Goal: Information Seeking & Learning: Learn about a topic

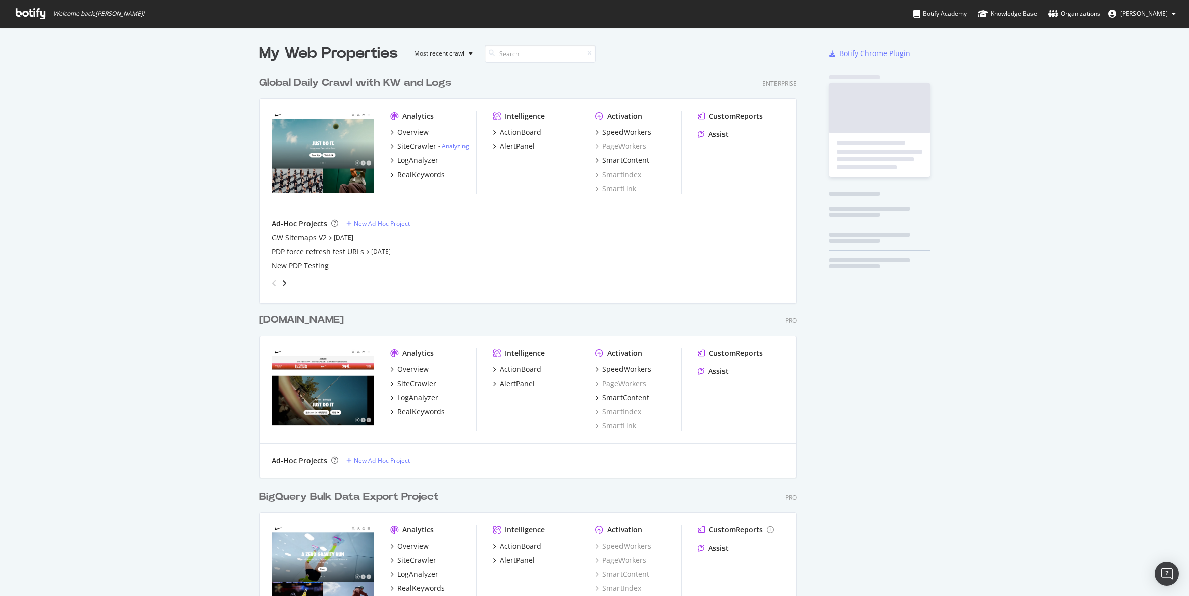
scroll to position [591, 546]
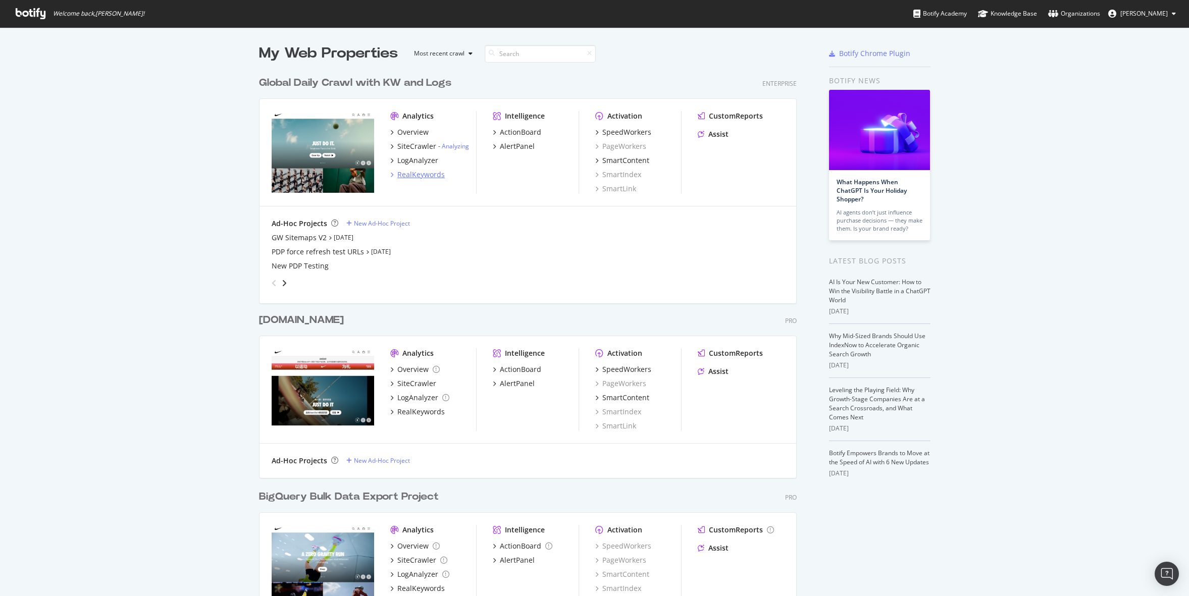
click at [421, 177] on div "RealKeywords" at bounding box center [420, 175] width 47 height 10
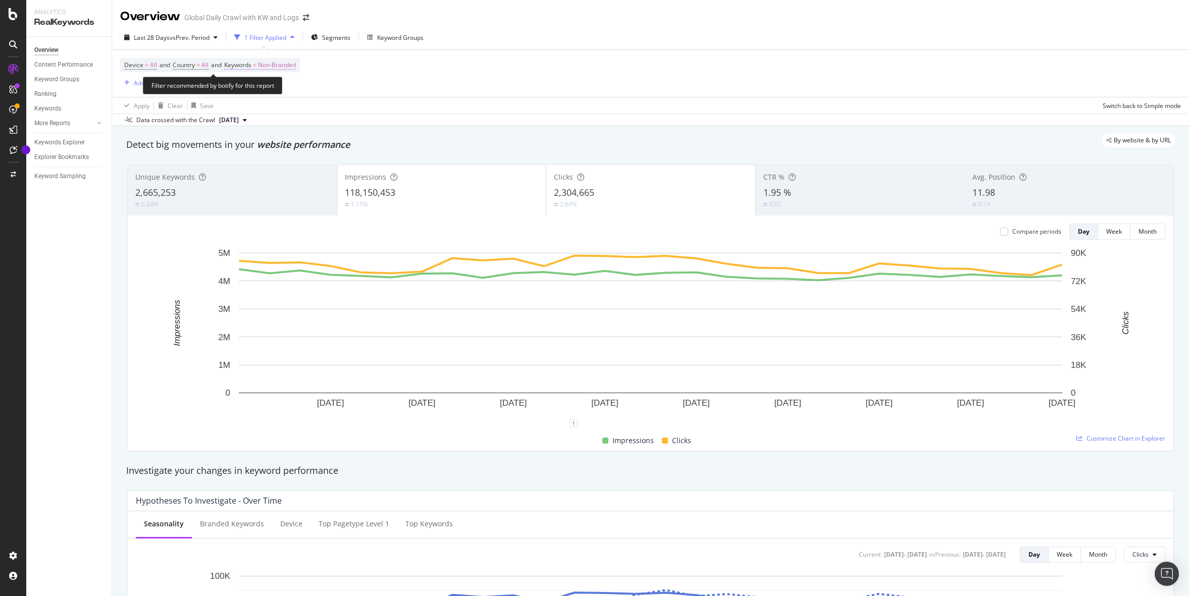
click at [282, 68] on span "Non-Branded" at bounding box center [277, 65] width 38 height 14
click at [270, 89] on span "Non-Branded" at bounding box center [260, 89] width 42 height 9
click at [272, 163] on div "All" at bounding box center [299, 168] width 119 height 15
click at [342, 110] on div "Apply" at bounding box center [343, 110] width 16 height 9
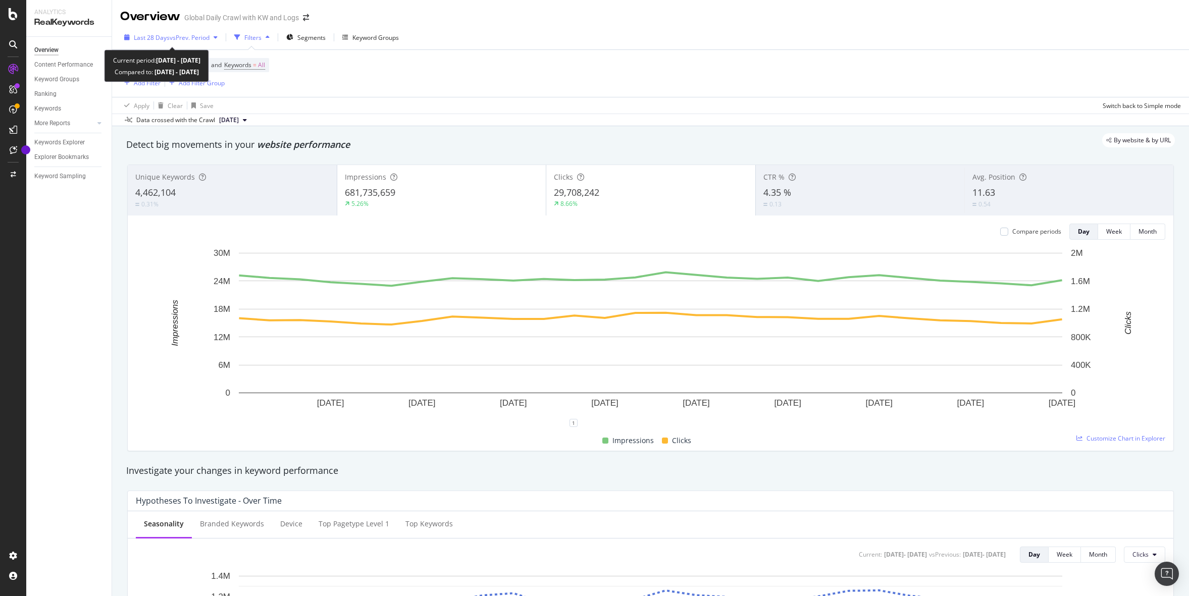
click at [187, 38] on span "vs Prev. Period" at bounding box center [190, 37] width 40 height 9
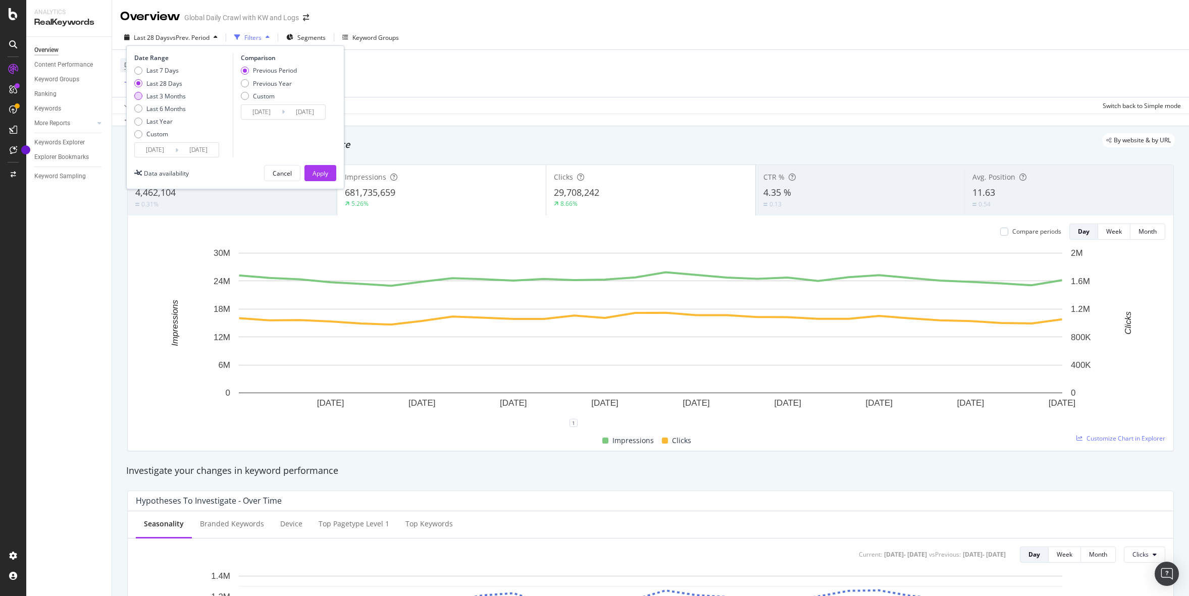
click at [167, 97] on div "Last 3 Months" at bounding box center [165, 96] width 39 height 9
type input "2025/05/17"
type input "2025/02/14"
type input "2025/05/16"
click at [315, 169] on div "Apply" at bounding box center [320, 173] width 16 height 9
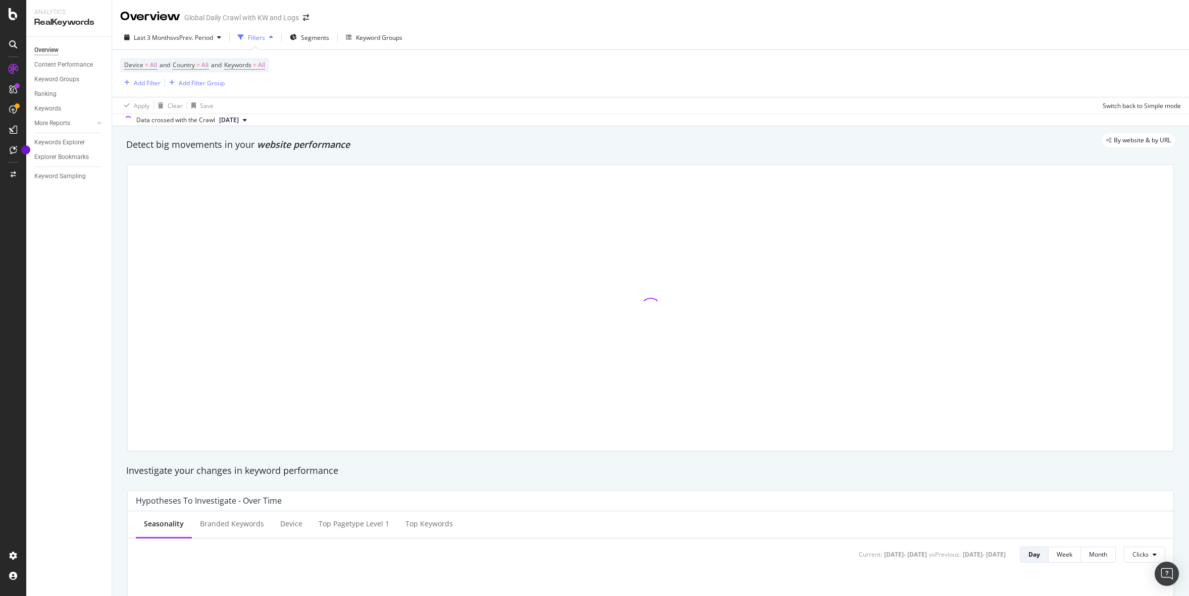
click at [913, 74] on div "Device = All and Country = All and Keywords = All Add Filter Add Filter Group" at bounding box center [650, 73] width 1061 height 47
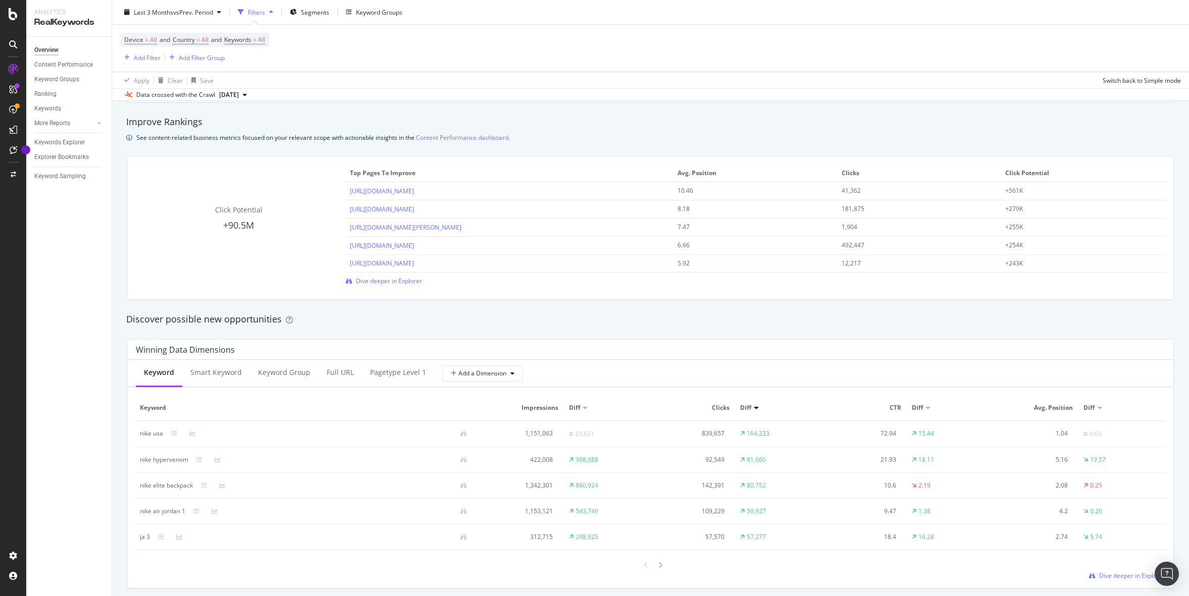
scroll to position [756, 0]
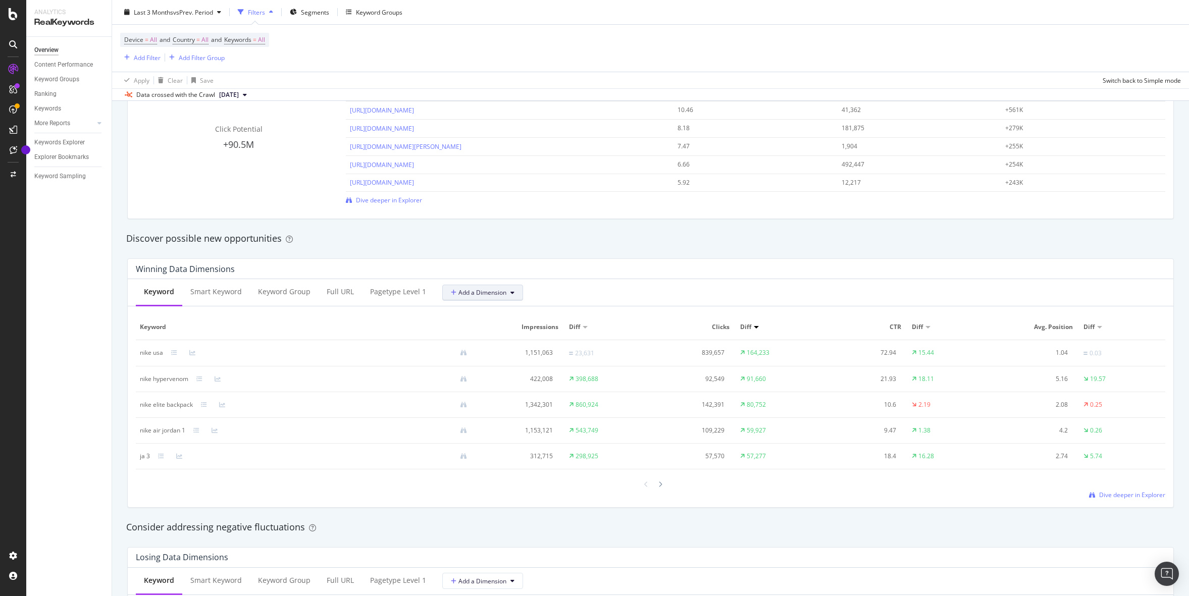
click at [494, 296] on span "Add a Dimension" at bounding box center [479, 292] width 56 height 9
click at [487, 328] on span "Is Branded" at bounding box center [501, 329] width 109 height 9
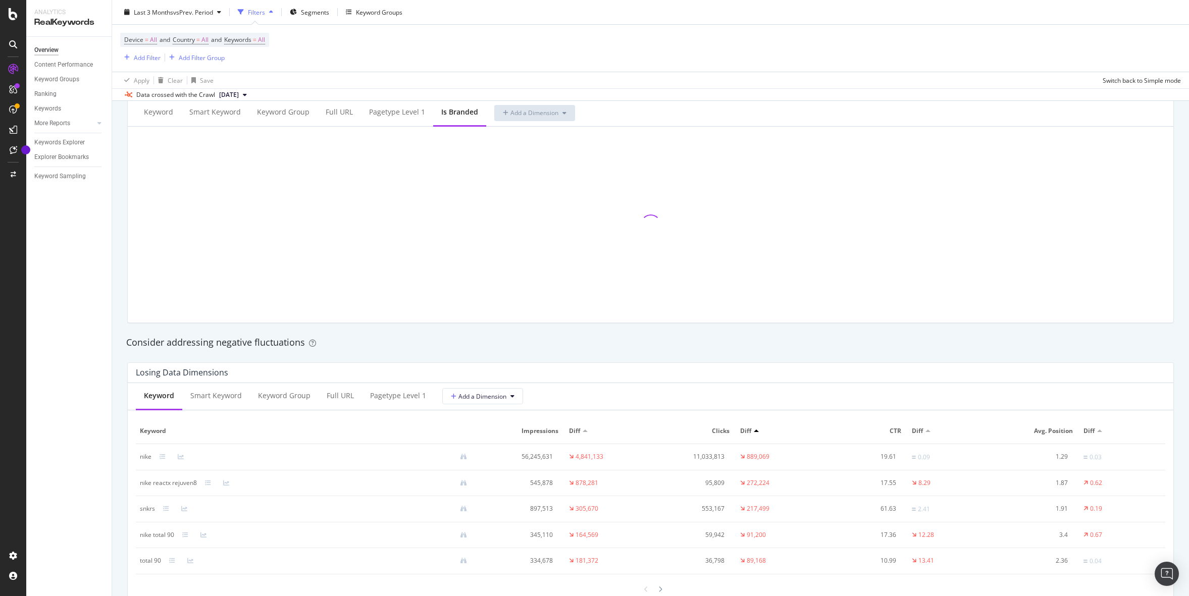
scroll to position [1109, 0]
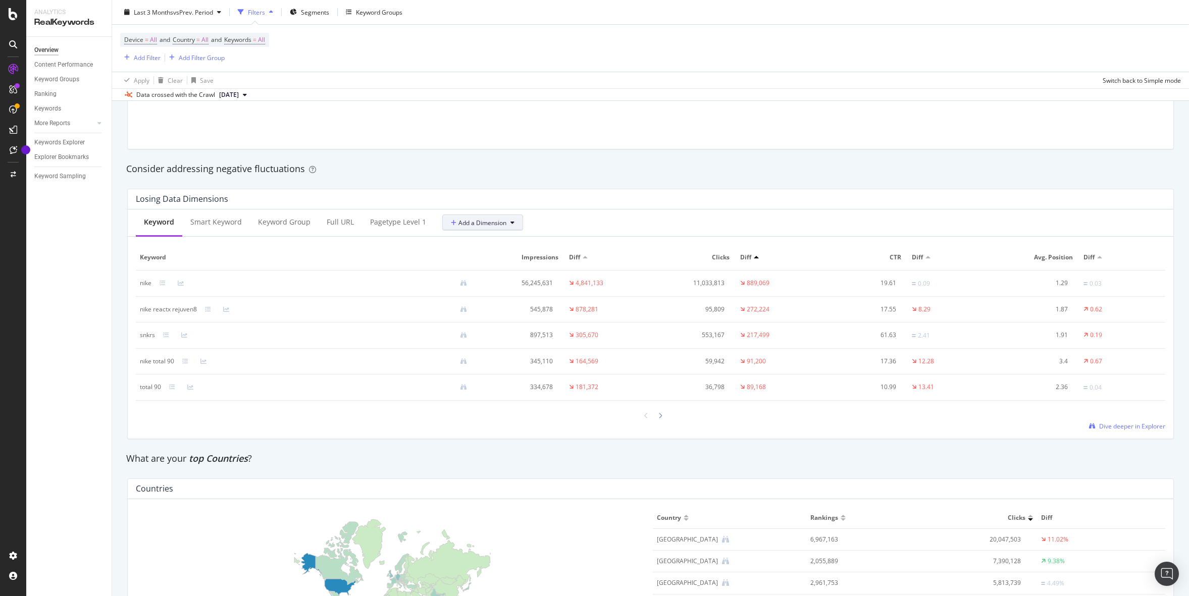
click at [480, 226] on span "Add a Dimension" at bounding box center [479, 223] width 56 height 9
click at [480, 258] on span "Is Branded" at bounding box center [501, 259] width 109 height 9
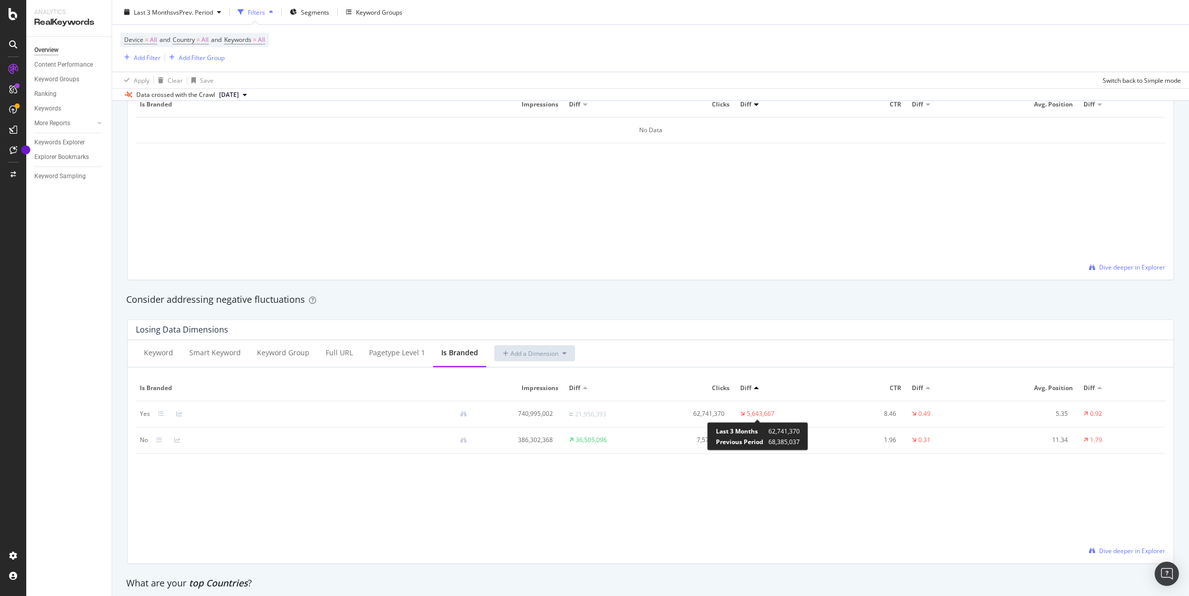
scroll to position [979, 0]
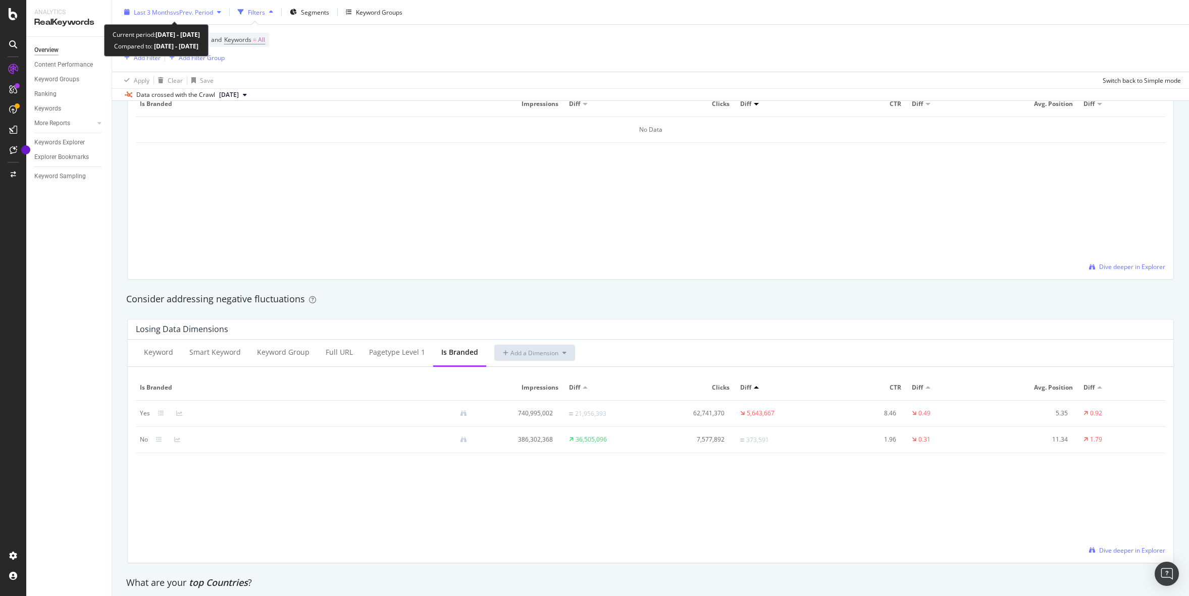
click at [181, 9] on span "vs Prev. Period" at bounding box center [193, 12] width 40 height 9
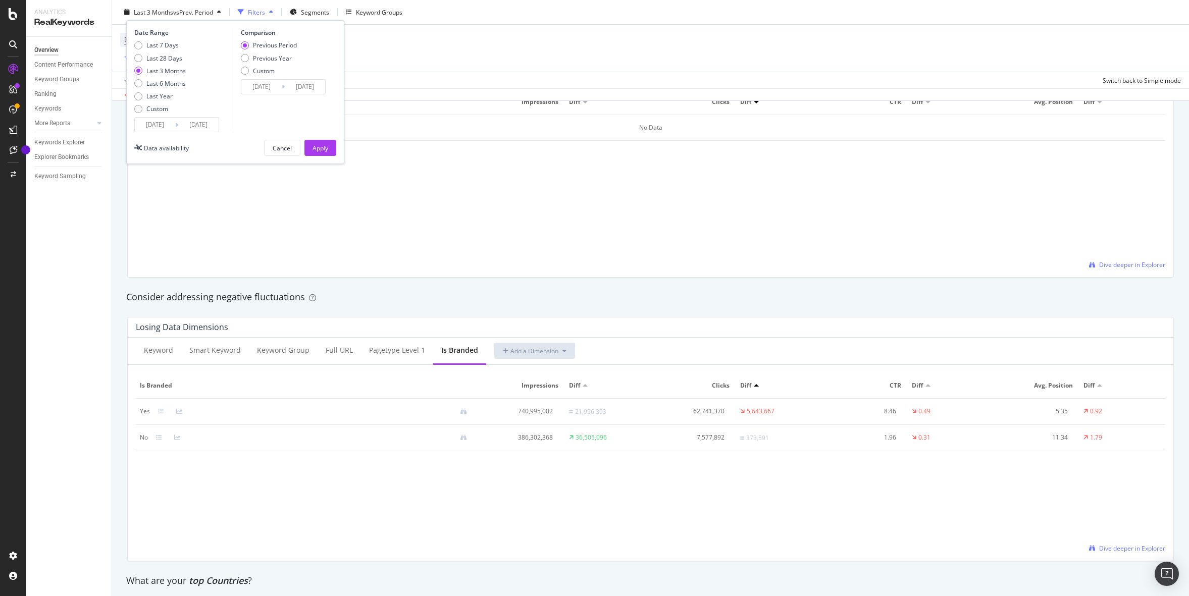
scroll to position [981, 0]
click at [517, 313] on div "Losing Data Dimensions Keyword Smart Keyword Keyword Group Full URL pagetype Le…" at bounding box center [650, 438] width 1059 height 260
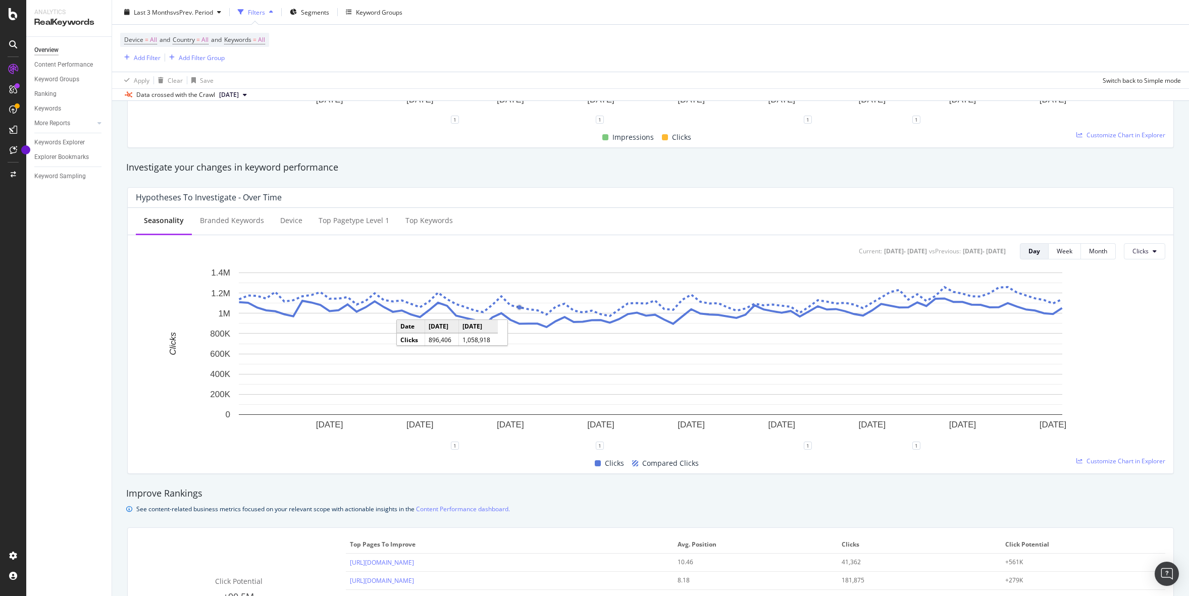
scroll to position [0, 0]
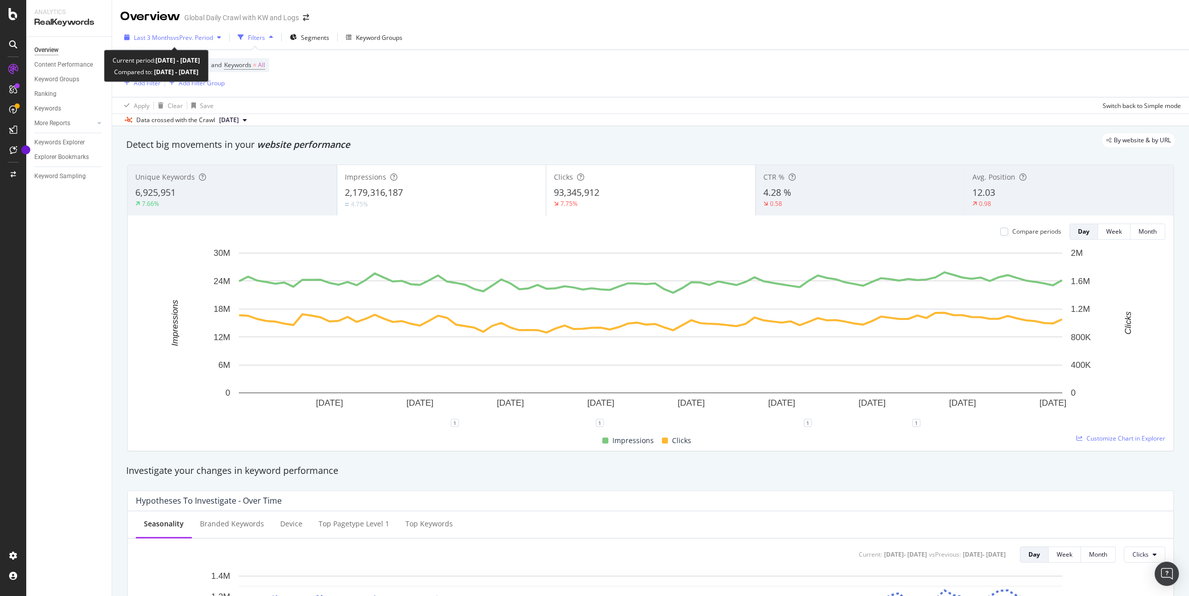
click at [206, 39] on span "vs Prev. Period" at bounding box center [193, 37] width 40 height 9
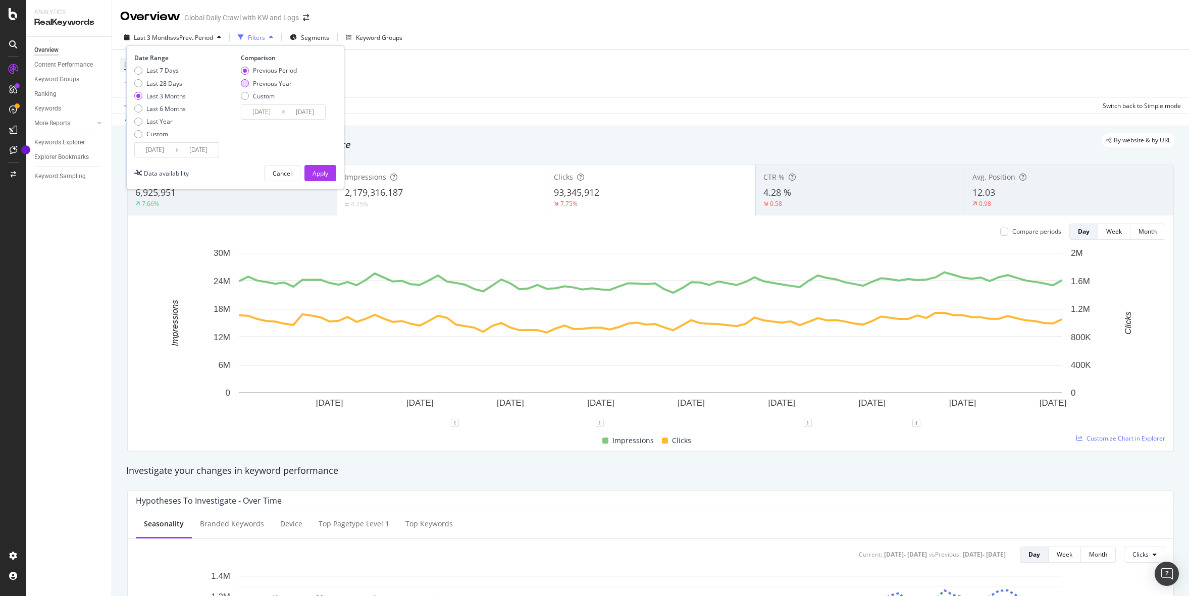
click at [253, 85] on div "Previous Year" at bounding box center [272, 83] width 39 height 9
type input "2024/05/18"
type input "2024/08/17"
click at [317, 173] on div "Apply" at bounding box center [320, 173] width 16 height 9
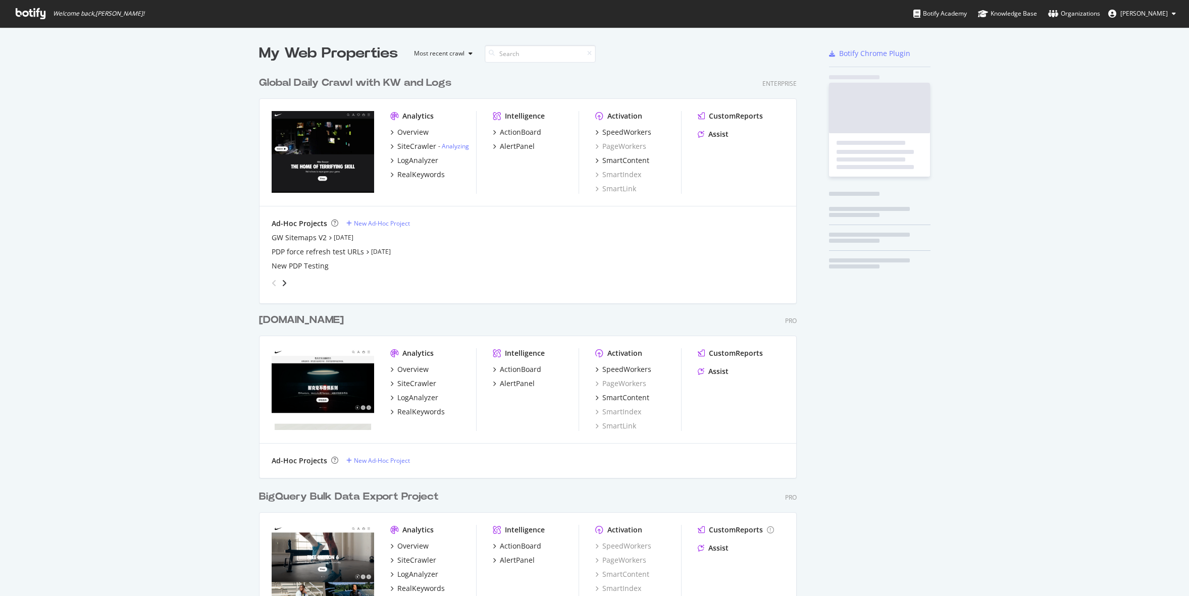
scroll to position [591, 546]
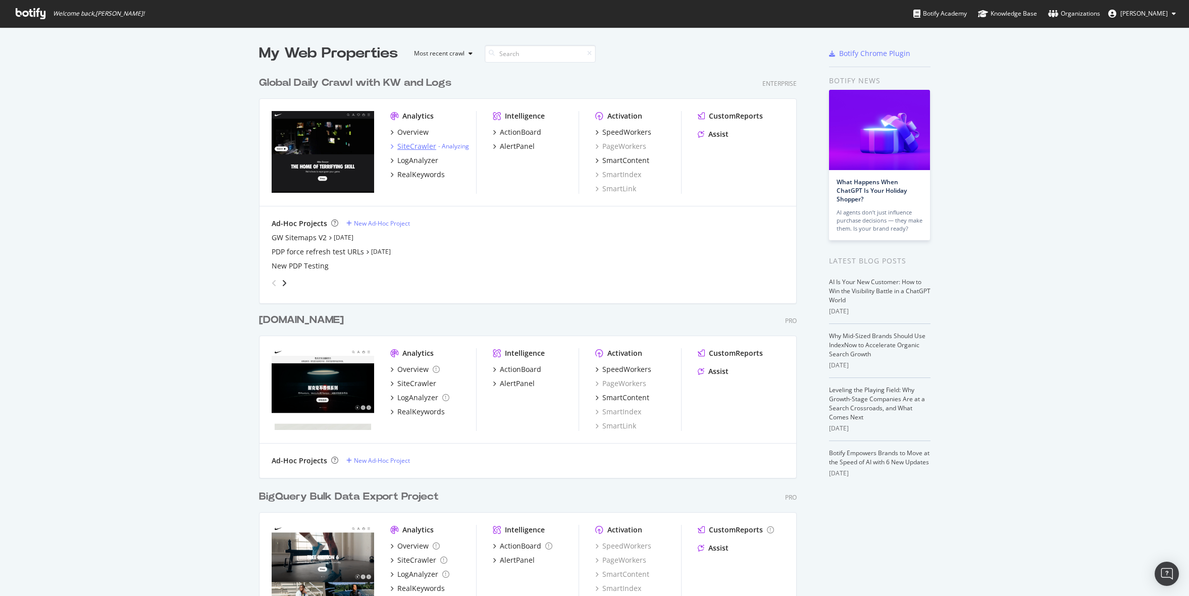
click at [417, 149] on div "SiteCrawler" at bounding box center [416, 146] width 39 height 10
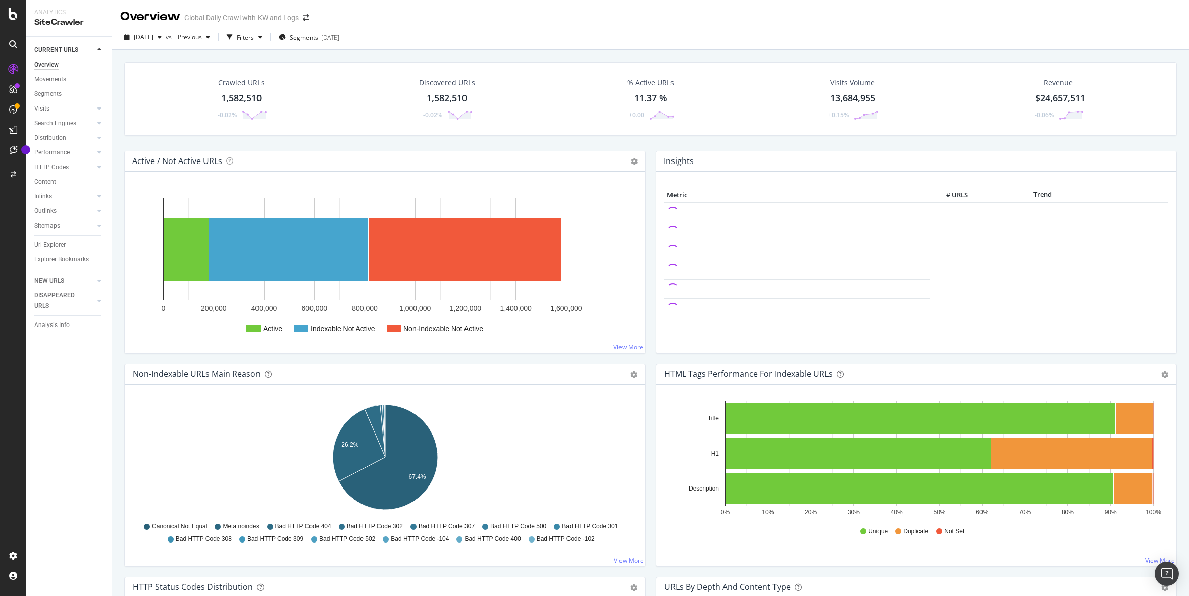
click at [664, 33] on div "2025 Aug. 17th vs Previous Filters Segments 2025-06-05" at bounding box center [650, 39] width 1077 height 20
click at [198, 38] on span "Previous" at bounding box center [188, 37] width 28 height 9
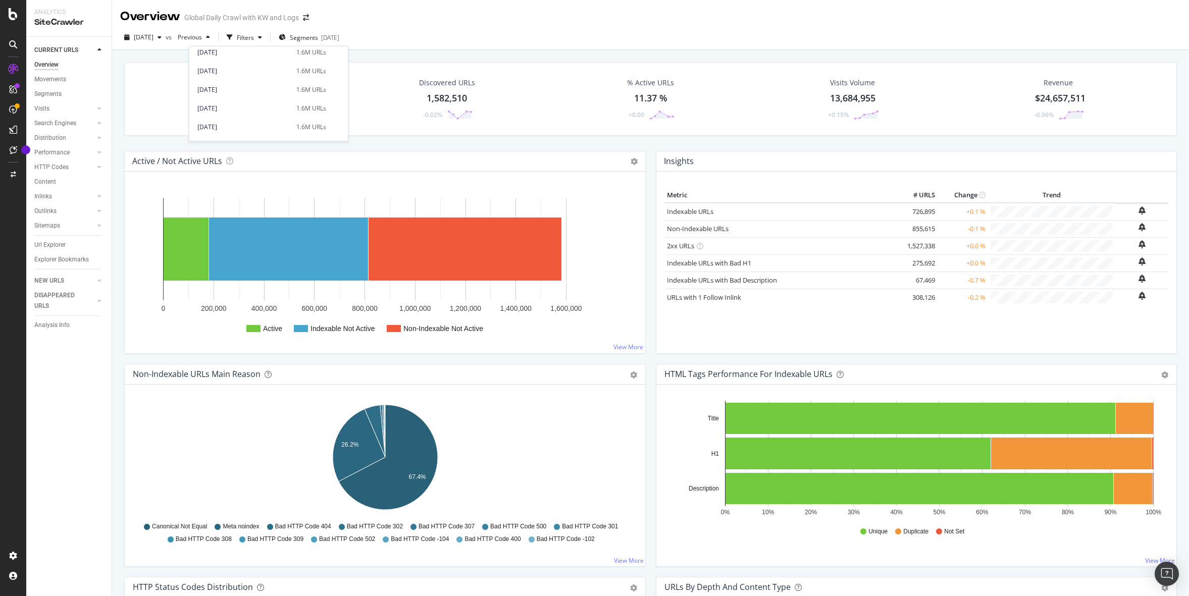
scroll to position [375, 0]
click at [450, 45] on div "2025 Aug. 17th vs Previous Filters Segments 2025-06-05" at bounding box center [650, 39] width 1077 height 20
click at [339, 42] on div "Segments 2025-06-05" at bounding box center [309, 37] width 61 height 15
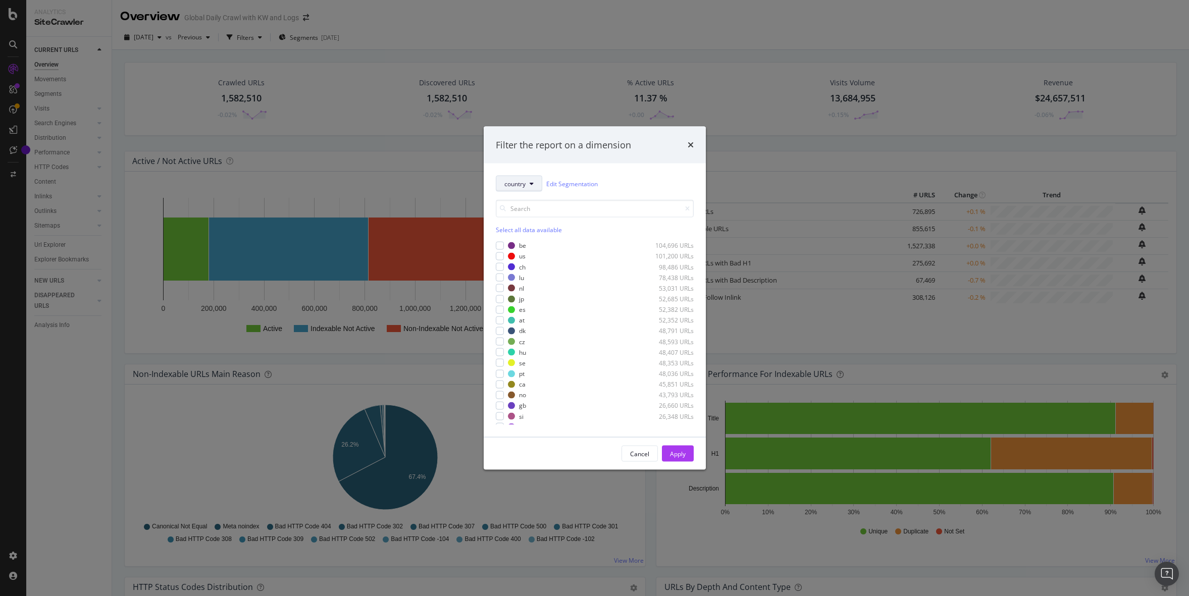
click at [505, 181] on span "country" at bounding box center [514, 183] width 21 height 9
click at [518, 219] on span "pagetype" at bounding box center [541, 220] width 75 height 9
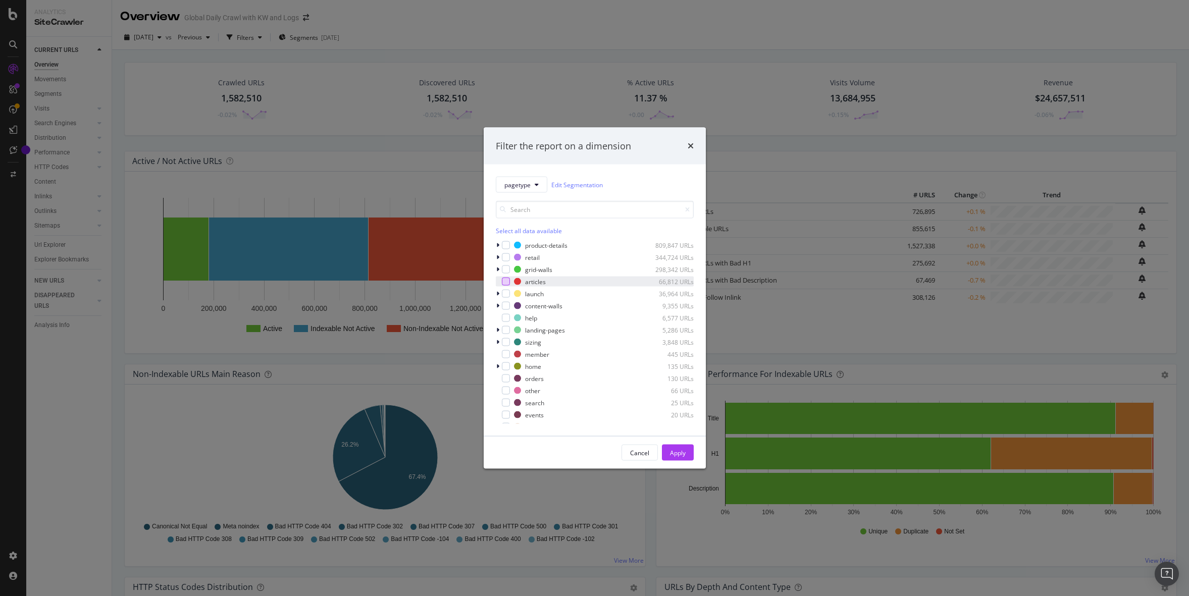
click at [506, 281] on div "modal" at bounding box center [506, 282] width 8 height 8
click at [681, 451] on div "Apply" at bounding box center [678, 452] width 16 height 9
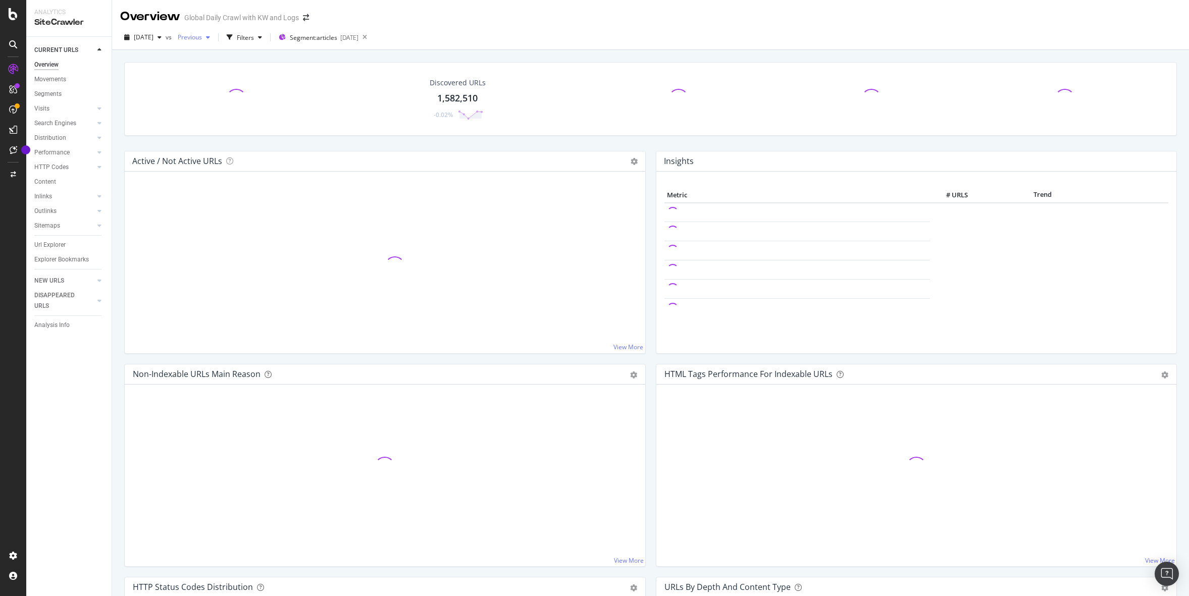
click at [202, 39] on span "Previous" at bounding box center [188, 37] width 28 height 9
click at [476, 27] on div "2025 Aug. 17th vs Previous Filters Segment: articles 2025-06-05" at bounding box center [650, 37] width 1077 height 25
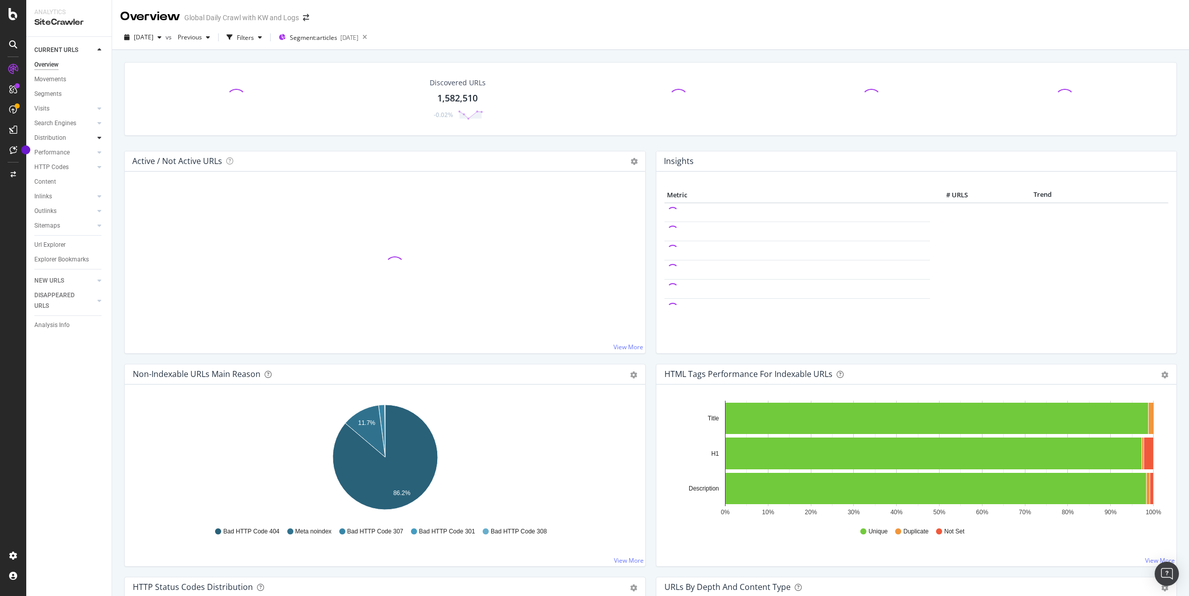
click at [102, 140] on div at bounding box center [99, 138] width 10 height 10
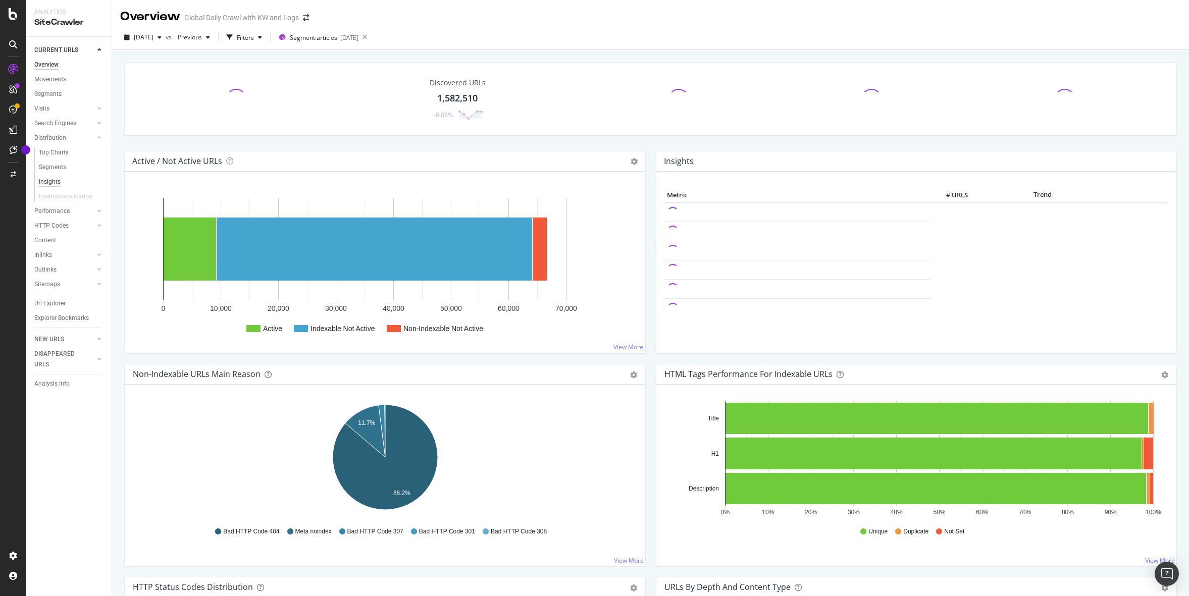
click at [56, 178] on div "Insights" at bounding box center [50, 182] width 22 height 11
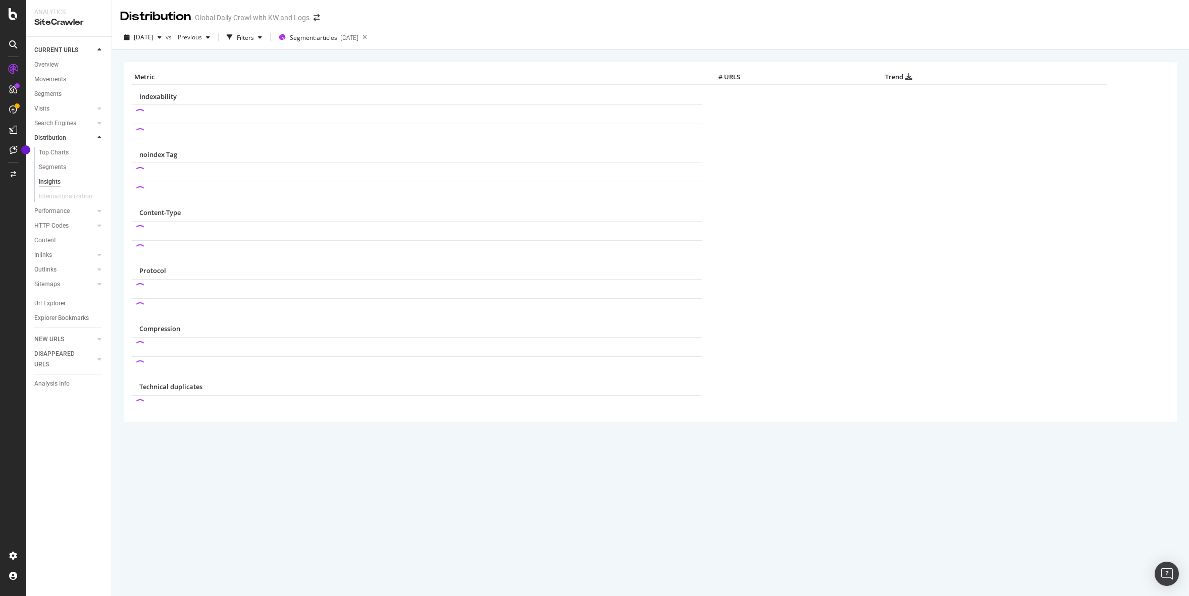
click at [974, 42] on div "2025 Aug. 17th vs Previous Filters Segment: articles 2025-06-05" at bounding box center [650, 39] width 1077 height 20
click at [1030, 16] on div "Distribution Global Daily Crawl with KW and Logs" at bounding box center [650, 12] width 1077 height 25
click at [494, 40] on div "2025 Aug. 17th vs Previous Filters Segment: articles 2025-06-05" at bounding box center [650, 39] width 1077 height 20
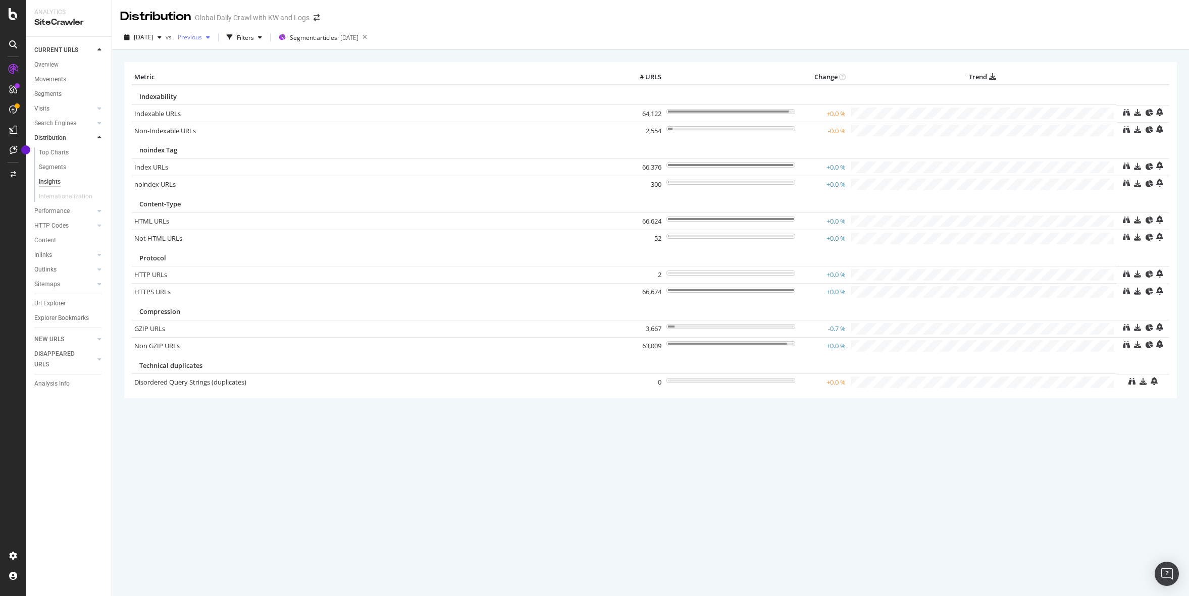
click at [202, 34] on span "Previous" at bounding box center [188, 37] width 28 height 9
click at [252, 73] on div "2025 Jul. 30th" at bounding box center [243, 72] width 93 height 9
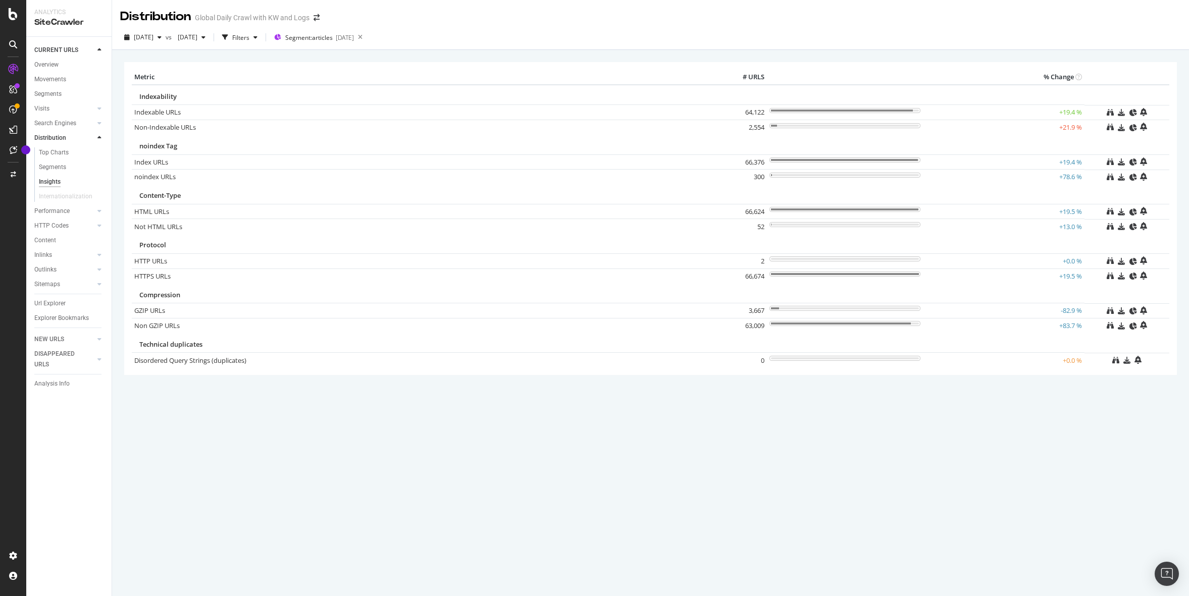
click at [998, 47] on div "2025 Aug. 17th vs 2025 Jul. 30th Filters Segment: articles 2025-06-05" at bounding box center [650, 39] width 1077 height 20
click at [51, 298] on div "Url Explorer" at bounding box center [72, 303] width 77 height 15
click at [52, 301] on div "Url Explorer" at bounding box center [49, 303] width 31 height 11
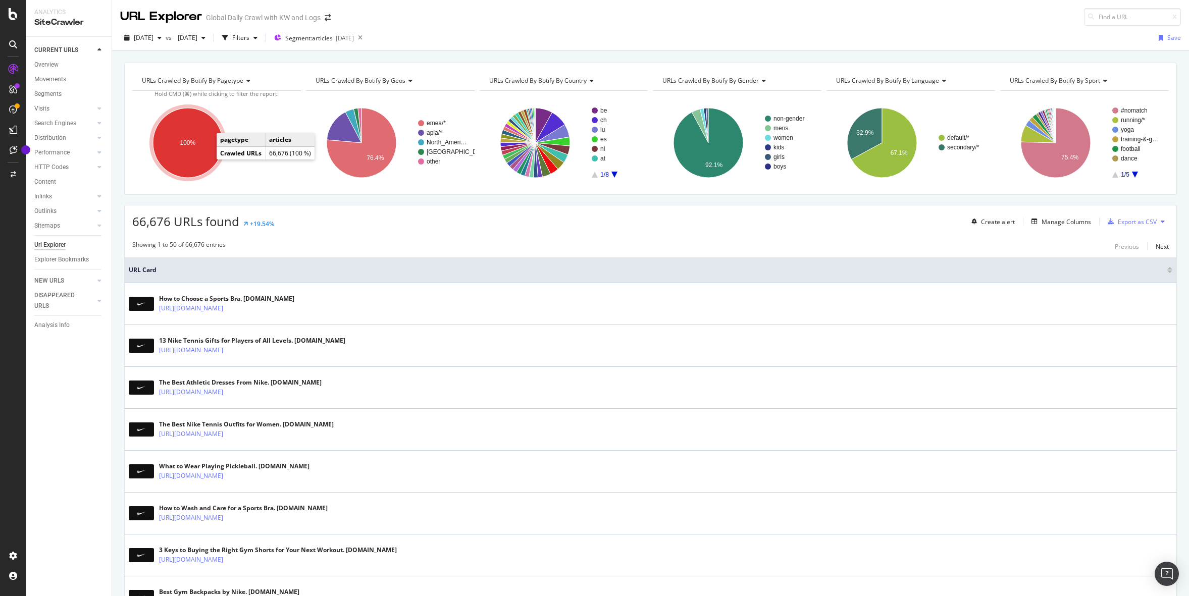
click at [188, 151] on ellipse "A chart." at bounding box center [188, 143] width 70 height 70
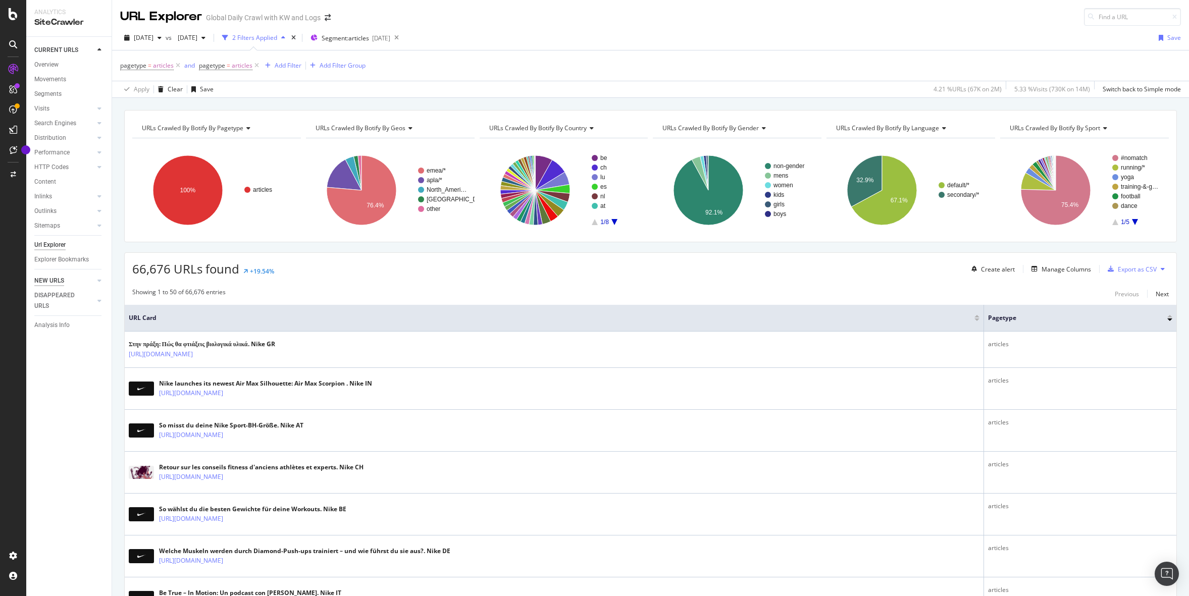
click at [63, 283] on div "NEW URLS" at bounding box center [49, 281] width 30 height 11
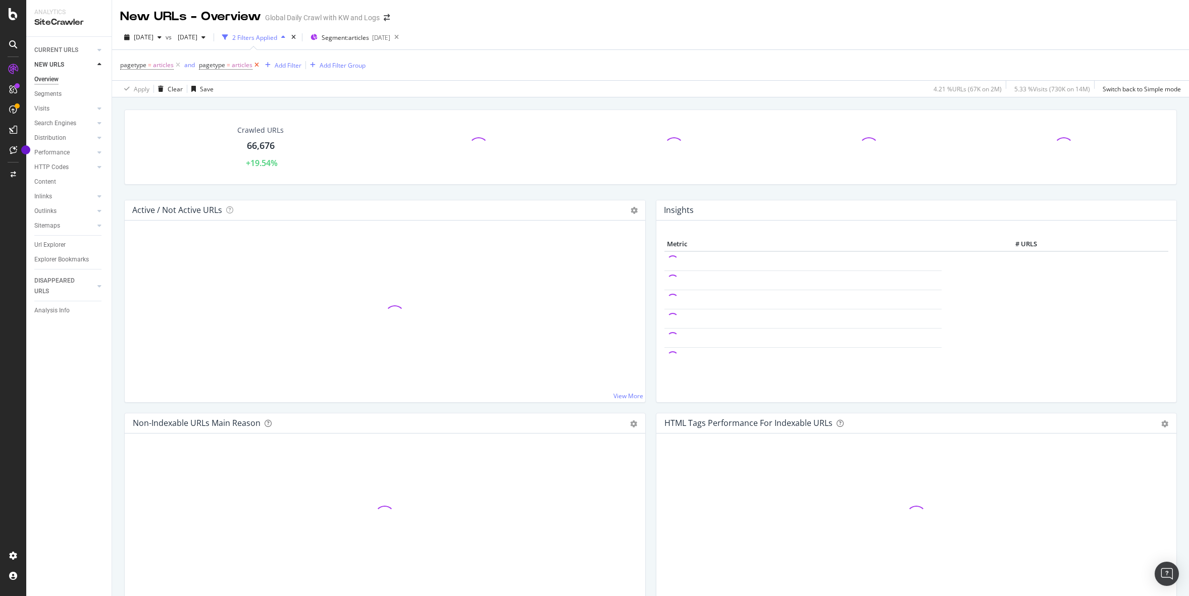
click at [255, 65] on icon at bounding box center [256, 65] width 9 height 10
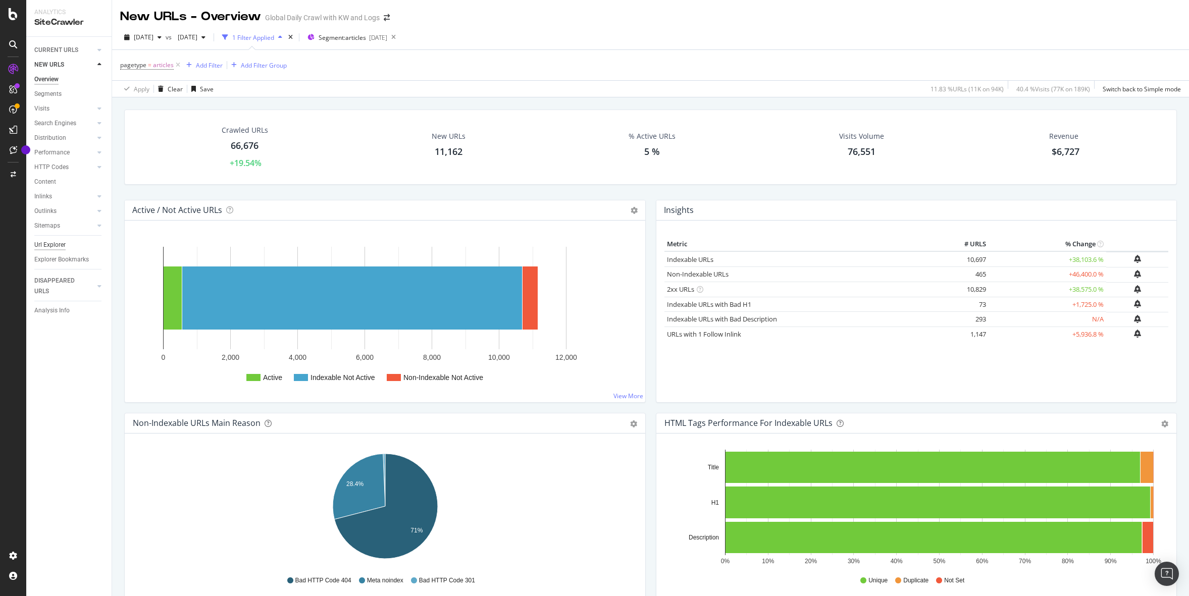
click at [43, 250] on div "Url Explorer" at bounding box center [49, 245] width 31 height 11
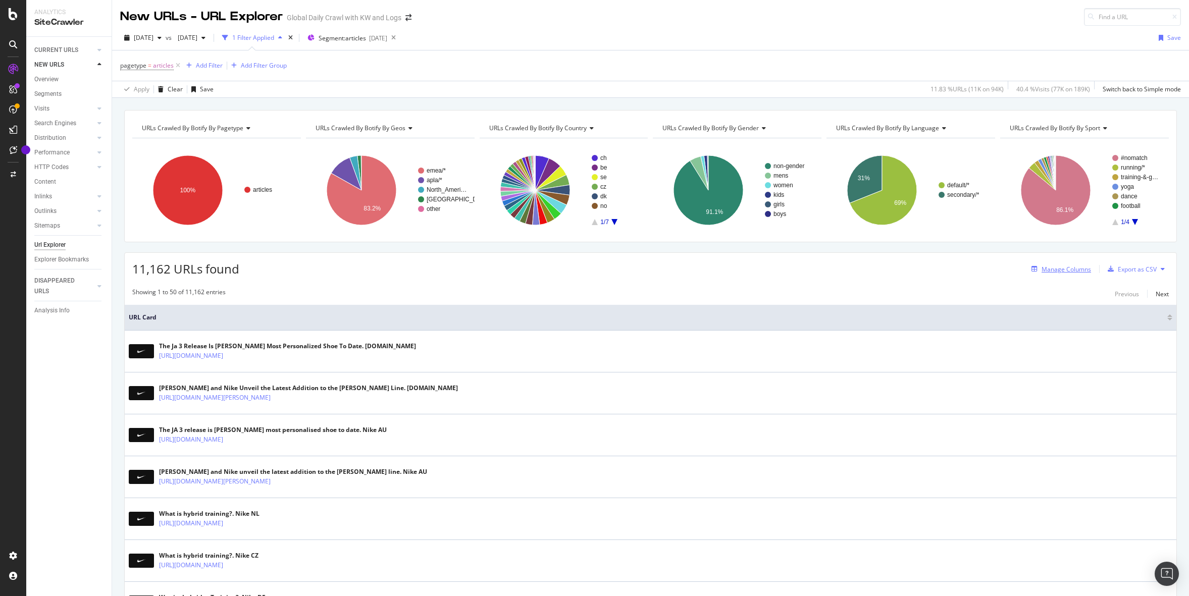
click at [1074, 269] on div "Manage Columns" at bounding box center [1065, 269] width 49 height 9
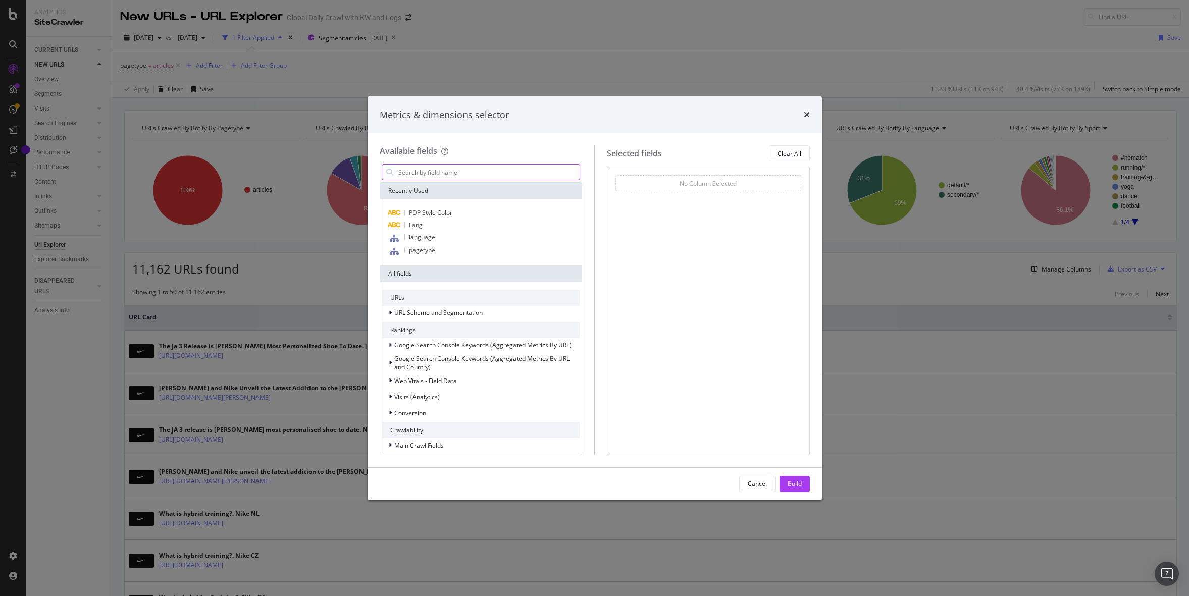
click at [493, 174] on input "modal" at bounding box center [488, 172] width 183 height 15
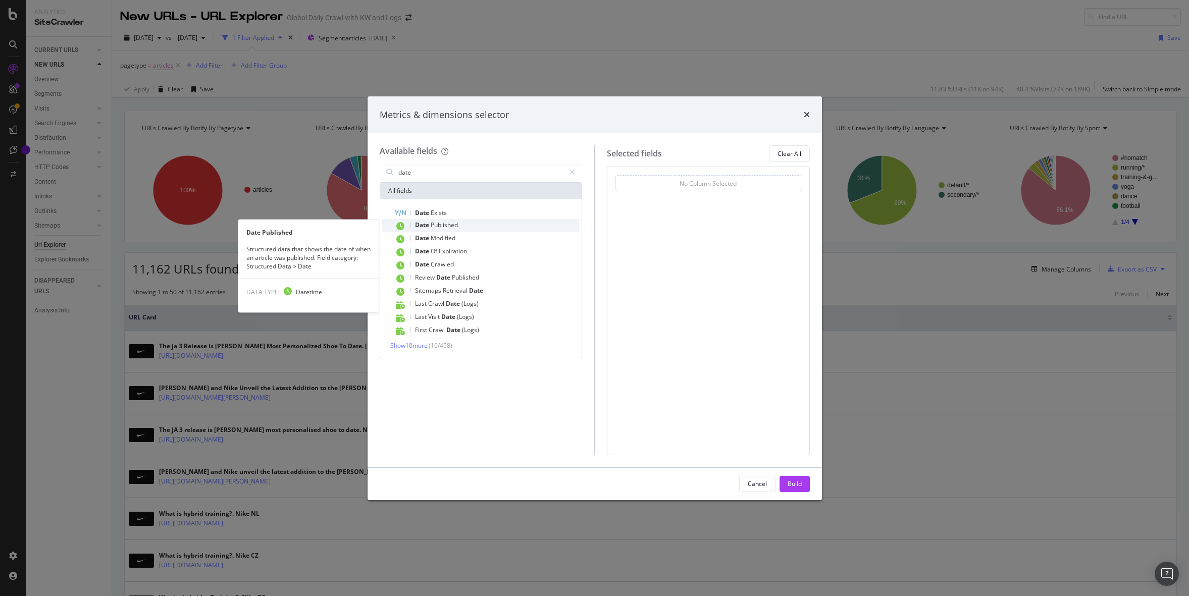
type input "date"
click at [448, 226] on span "Published" at bounding box center [444, 225] width 27 height 9
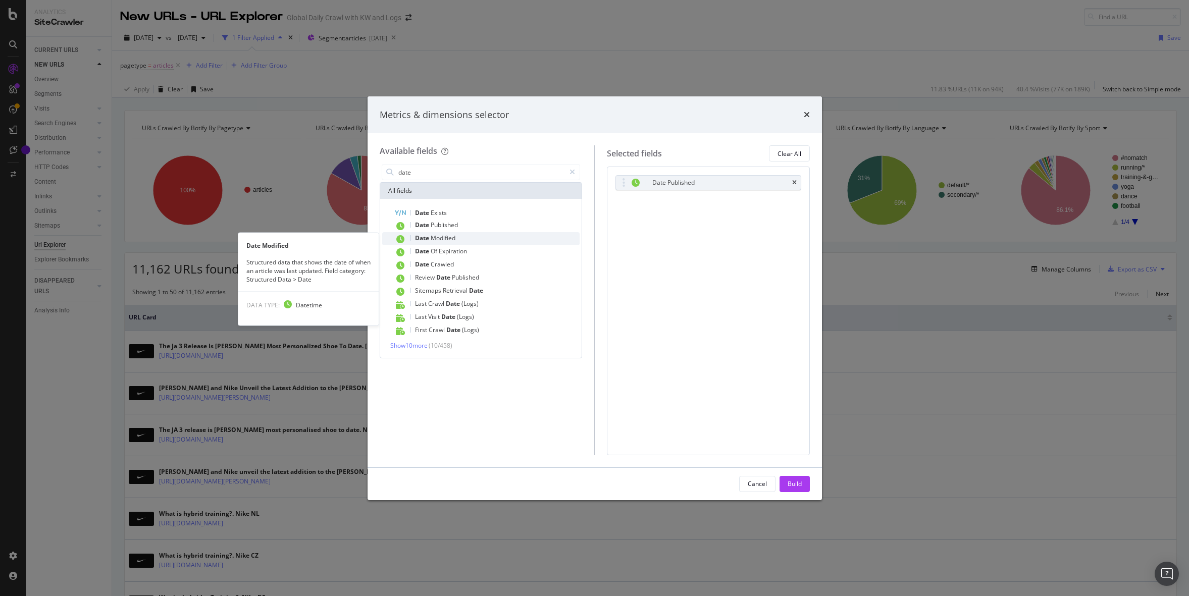
click at [447, 238] on span "Modified" at bounding box center [443, 238] width 25 height 9
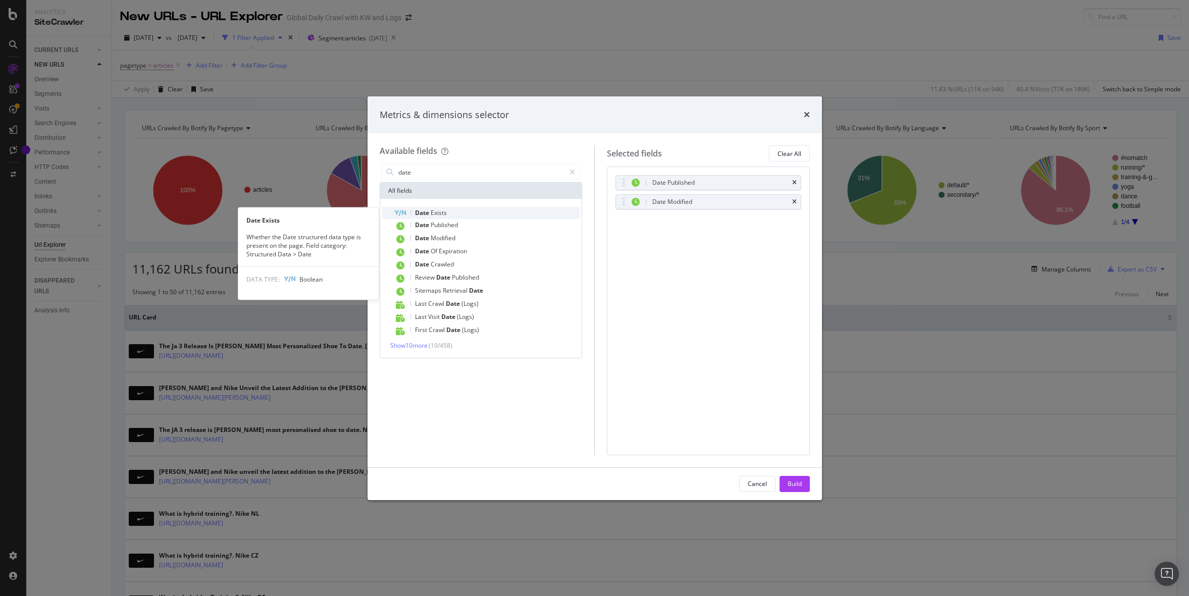
click at [442, 212] on span "Exists" at bounding box center [439, 212] width 16 height 9
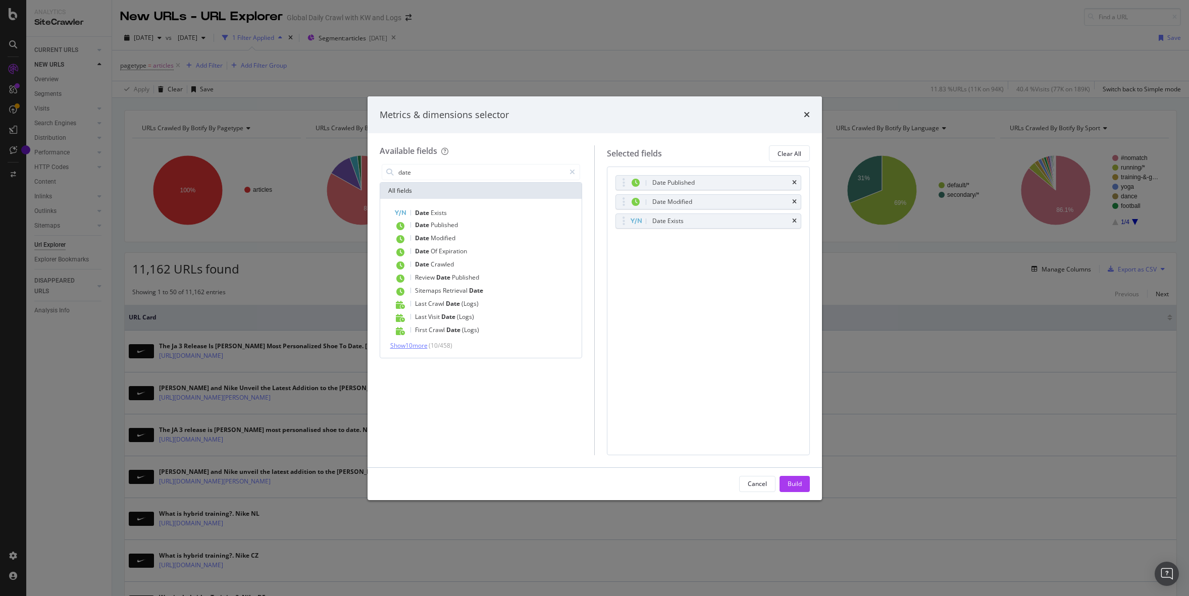
click at [415, 348] on span "Show 10 more" at bounding box center [408, 345] width 37 height 9
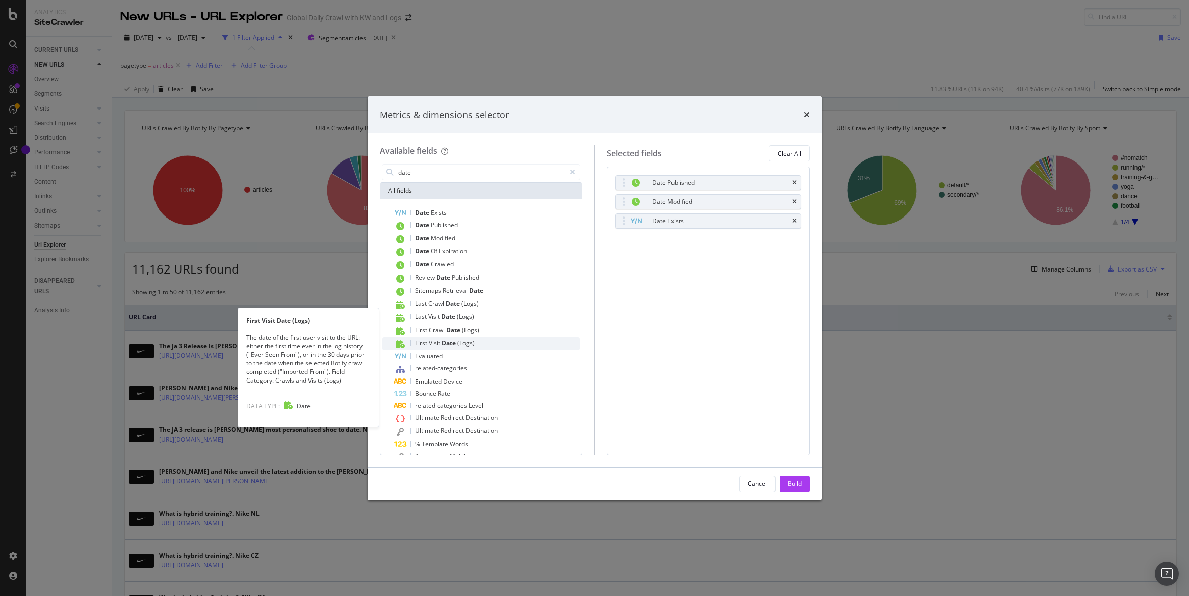
scroll to position [29, 0]
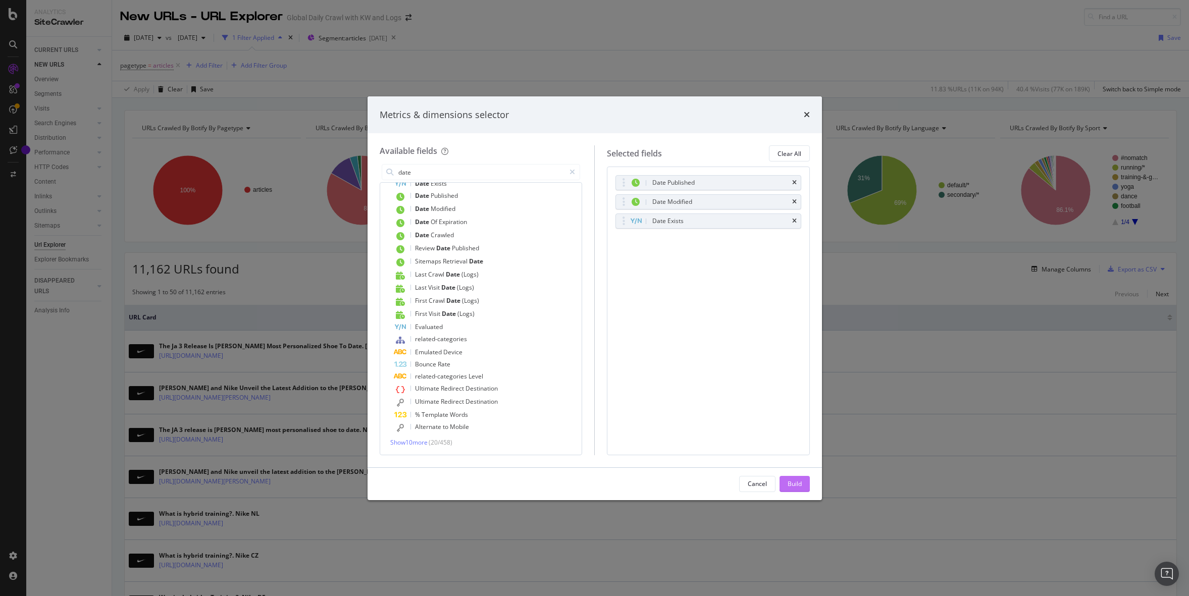
click at [799, 489] on div "Build" at bounding box center [794, 484] width 14 height 15
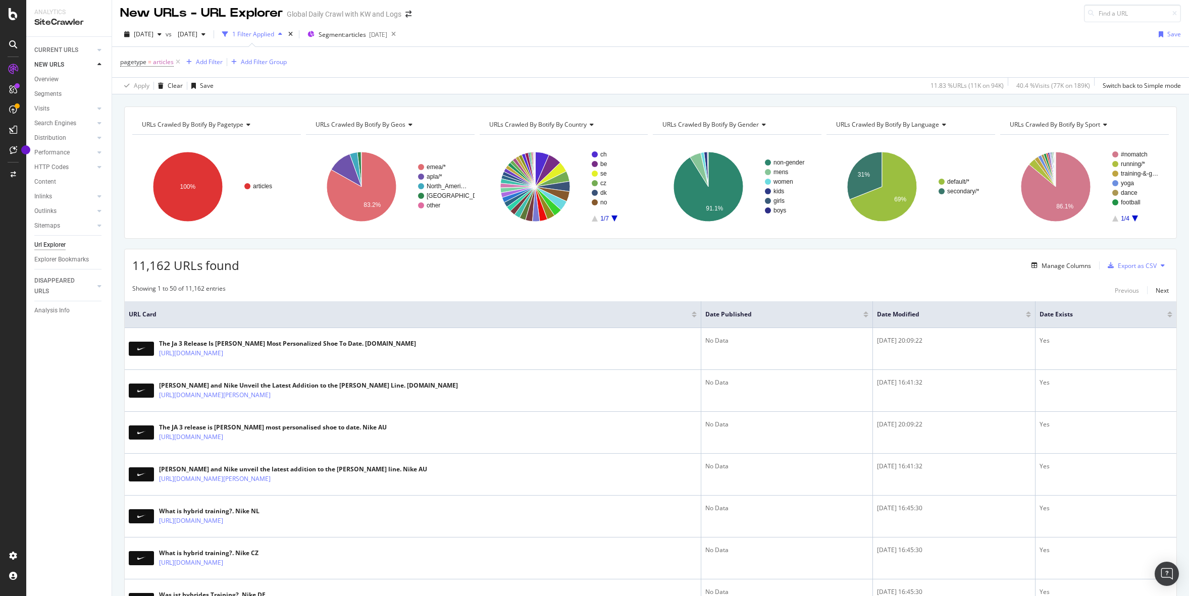
click at [617, 219] on rect "A chart." at bounding box center [616, 186] width 48 height 70
click at [614, 217] on icon "A chart." at bounding box center [614, 219] width 6 height 6
click at [615, 218] on icon "A chart." at bounding box center [614, 219] width 6 height 6
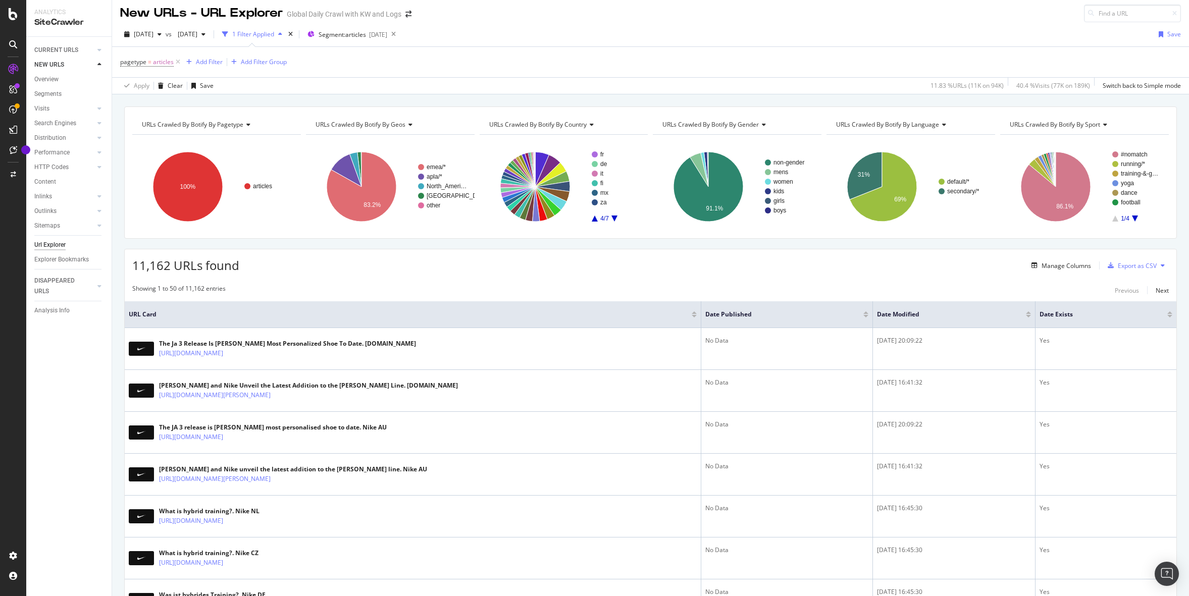
click at [615, 218] on icon "A chart." at bounding box center [614, 219] width 6 height 6
click at [600, 165] on text "au" at bounding box center [603, 164] width 7 height 7
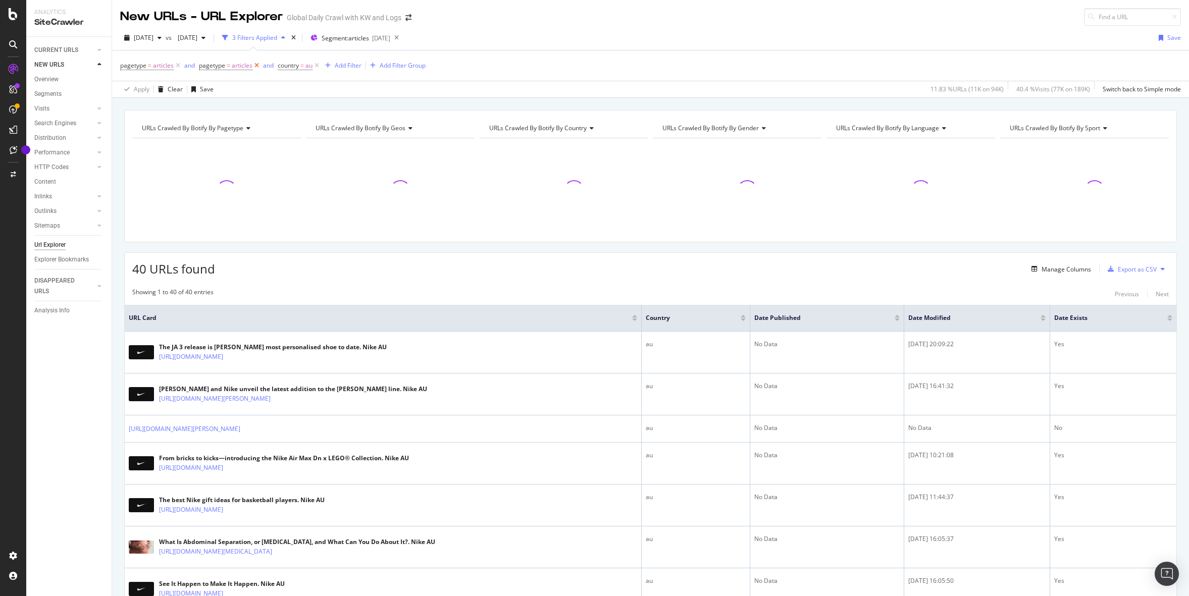
click at [258, 64] on icon at bounding box center [256, 66] width 9 height 10
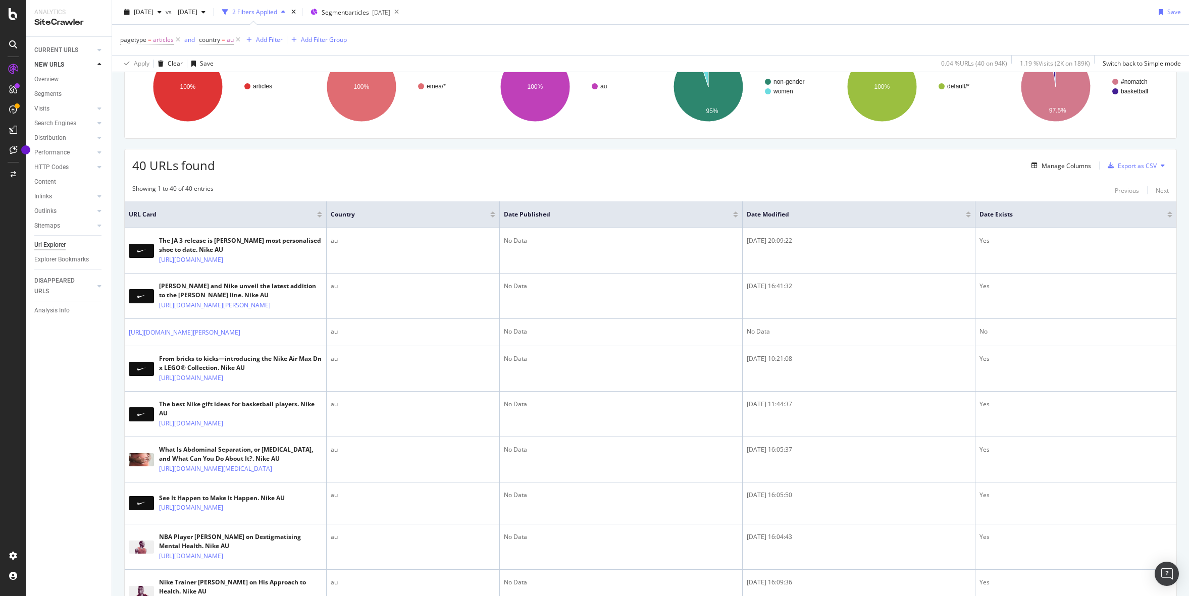
scroll to position [177, 0]
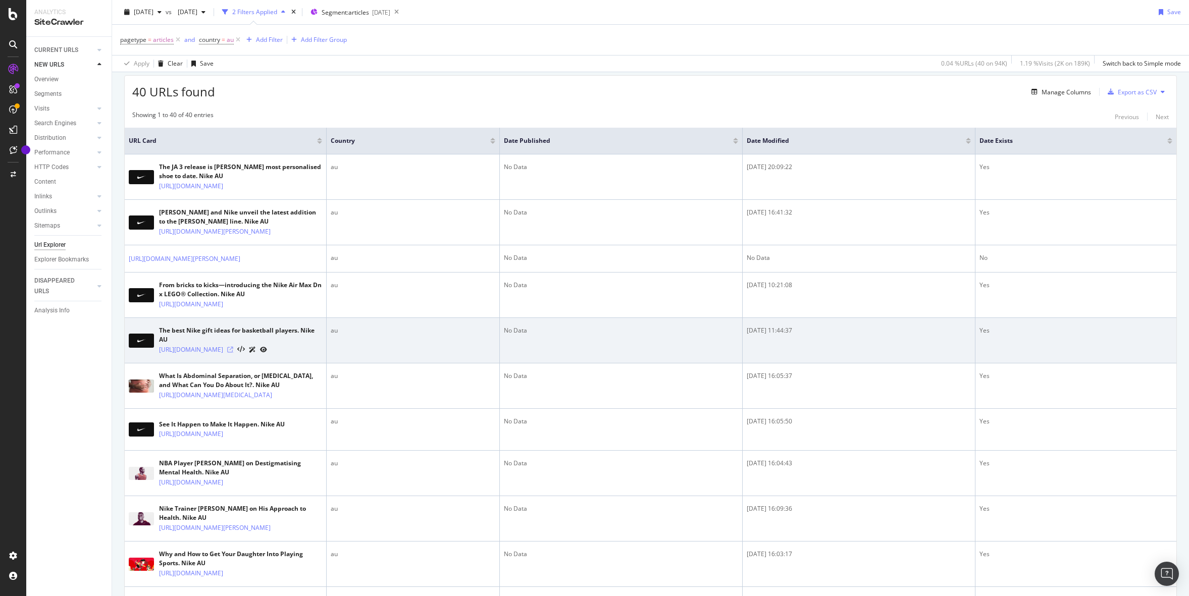
click at [233, 353] on icon at bounding box center [230, 350] width 6 height 6
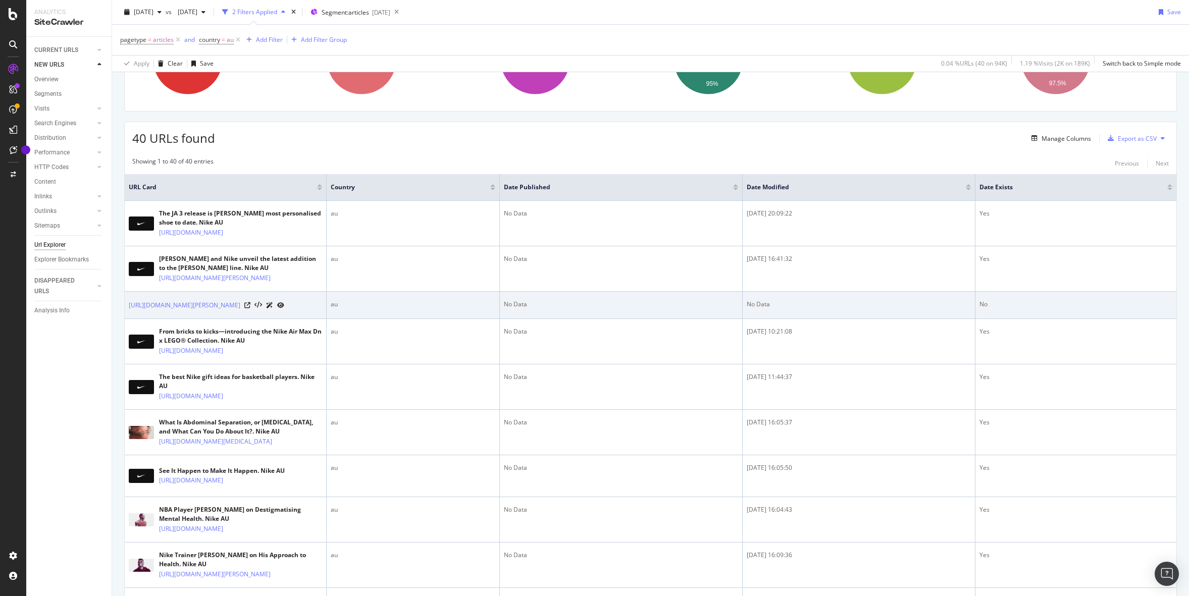
scroll to position [197, 0]
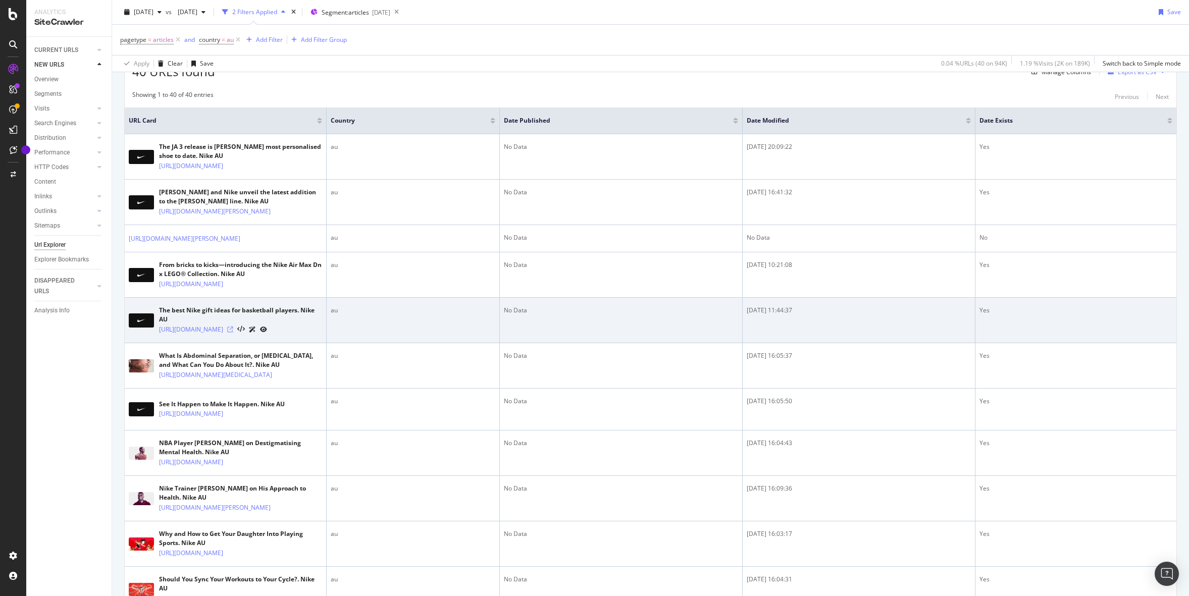
click at [233, 333] on icon at bounding box center [230, 330] width 6 height 6
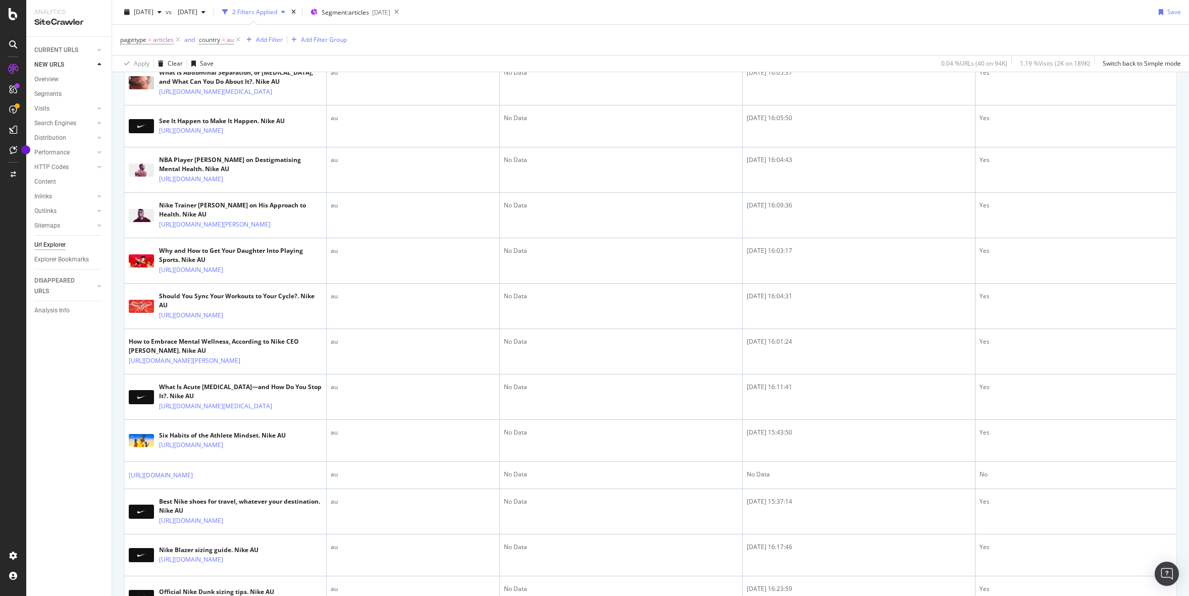
scroll to position [485, 0]
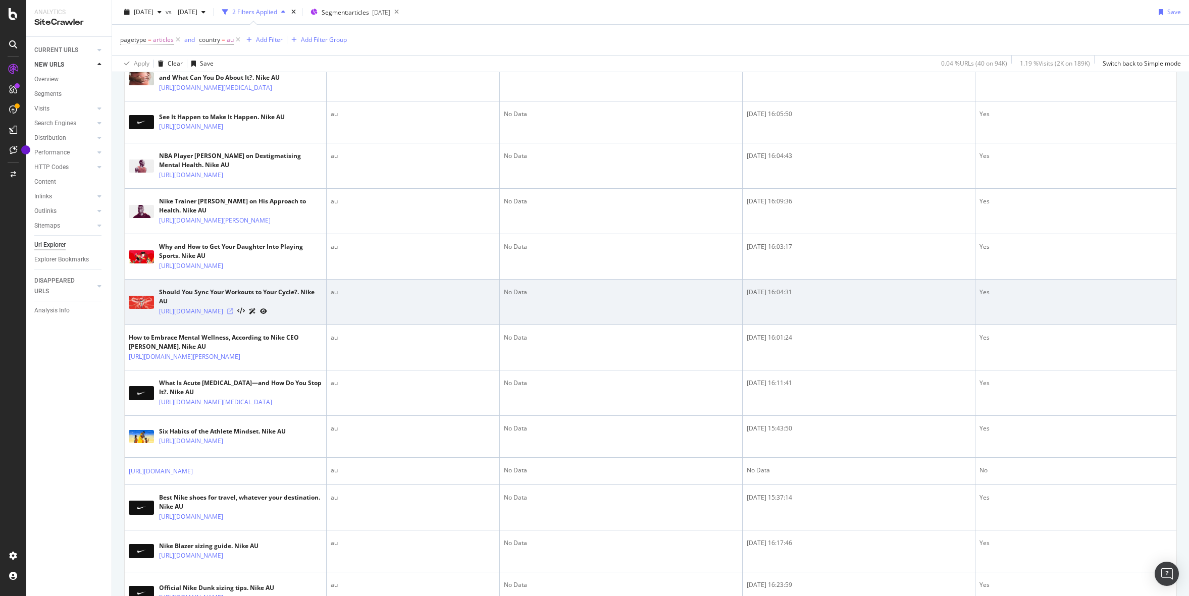
click at [233, 314] on icon at bounding box center [230, 311] width 6 height 6
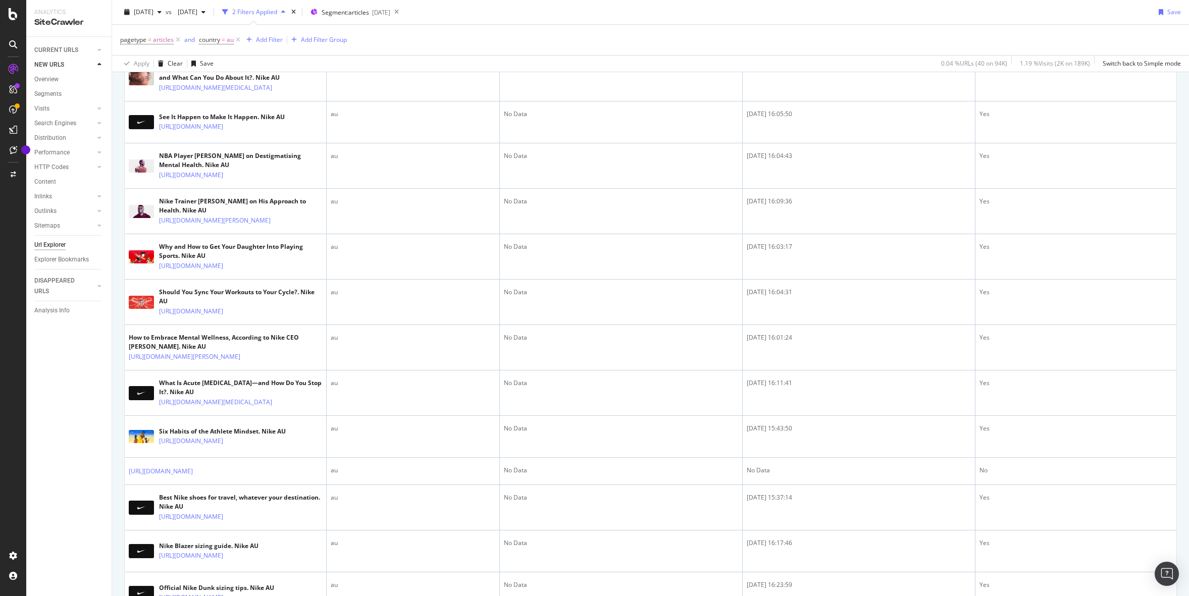
scroll to position [0, 0]
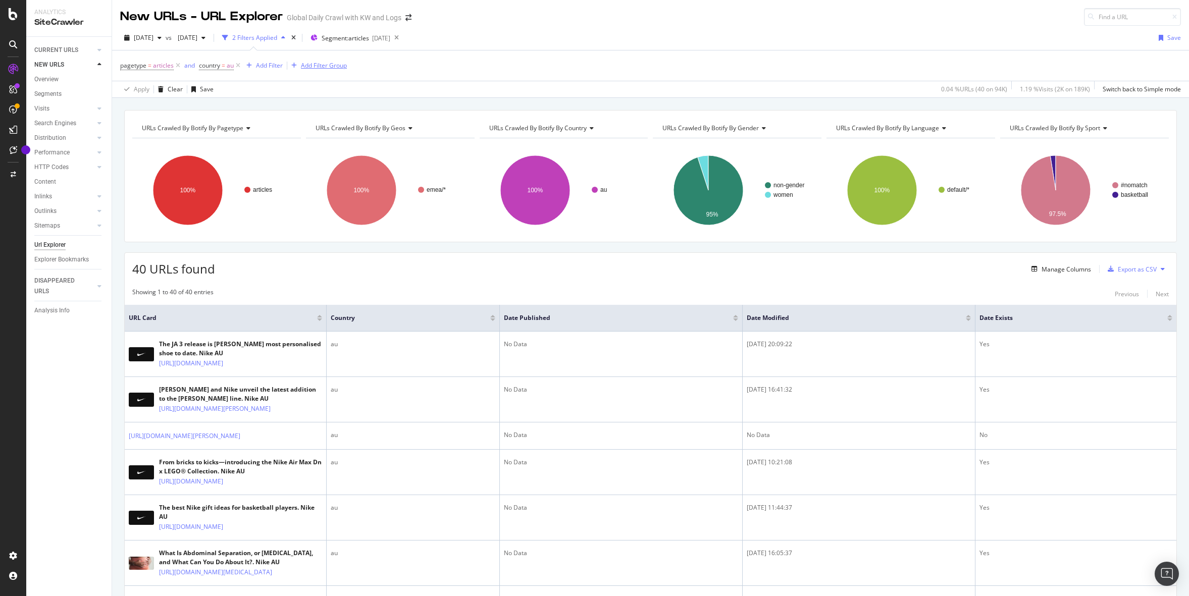
click at [315, 65] on div "Add Filter Group" at bounding box center [324, 65] width 46 height 9
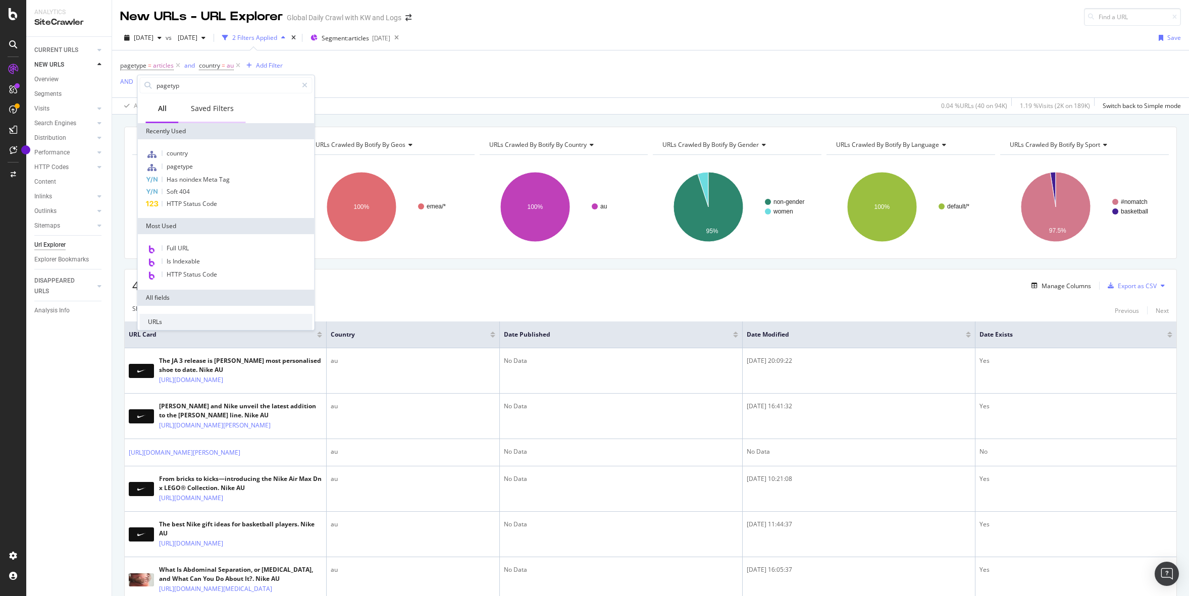
type input "pagetype"
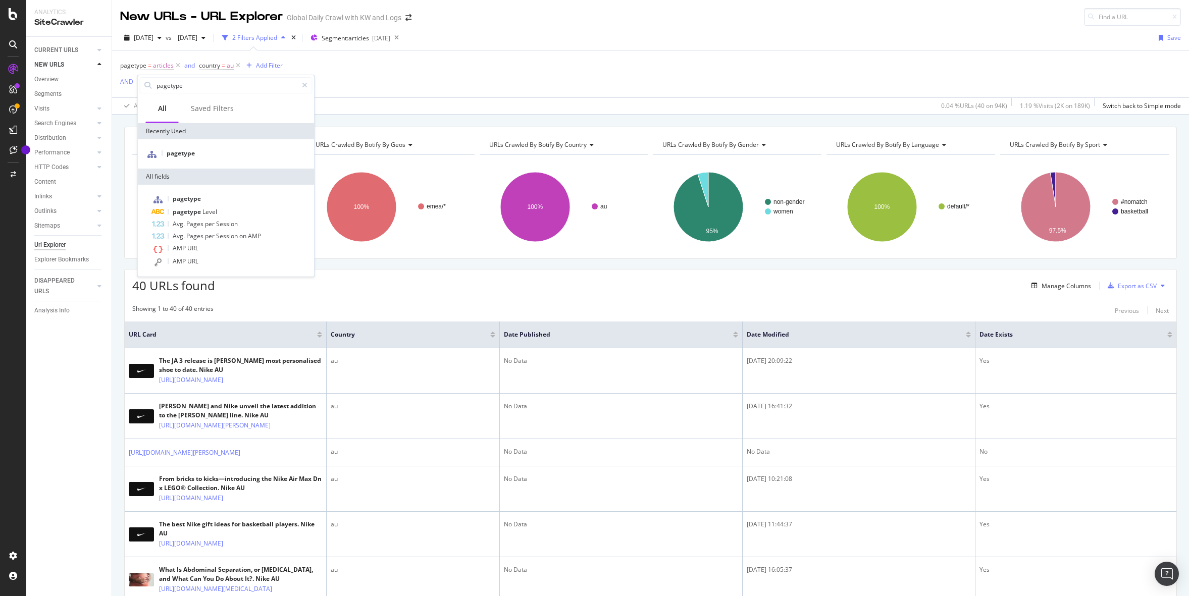
drag, startPoint x: 489, startPoint y: 62, endPoint x: 632, endPoint y: 31, distance: 147.2
click at [489, 62] on div "pagetype = articles and country = au Add Filter AND Add Filter" at bounding box center [650, 73] width 1061 height 47
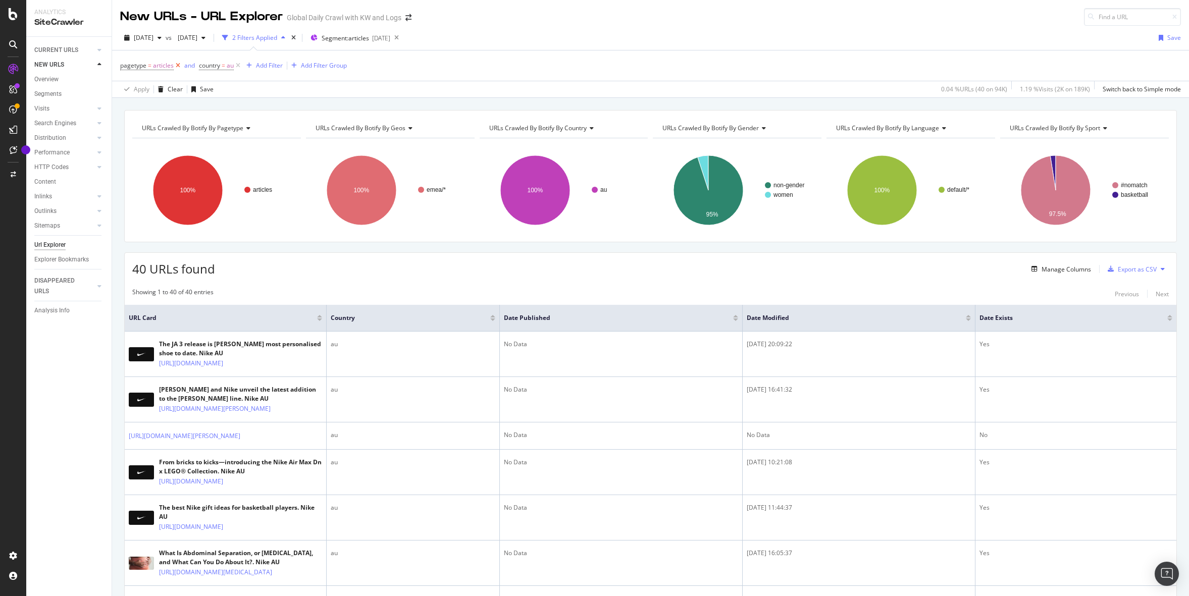
click at [176, 65] on icon at bounding box center [178, 66] width 9 height 10
click at [61, 508] on div "Project settings" at bounding box center [52, 510] width 42 height 8
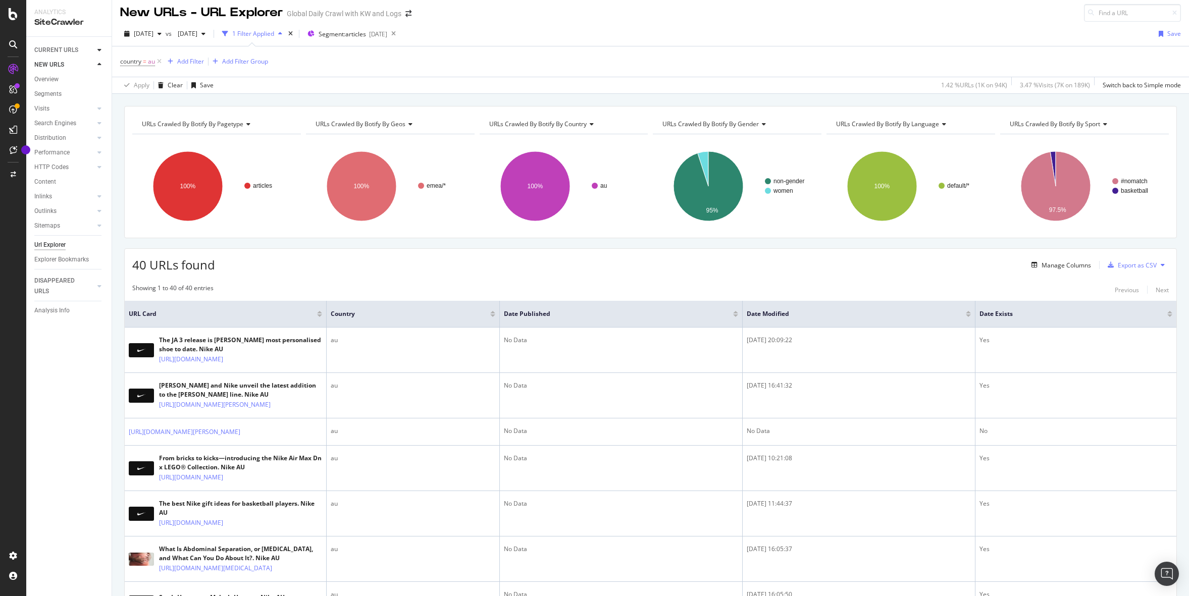
click at [99, 50] on icon at bounding box center [99, 50] width 4 height 6
click at [98, 298] on icon at bounding box center [99, 301] width 4 height 6
click at [103, 47] on div at bounding box center [99, 50] width 10 height 10
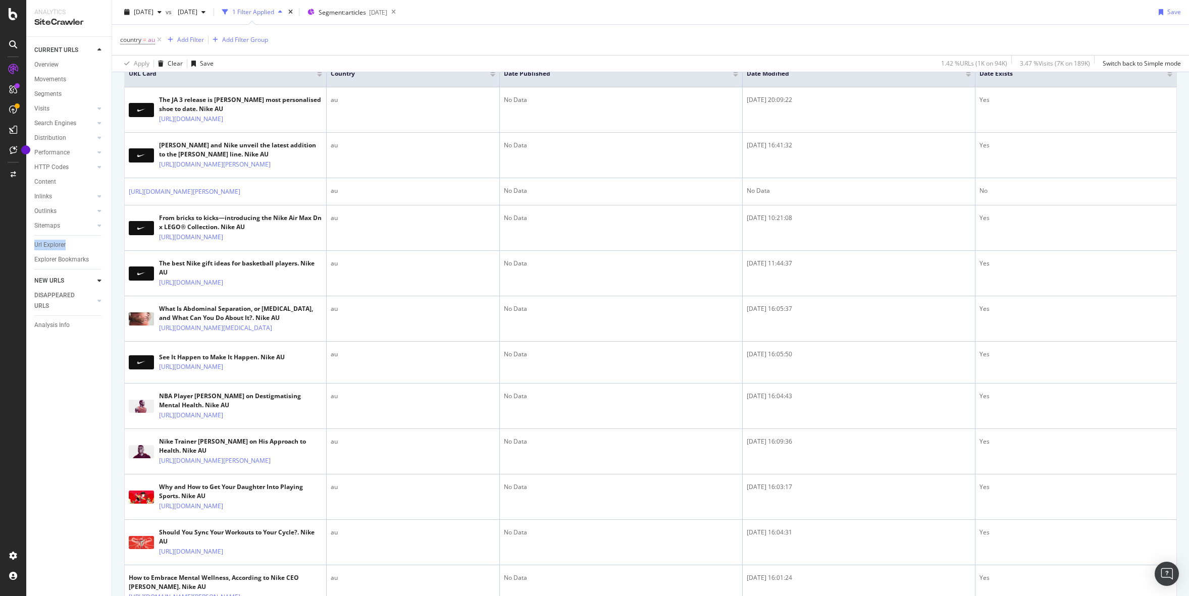
scroll to position [0, 0]
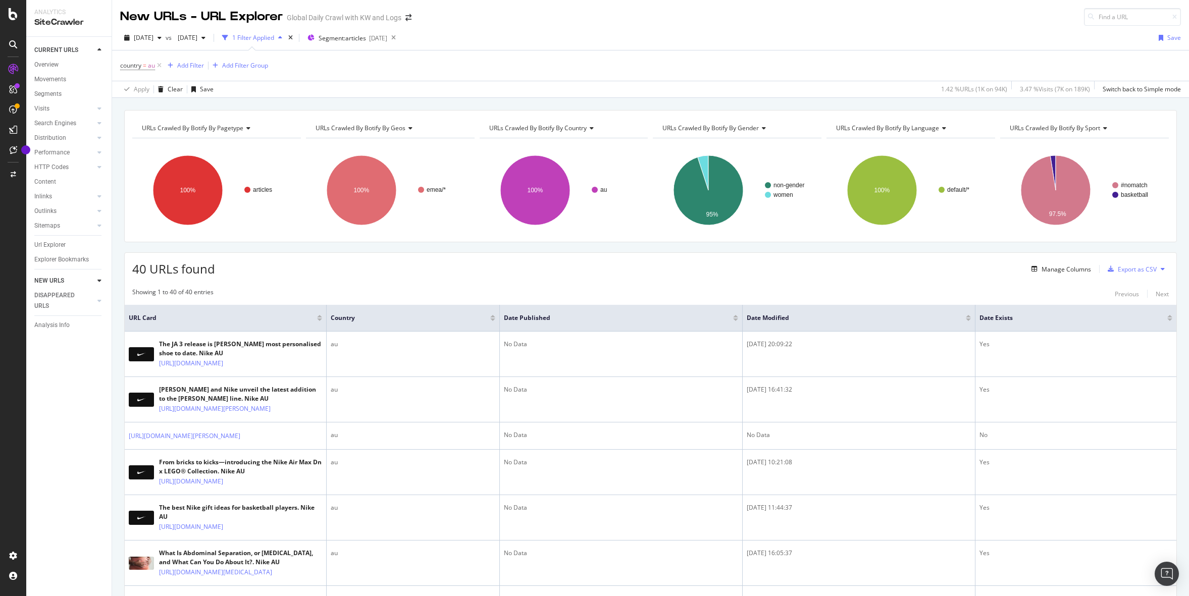
click at [859, 33] on div "2025 Aug. 17th vs 2025 Jul. 30th 1 Filter Applied Segment: articles 2025-06-05 …" at bounding box center [650, 40] width 1077 height 20
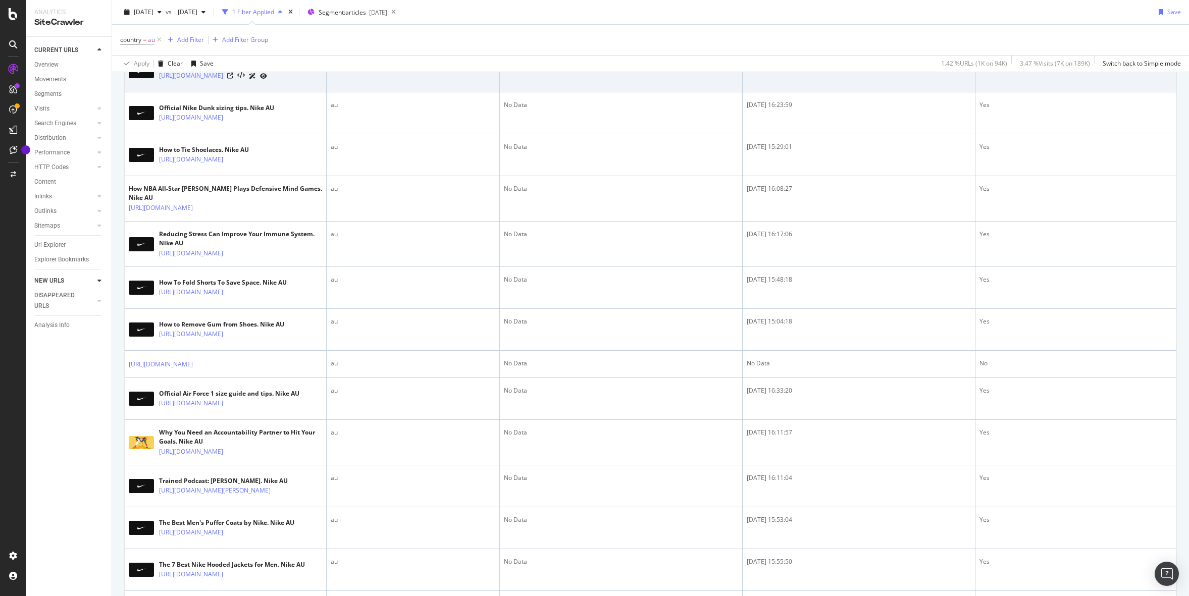
click at [807, 68] on div "2024-10-14 16:17:46" at bounding box center [859, 63] width 224 height 9
click at [288, 92] on td "Nike Blazer sizing guide. Nike AU https://www.nike.com/au/a/blazer-sizing-fit" at bounding box center [226, 71] width 202 height 42
click at [233, 79] on icon at bounding box center [230, 76] width 6 height 6
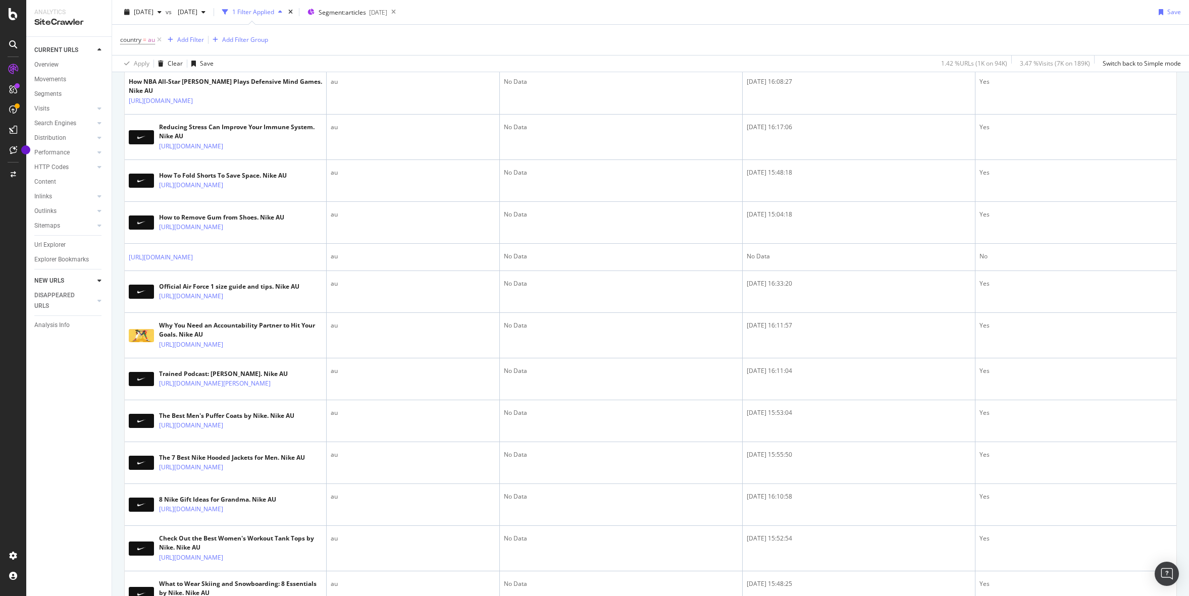
scroll to position [1073, 0]
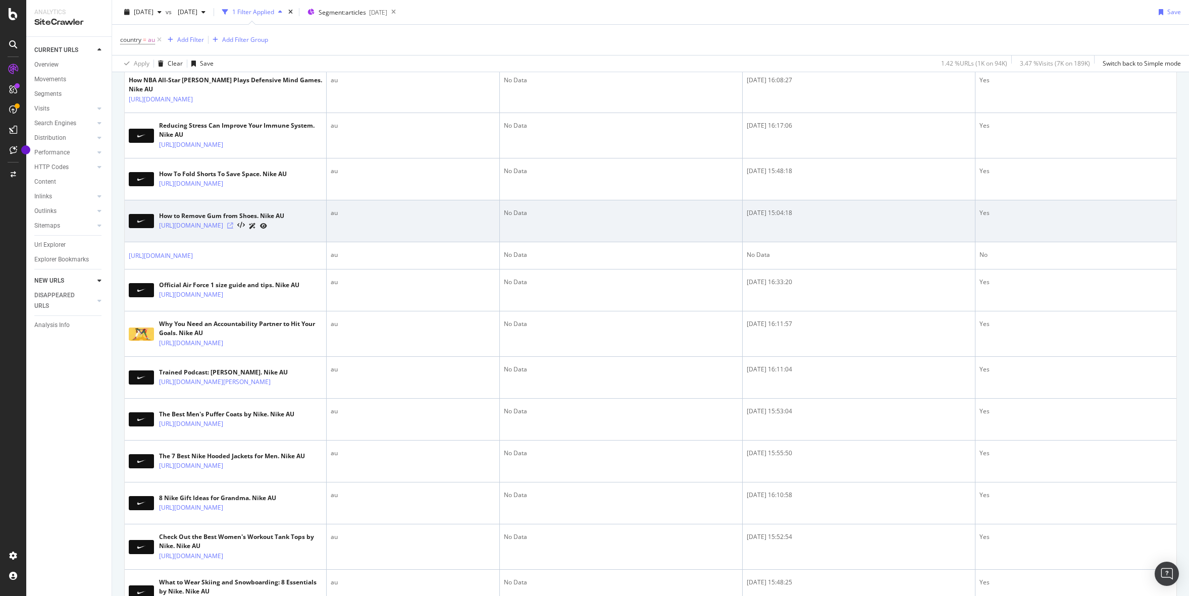
click at [233, 229] on icon at bounding box center [230, 226] width 6 height 6
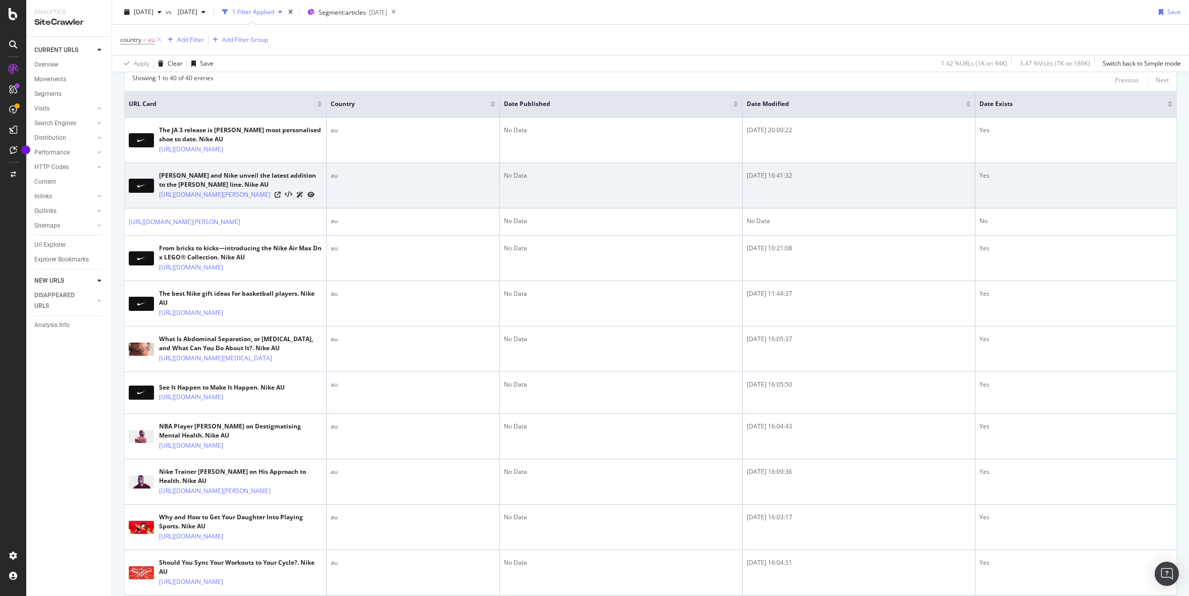
scroll to position [0, 0]
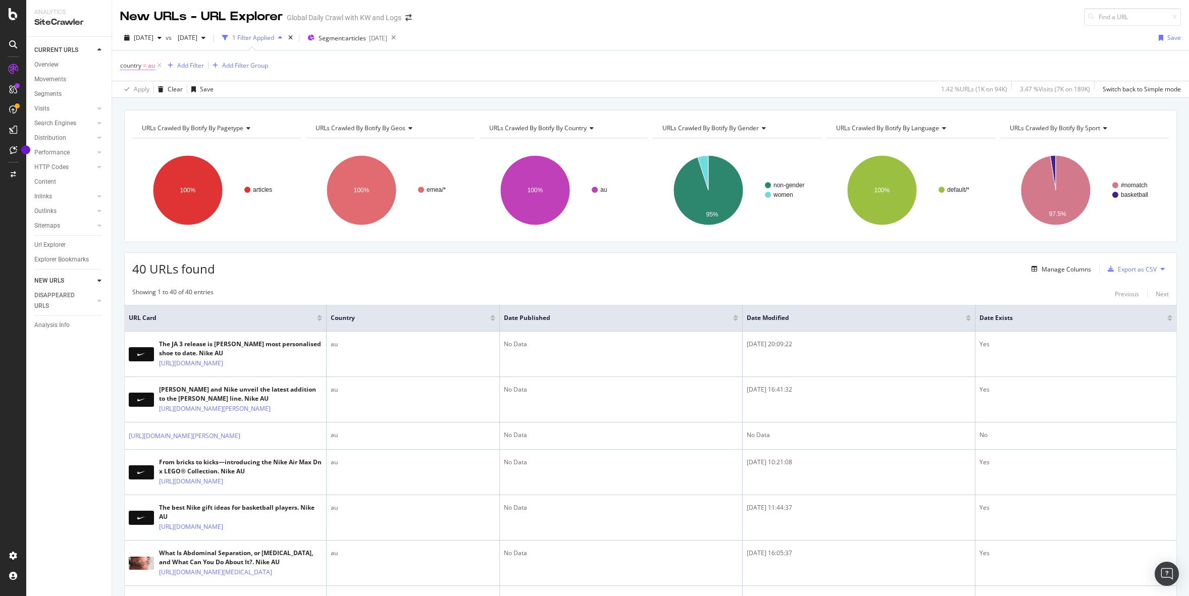
click at [139, 65] on span "country" at bounding box center [130, 65] width 21 height 9
click at [142, 105] on icon at bounding box center [140, 108] width 7 height 6
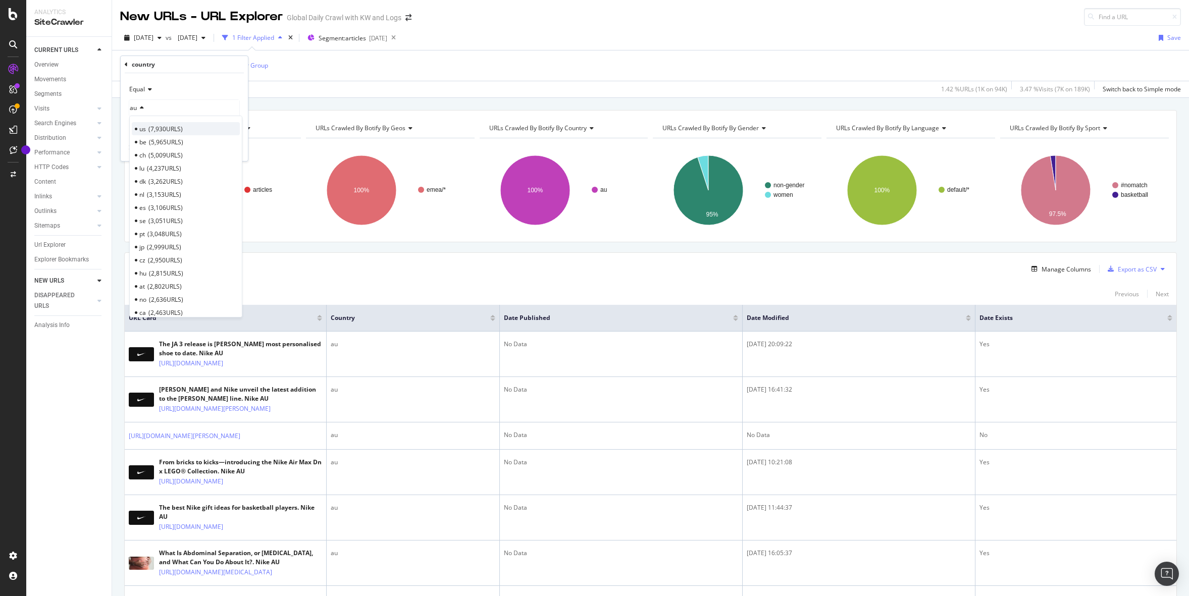
click at [152, 126] on span "7,930 URLS" at bounding box center [165, 129] width 34 height 9
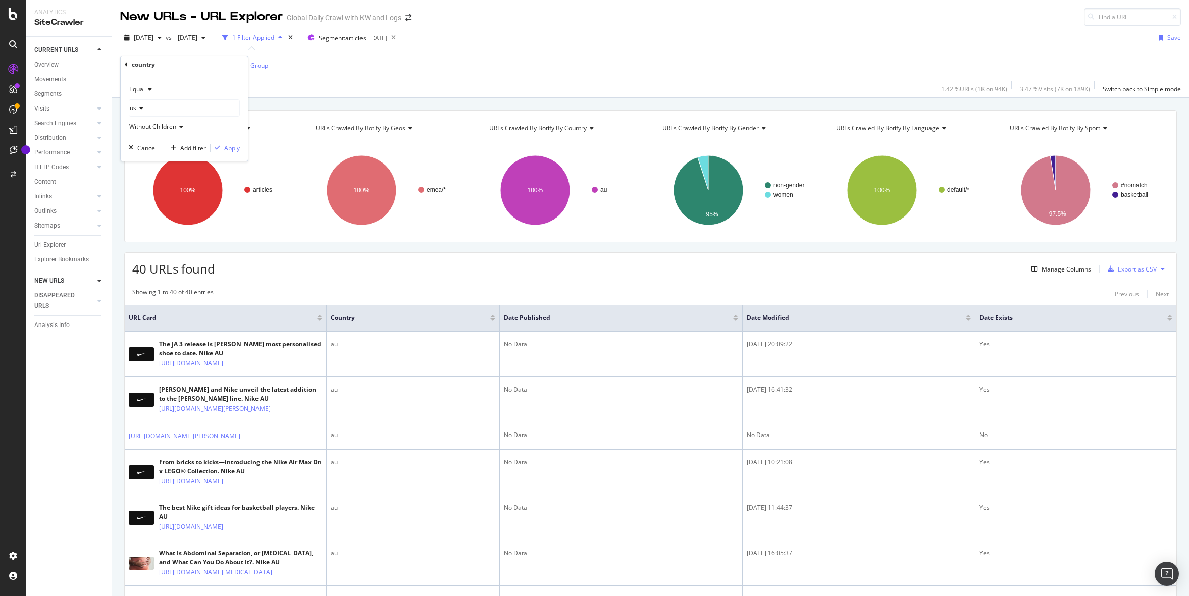
click at [227, 149] on div "Apply" at bounding box center [232, 148] width 16 height 9
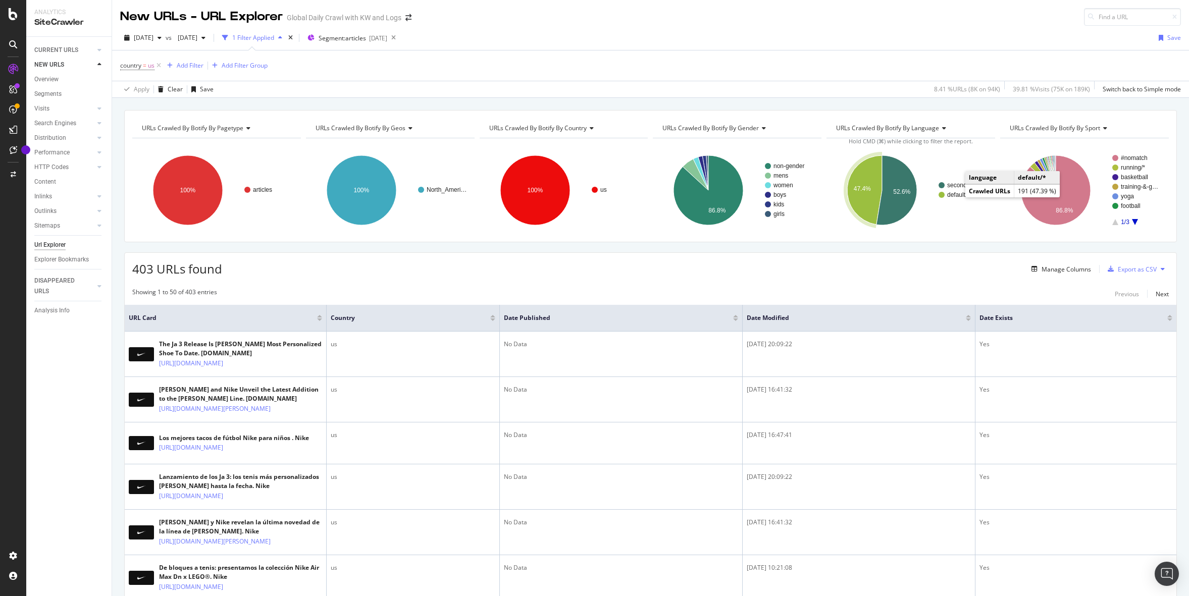
click at [955, 195] on text "default/*" at bounding box center [958, 194] width 22 height 7
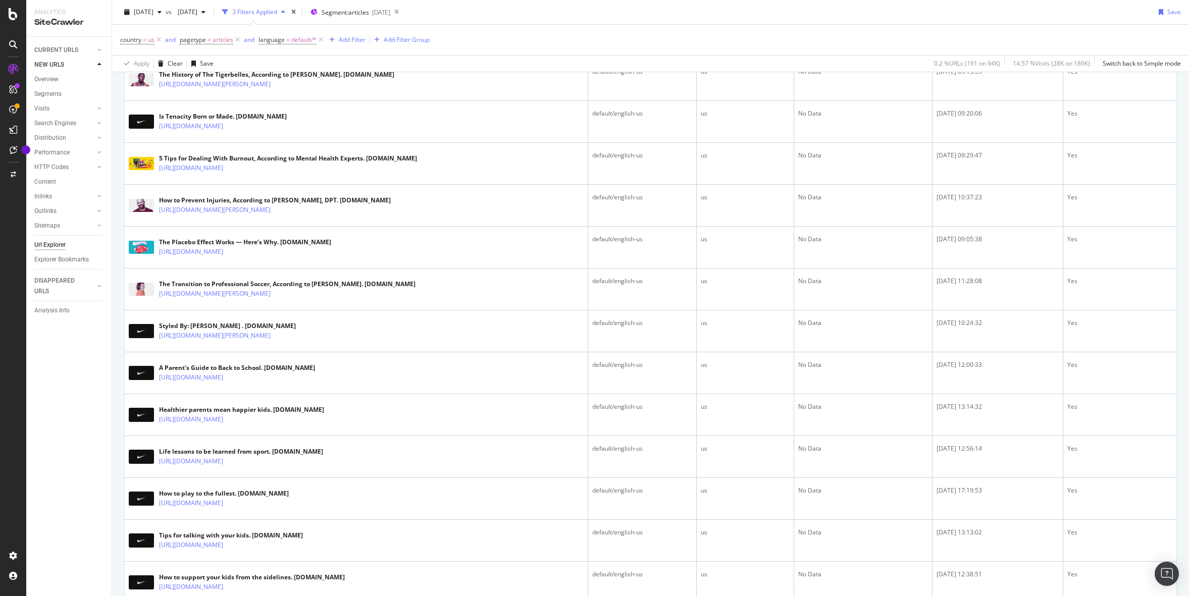
scroll to position [806, 0]
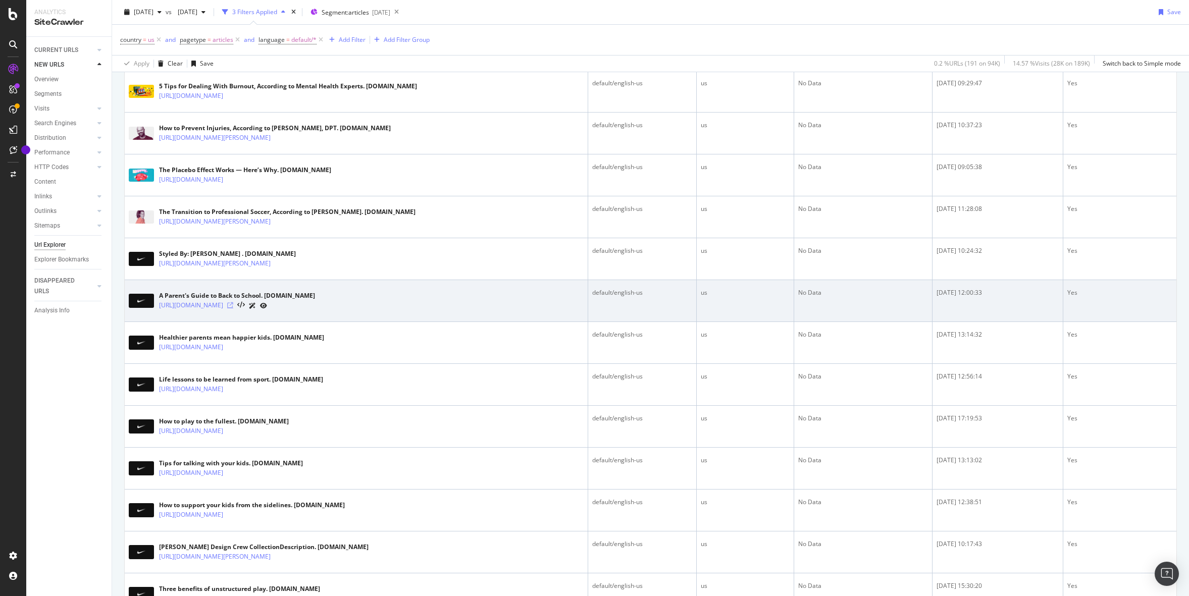
click at [233, 305] on icon at bounding box center [230, 305] width 6 height 6
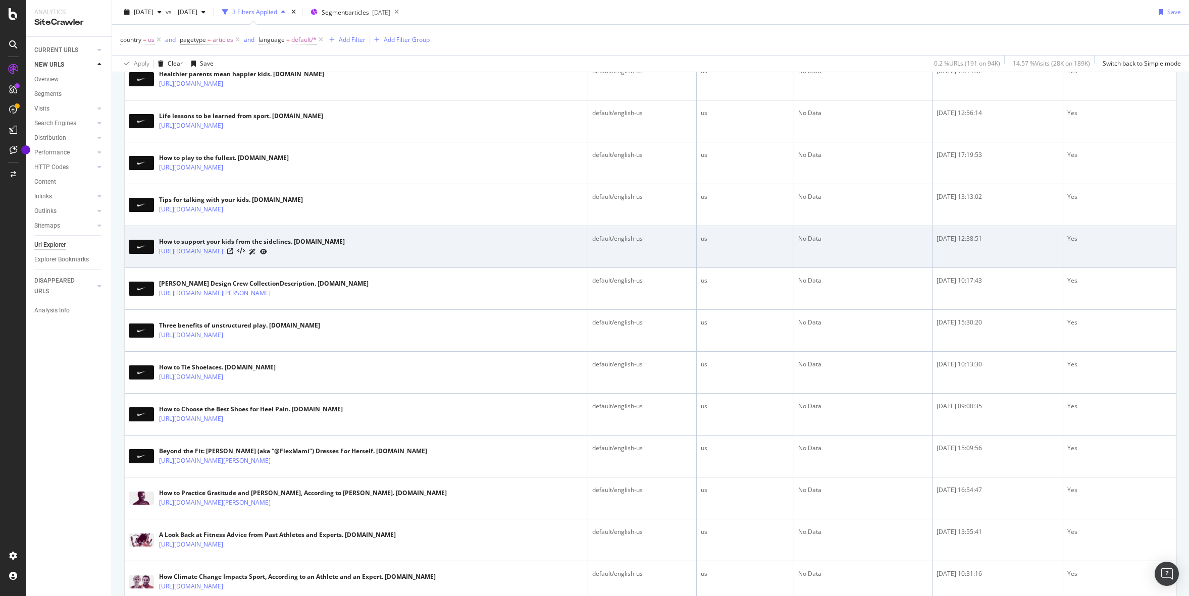
scroll to position [1128, 0]
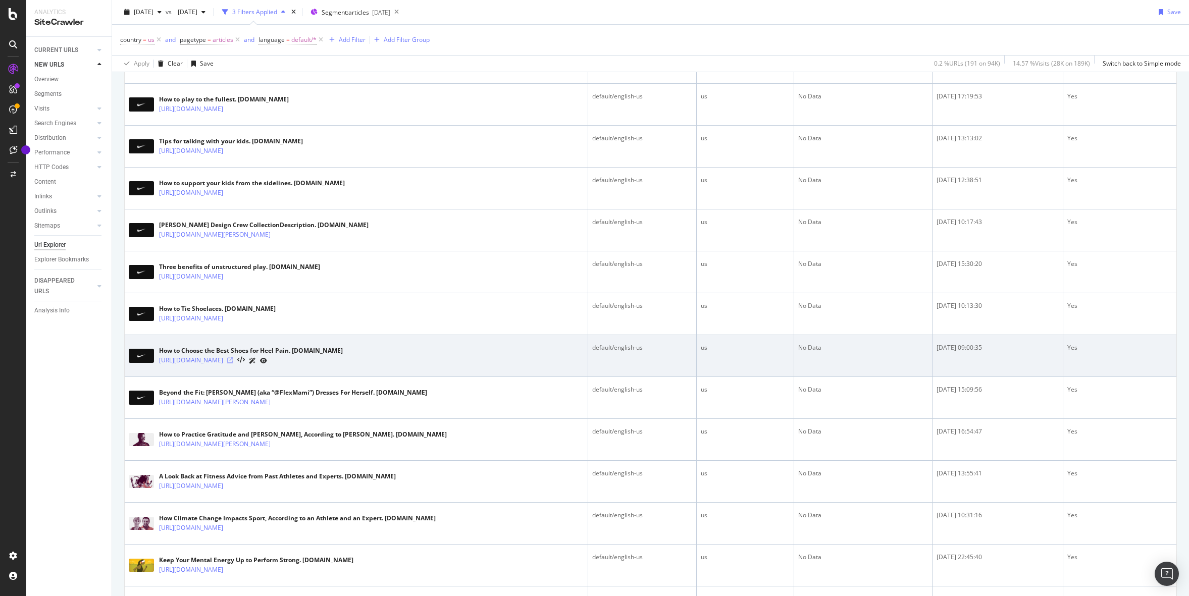
click at [233, 362] on icon at bounding box center [230, 360] width 6 height 6
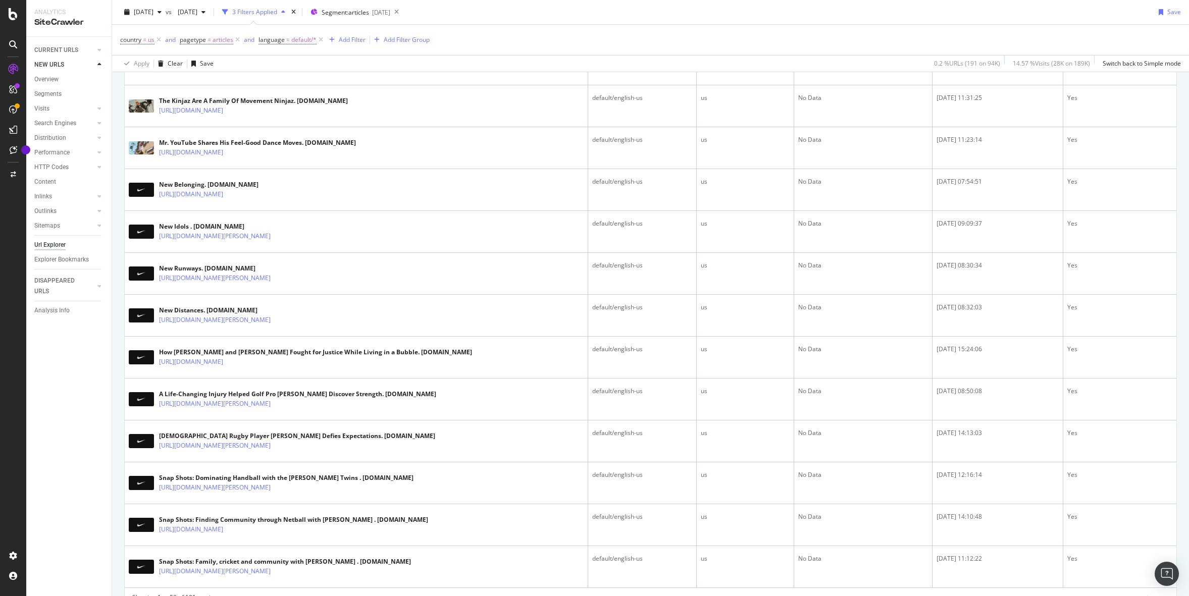
scroll to position [1889, 0]
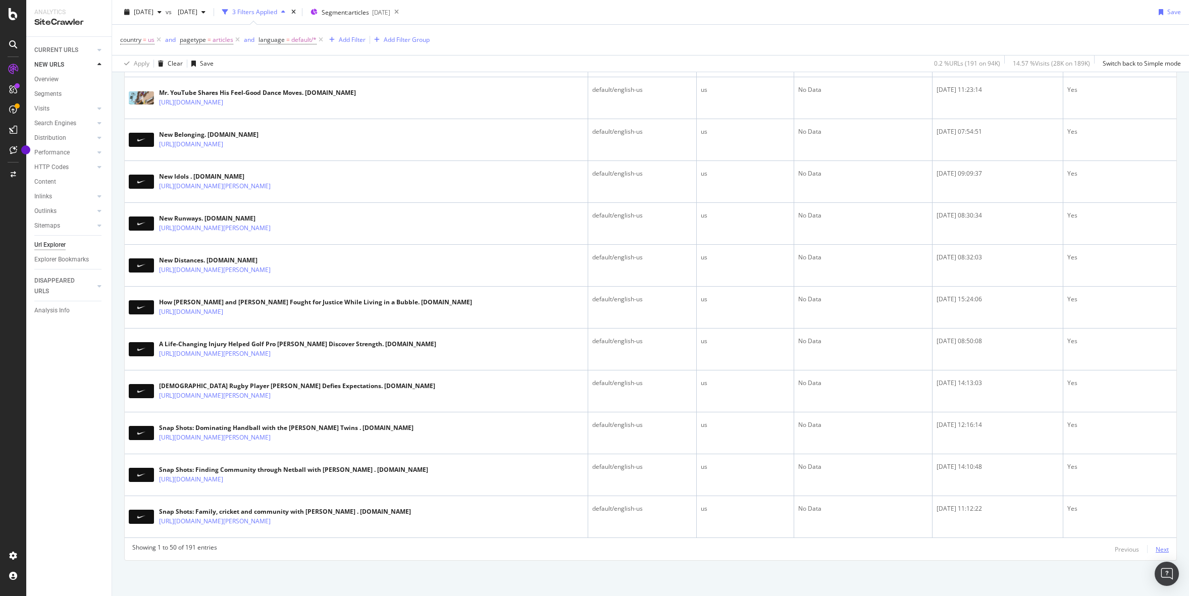
click at [1162, 547] on div "Next" at bounding box center [1161, 549] width 13 height 9
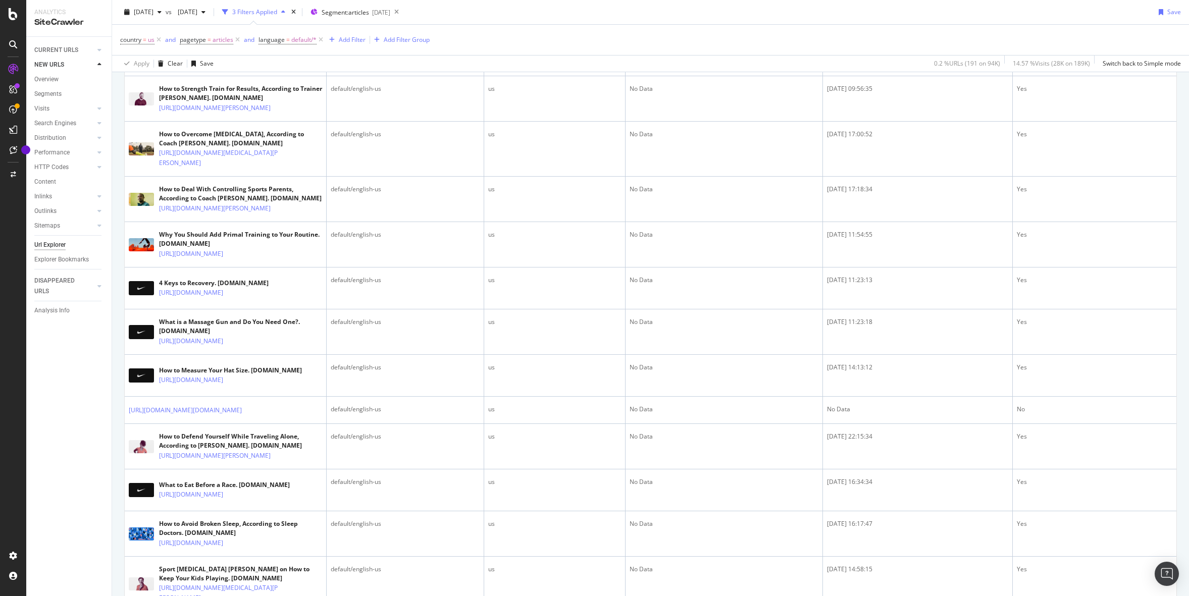
scroll to position [957, 0]
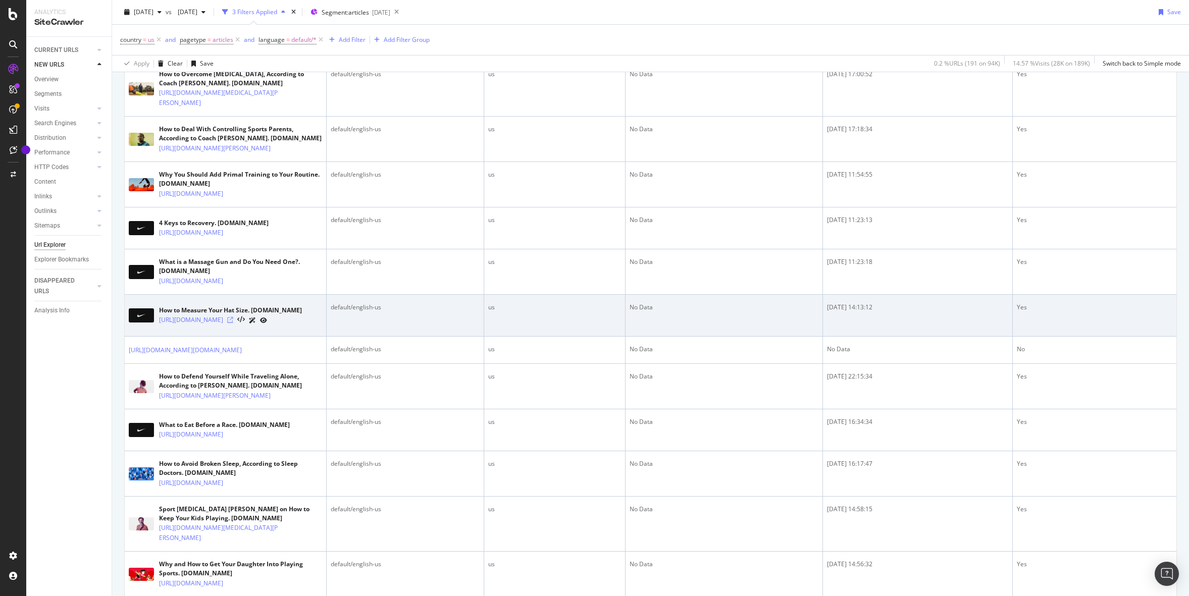
click at [233, 323] on icon at bounding box center [230, 320] width 6 height 6
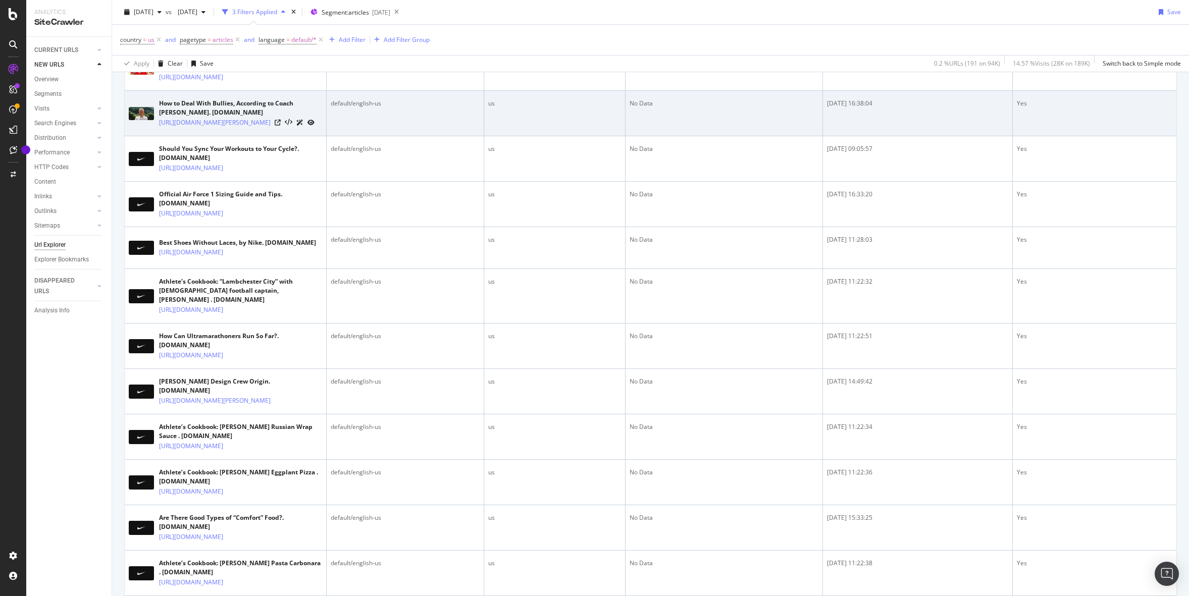
scroll to position [1695, 0]
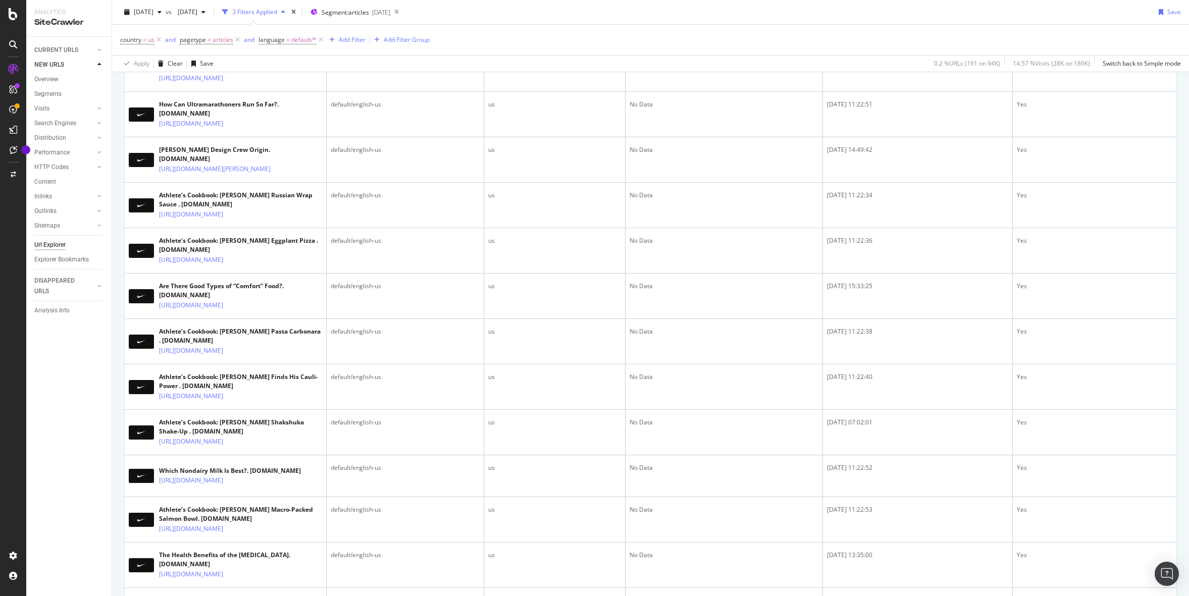
click at [233, 24] on icon at bounding box center [230, 21] width 6 height 6
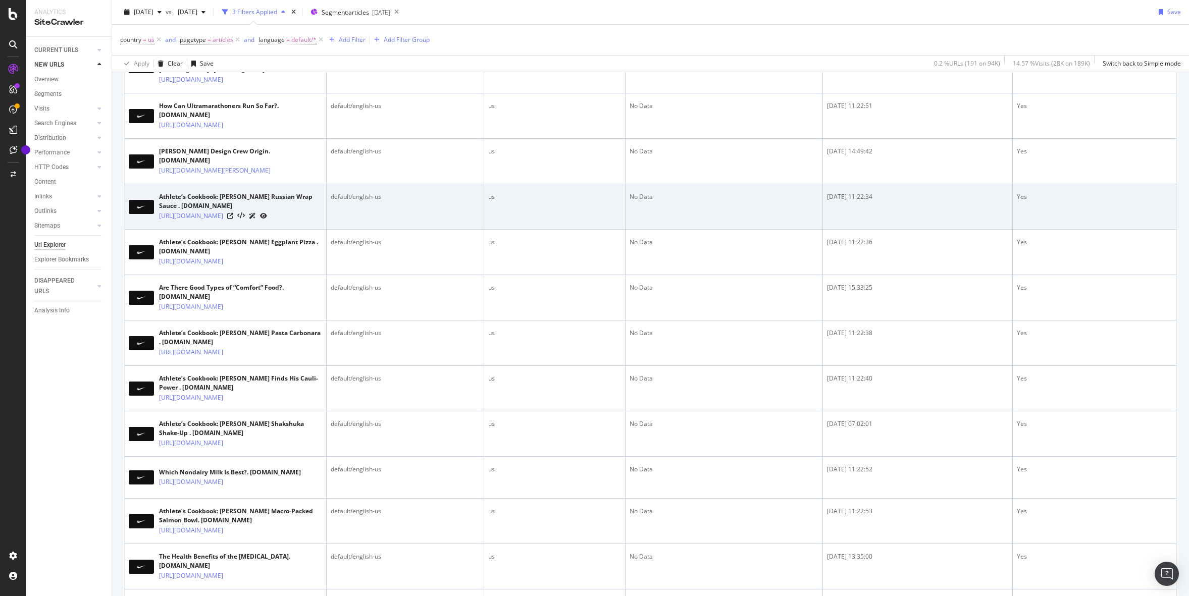
scroll to position [1692, 0]
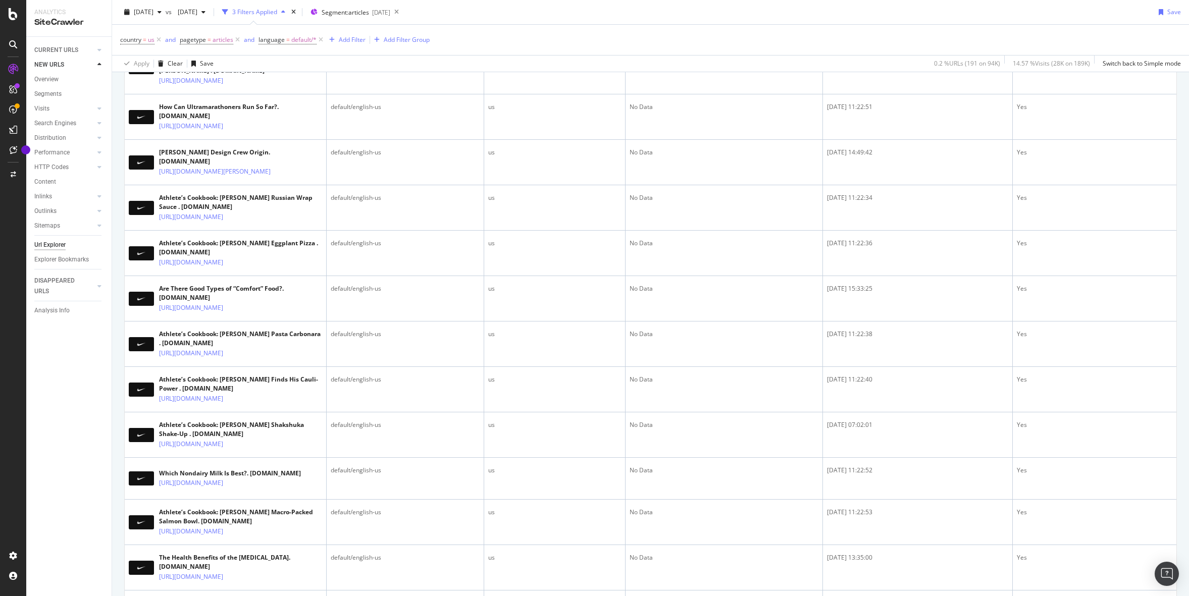
click at [223, 28] on link "https://www.nike.com/a/shoes-without-laces" at bounding box center [191, 23] width 64 height 10
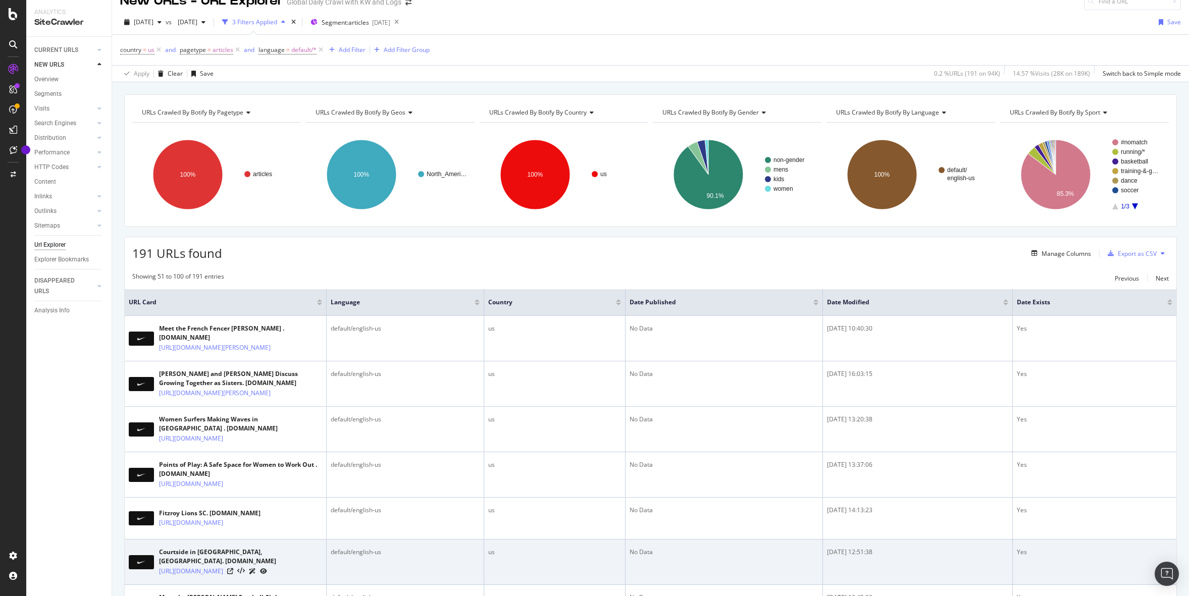
scroll to position [0, 0]
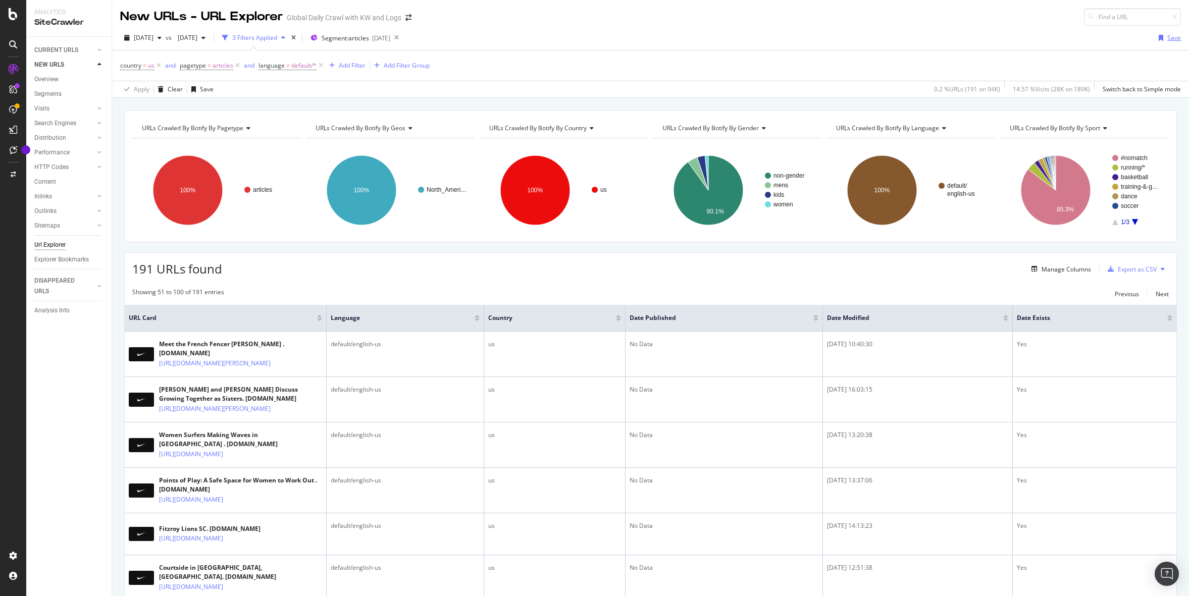
click at [1171, 34] on div "Save" at bounding box center [1174, 37] width 14 height 9
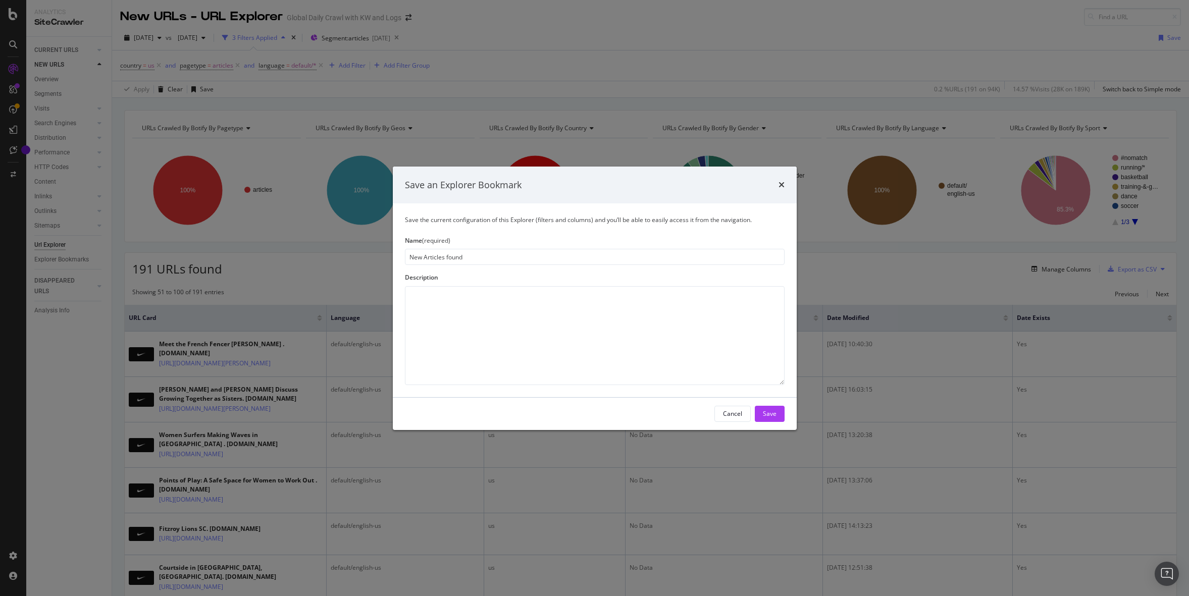
type input "New Articles found"
type textarea "after rendering bug"
click at [466, 291] on textarea "after rendering bug" at bounding box center [595, 335] width 380 height 99
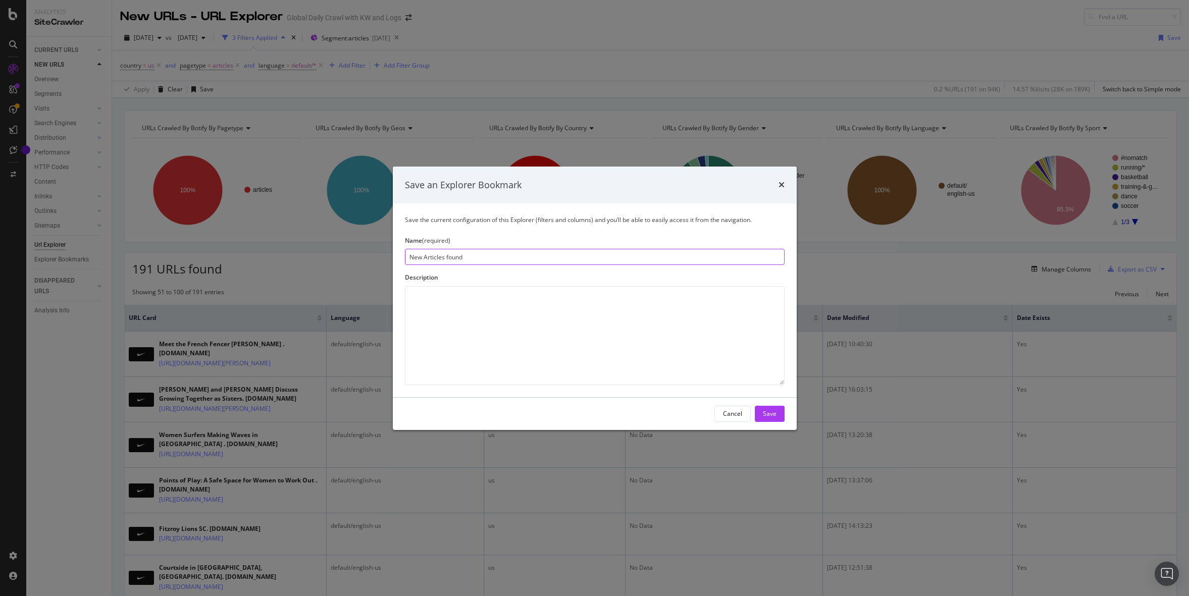
click at [485, 249] on input "New Articles found" at bounding box center [595, 257] width 380 height 16
click at [485, 251] on input "New Articles found" at bounding box center [595, 257] width 380 height 16
click at [484, 254] on input "New Articles found" at bounding box center [595, 257] width 380 height 16
type input "New Articles found (US english)"
click at [768, 411] on div "Save" at bounding box center [770, 413] width 14 height 9
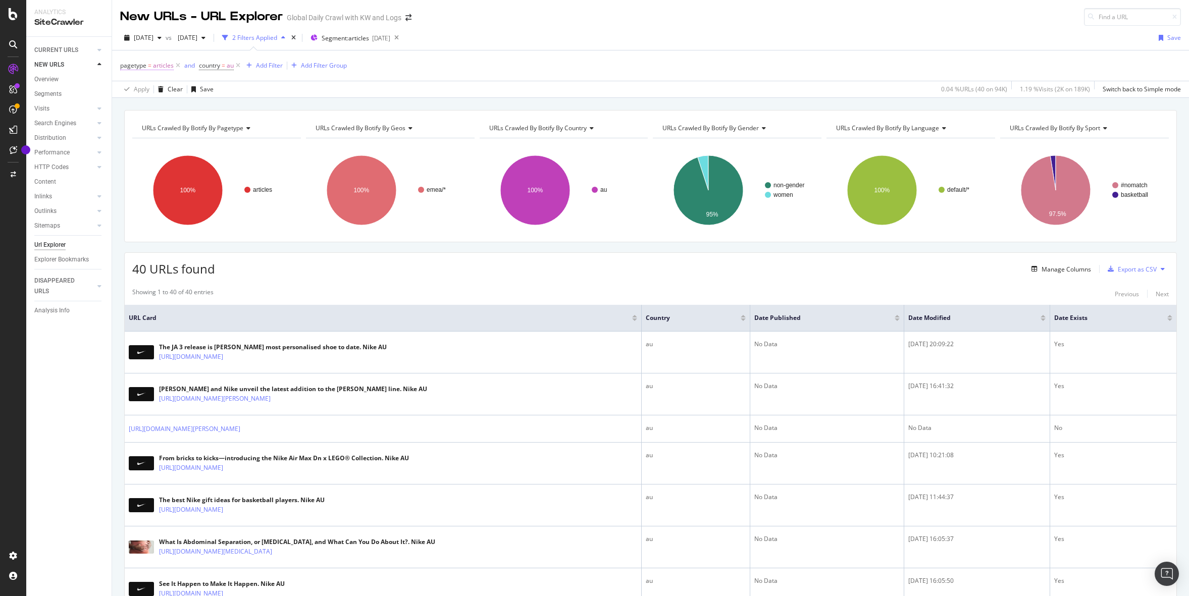
click at [163, 67] on span "articles" at bounding box center [163, 66] width 21 height 14
click at [146, 101] on div at bounding box center [184, 108] width 110 height 16
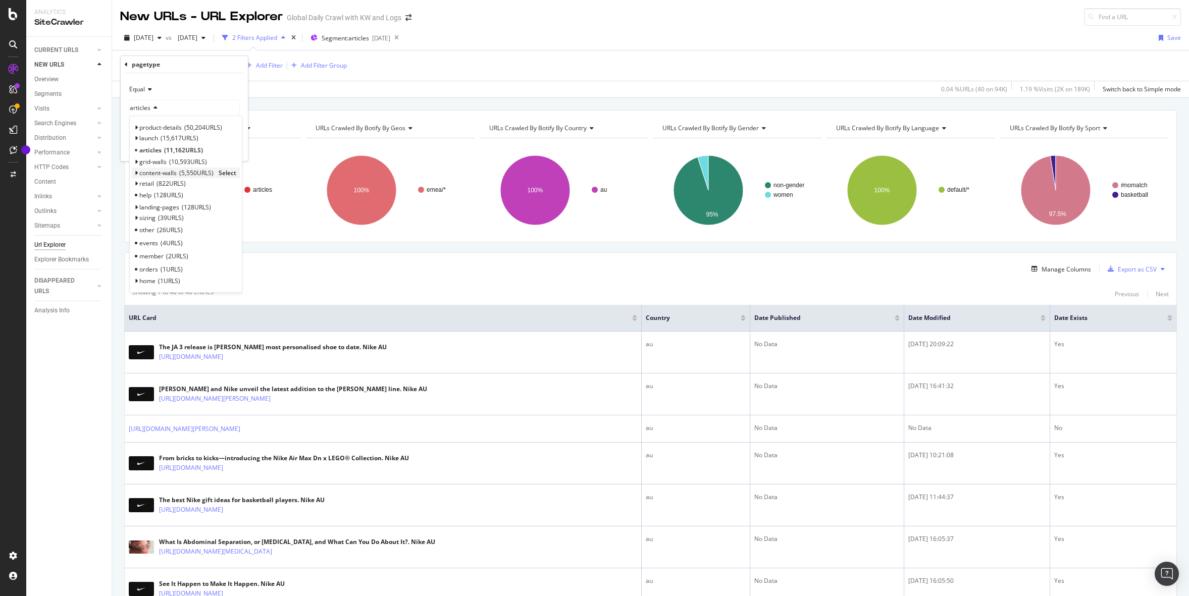
click at [225, 173] on span "Select" at bounding box center [228, 173] width 18 height 9
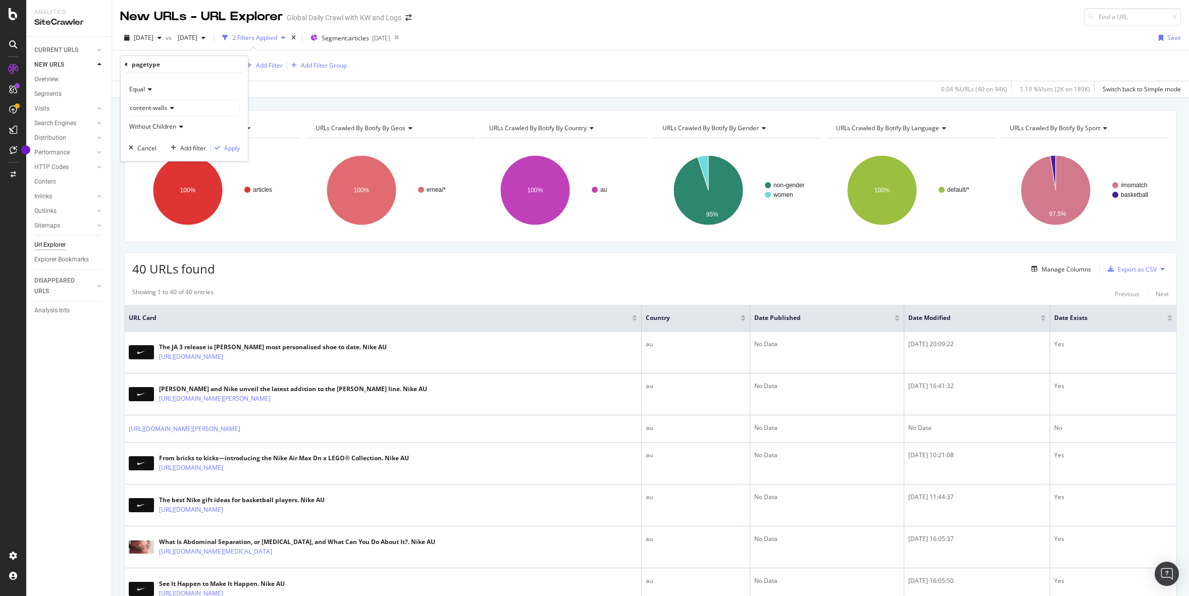
click at [231, 142] on div "Equal content-walls Without Children Cancel Add filter Apply" at bounding box center [184, 117] width 127 height 88
click at [231, 148] on div "Apply" at bounding box center [232, 148] width 16 height 9
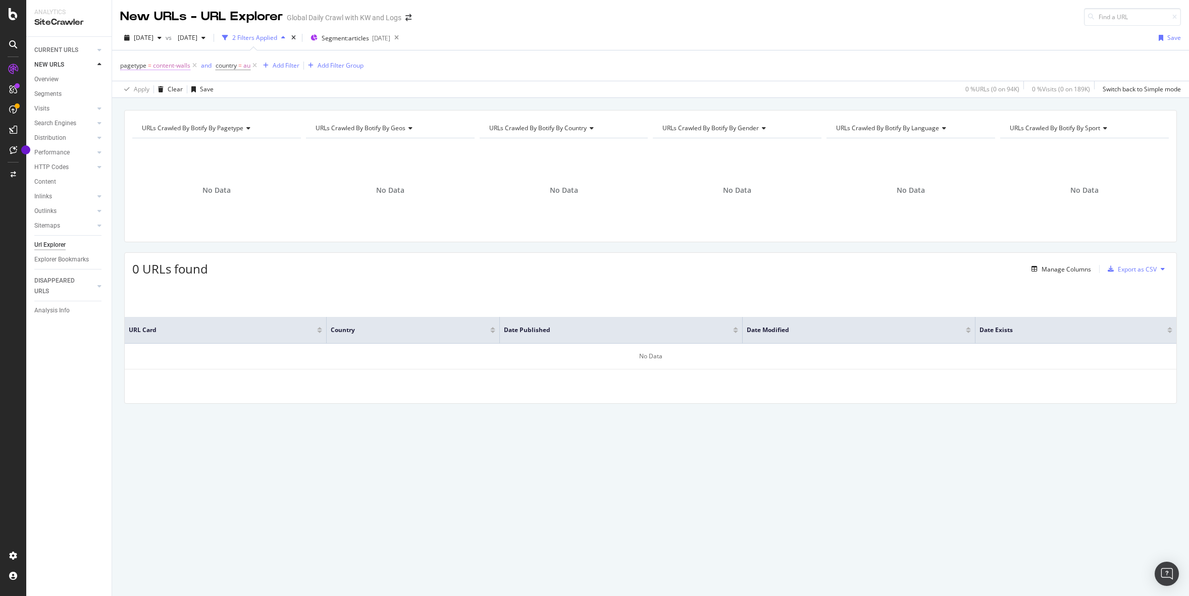
click at [164, 63] on span "content-walls" at bounding box center [171, 66] width 37 height 14
click at [176, 128] on span "Without Children" at bounding box center [152, 126] width 47 height 9
click at [174, 147] on div "With Children" at bounding box center [185, 147] width 108 height 13
click at [234, 148] on div "Apply" at bounding box center [232, 148] width 16 height 9
click at [150, 67] on span "=" at bounding box center [150, 65] width 4 height 9
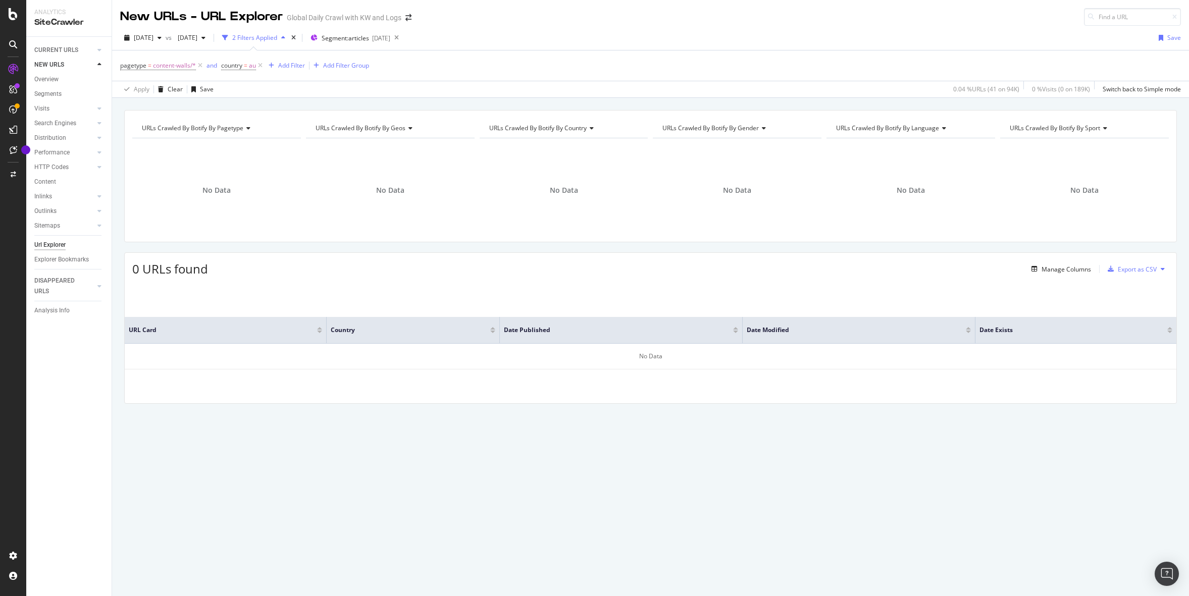
click at [635, 66] on div "pagetype = content-walls/* and country = au Add Filter Add Filter Group" at bounding box center [650, 65] width 1061 height 30
click at [403, 37] on icon at bounding box center [396, 38] width 13 height 14
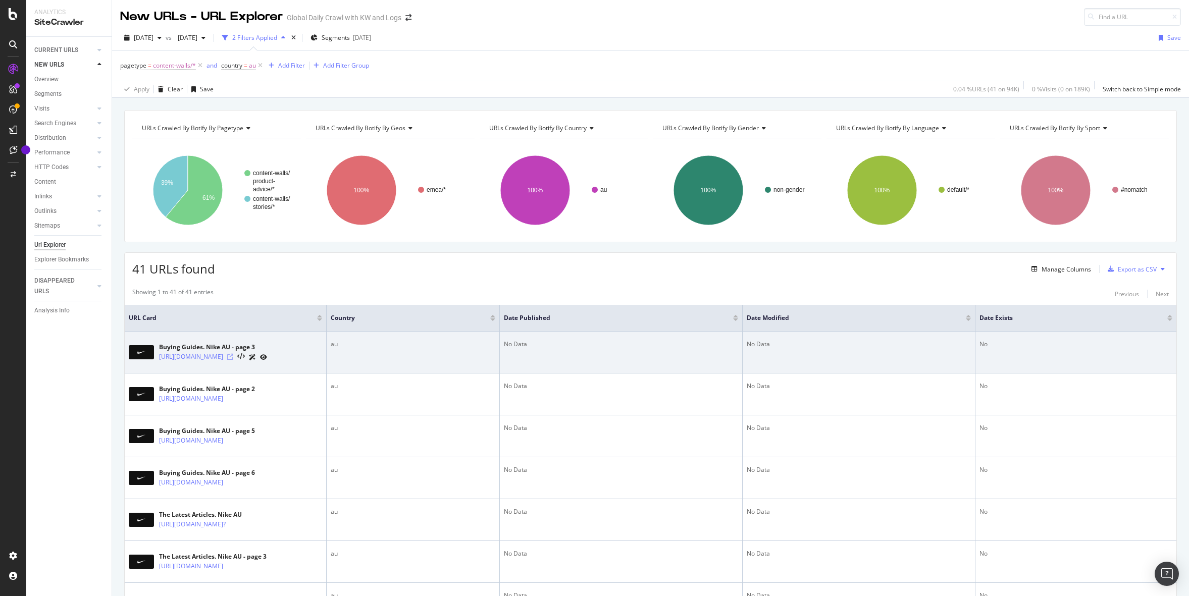
click at [233, 360] on icon at bounding box center [230, 357] width 6 height 6
click at [245, 358] on icon at bounding box center [241, 356] width 8 height 7
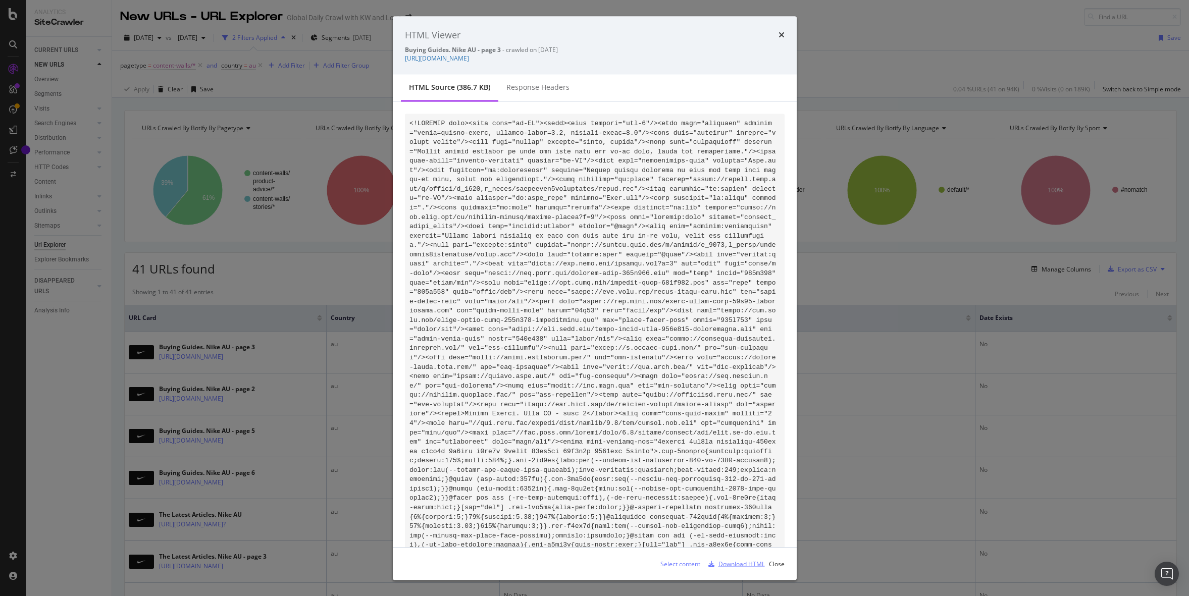
click at [740, 558] on div "Download HTML" at bounding box center [734, 563] width 61 height 15
click at [780, 33] on icon "times" at bounding box center [781, 35] width 6 height 8
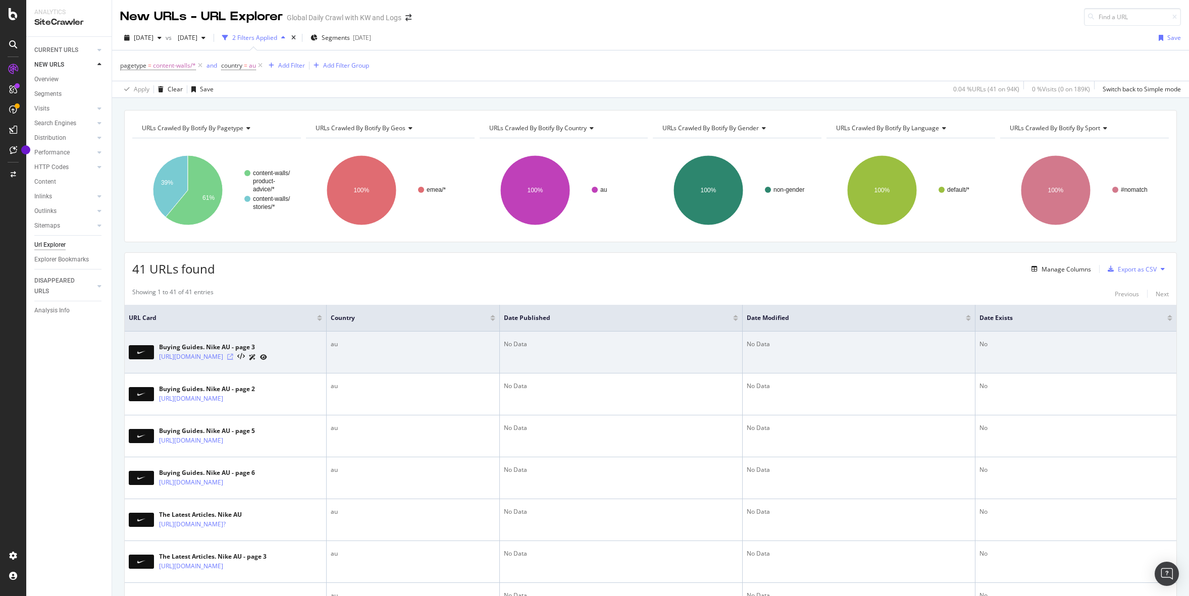
click at [233, 360] on icon at bounding box center [230, 357] width 6 height 6
click at [206, 356] on link "https://www.nike.com/au/product-advice/buying-guides?&p=3" at bounding box center [191, 357] width 64 height 10
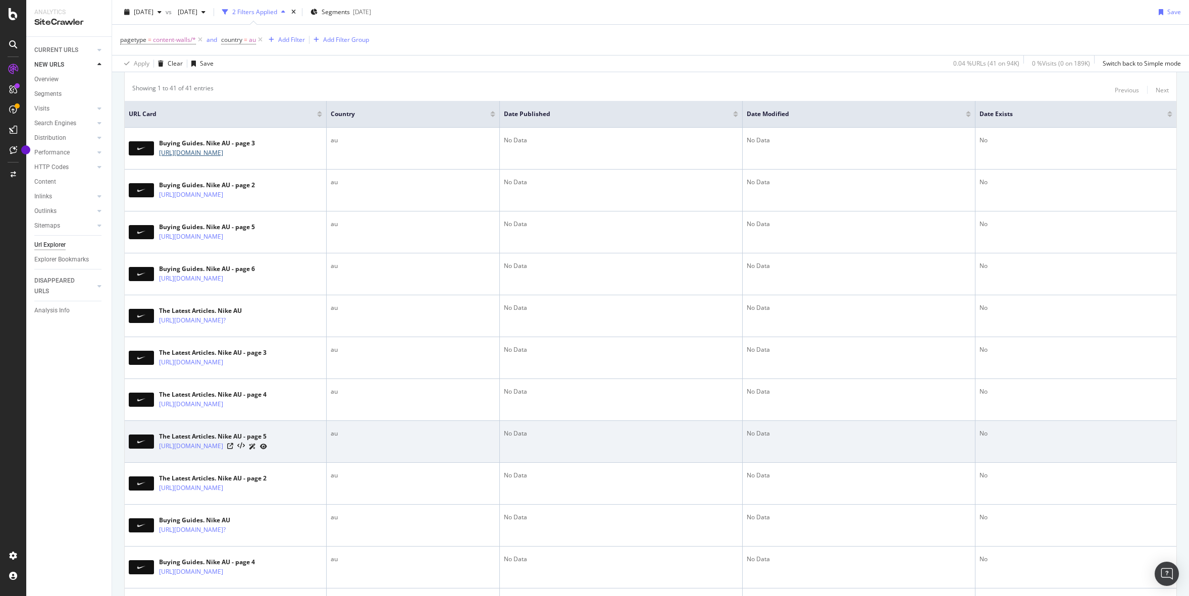
scroll to position [60, 0]
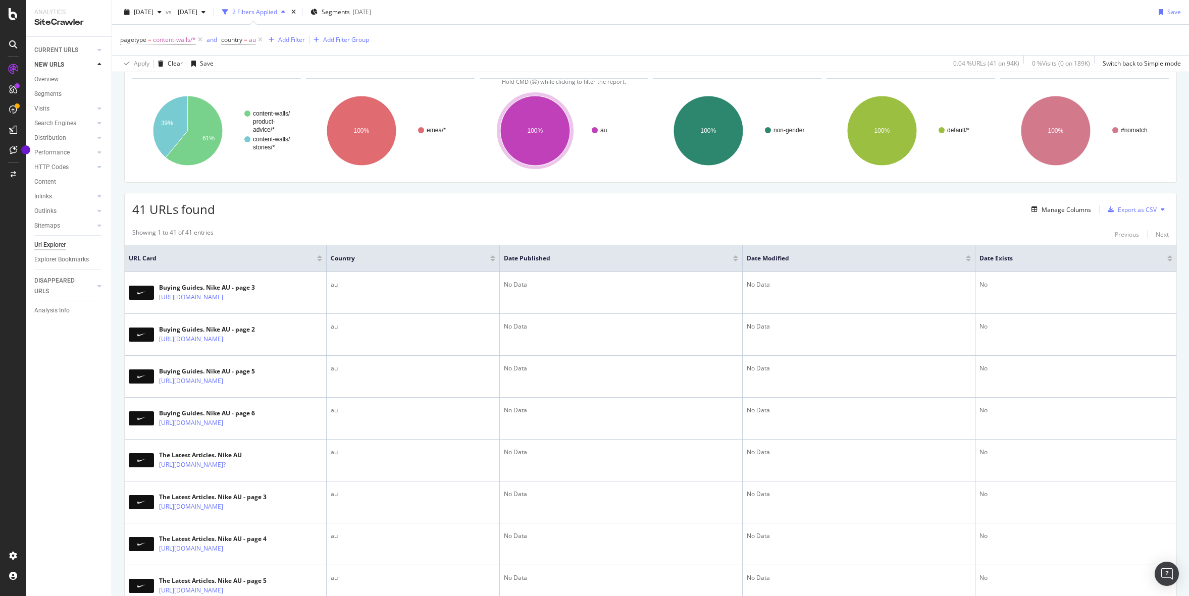
click at [321, 257] on div at bounding box center [319, 256] width 5 height 3
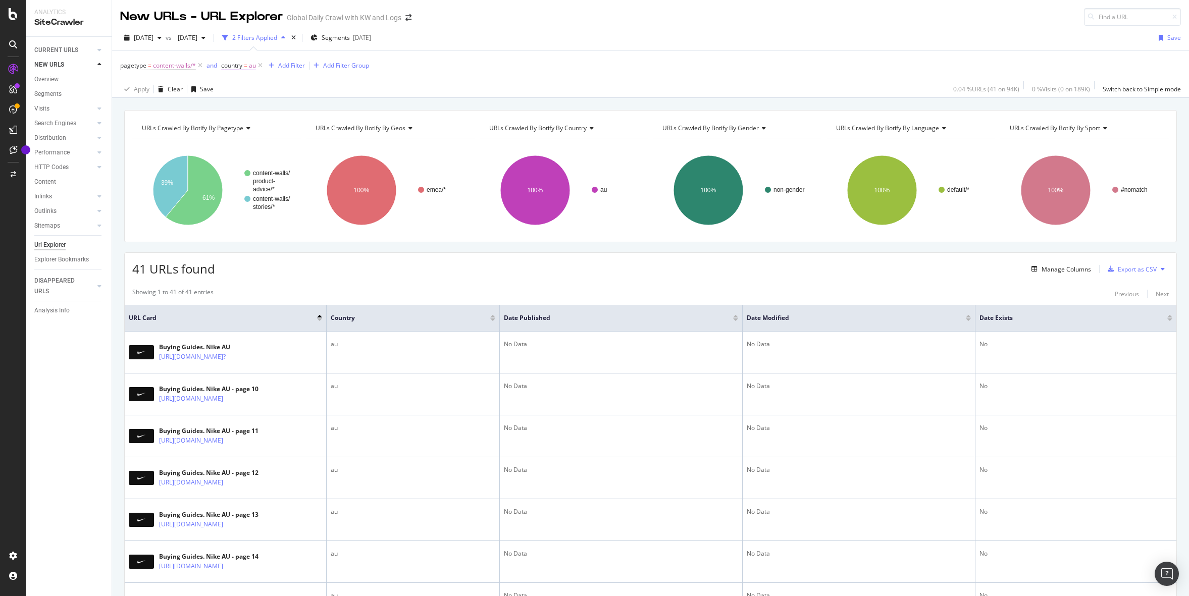
click at [246, 67] on span "=" at bounding box center [246, 65] width 4 height 9
click at [261, 97] on div "Equal Without Children" at bounding box center [285, 108] width 111 height 54
click at [261, 102] on div at bounding box center [286, 108] width 110 height 16
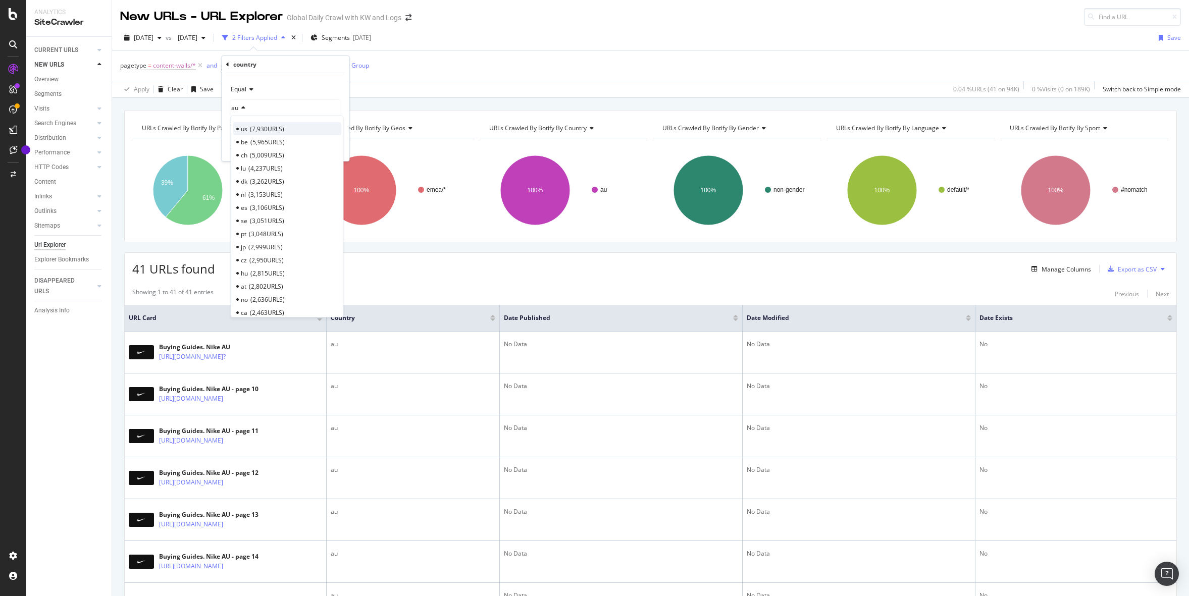
click at [277, 130] on span "7,930 URLS" at bounding box center [267, 129] width 34 height 9
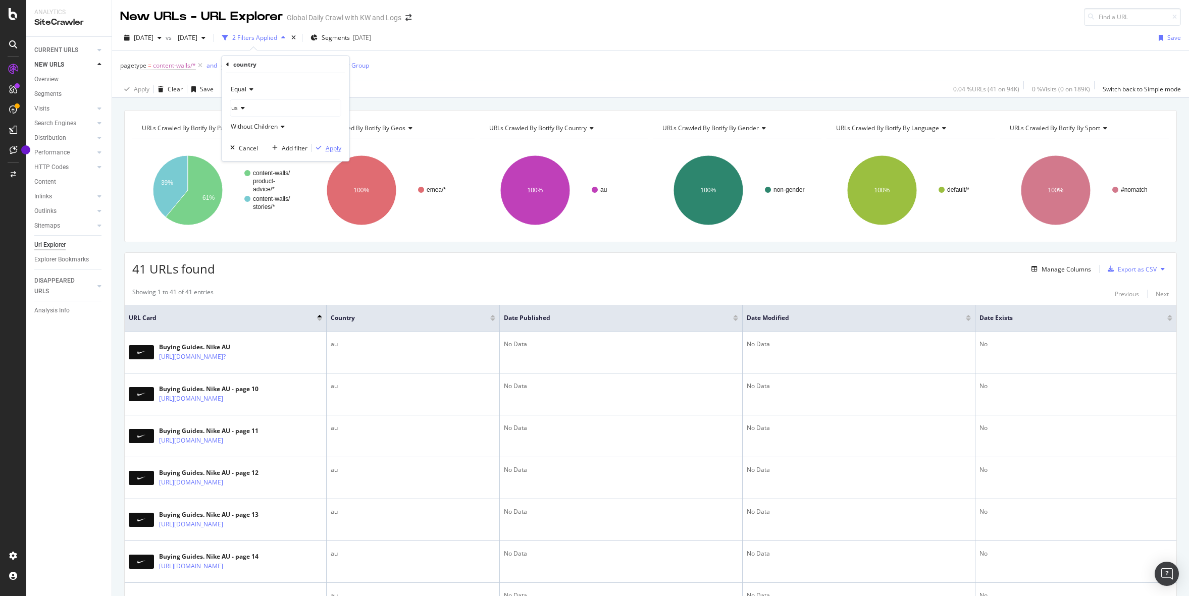
drag, startPoint x: 336, startPoint y: 146, endPoint x: 466, endPoint y: 98, distance: 138.8
click at [336, 146] on div "Apply" at bounding box center [334, 148] width 16 height 9
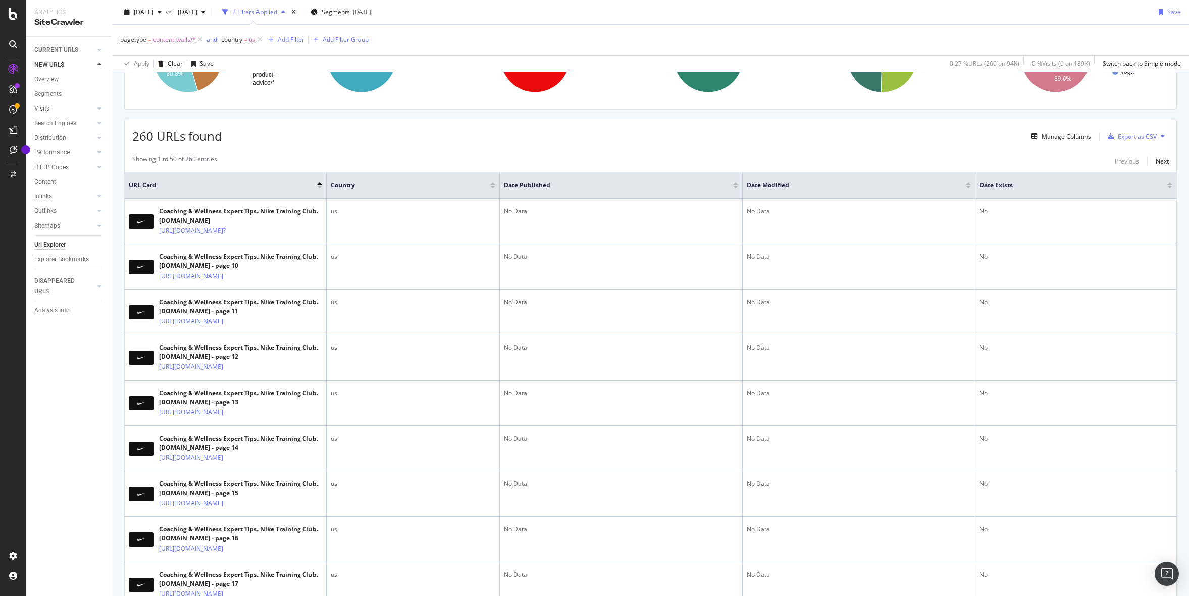
scroll to position [135, 0]
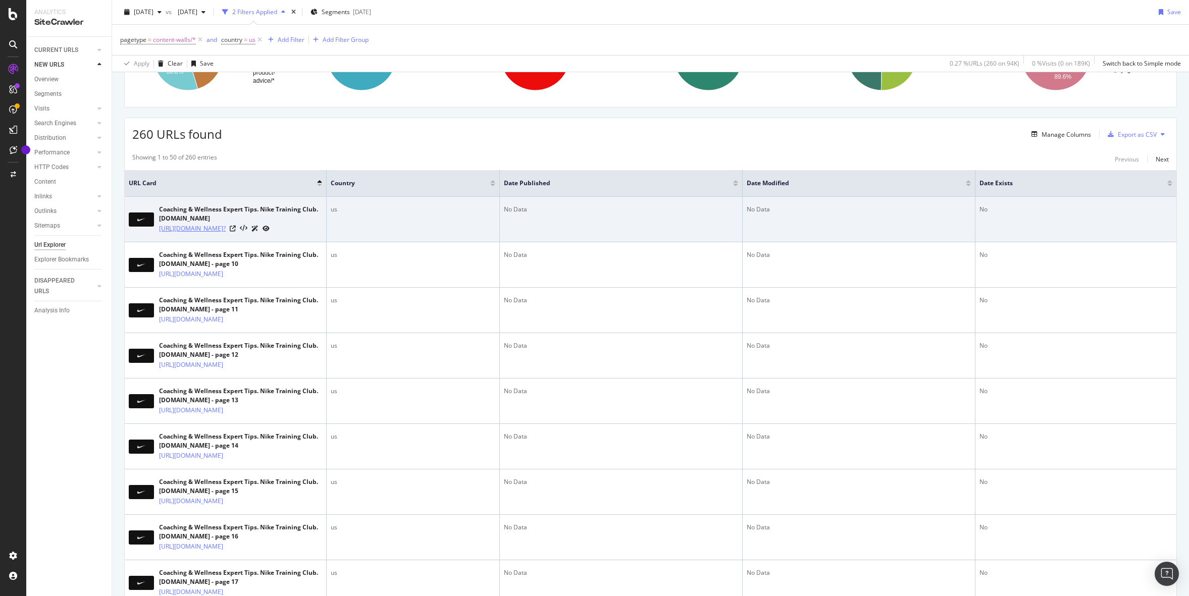
click at [226, 229] on link "https://www.nike.com/ntc-app/expert-tips?" at bounding box center [192, 229] width 67 height 10
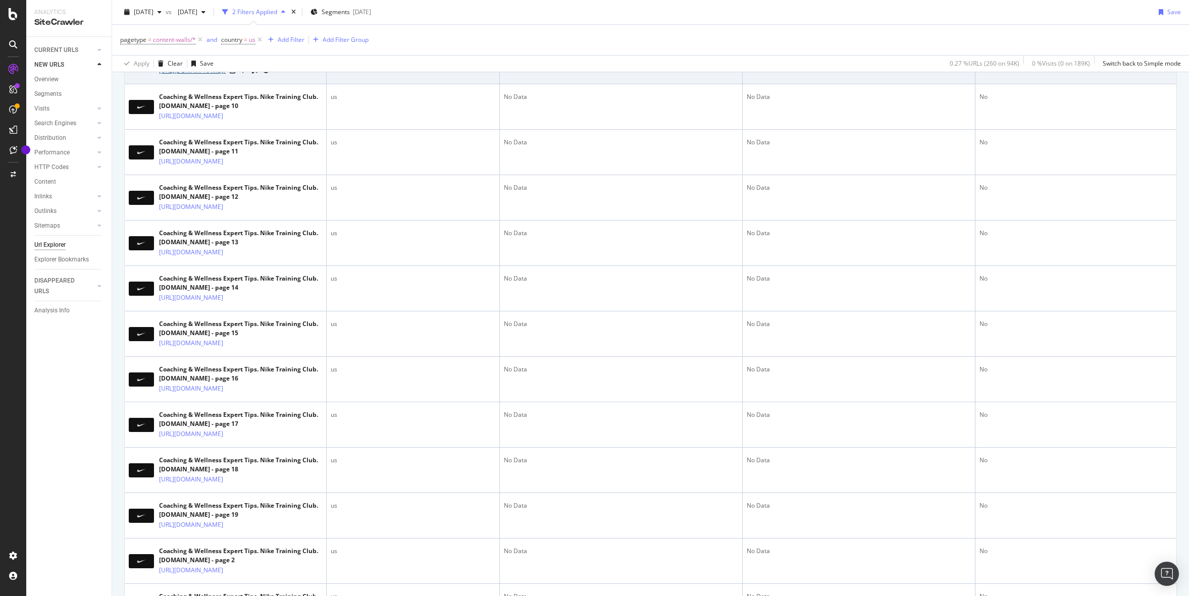
scroll to position [0, 0]
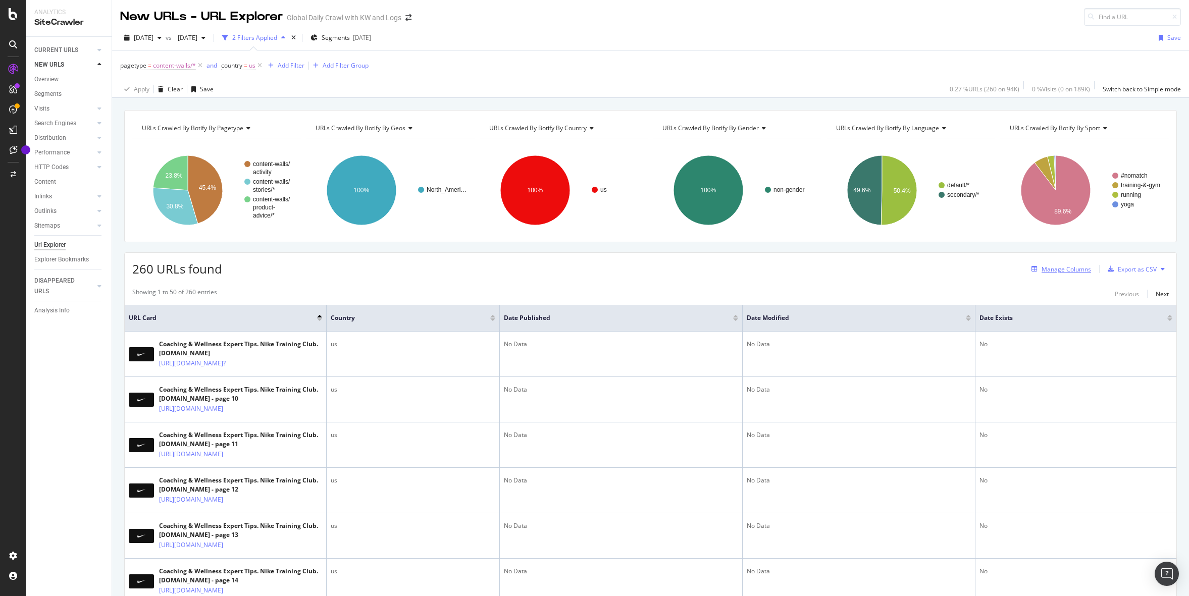
click at [1079, 267] on div "Manage Columns" at bounding box center [1065, 269] width 49 height 9
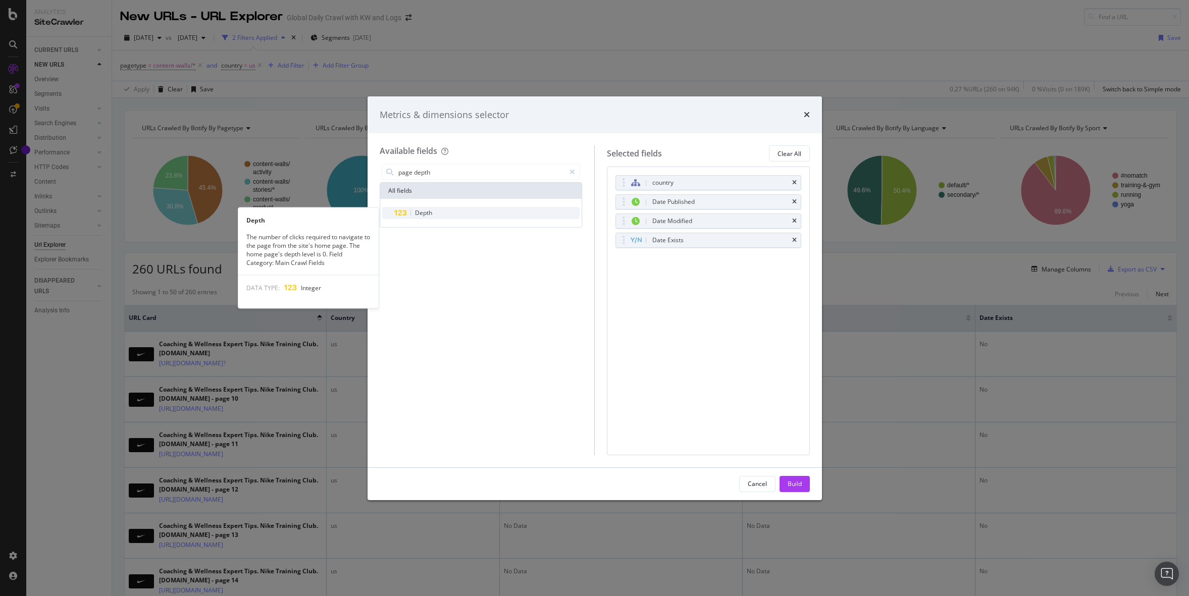
type input "page depth"
click at [431, 213] on span "Depth" at bounding box center [423, 212] width 17 height 9
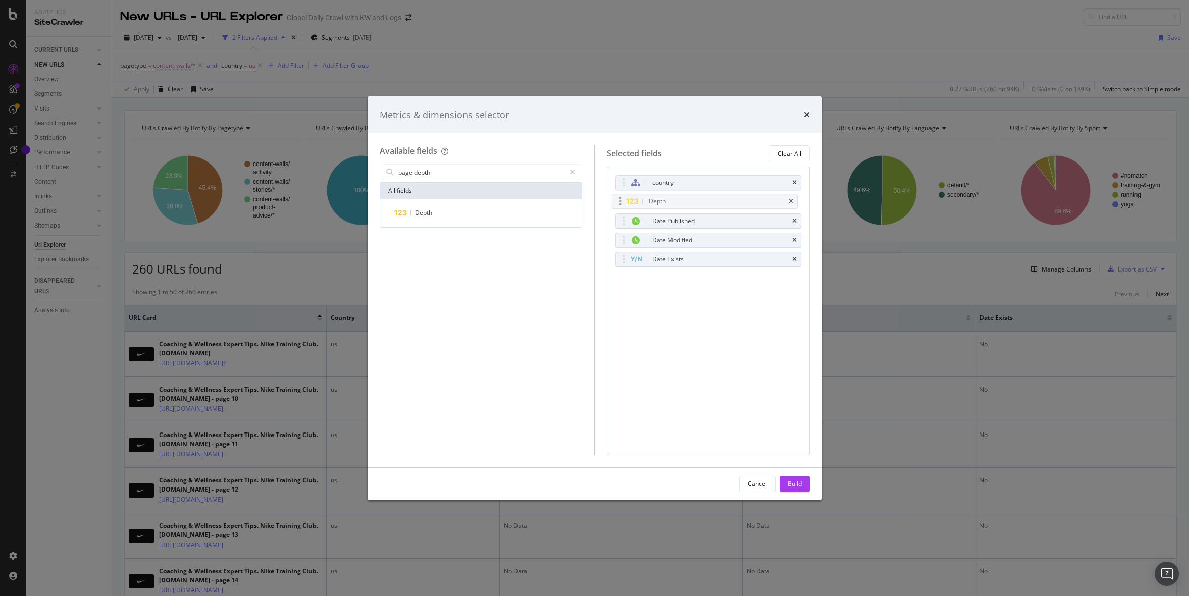
drag, startPoint x: 624, startPoint y: 256, endPoint x: 621, endPoint y: 200, distance: 55.6
click at [621, 200] on body "Analytics SiteCrawler CURRENT URLS Overview Movements Segments Visits Analysis …" at bounding box center [594, 298] width 1189 height 596
click at [792, 481] on div "Build" at bounding box center [794, 484] width 14 height 9
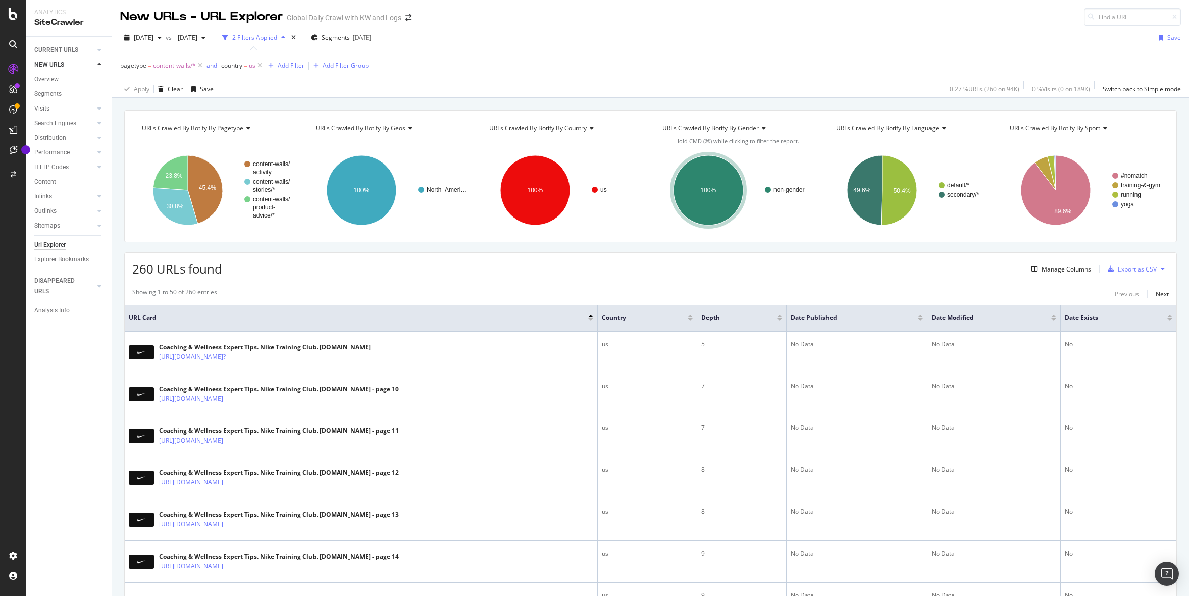
click at [781, 316] on div at bounding box center [779, 316] width 5 height 3
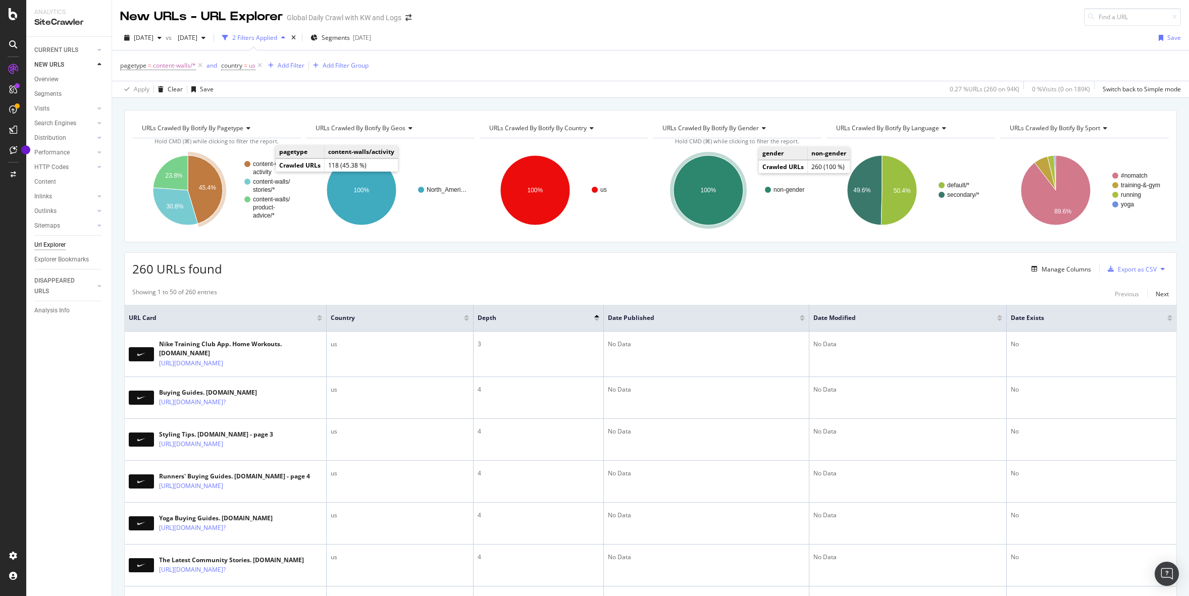
click at [266, 166] on text "content-walls/" at bounding box center [271, 164] width 37 height 7
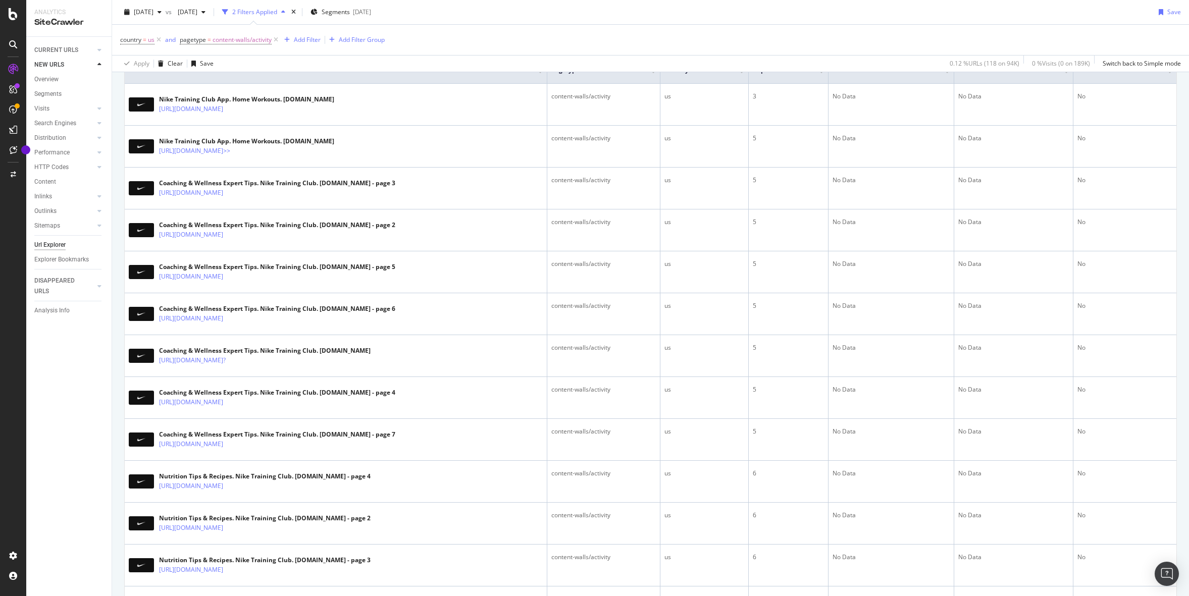
scroll to position [243, 0]
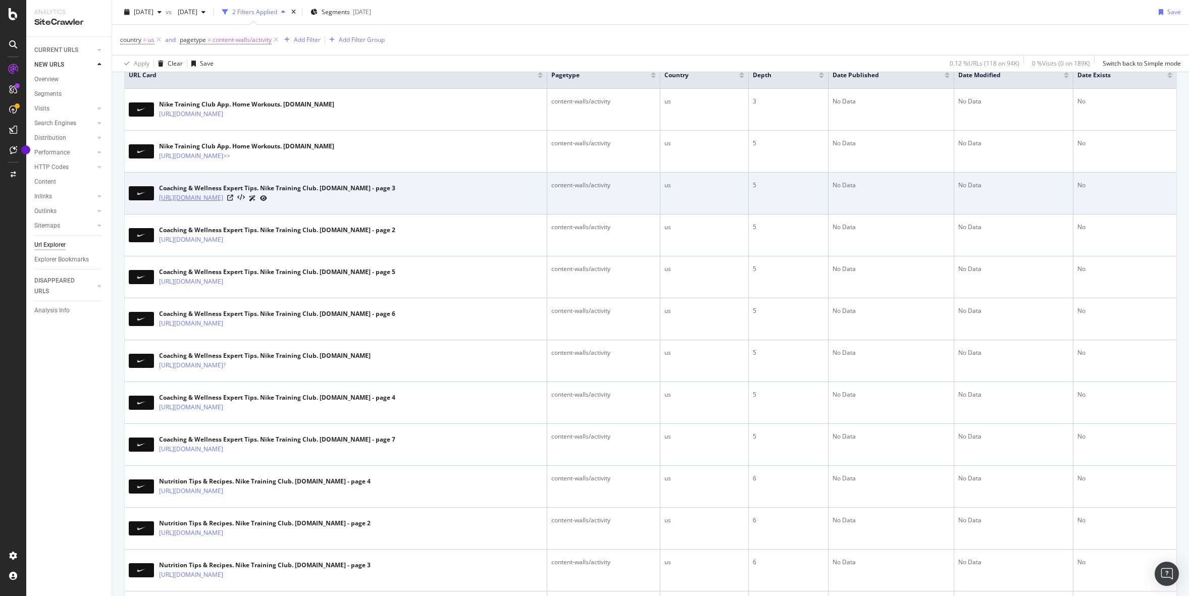
click at [223, 203] on link "https://www.nike.com/ntc-app/expert-tips?&p=3" at bounding box center [191, 198] width 64 height 10
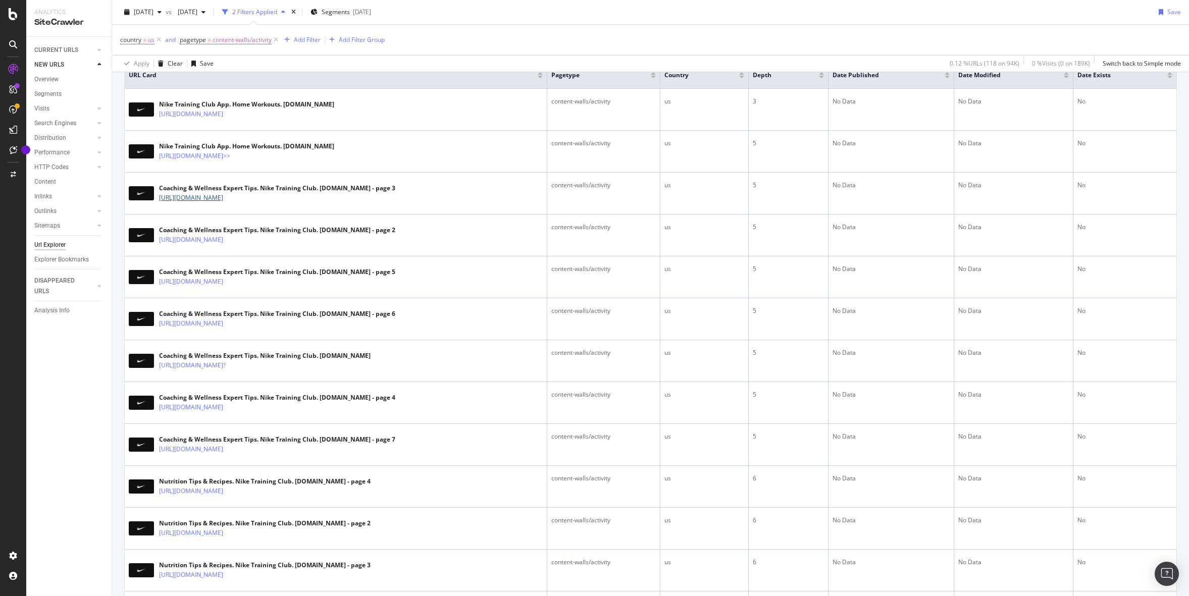
scroll to position [0, 0]
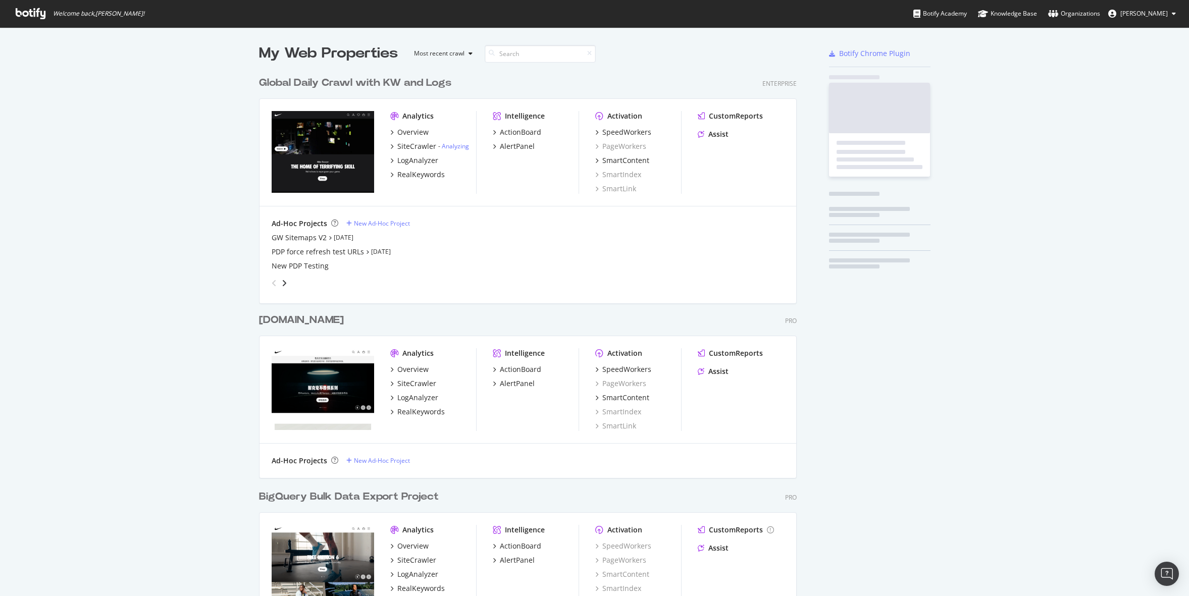
scroll to position [591, 546]
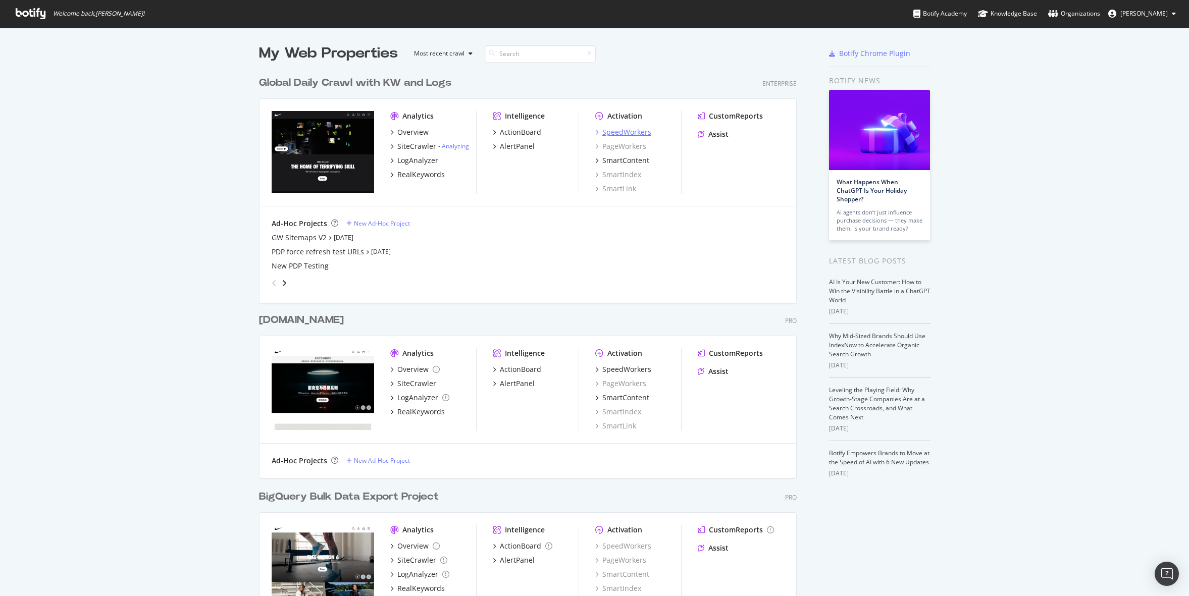
click at [615, 133] on div "SpeedWorkers" at bounding box center [626, 132] width 49 height 10
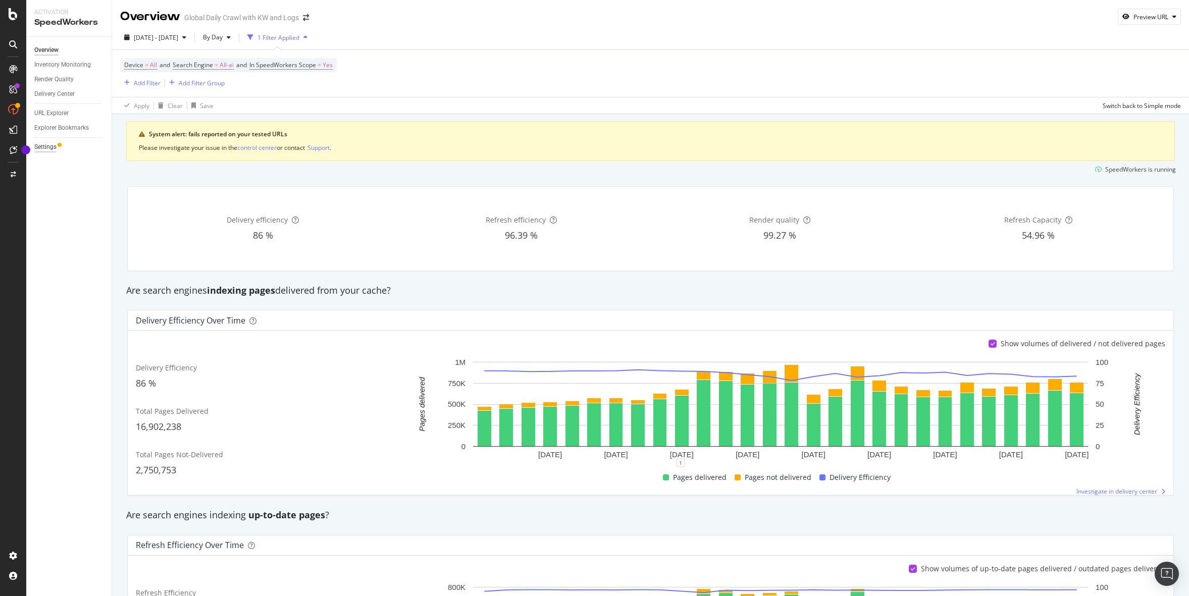
click at [55, 146] on div "Settings" at bounding box center [45, 147] width 22 height 11
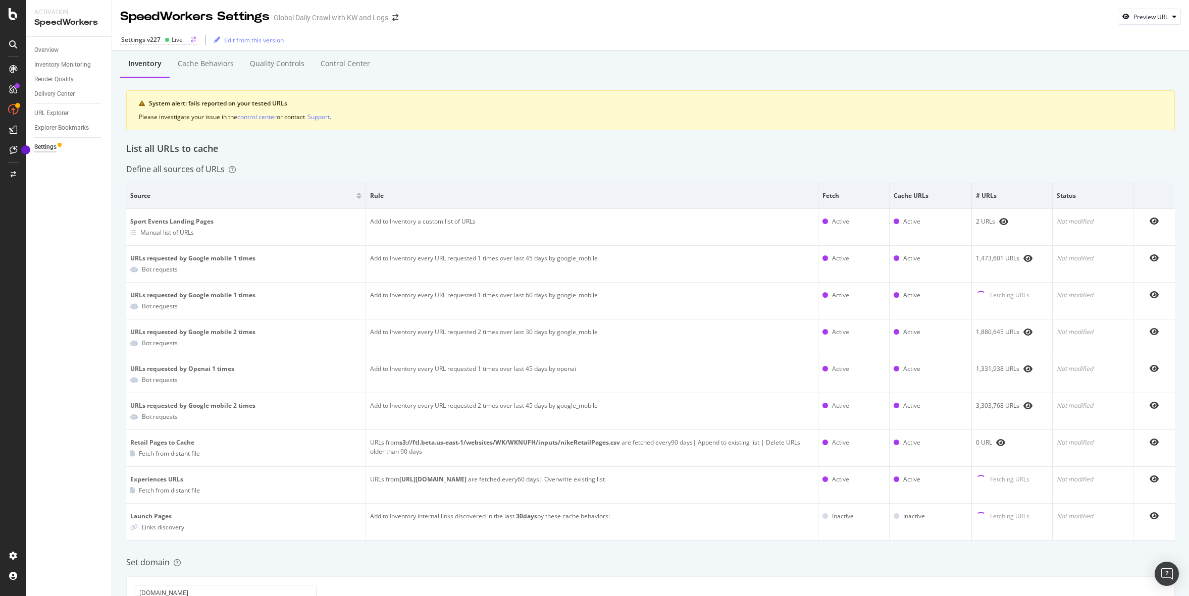
click at [160, 39] on div "Settings v227 Live" at bounding box center [158, 39] width 77 height 9
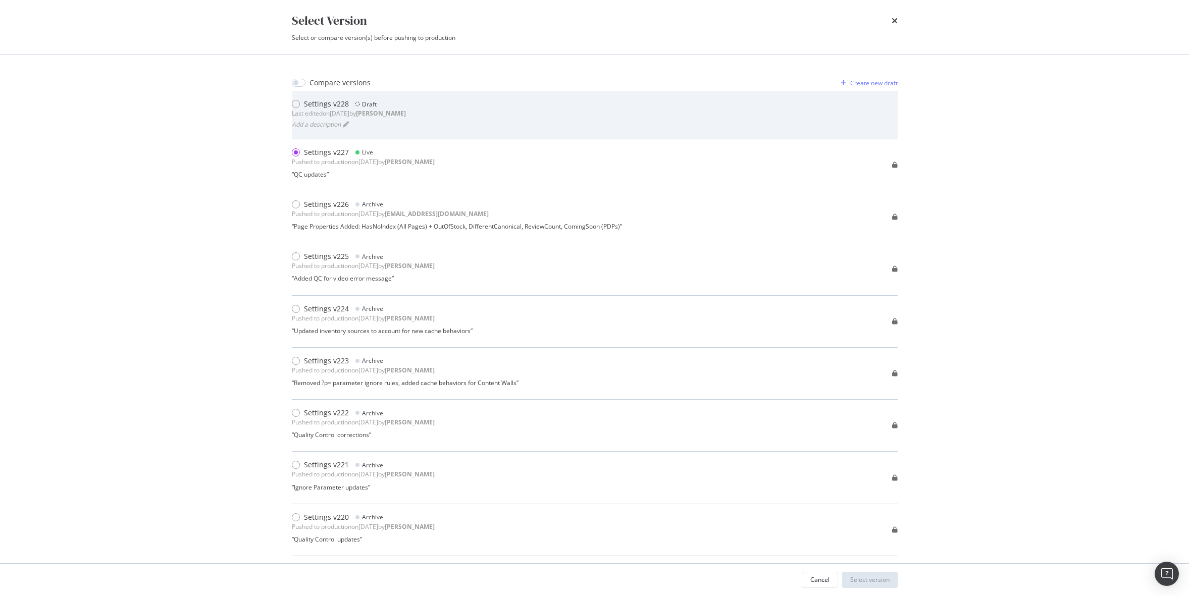
click at [431, 111] on div "Settings v228 Draft Last edited on 2025 Aug 18th by connor Add a description" at bounding box center [595, 114] width 606 height 31
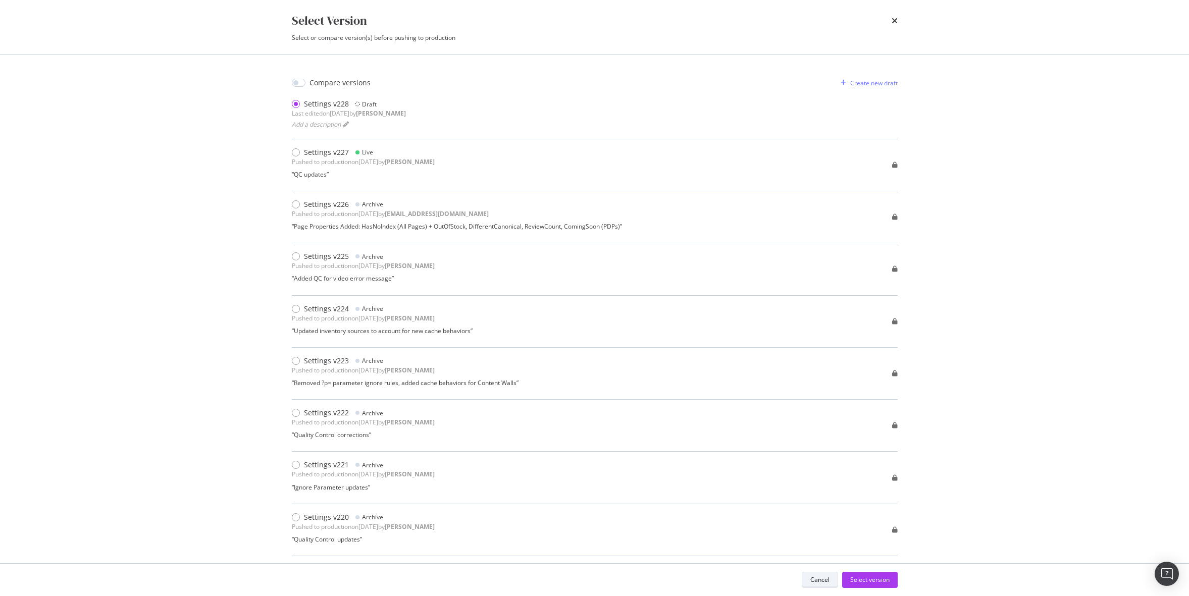
click at [828, 583] on div "Cancel" at bounding box center [819, 579] width 19 height 9
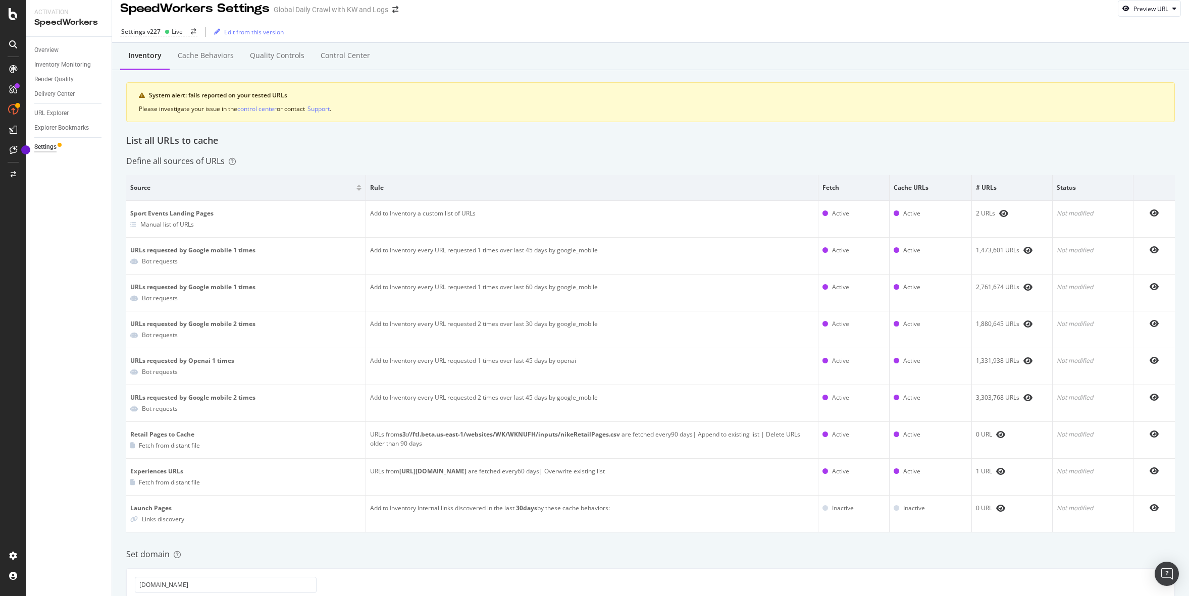
scroll to position [10, 0]
click at [189, 30] on div "Settings v227 Live" at bounding box center [158, 30] width 77 height 9
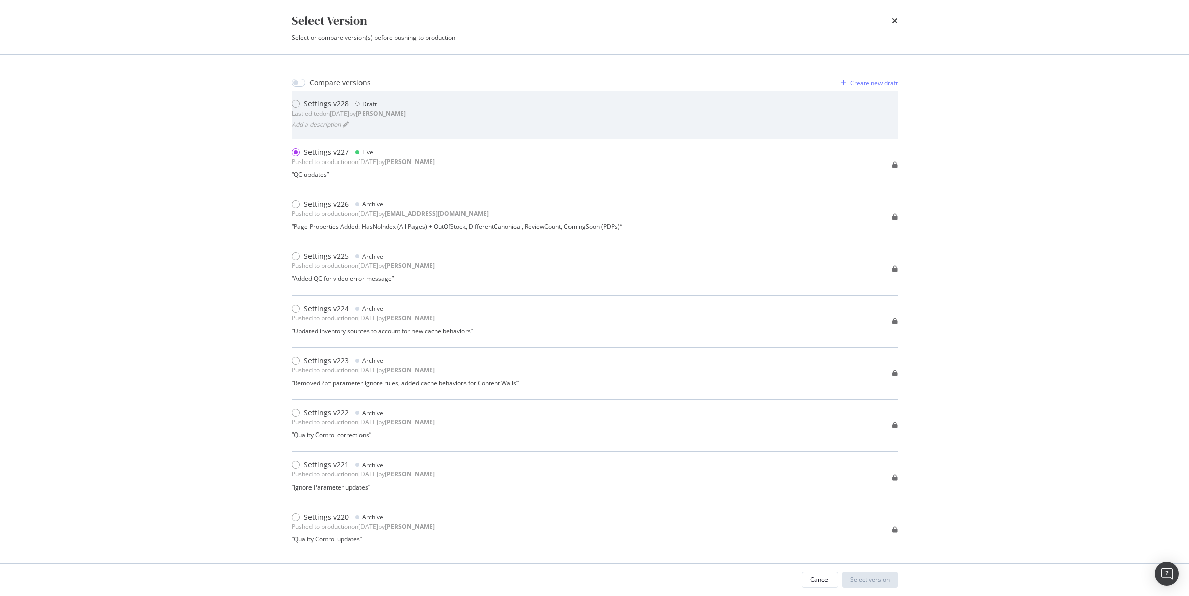
click at [447, 105] on div "Settings v228 Draft Last edited on 2025 Aug 18th by connor Add a description" at bounding box center [595, 114] width 606 height 31
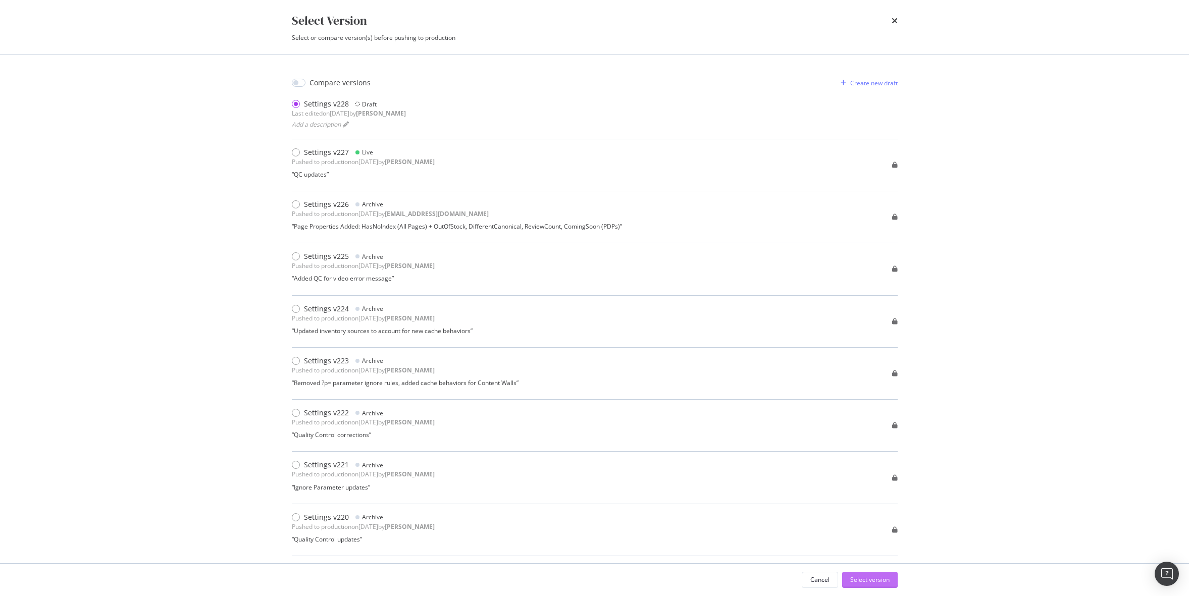
click at [870, 576] on div "Select version" at bounding box center [869, 579] width 39 height 9
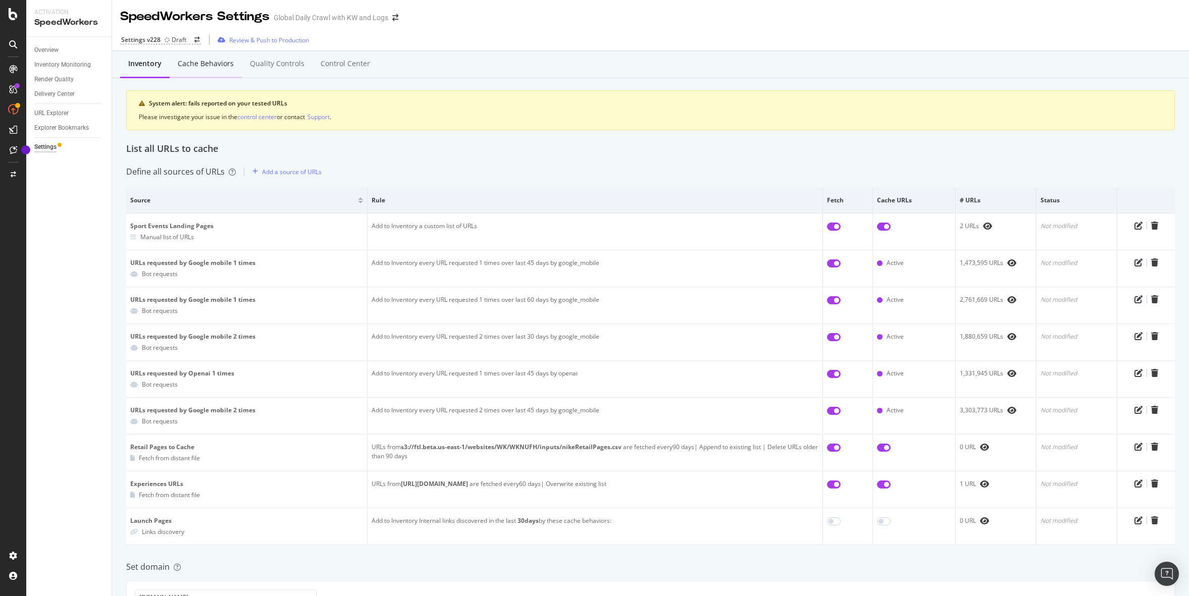
click at [214, 70] on div "Cache behaviors" at bounding box center [206, 64] width 72 height 28
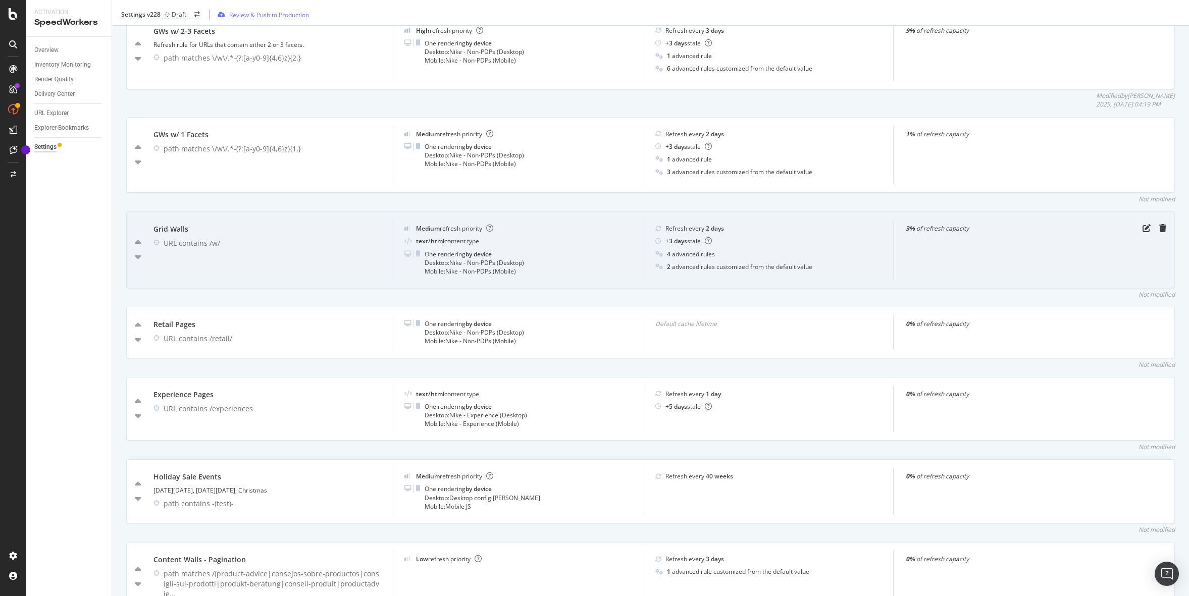
scroll to position [1775, 0]
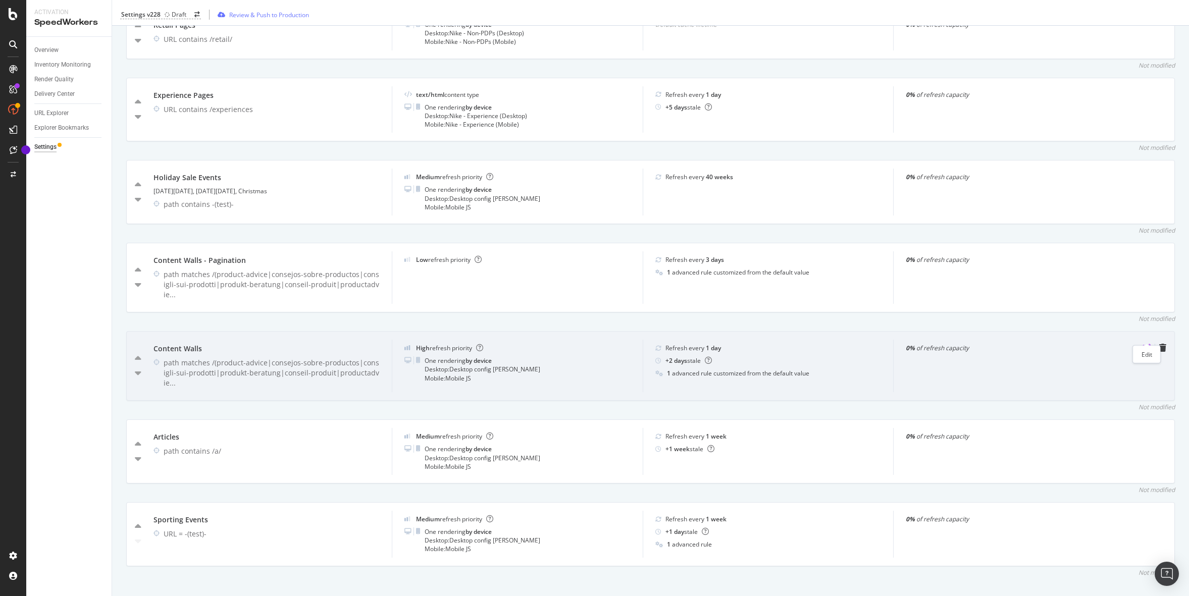
click at [1143, 344] on icon "pen-to-square" at bounding box center [1146, 348] width 8 height 8
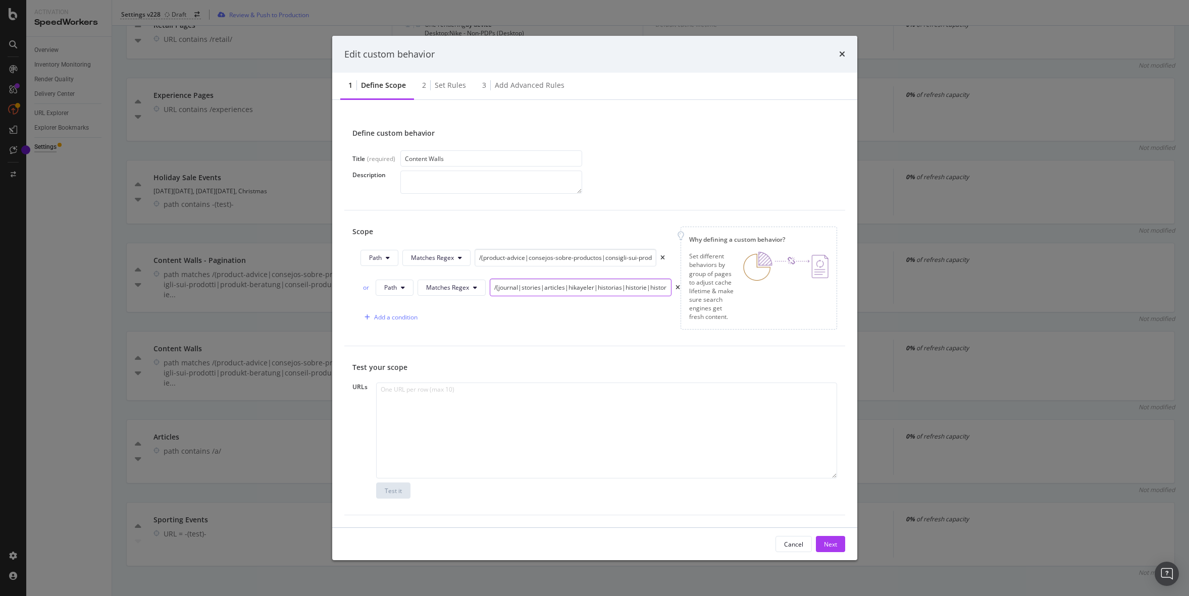
scroll to position [0, 163]
drag, startPoint x: 548, startPoint y: 289, endPoint x: 726, endPoint y: 290, distance: 178.2
click at [726, 290] on div "Scope Path Matches Regex /(product-advice|consejos-sobre-productos|consigli-sui…" at bounding box center [594, 278] width 485 height 103
click at [723, 182] on div "Description" at bounding box center [594, 182] width 485 height 23
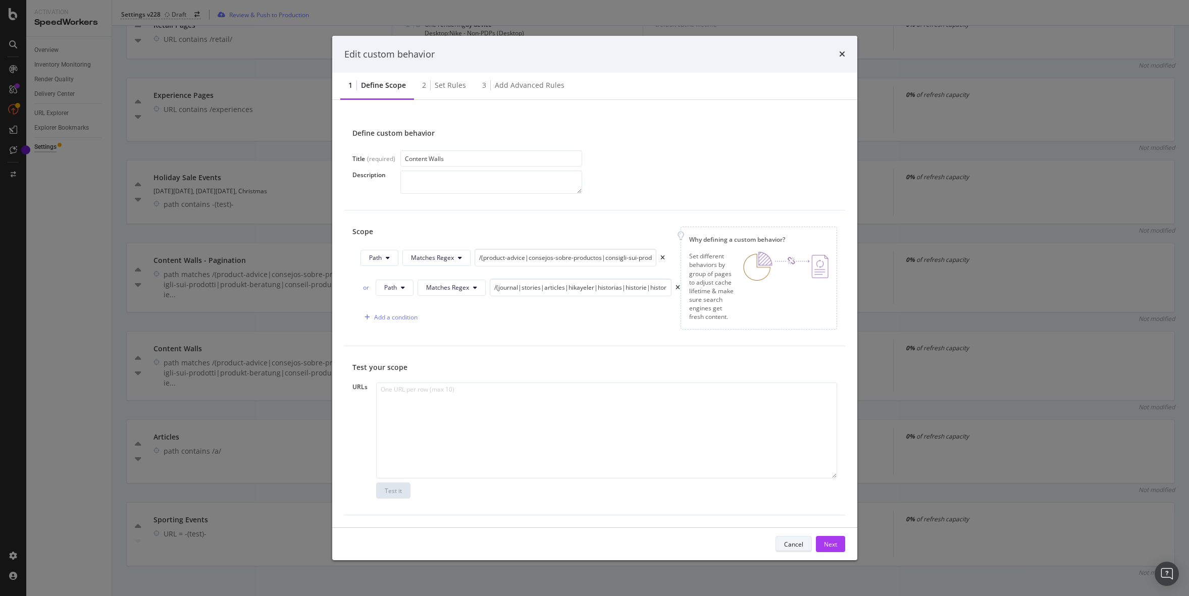
click at [792, 547] on div "Cancel" at bounding box center [793, 544] width 19 height 9
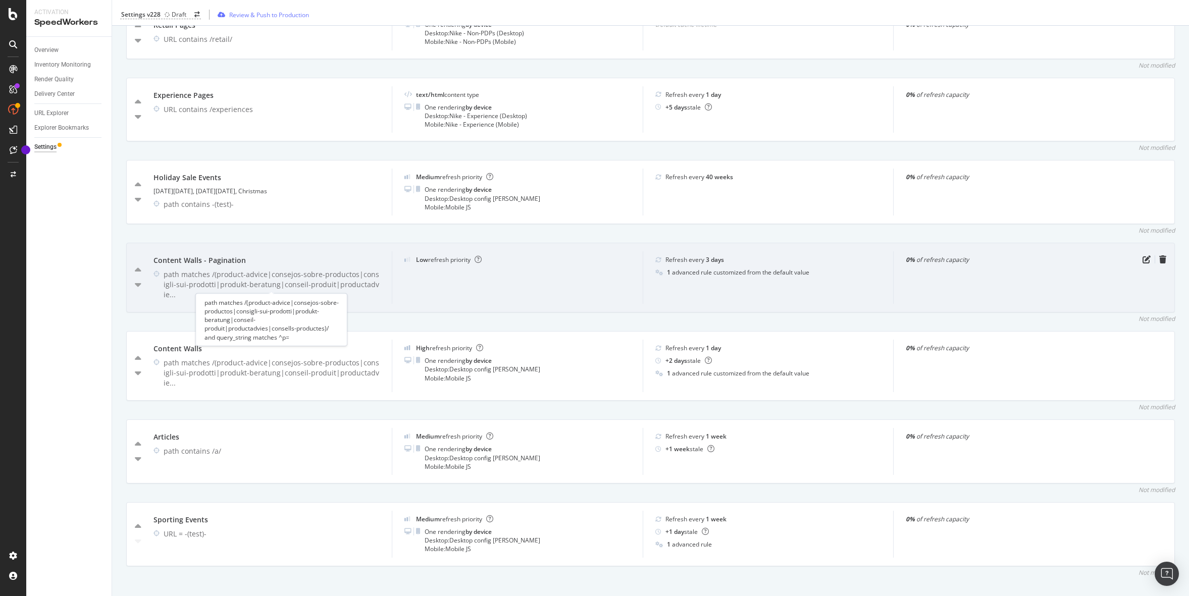
click at [289, 276] on div "path matches /(product-advice|consejos-sobre-productos|consigli-sui-prodotti|pr…" at bounding box center [272, 285] width 216 height 30
click at [1145, 259] on icon "pen-to-square" at bounding box center [1146, 259] width 8 height 8
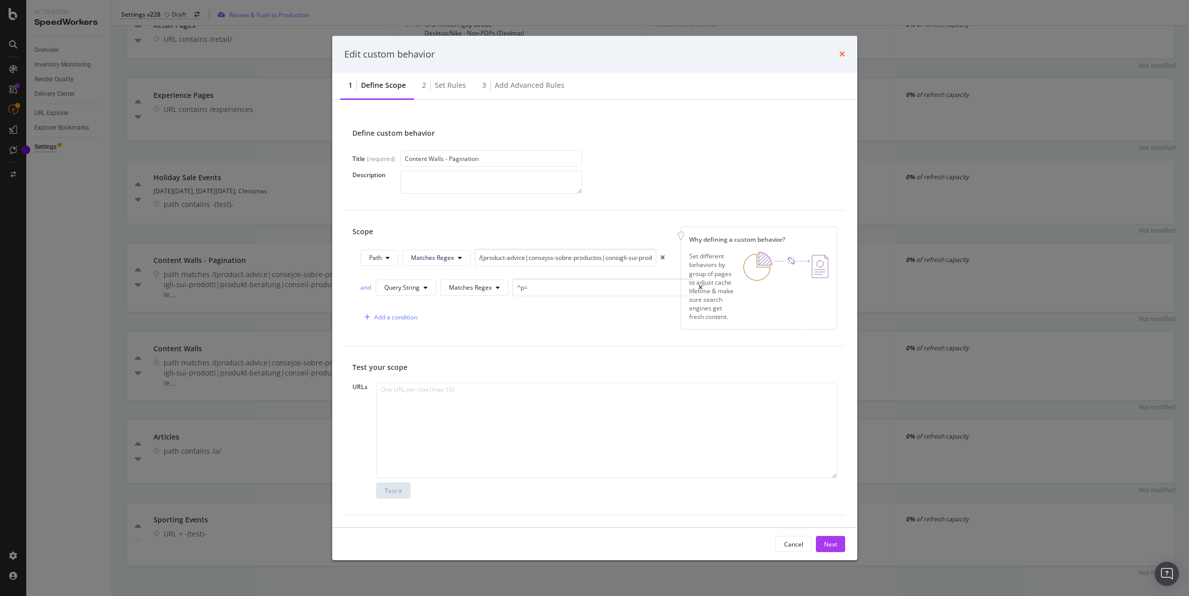
click at [842, 55] on icon "times" at bounding box center [842, 54] width 6 height 8
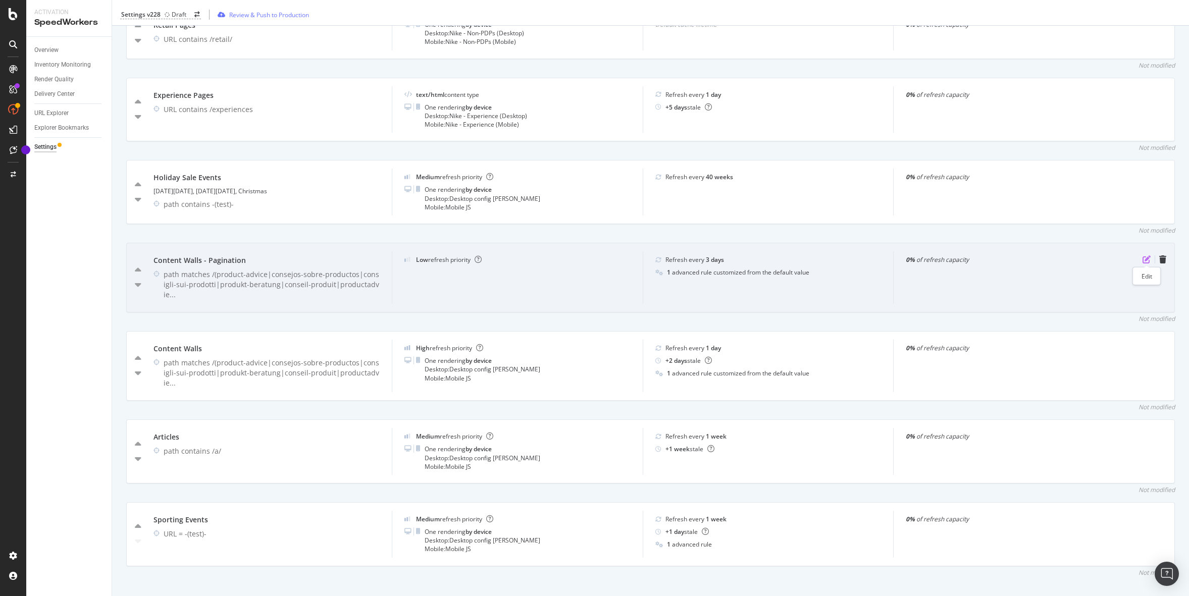
click at [1144, 259] on icon "pen-to-square" at bounding box center [1146, 259] width 8 height 8
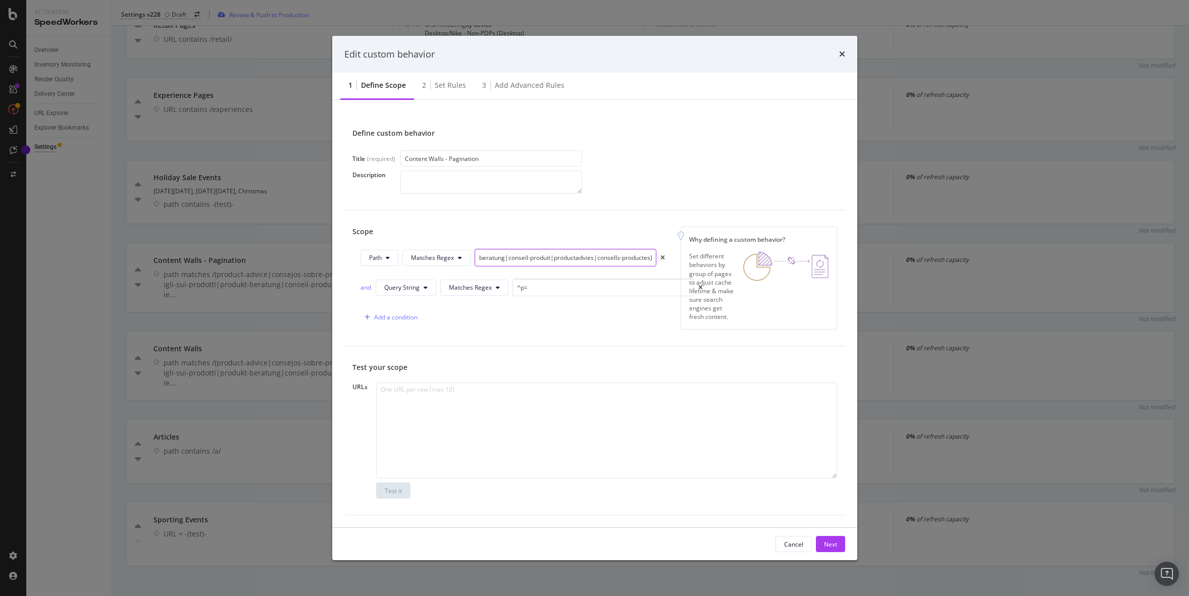
scroll to position [0, 213]
drag, startPoint x: 567, startPoint y: 255, endPoint x: 652, endPoint y: 259, distance: 84.9
click at [652, 259] on input "/(product-advice|consejos-sobre-productos|consigli-sui-prodotti|produkt-beratun…" at bounding box center [565, 258] width 182 height 18
click at [843, 50] on icon "times" at bounding box center [842, 54] width 6 height 8
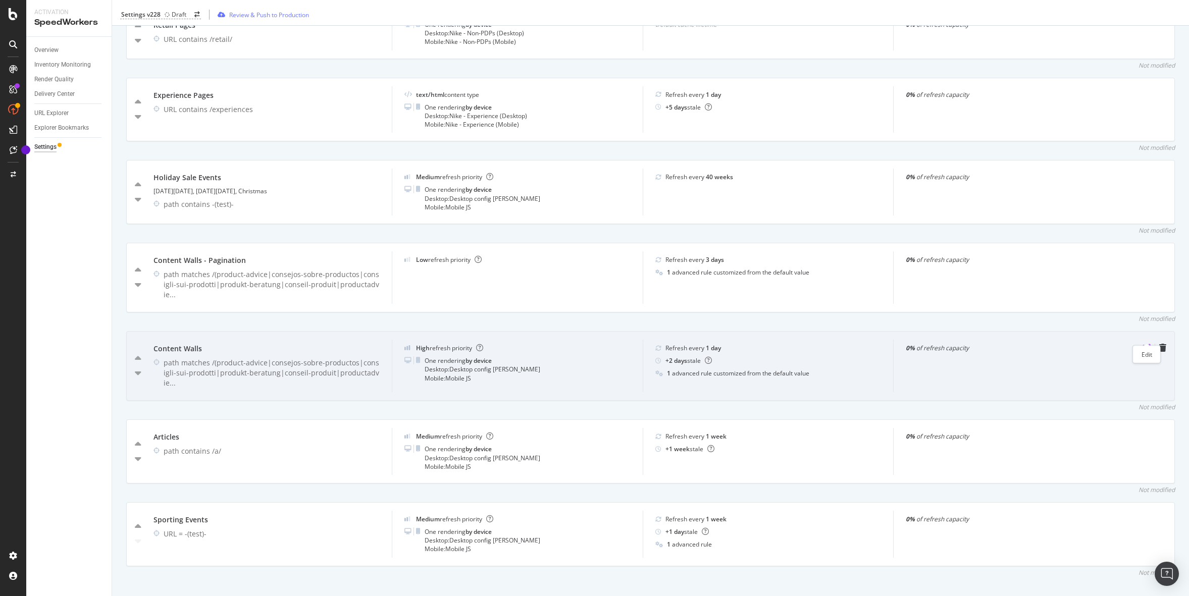
click at [1143, 344] on icon "pen-to-square" at bounding box center [1146, 348] width 8 height 8
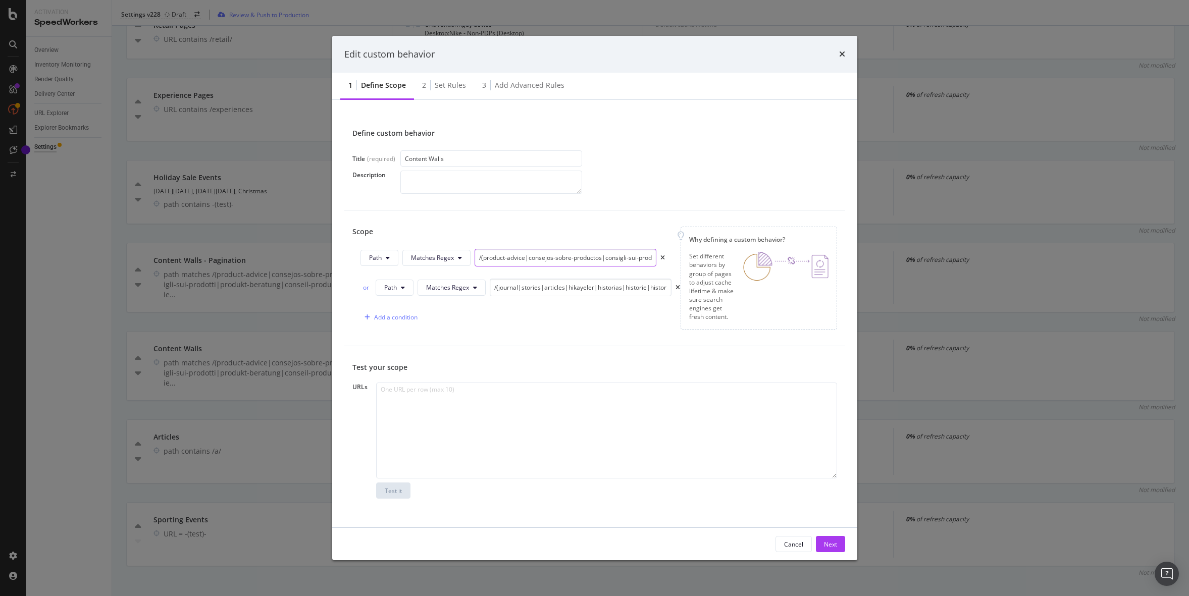
drag, startPoint x: 500, startPoint y: 258, endPoint x: 618, endPoint y: 259, distance: 118.1
click at [618, 259] on input "/(product-advice|consejos-sobre-productos|consigli-sui-prodotti|produkt-beratun…" at bounding box center [565, 258] width 182 height 18
click at [544, 290] on input "/(journal|stories|articles|hikayeler|historias|historie|historier|histories|pri…" at bounding box center [581, 288] width 182 height 18
drag, startPoint x: 526, startPoint y: 289, endPoint x: 670, endPoint y: 289, distance: 143.9
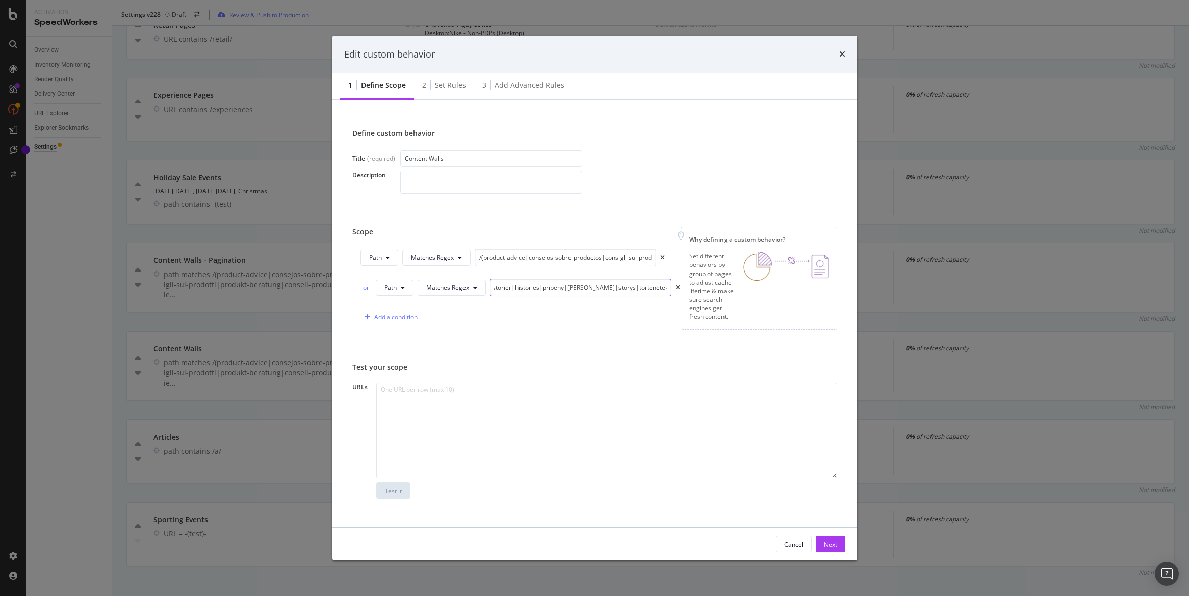
click at [670, 289] on div "or Path Matches Regex /(journal|stories|articles|hikayeler|historias|historie|h…" at bounding box center [520, 288] width 320 height 18
drag, startPoint x: 576, startPoint y: 258, endPoint x: 670, endPoint y: 259, distance: 94.4
click at [670, 259] on div "Path Matches Regex /(product-advice|consejos-sobre-productos|consigli-sui-prodo…" at bounding box center [520, 260] width 320 height 22
click at [847, 49] on div "Edit custom behavior" at bounding box center [594, 54] width 525 height 37
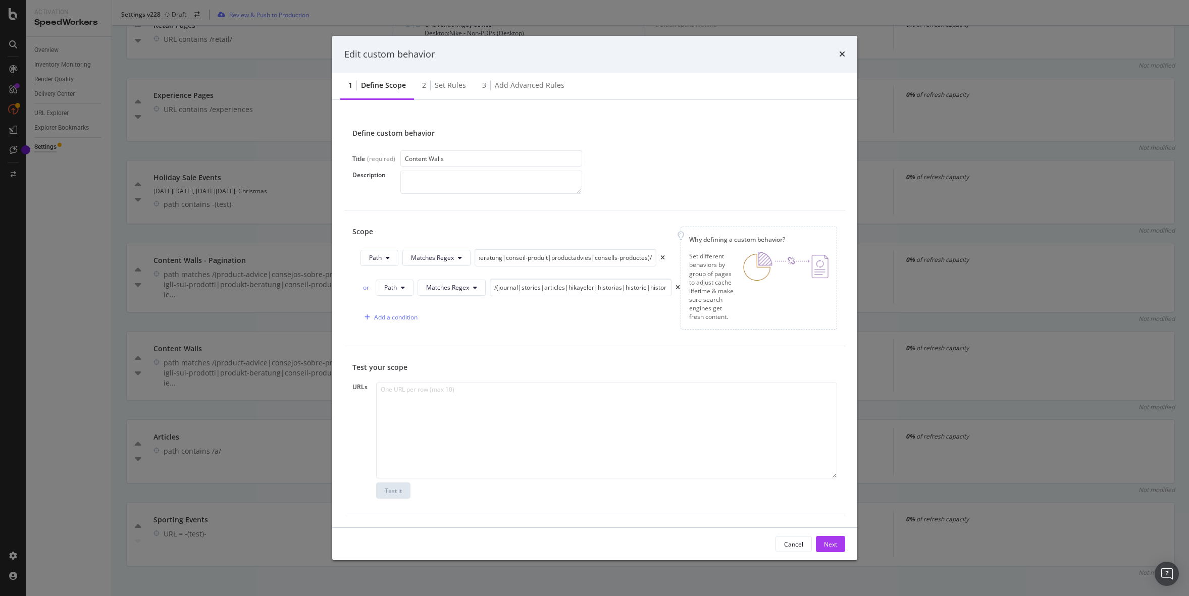
scroll to position [0, 0]
click at [843, 53] on icon "times" at bounding box center [842, 54] width 6 height 8
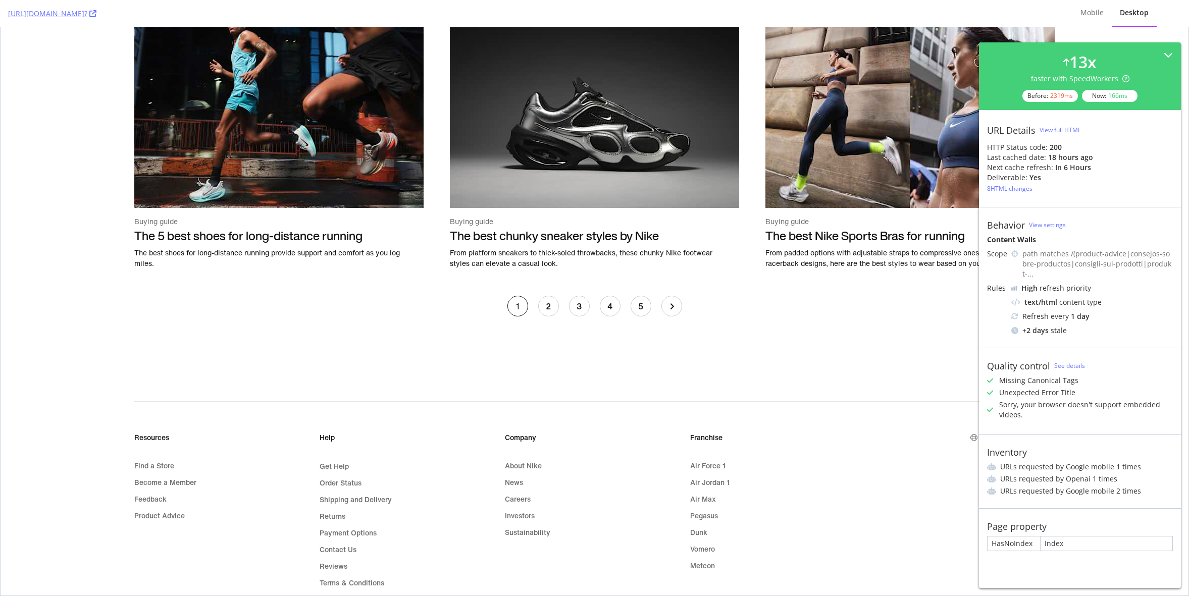
scroll to position [1763, 0]
click at [551, 305] on link "2" at bounding box center [548, 305] width 21 height 21
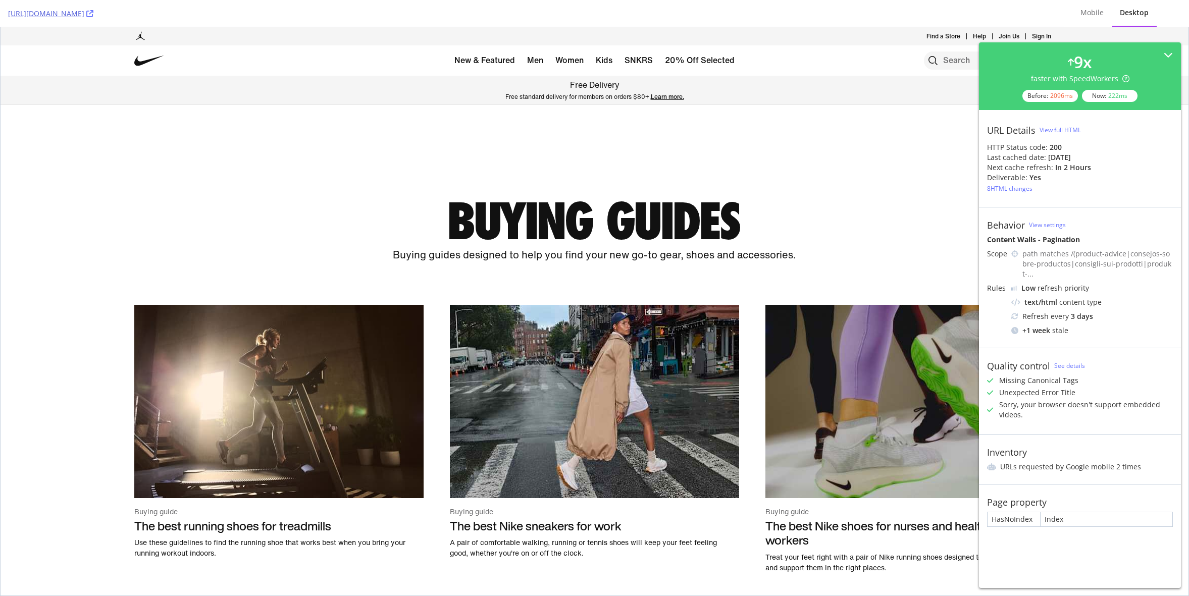
click at [397, 11] on div "[URL][DOMAIN_NAME]" at bounding box center [532, 13] width 1048 height 27
click at [93, 12] on icon at bounding box center [89, 13] width 7 height 7
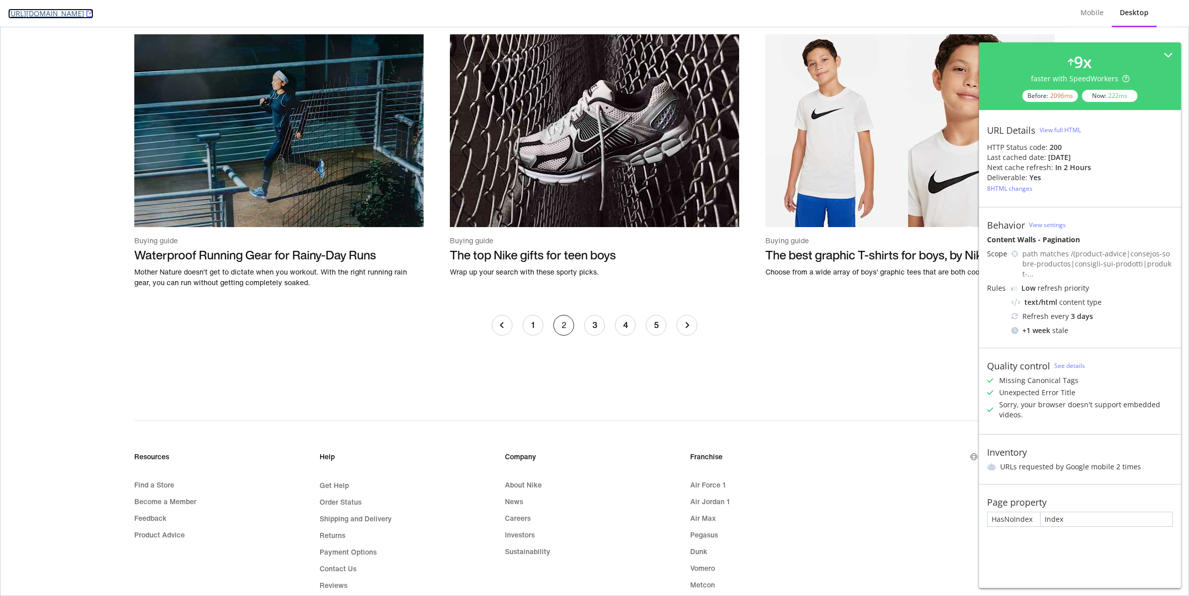
scroll to position [1901, 0]
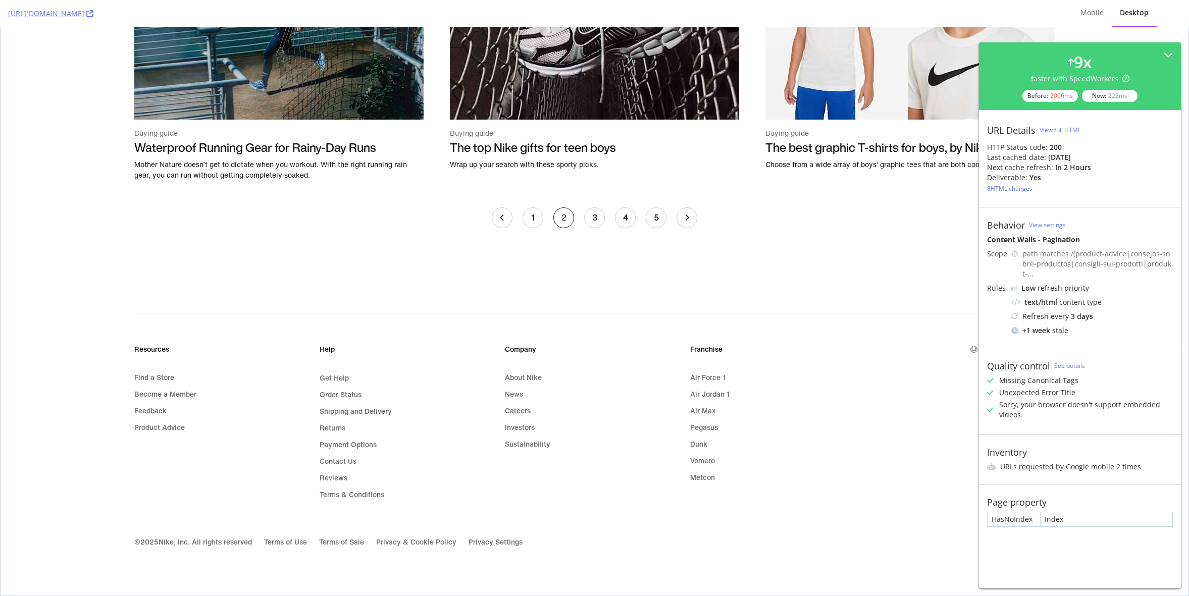
click at [687, 222] on link "Next Page" at bounding box center [686, 217] width 21 height 21
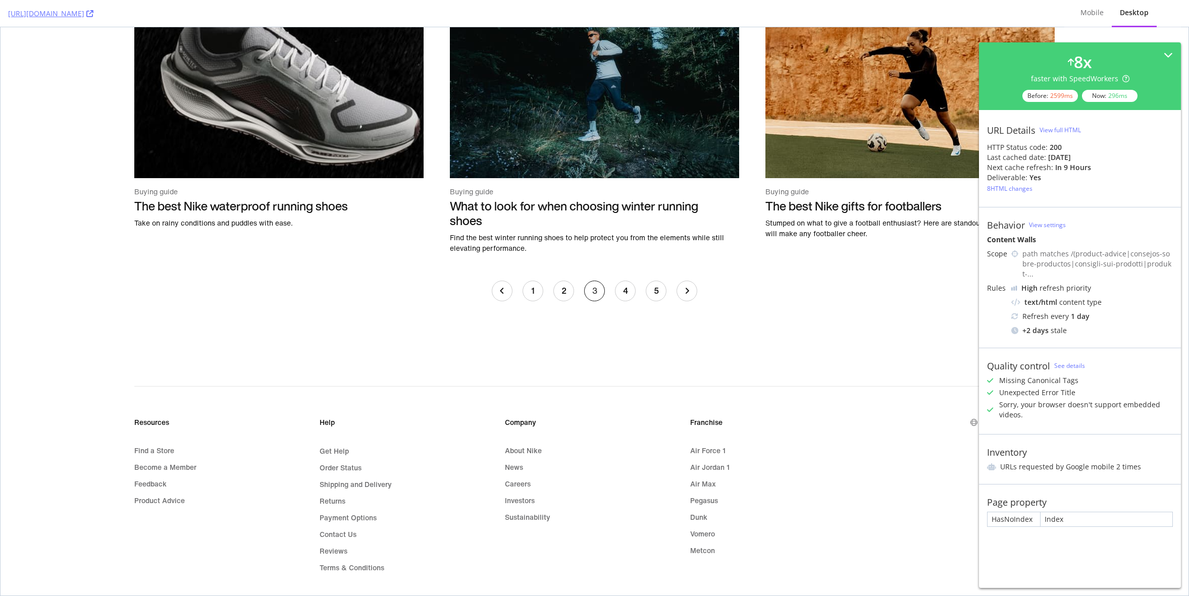
scroll to position [1901, 0]
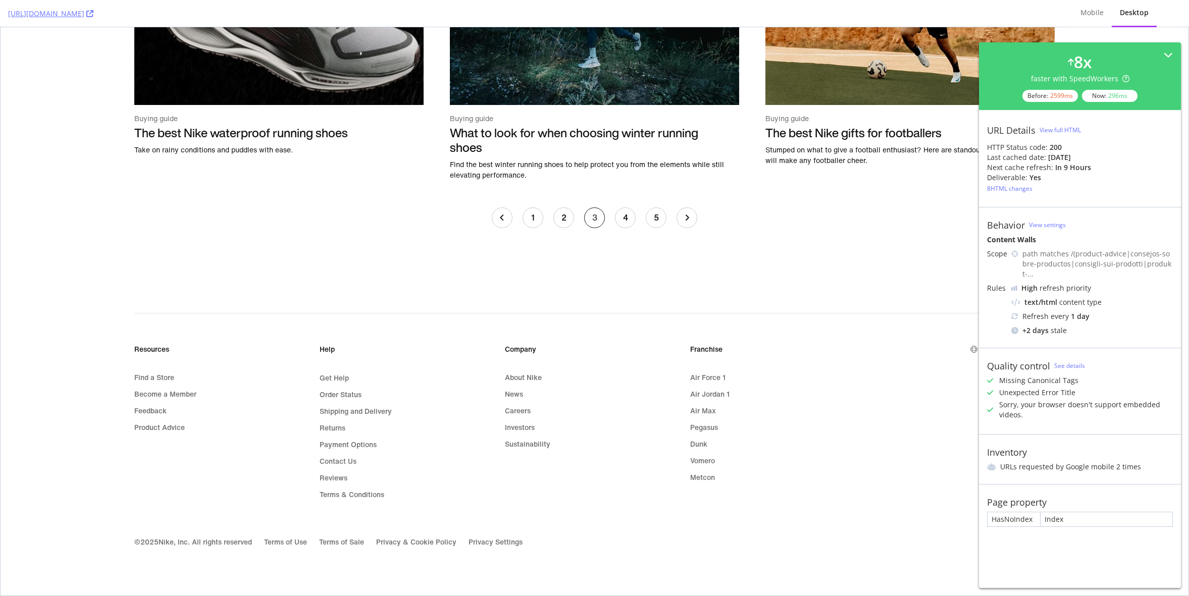
click at [623, 222] on link "4" at bounding box center [625, 217] width 21 height 21
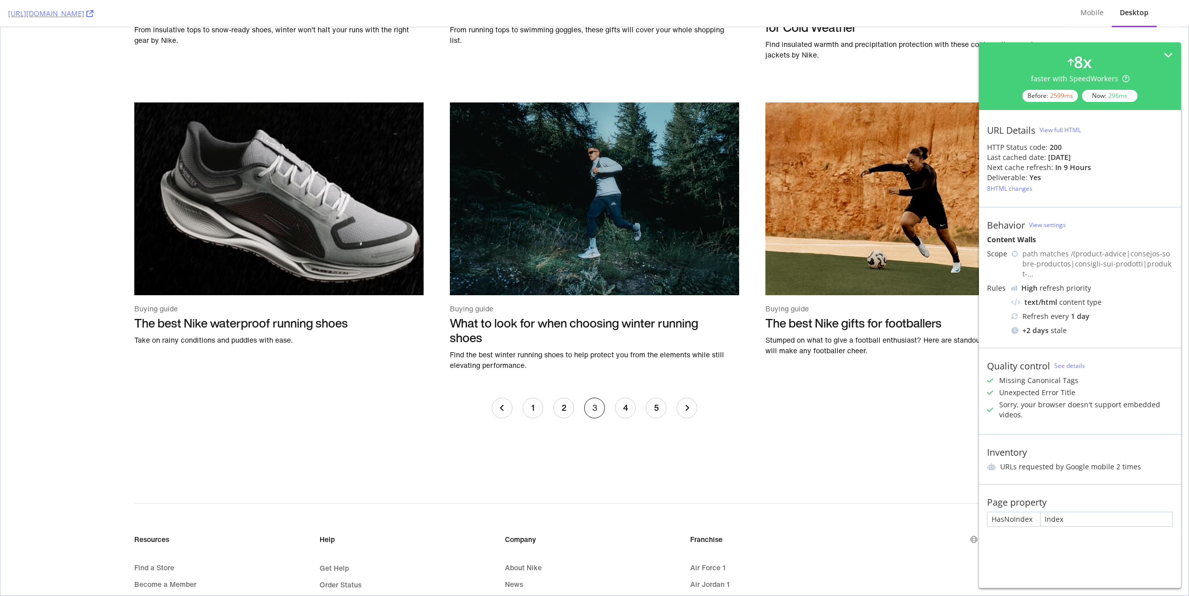
scroll to position [1901, 0]
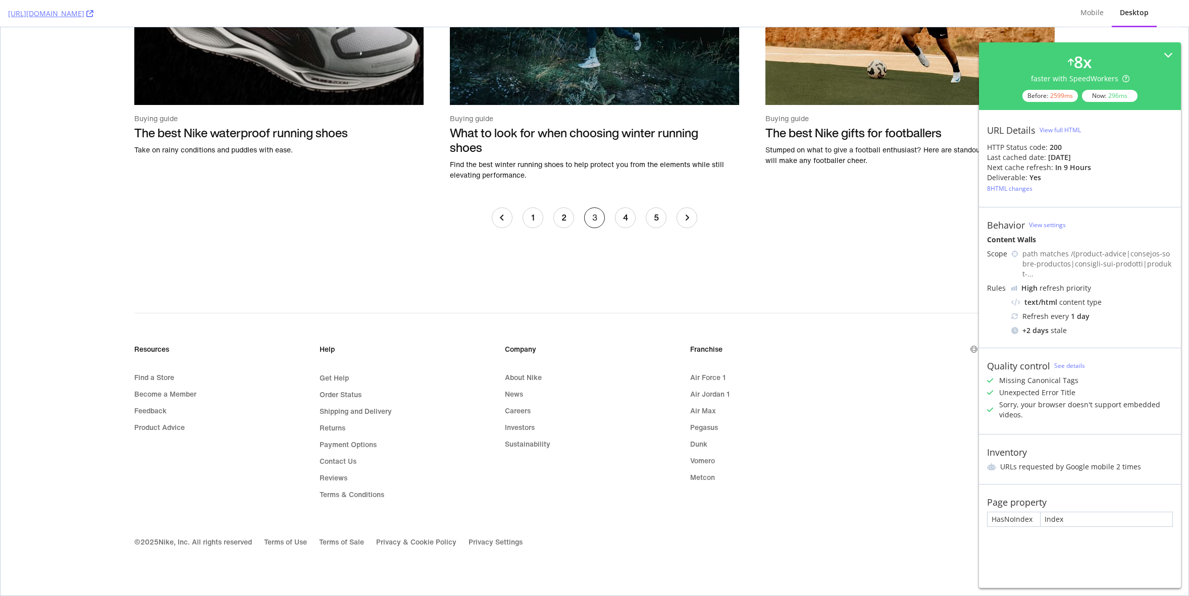
click at [655, 223] on link "5" at bounding box center [656, 217] width 21 height 21
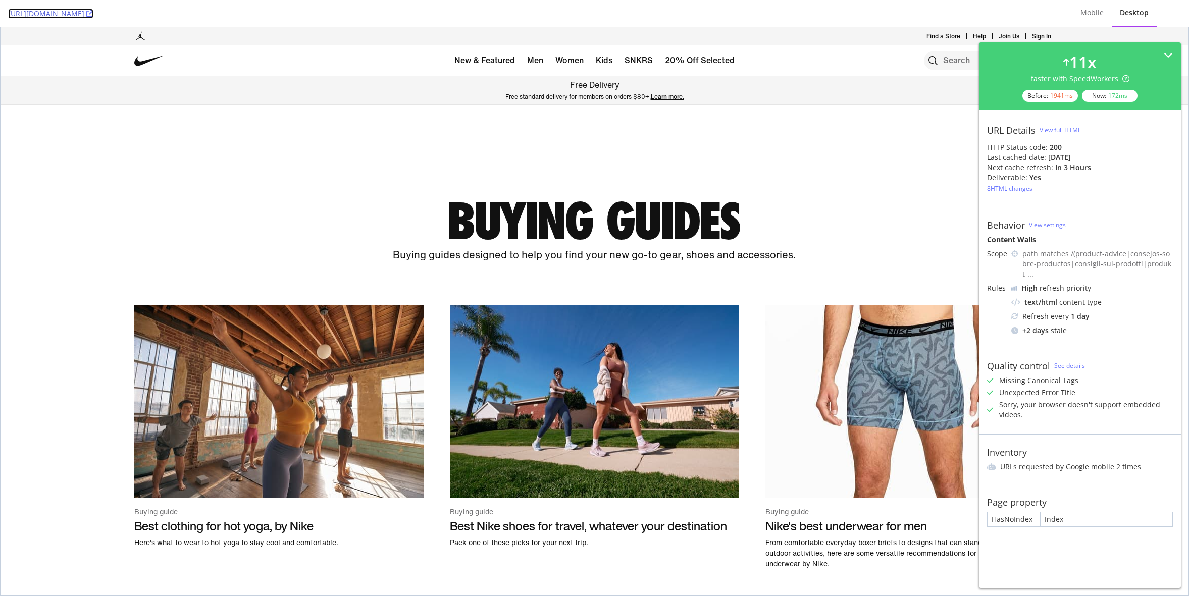
click at [93, 13] on icon at bounding box center [89, 13] width 7 height 7
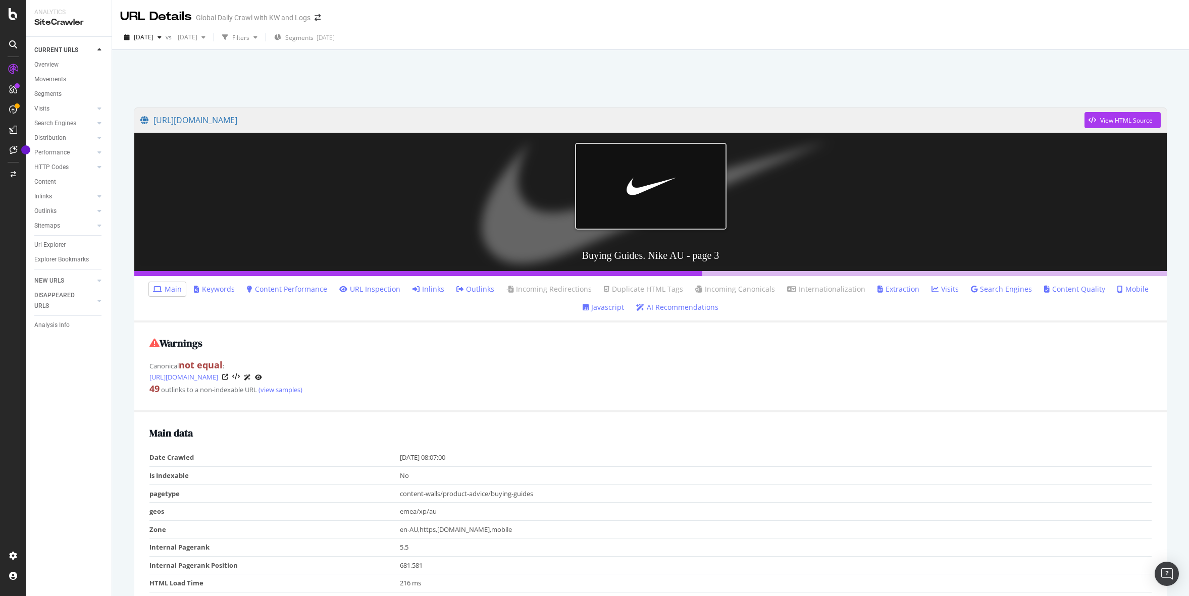
click at [475, 286] on link "Outlinks" at bounding box center [475, 289] width 38 height 10
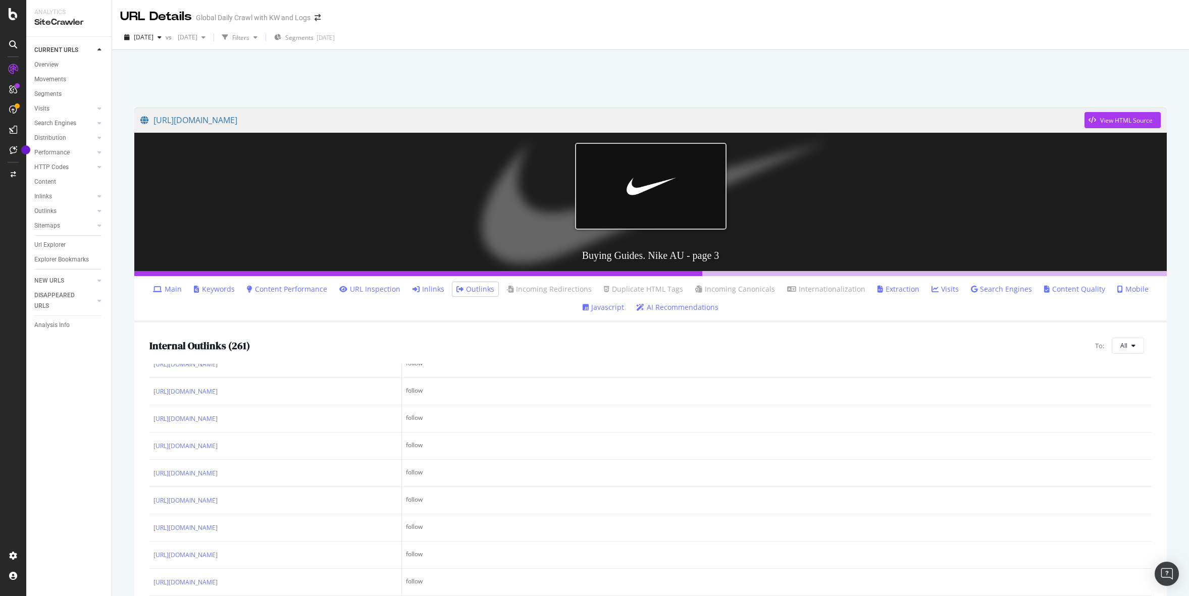
scroll to position [50, 0]
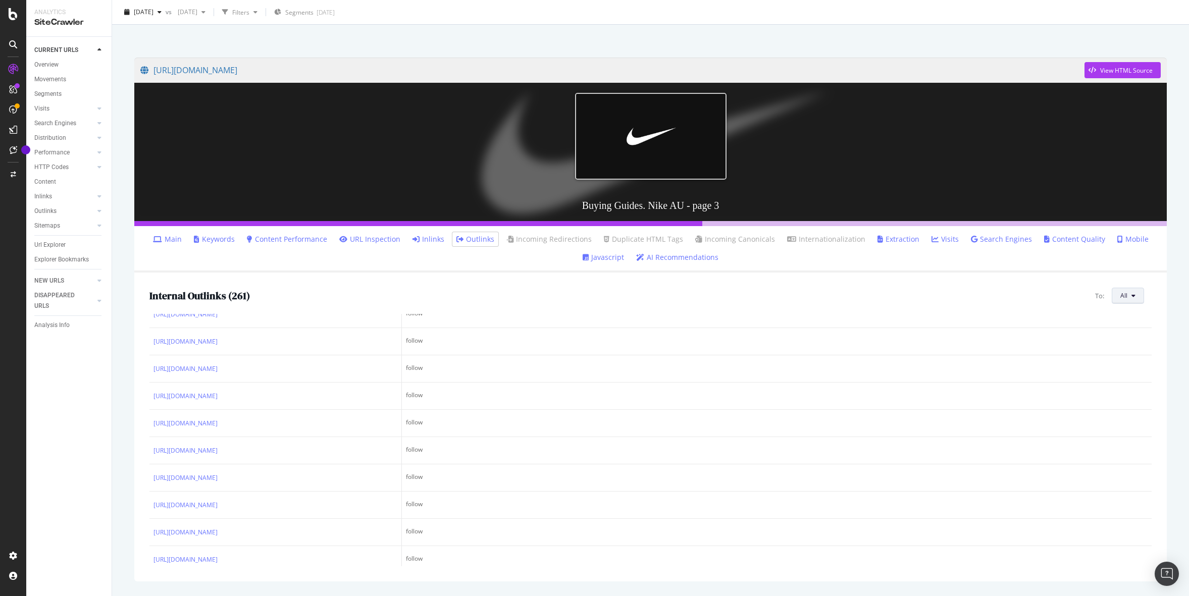
click at [1118, 299] on button "All" at bounding box center [1128, 296] width 32 height 16
click at [1175, 302] on div "https://www.nike.com/au/product-advice/buying-guides?&p=3 View HTML Source Buyi…" at bounding box center [650, 319] width 1052 height 544
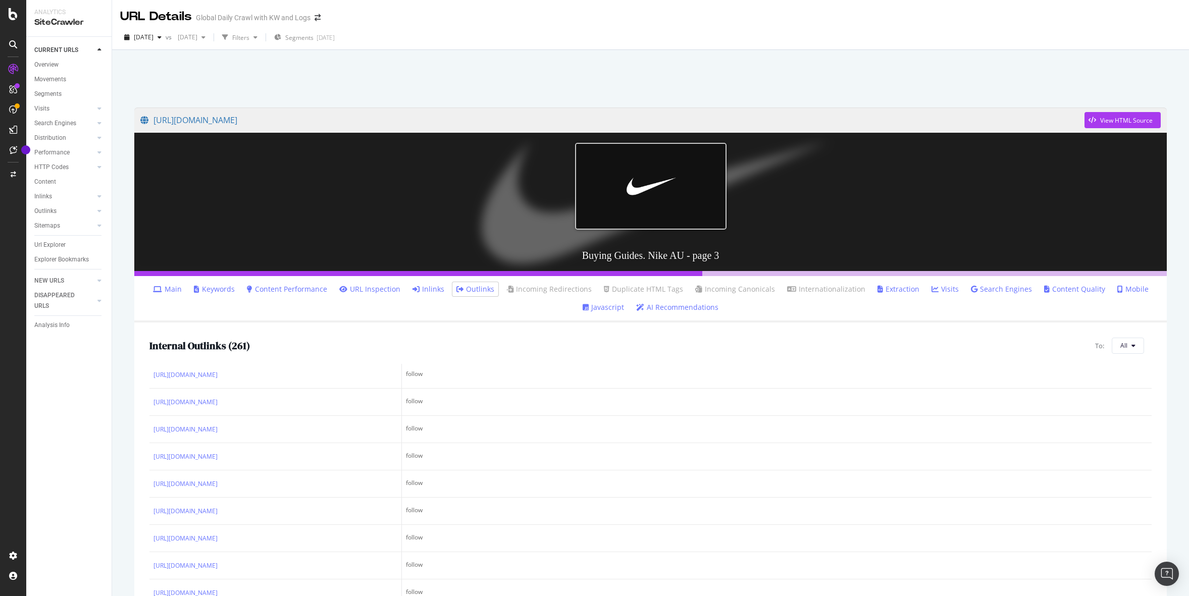
scroll to position [0, 0]
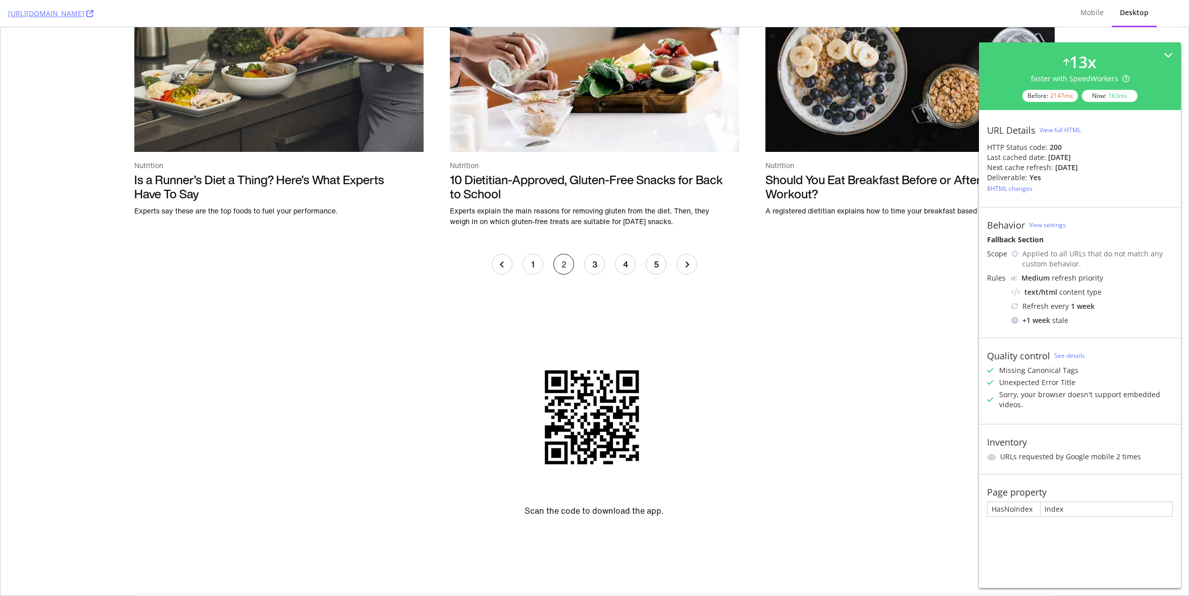
scroll to position [1662, 0]
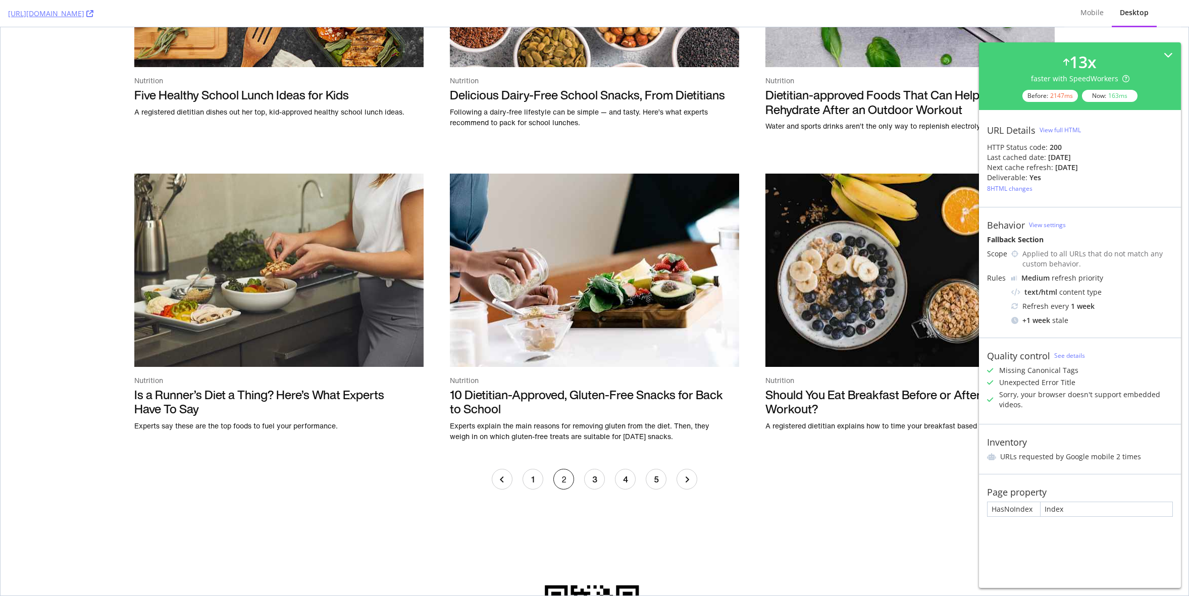
click at [536, 481] on link "1" at bounding box center [532, 479] width 21 height 21
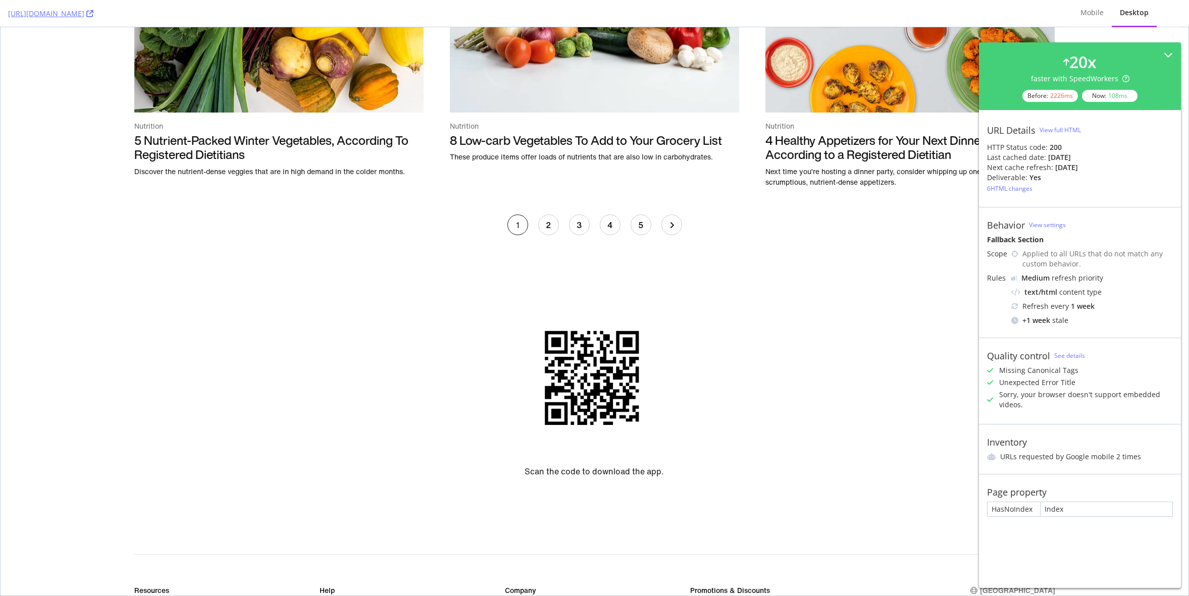
scroll to position [1717, 0]
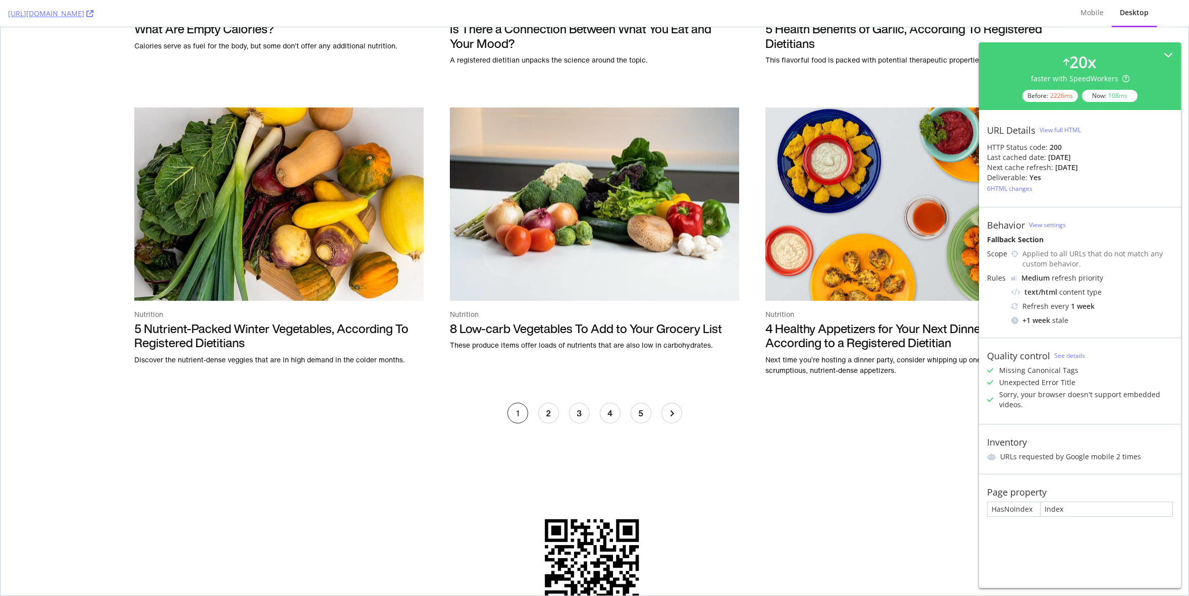
click at [581, 413] on link "3" at bounding box center [579, 413] width 21 height 21
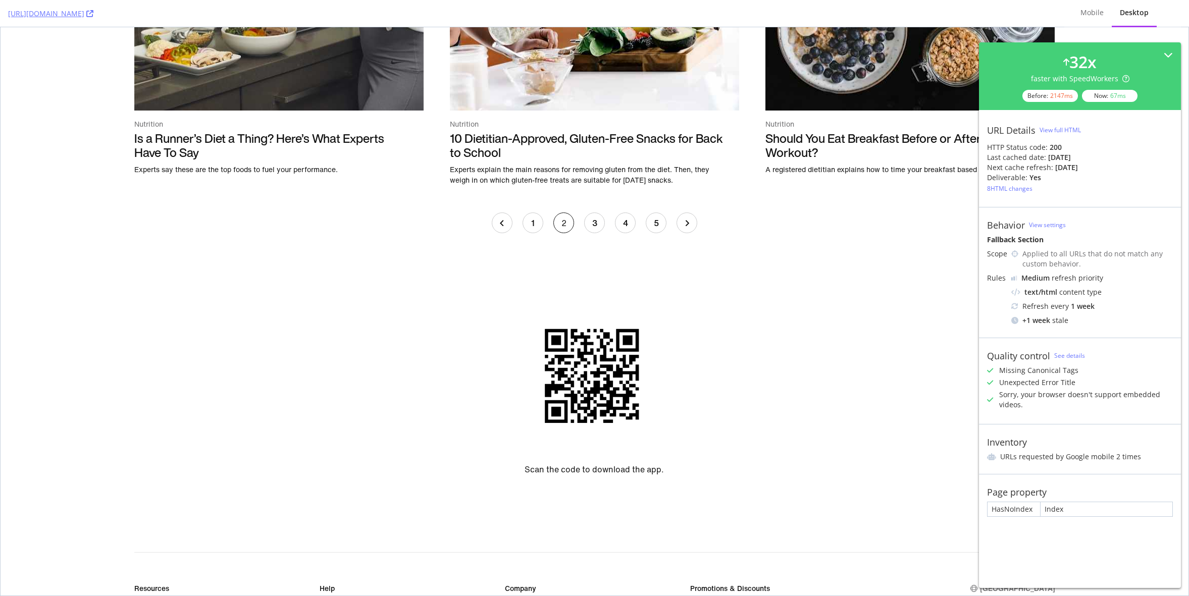
scroll to position [1657, 0]
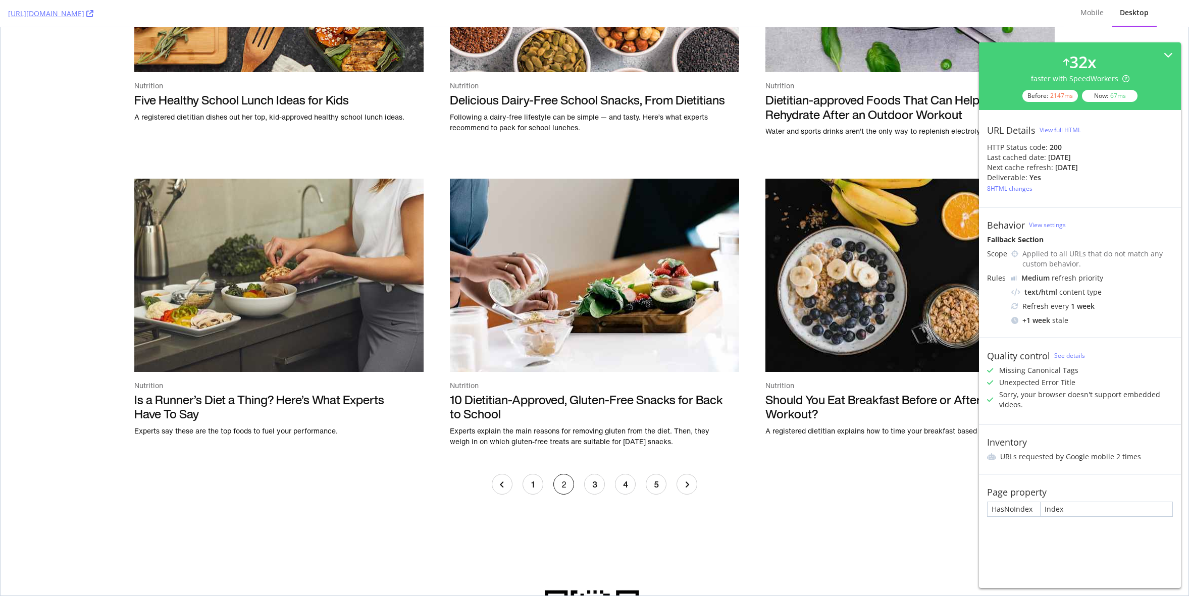
click at [627, 486] on link "4" at bounding box center [625, 484] width 21 height 21
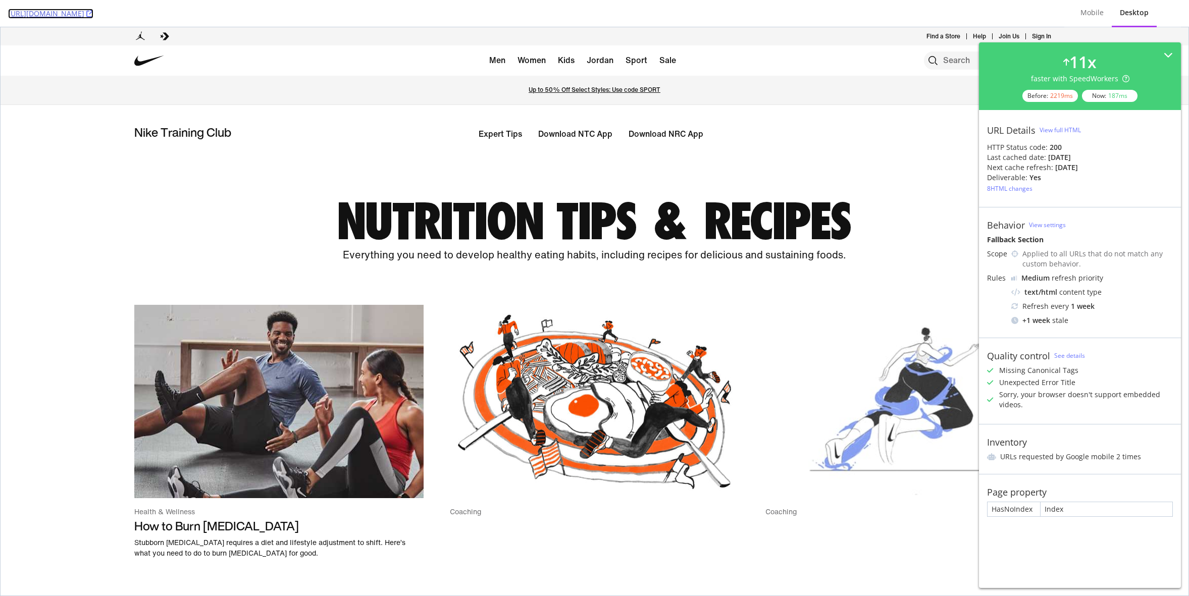
click at [93, 14] on icon at bounding box center [89, 13] width 7 height 7
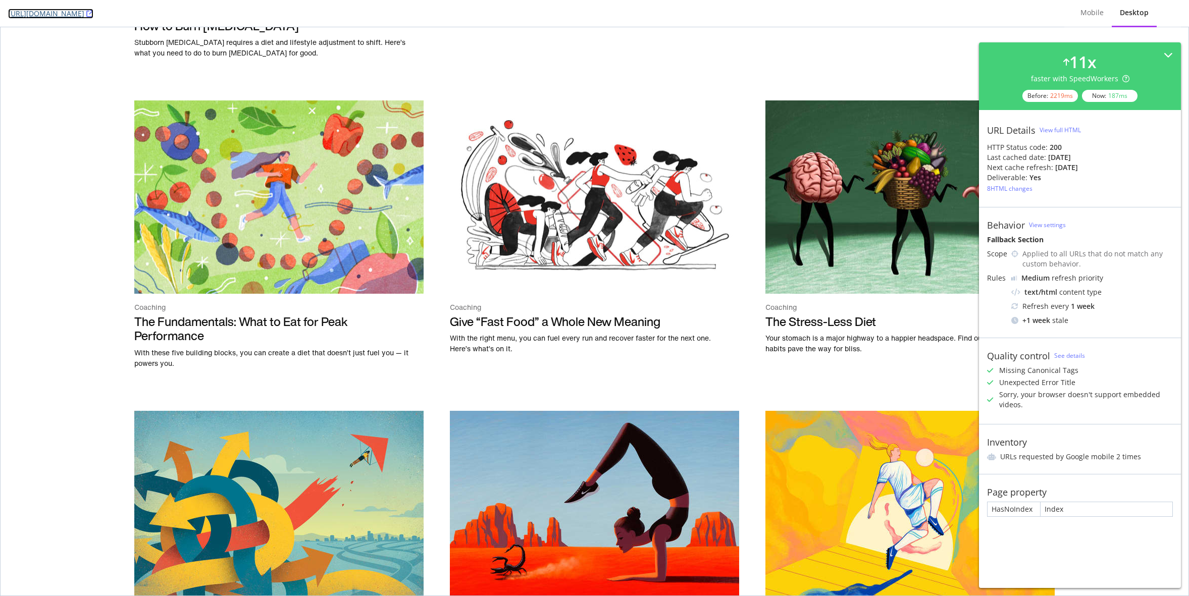
scroll to position [331, 0]
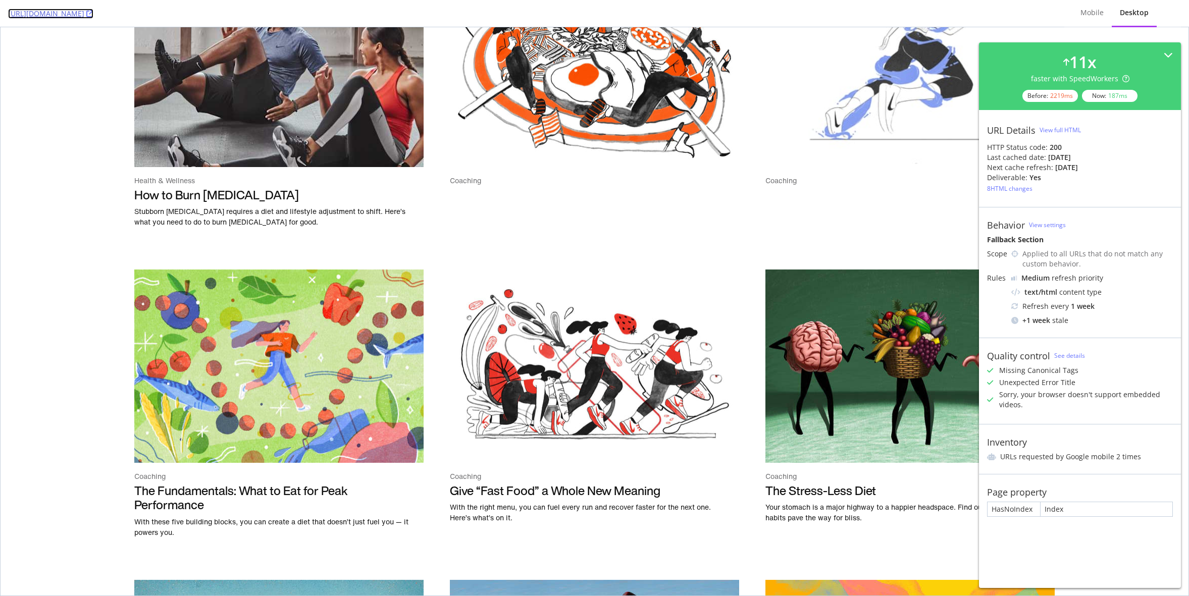
click at [93, 12] on icon at bounding box center [89, 13] width 7 height 7
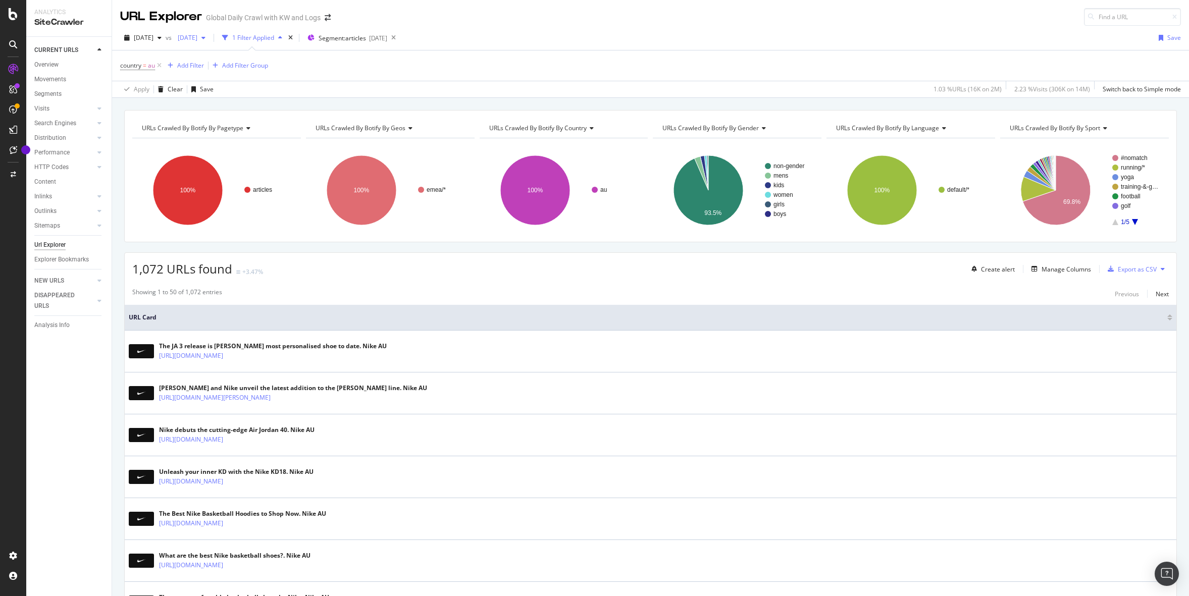
click at [197, 37] on span "[DATE]" at bounding box center [186, 37] width 24 height 9
click at [260, 116] on div "2025 Mar. 27th" at bounding box center [243, 115] width 93 height 9
click at [96, 301] on div at bounding box center [99, 301] width 10 height 10
click at [59, 274] on div "Url Explorer" at bounding box center [49, 270] width 31 height 11
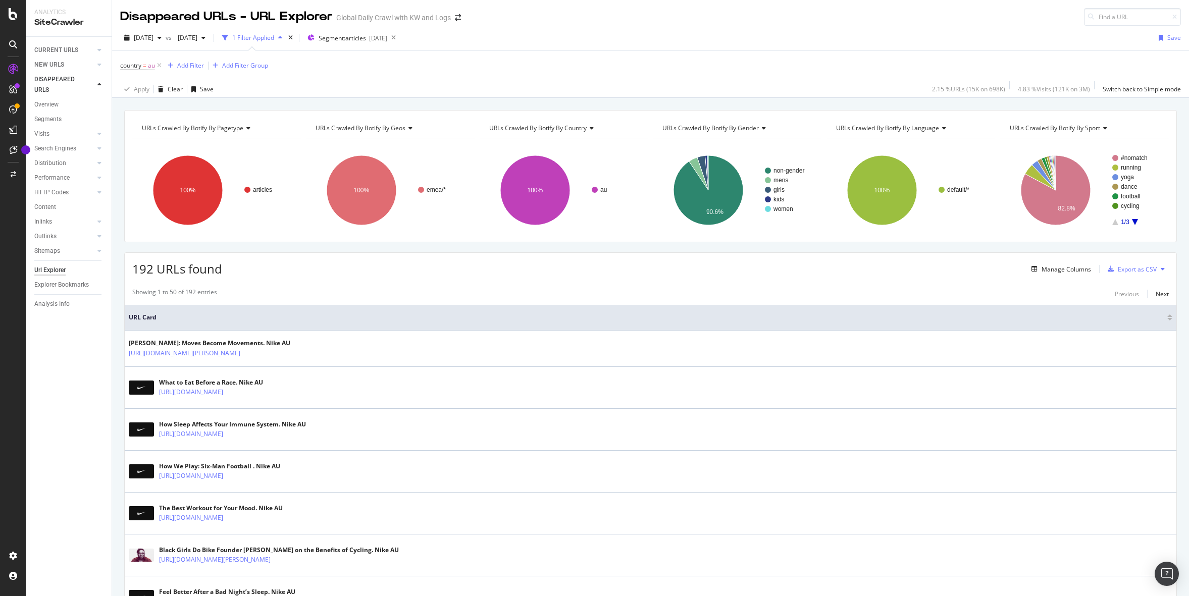
scroll to position [172, 0]
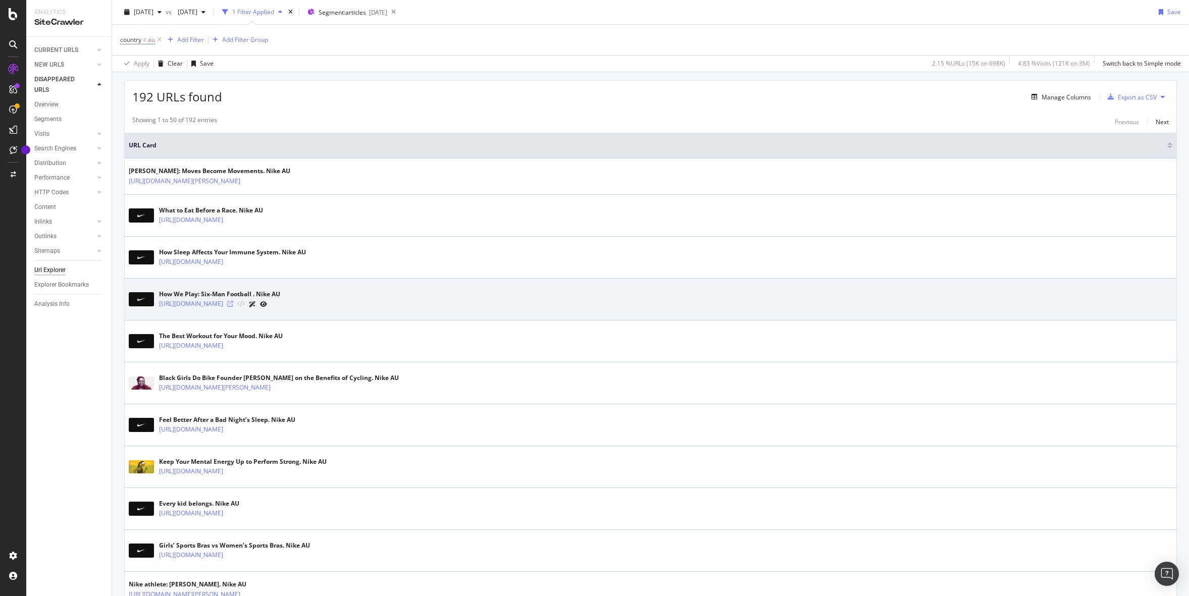
click at [233, 304] on icon at bounding box center [230, 304] width 6 height 6
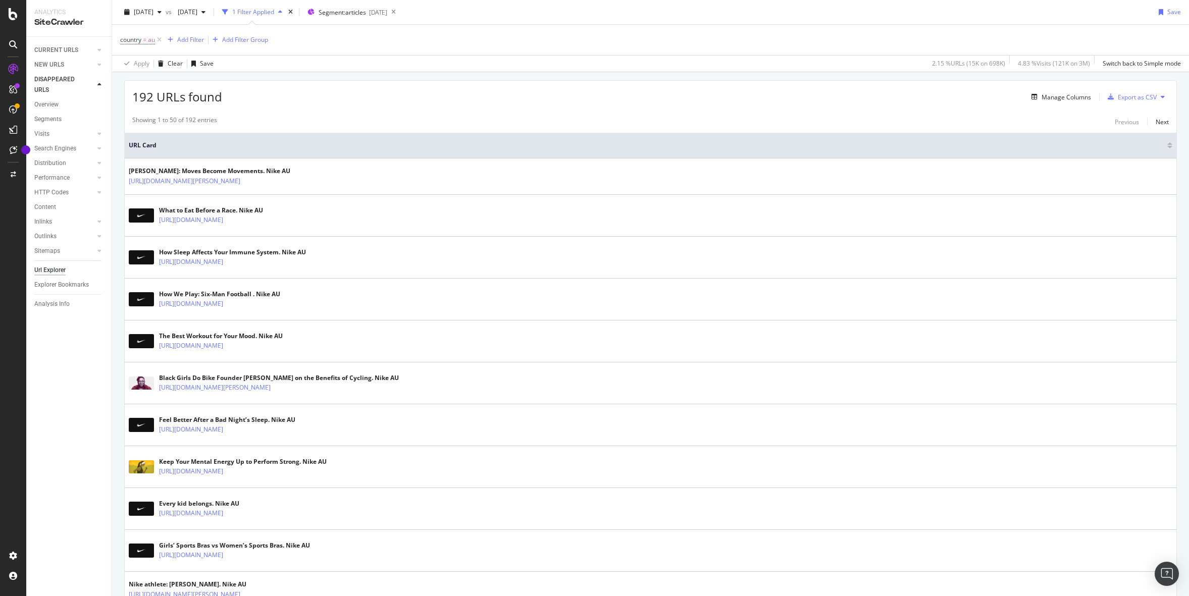
scroll to position [0, 0]
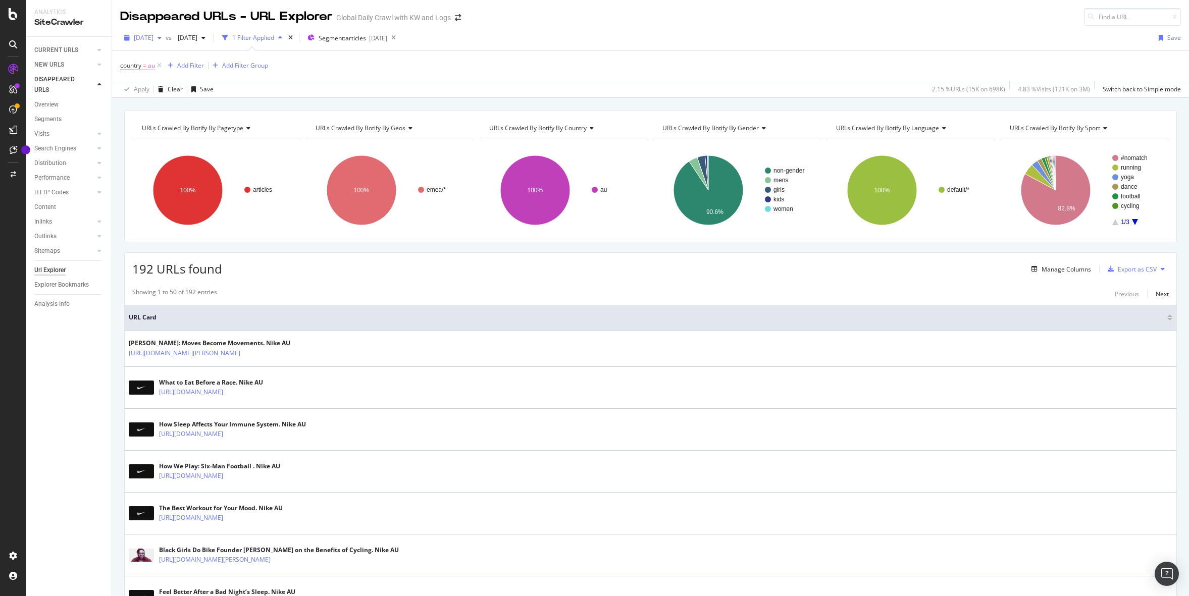
click at [166, 33] on div "2025 Aug. 17th" at bounding box center [142, 37] width 45 height 15
click at [178, 85] on div "[DATE]" at bounding box center [181, 89] width 93 height 9
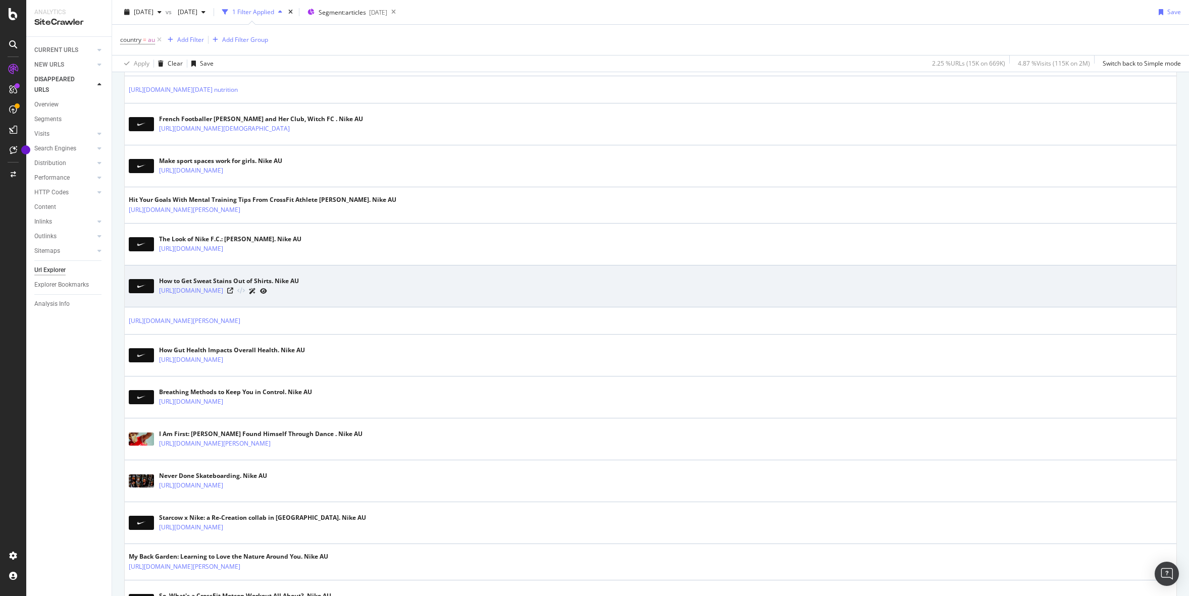
scroll to position [650, 0]
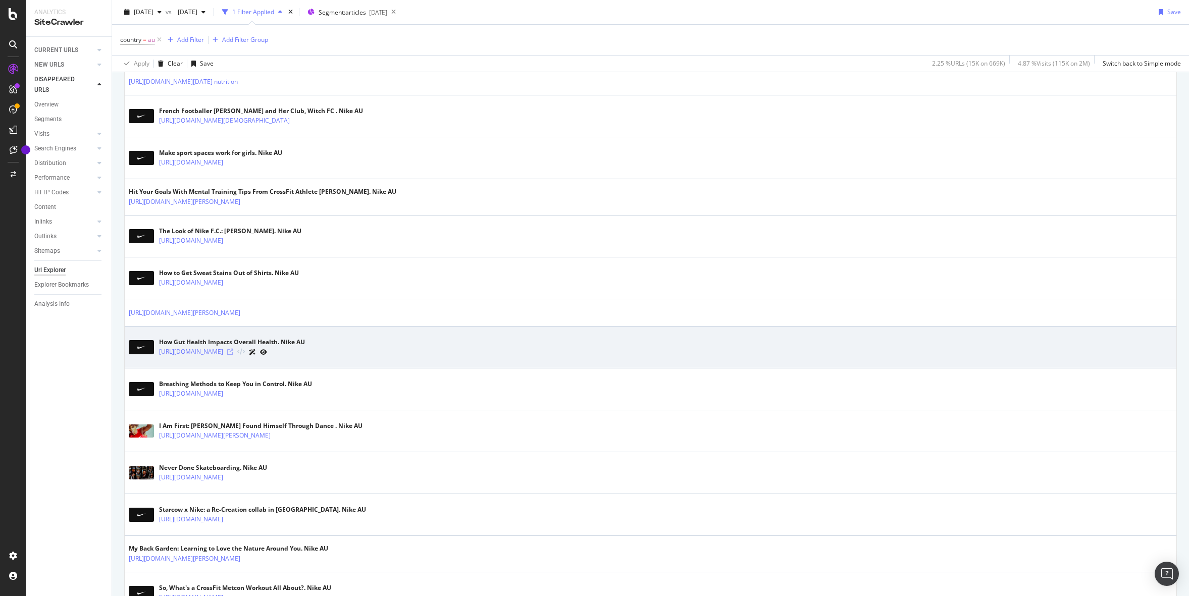
click at [233, 351] on icon at bounding box center [230, 352] width 6 height 6
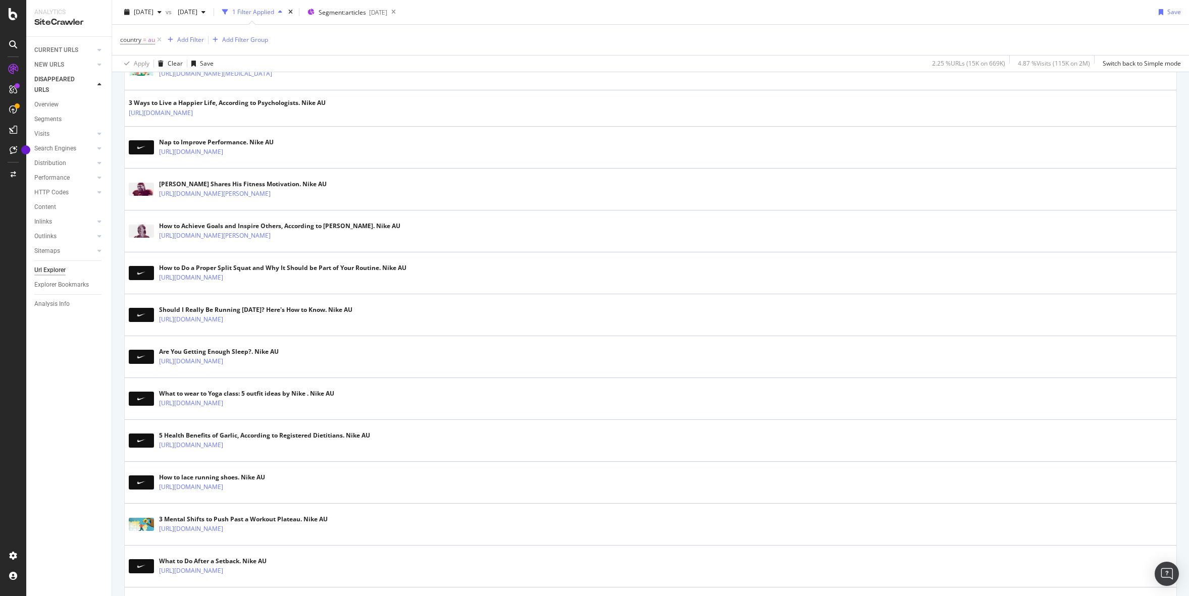
scroll to position [1387, 0]
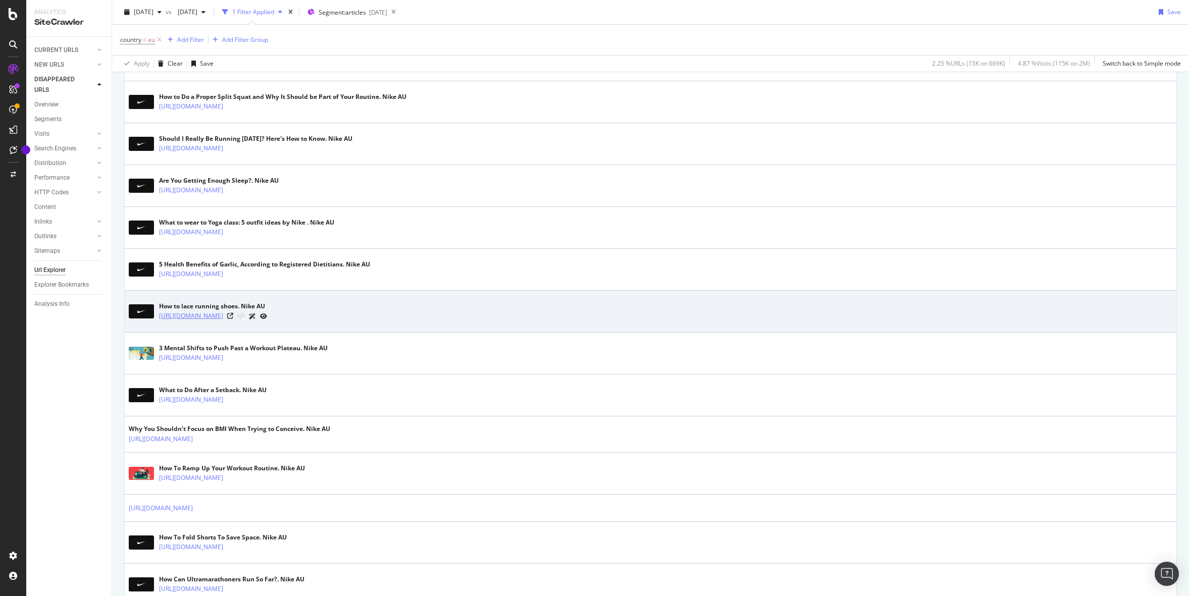
click at [223, 318] on link "https://www.nike.com/au/a/running-shoe-lacing-techniques" at bounding box center [191, 316] width 64 height 10
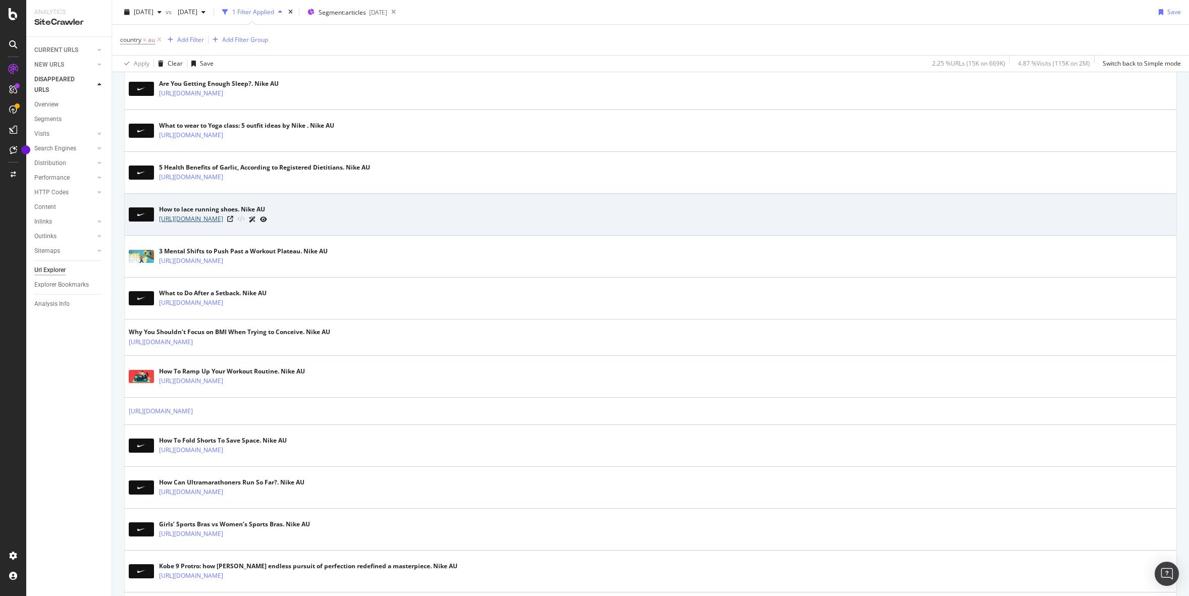
scroll to position [1555, 0]
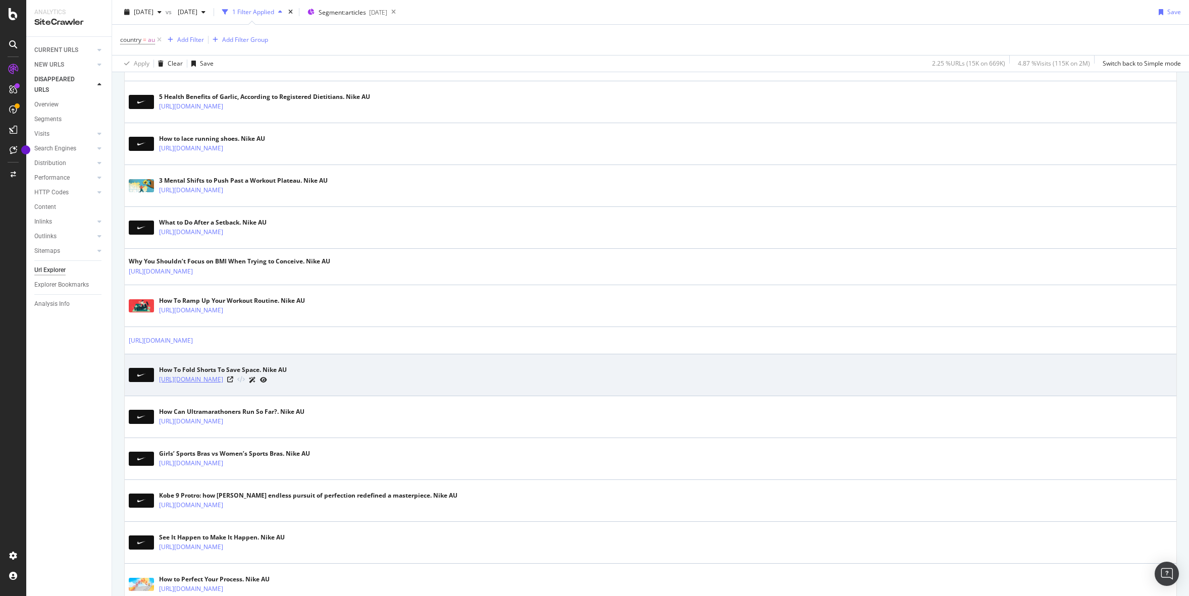
click at [223, 382] on link "https://www.nike.com/au/a/how-to-fold-shorts" at bounding box center [191, 380] width 64 height 10
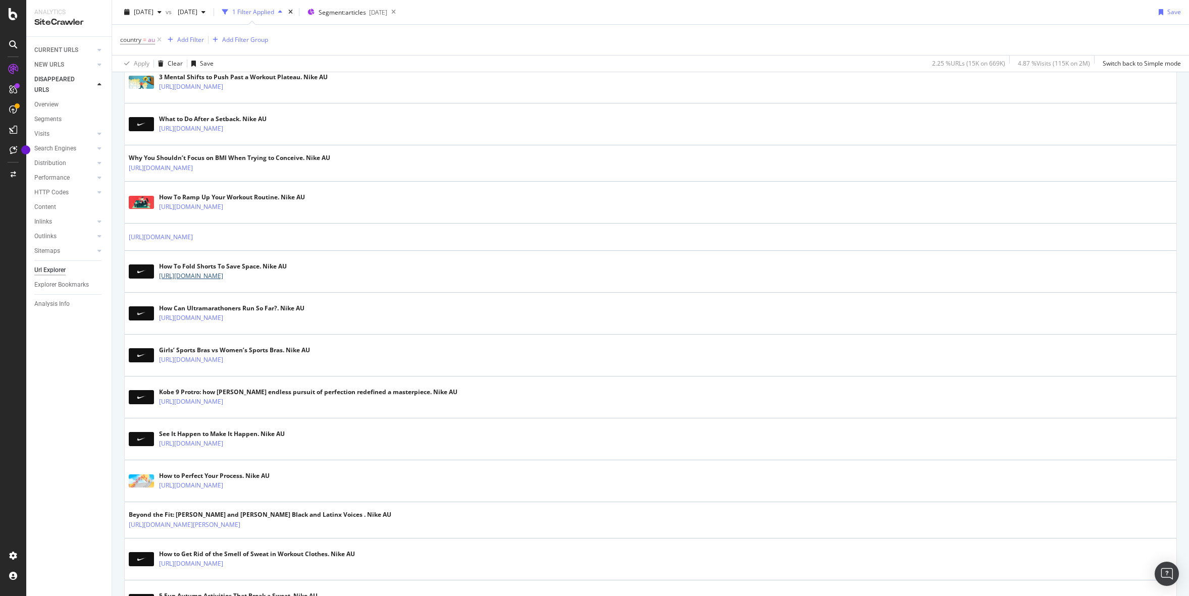
scroll to position [1785, 0]
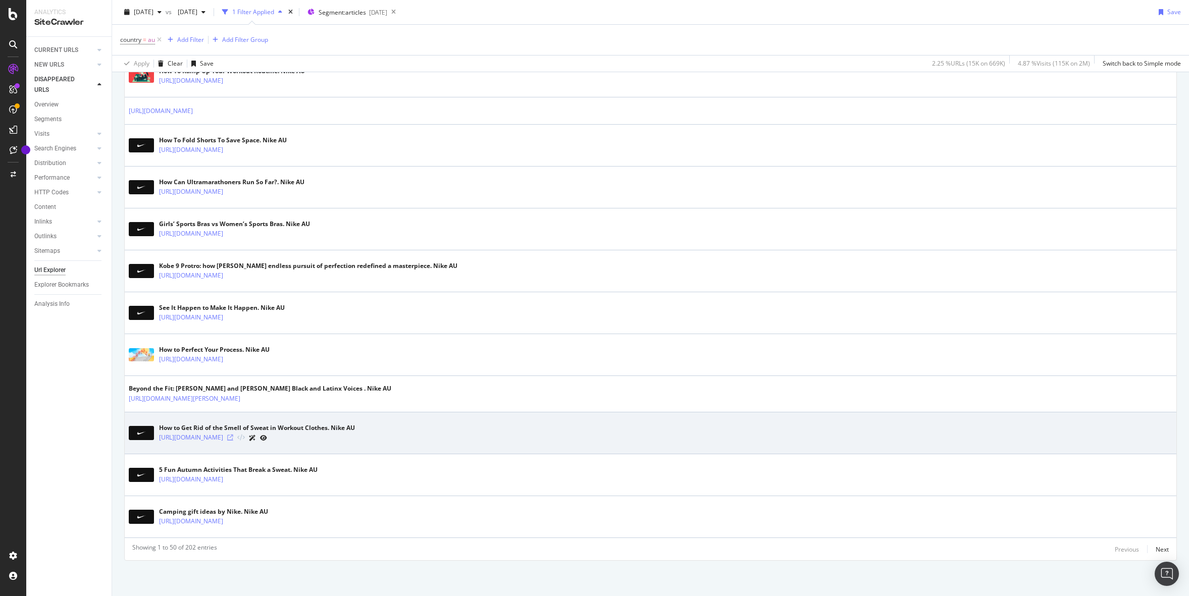
click at [233, 437] on icon at bounding box center [230, 438] width 6 height 6
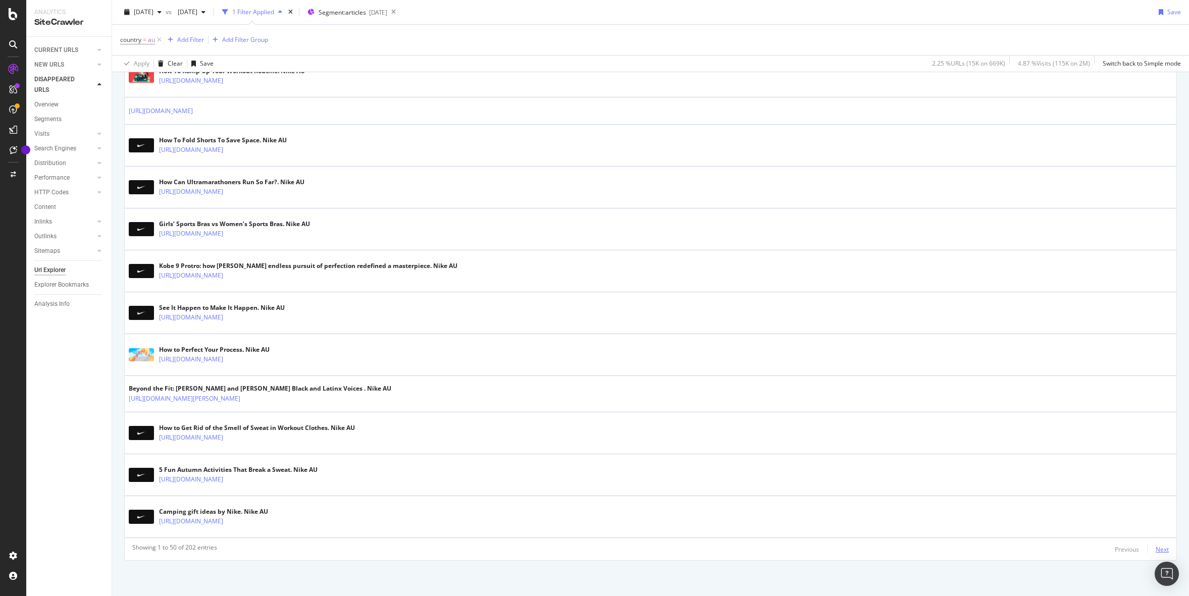
click at [1163, 551] on div "Next" at bounding box center [1161, 549] width 13 height 9
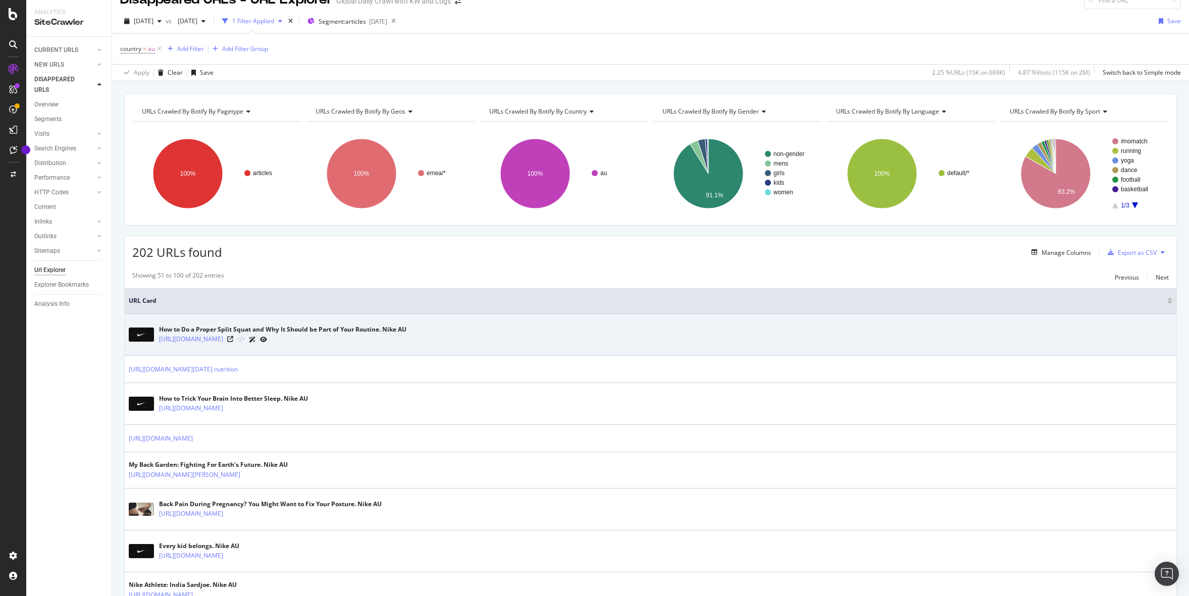
scroll to position [17, 0]
click at [233, 340] on icon at bounding box center [230, 339] width 6 height 6
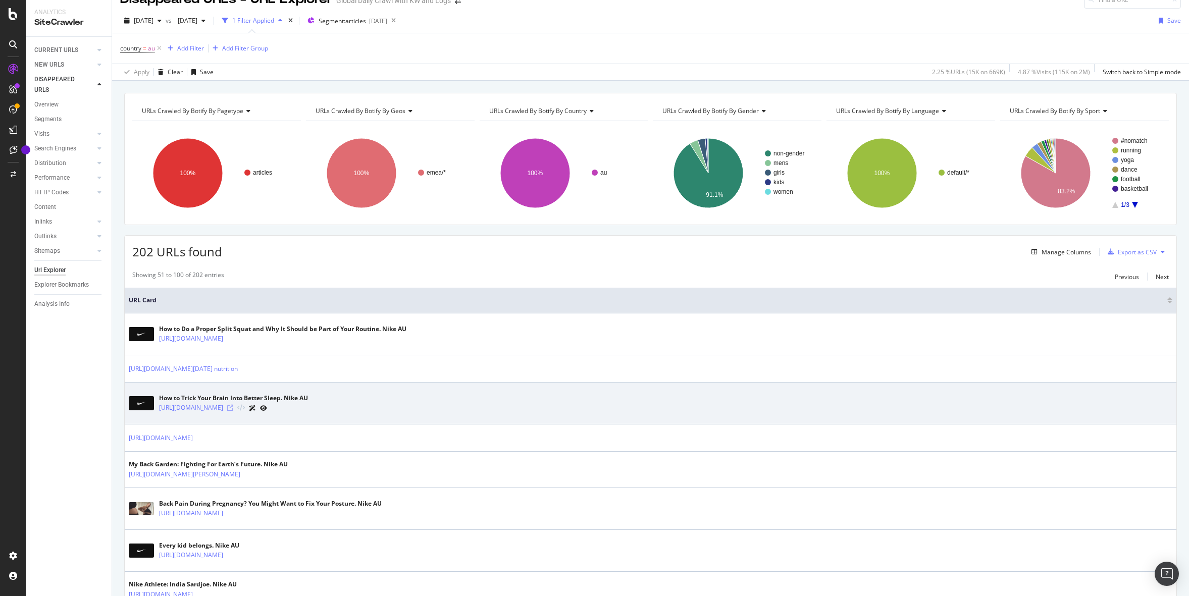
click at [233, 408] on icon at bounding box center [230, 408] width 6 height 6
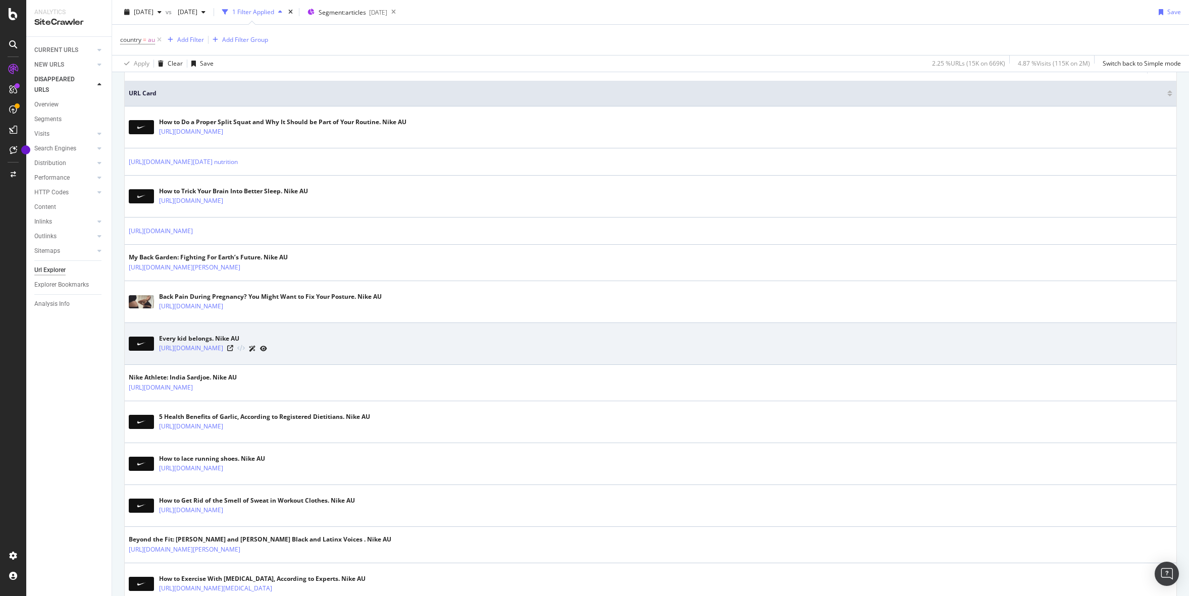
scroll to position [246, 0]
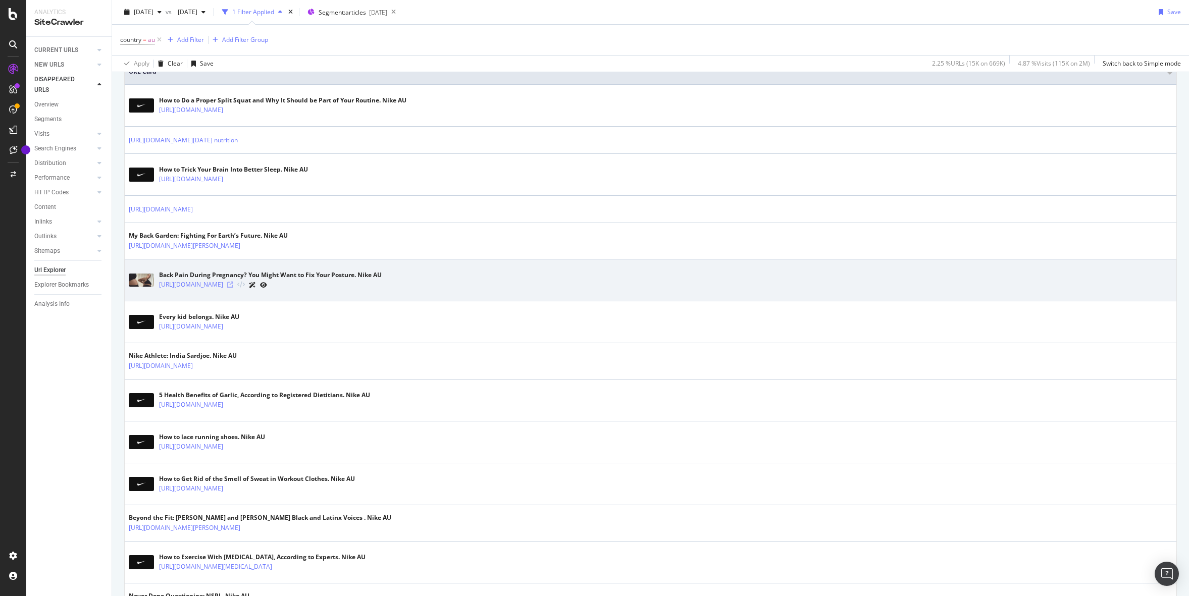
click at [233, 285] on icon at bounding box center [230, 285] width 6 height 6
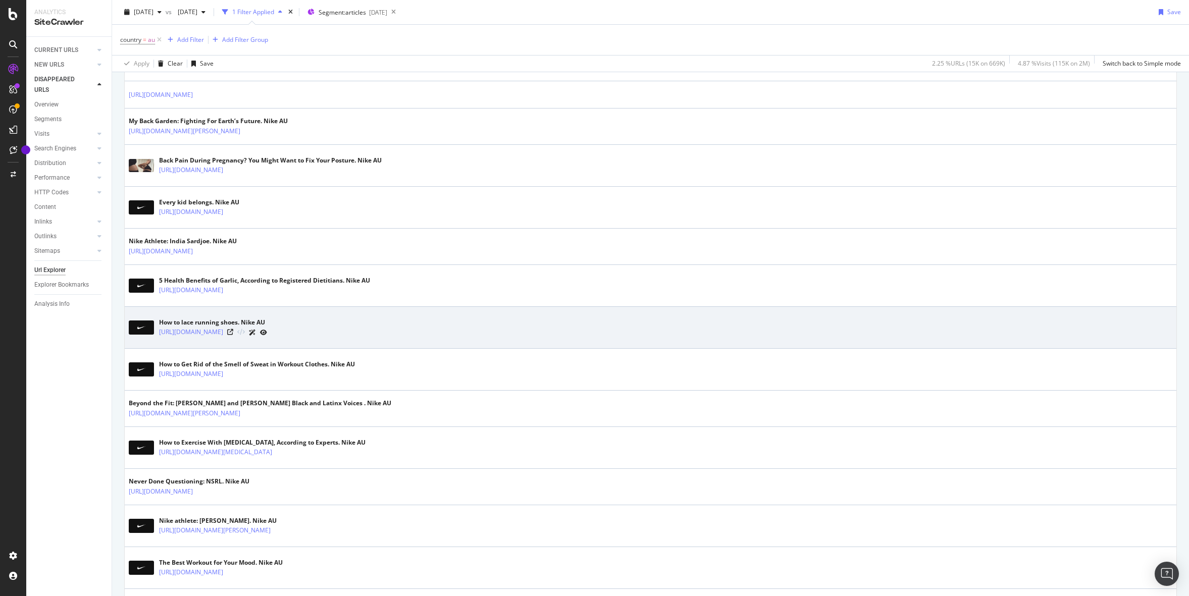
scroll to position [371, 0]
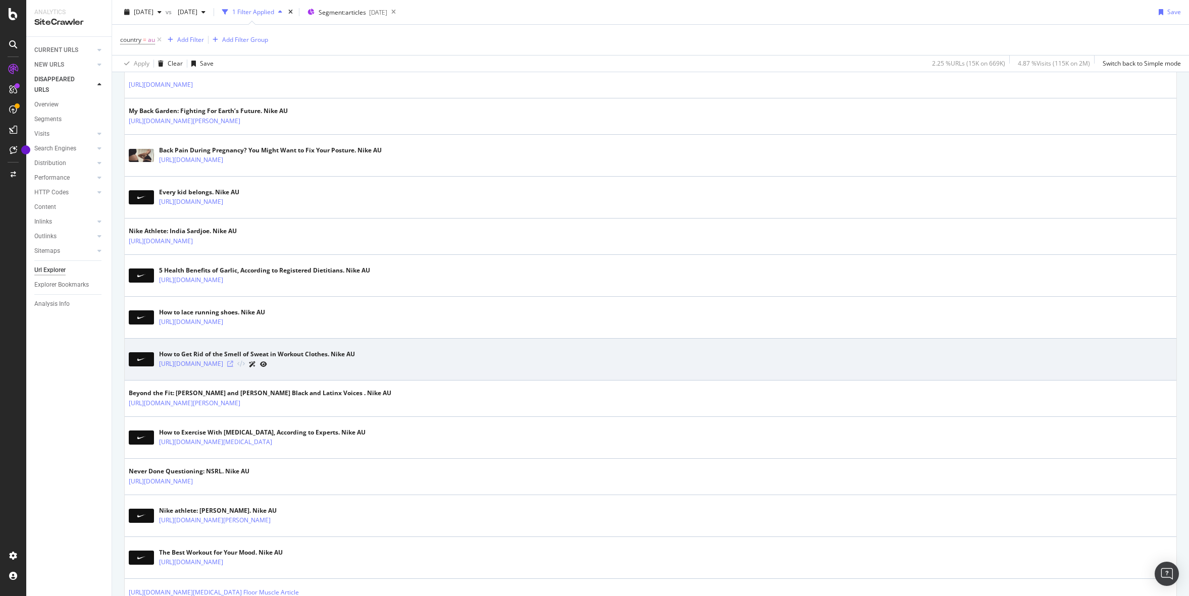
click at [233, 365] on icon at bounding box center [230, 364] width 6 height 6
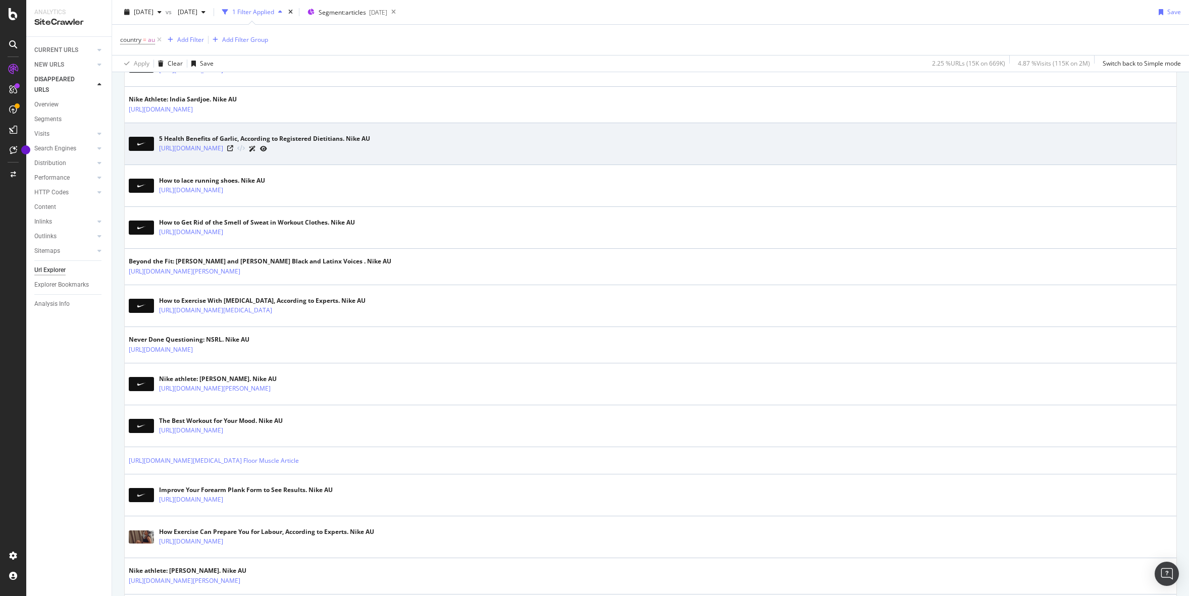
scroll to position [506, 0]
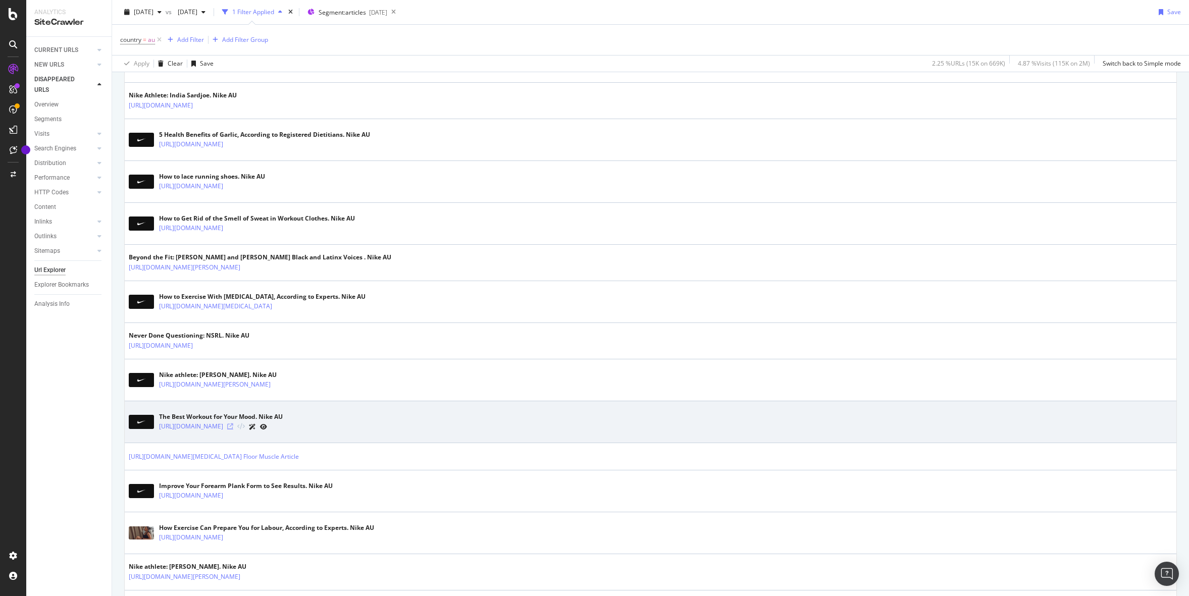
click at [233, 426] on icon at bounding box center [230, 427] width 6 height 6
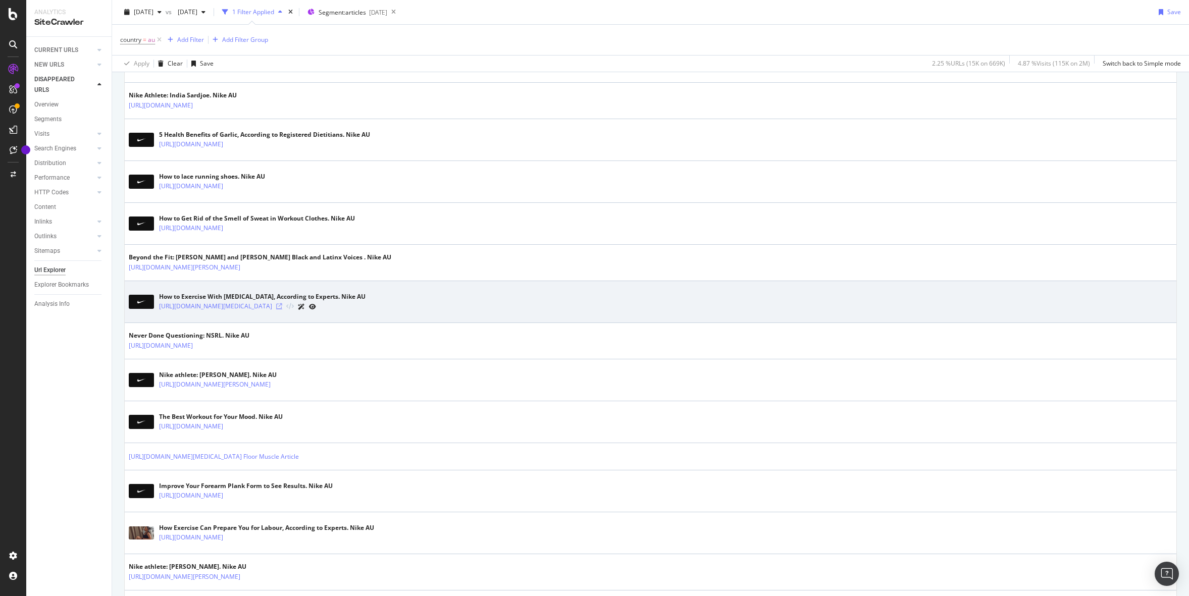
click at [282, 308] on icon at bounding box center [279, 306] width 6 height 6
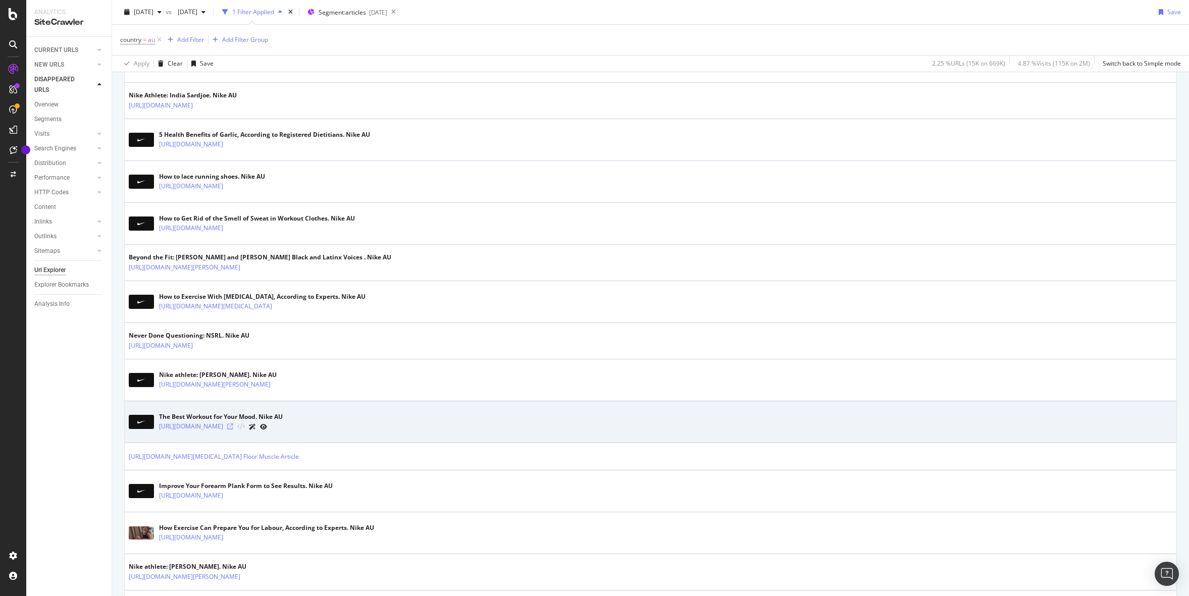
click at [233, 429] on icon at bounding box center [230, 427] width 6 height 6
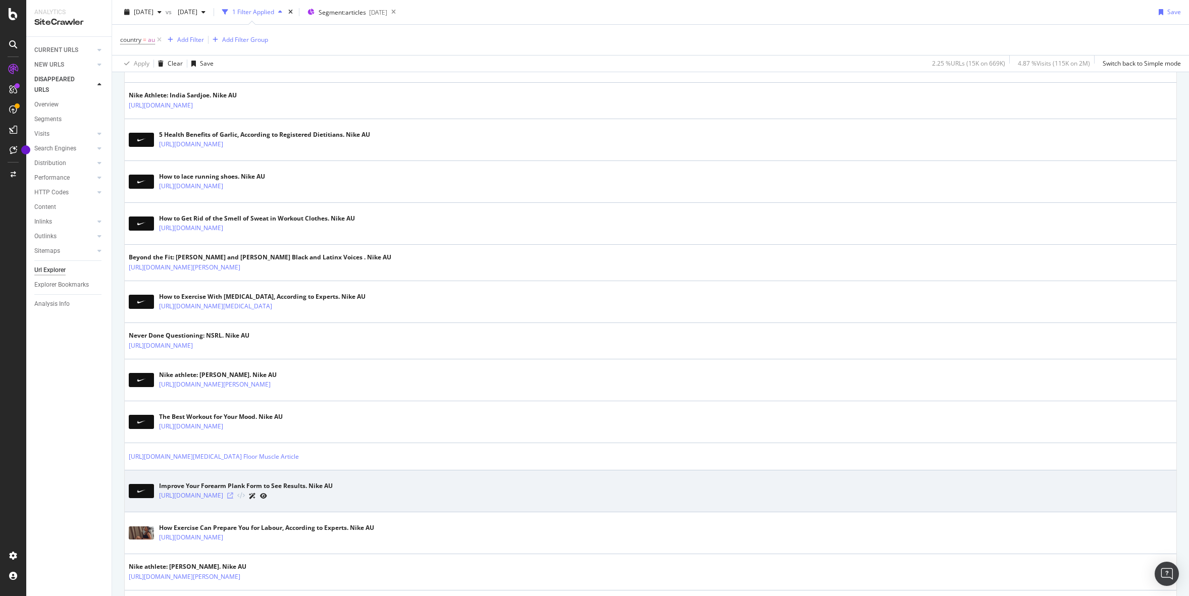
click at [233, 497] on icon at bounding box center [230, 496] width 6 height 6
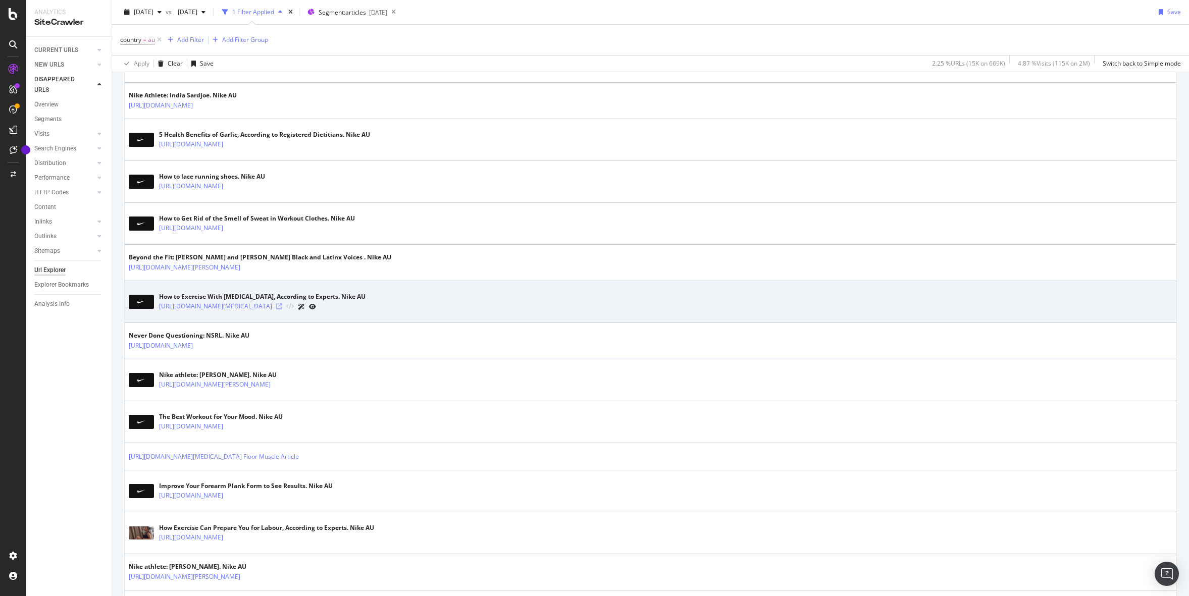
click at [282, 306] on icon at bounding box center [279, 306] width 6 height 6
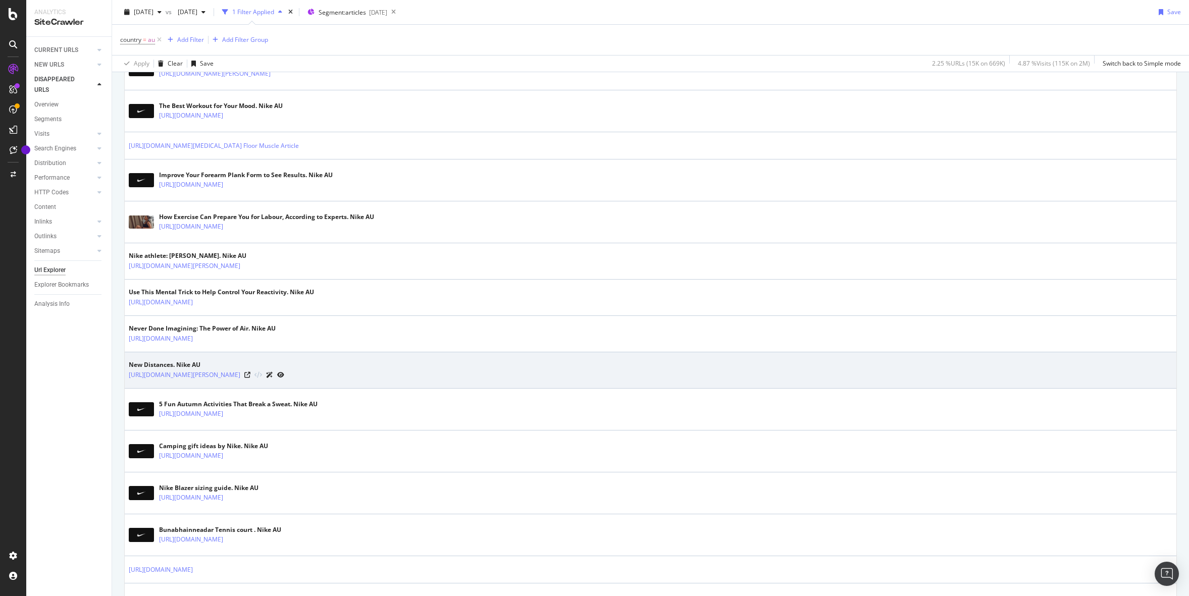
scroll to position [891, 0]
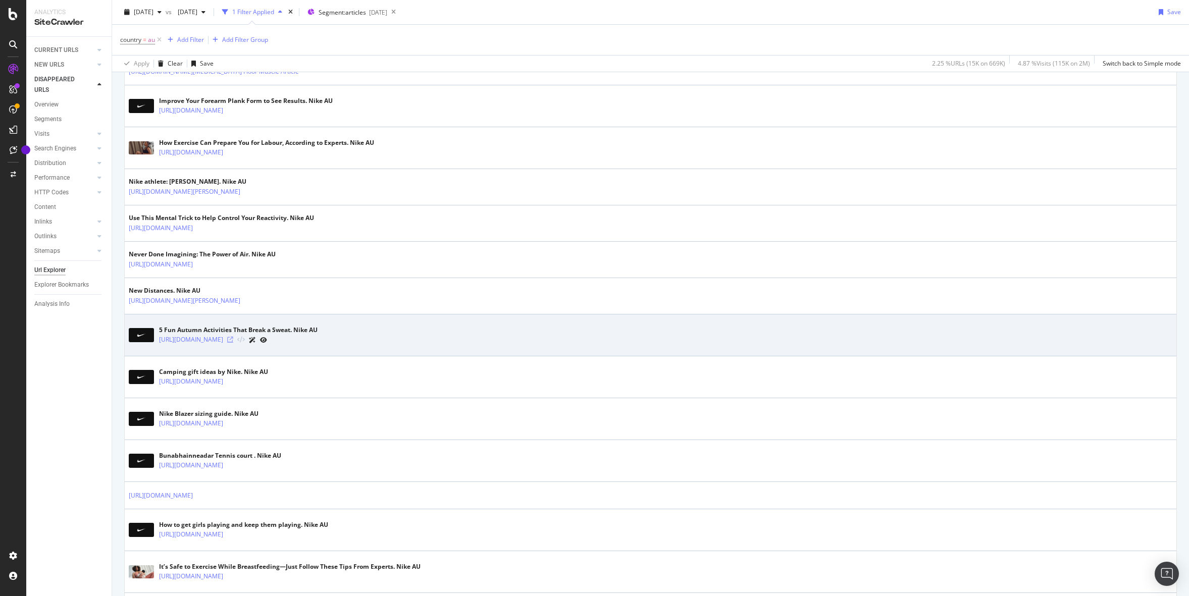
click at [233, 338] on icon at bounding box center [230, 340] width 6 height 6
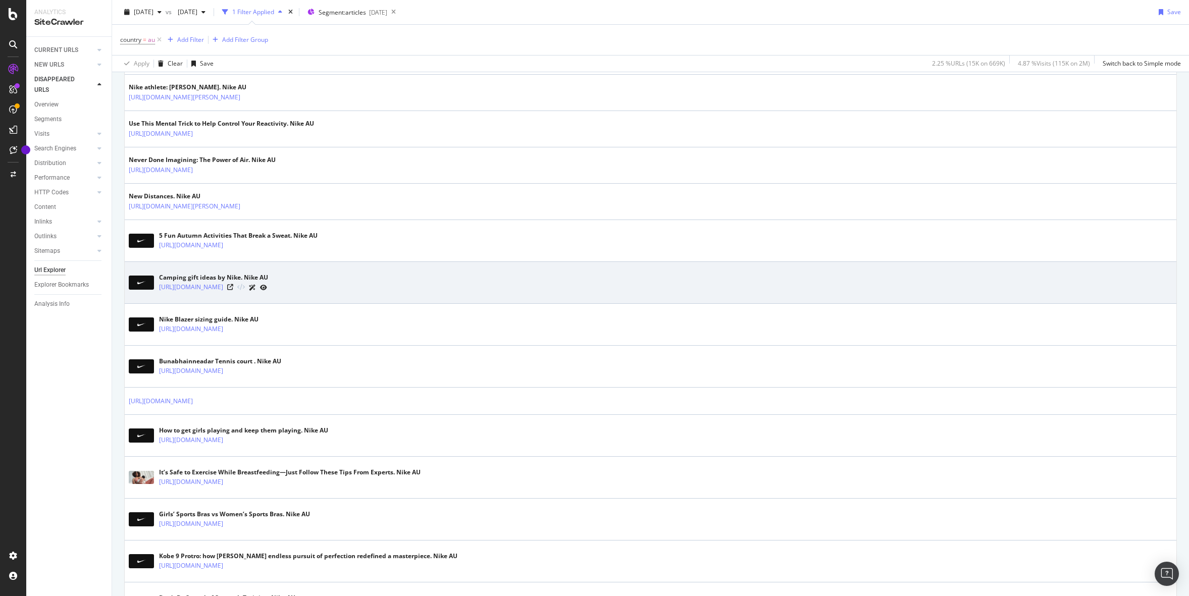
scroll to position [1004, 0]
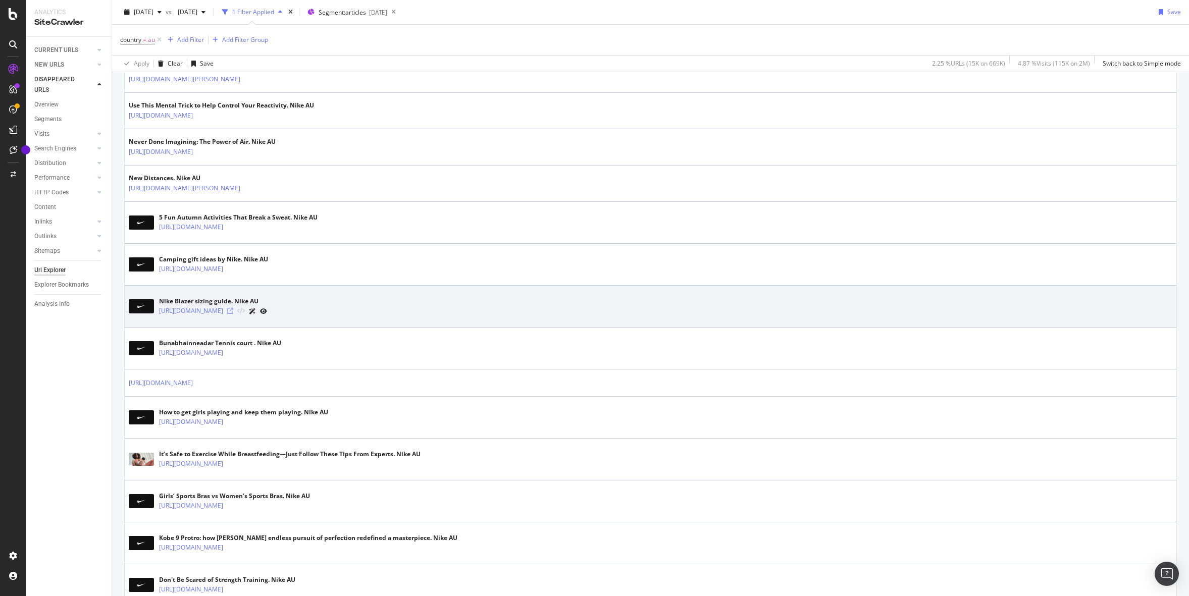
click at [233, 309] on icon at bounding box center [230, 311] width 6 height 6
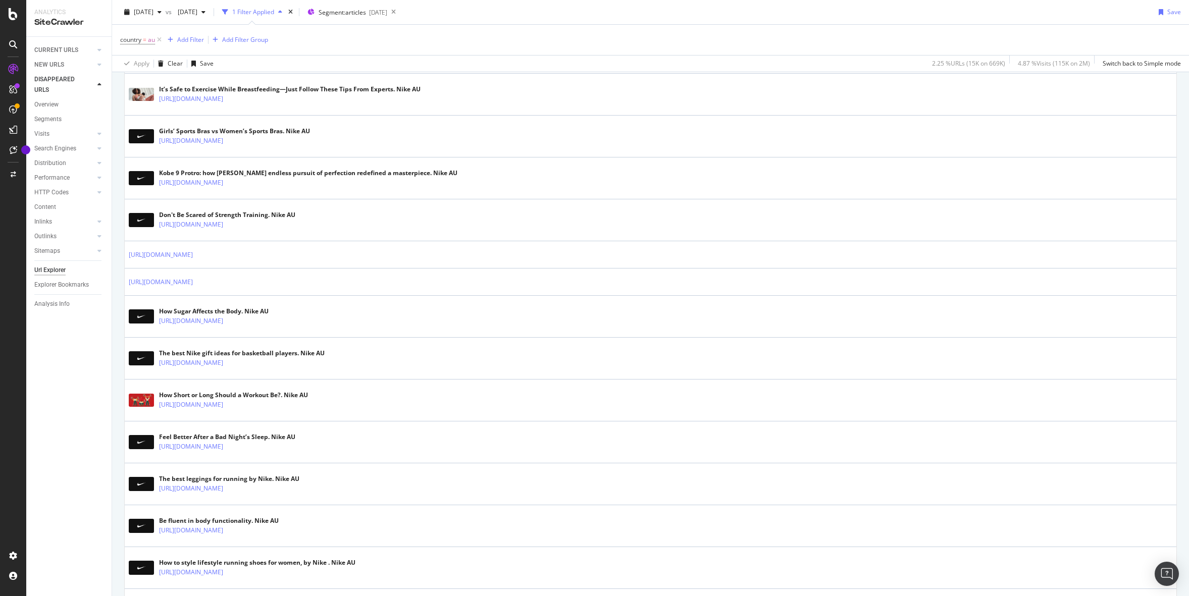
scroll to position [1756, 0]
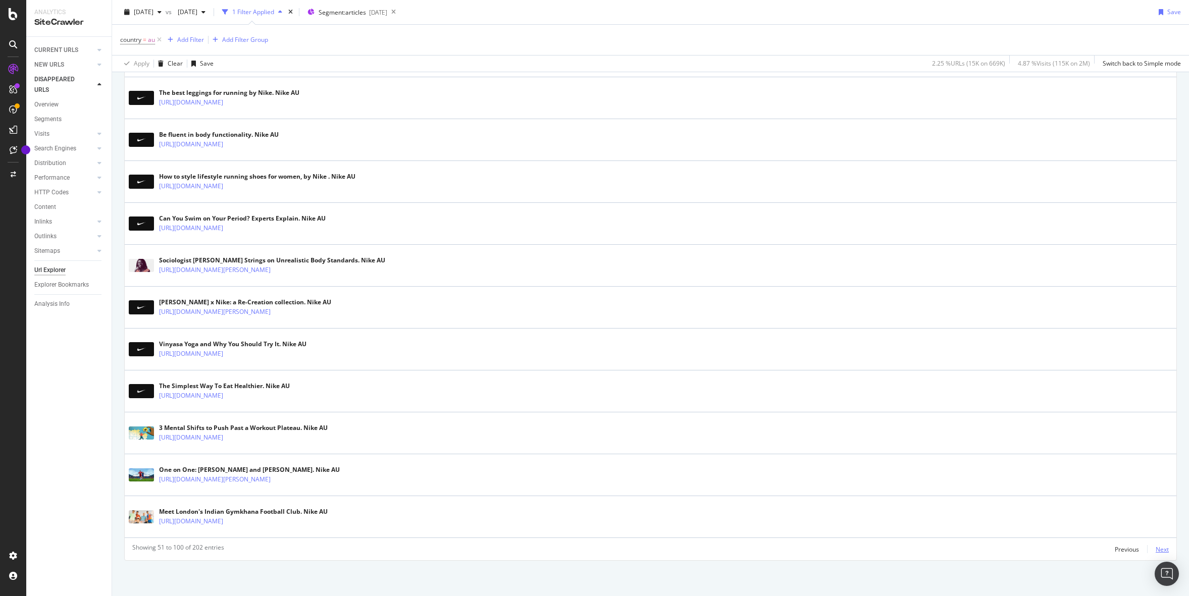
click at [1165, 551] on div "Next" at bounding box center [1161, 549] width 13 height 9
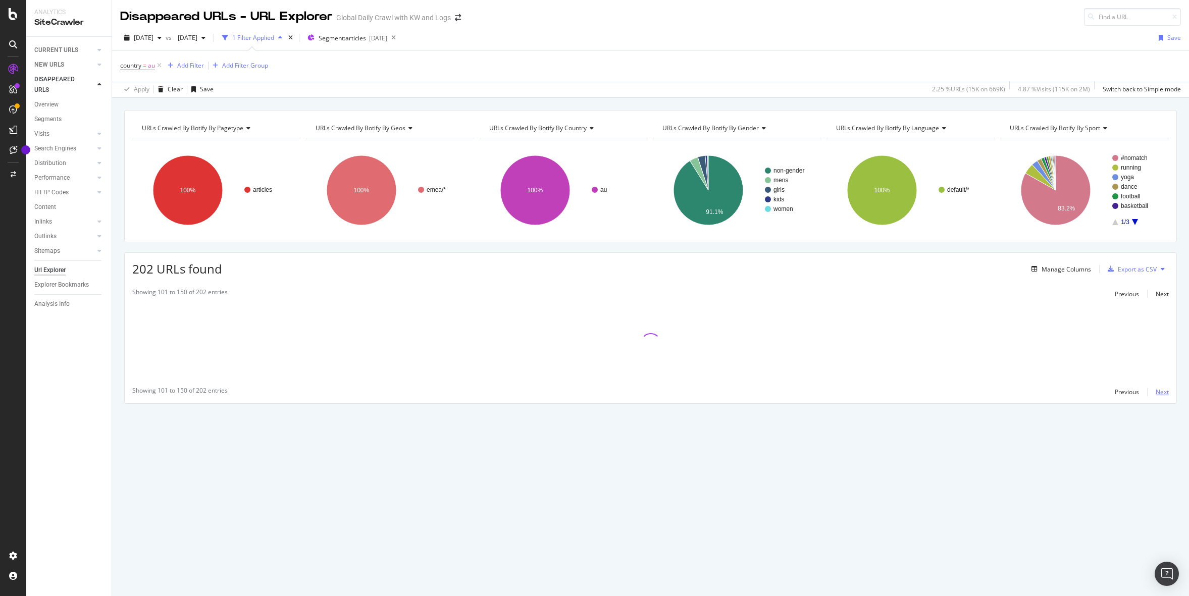
scroll to position [0, 0]
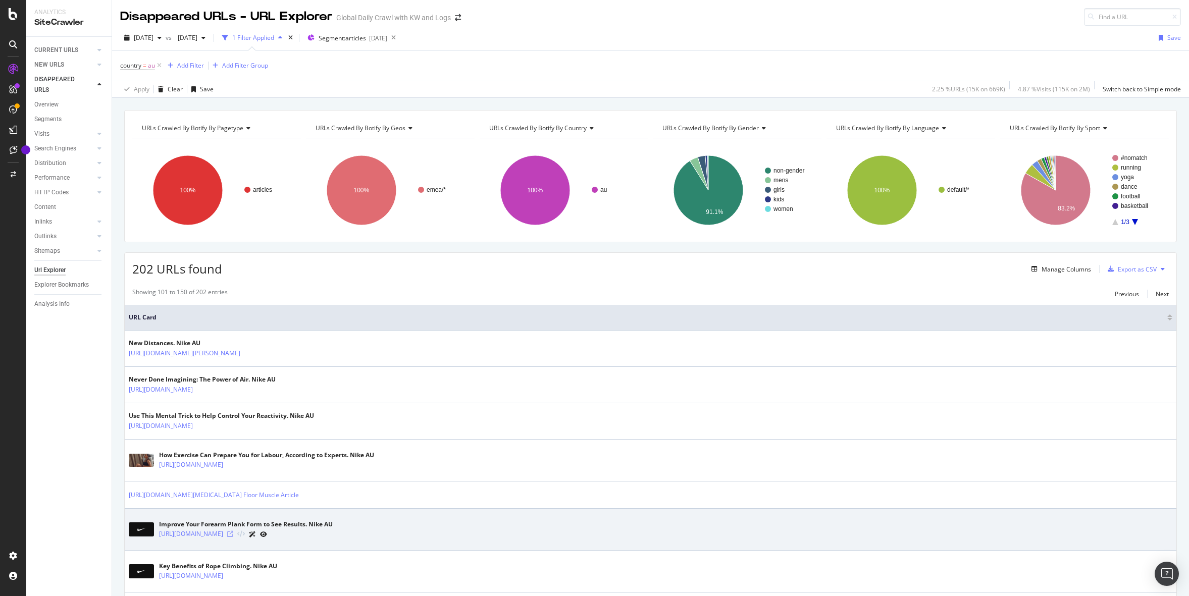
click at [233, 535] on icon at bounding box center [230, 534] width 6 height 6
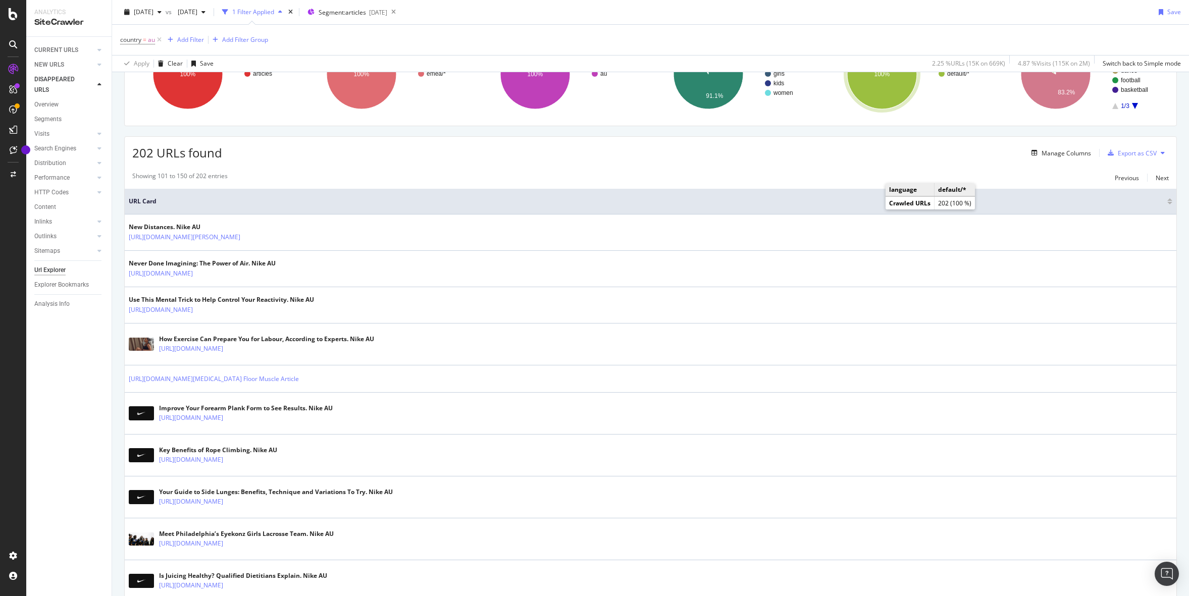
scroll to position [154, 0]
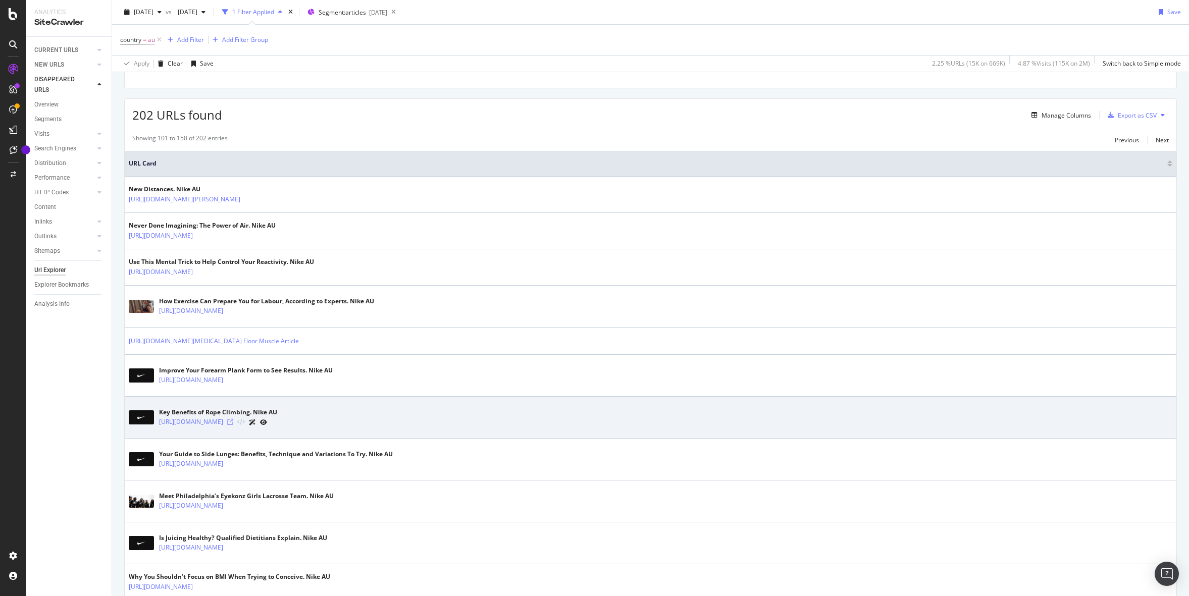
click at [233, 423] on icon at bounding box center [230, 422] width 6 height 6
click at [233, 421] on icon at bounding box center [230, 422] width 6 height 6
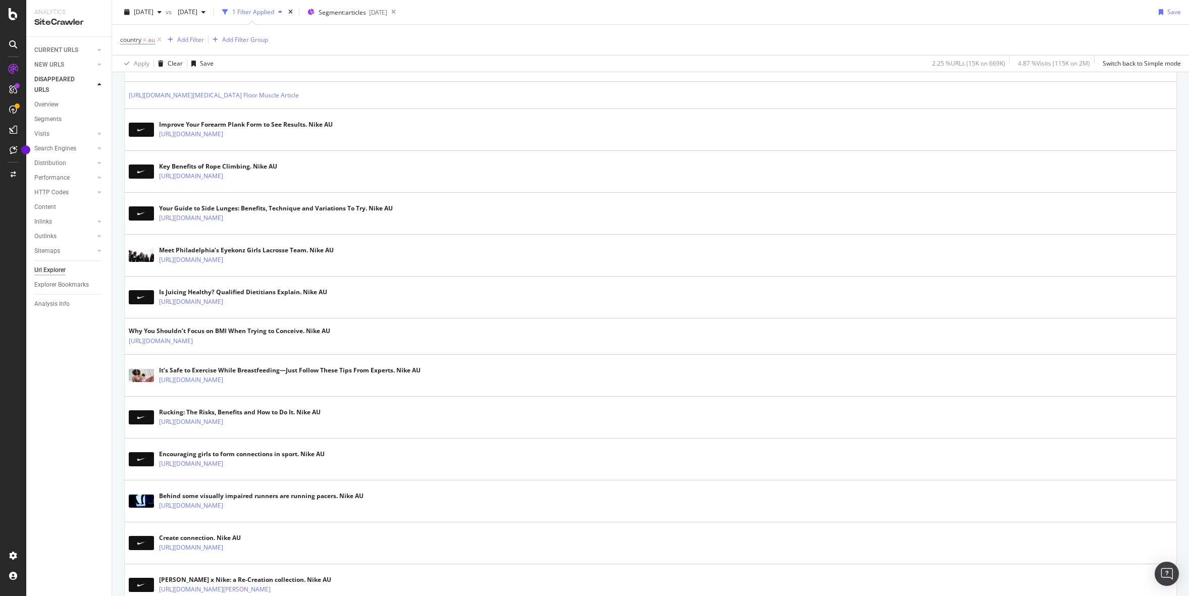
scroll to position [454, 0]
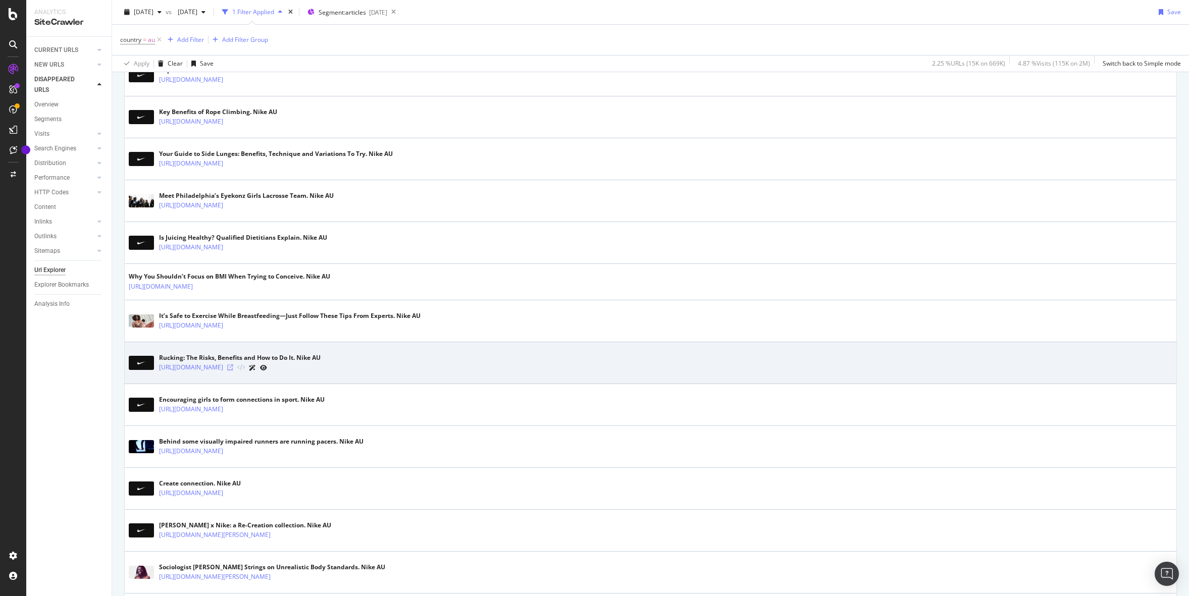
click at [233, 368] on icon at bounding box center [230, 367] width 6 height 6
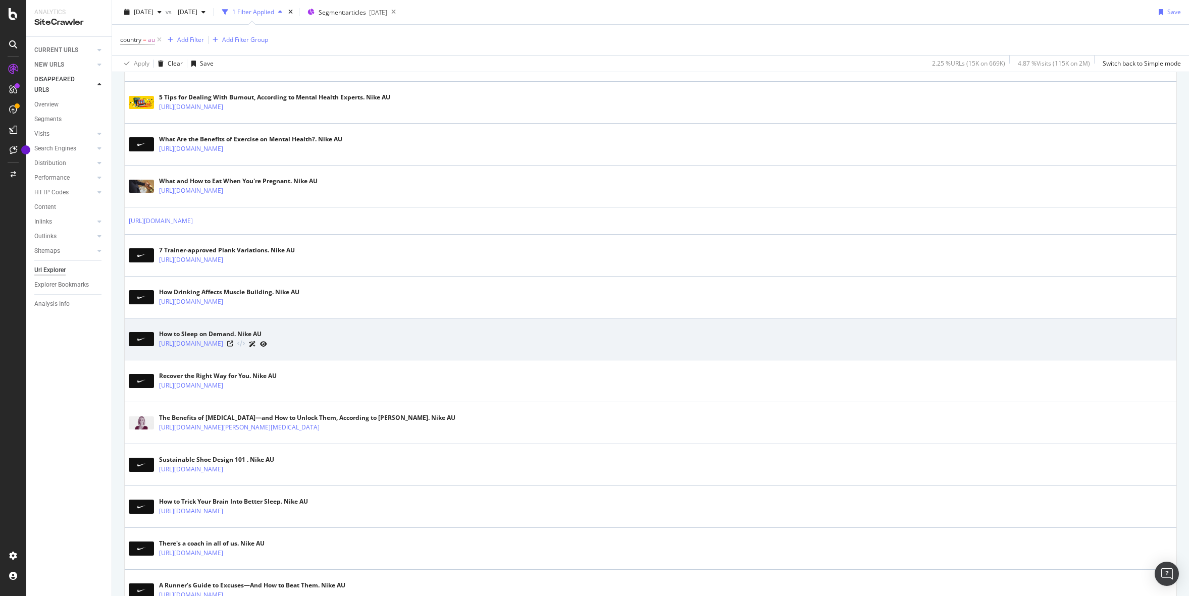
scroll to position [1258, 0]
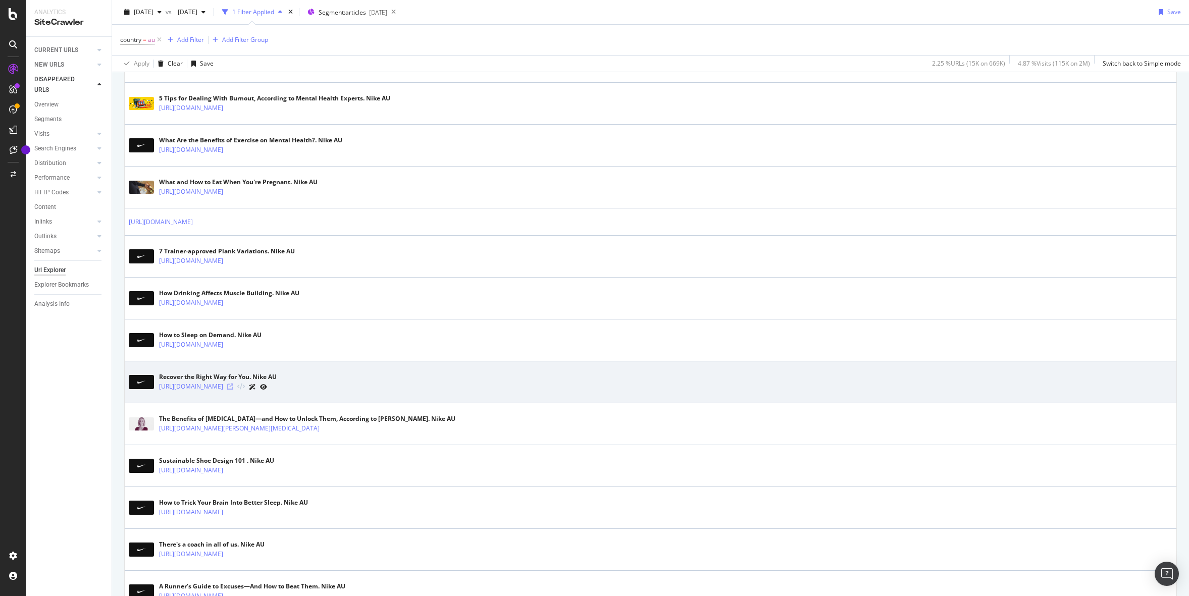
click at [233, 385] on icon at bounding box center [230, 387] width 6 height 6
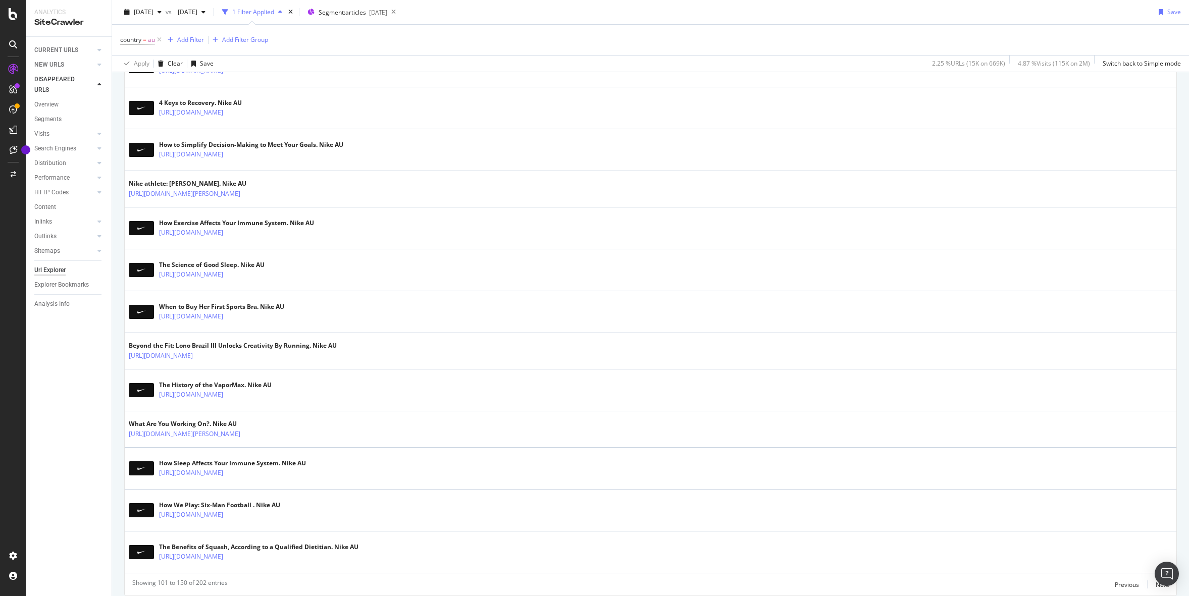
scroll to position [1820, 0]
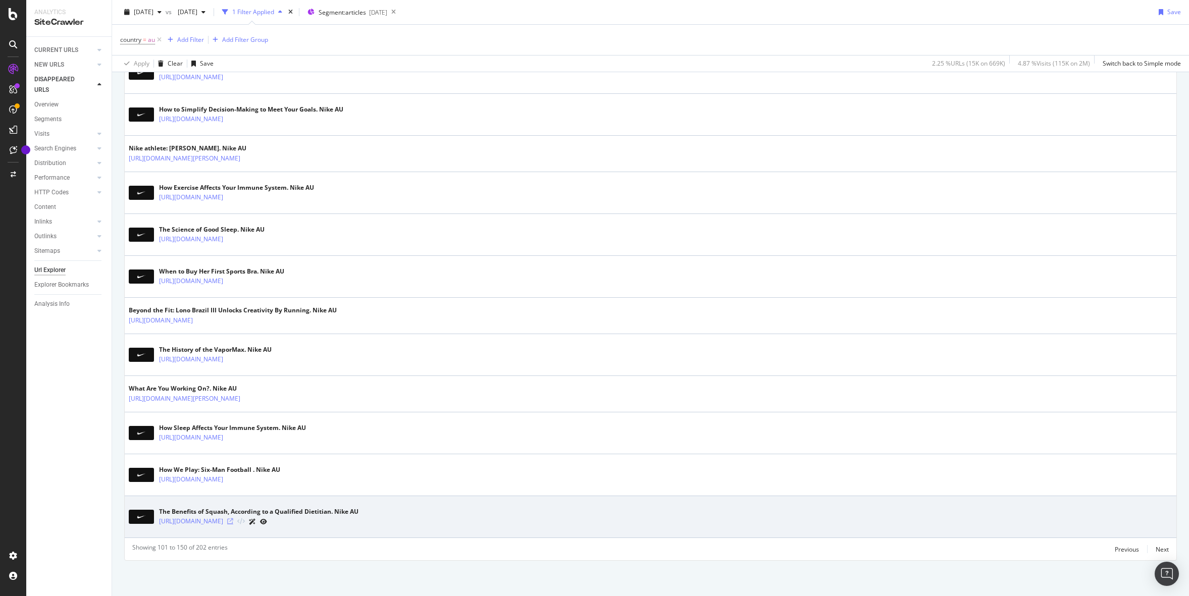
click at [233, 524] on icon at bounding box center [230, 521] width 6 height 6
click at [233, 521] on icon at bounding box center [230, 521] width 6 height 6
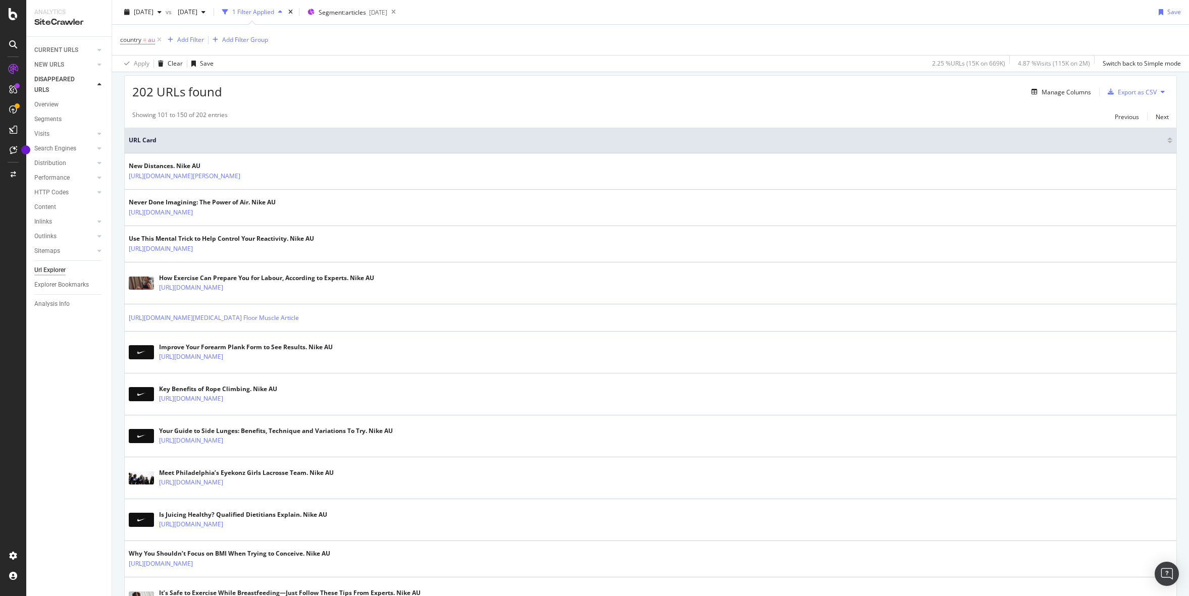
scroll to position [0, 0]
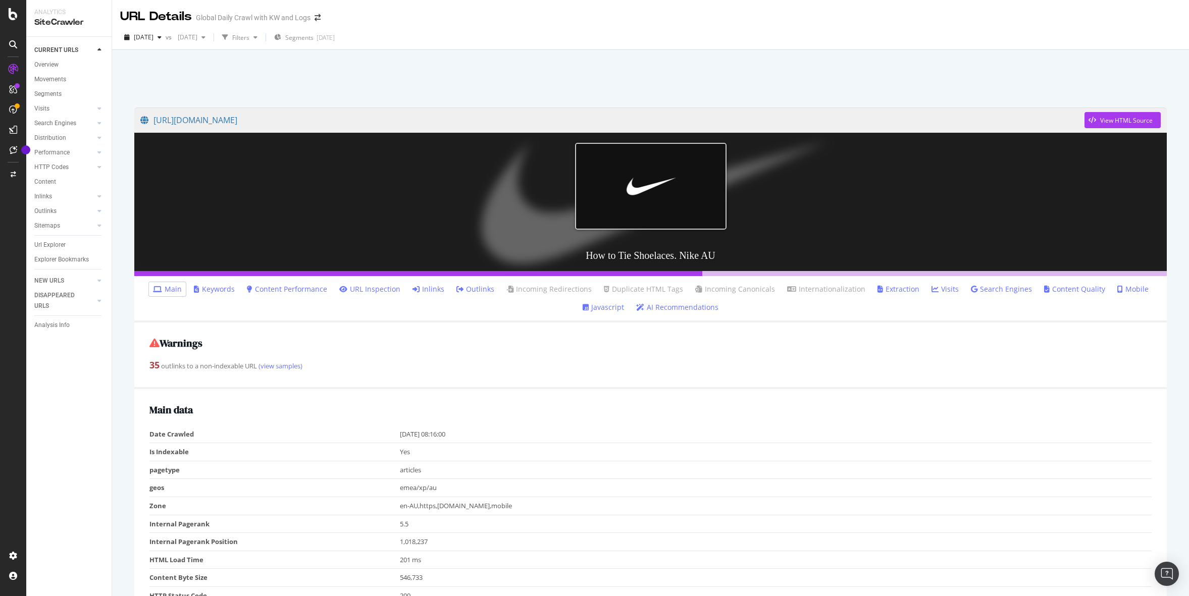
click at [435, 290] on link "Inlinks" at bounding box center [428, 289] width 32 height 10
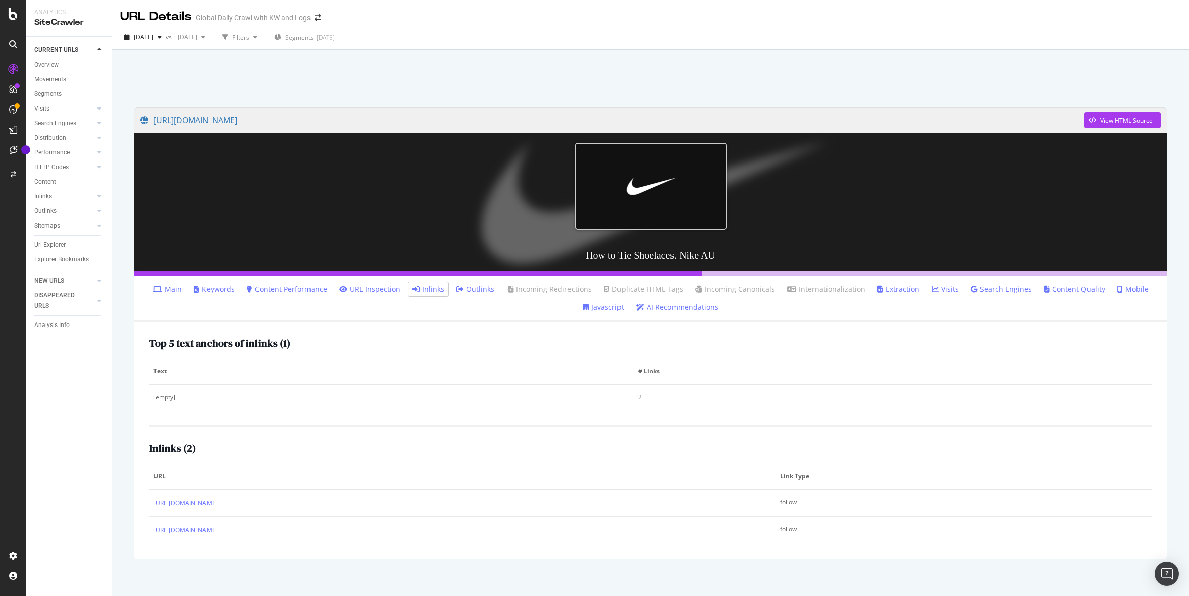
click at [230, 293] on link "Keywords" at bounding box center [214, 289] width 41 height 10
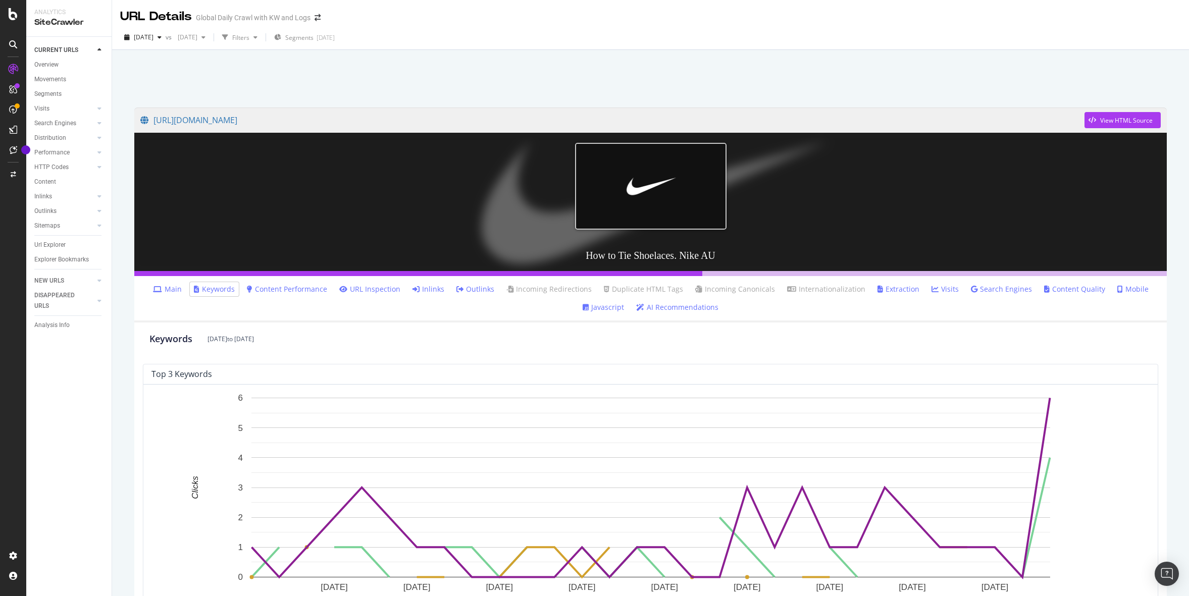
click at [441, 293] on link "Inlinks" at bounding box center [428, 289] width 32 height 10
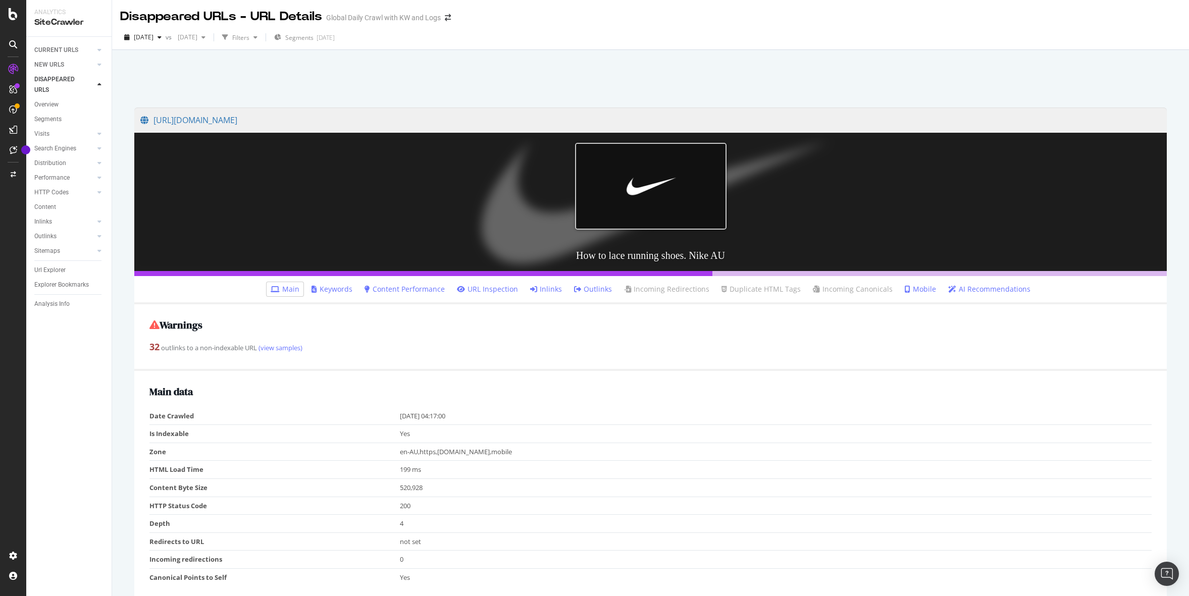
click at [546, 291] on link "Inlinks" at bounding box center [546, 289] width 32 height 10
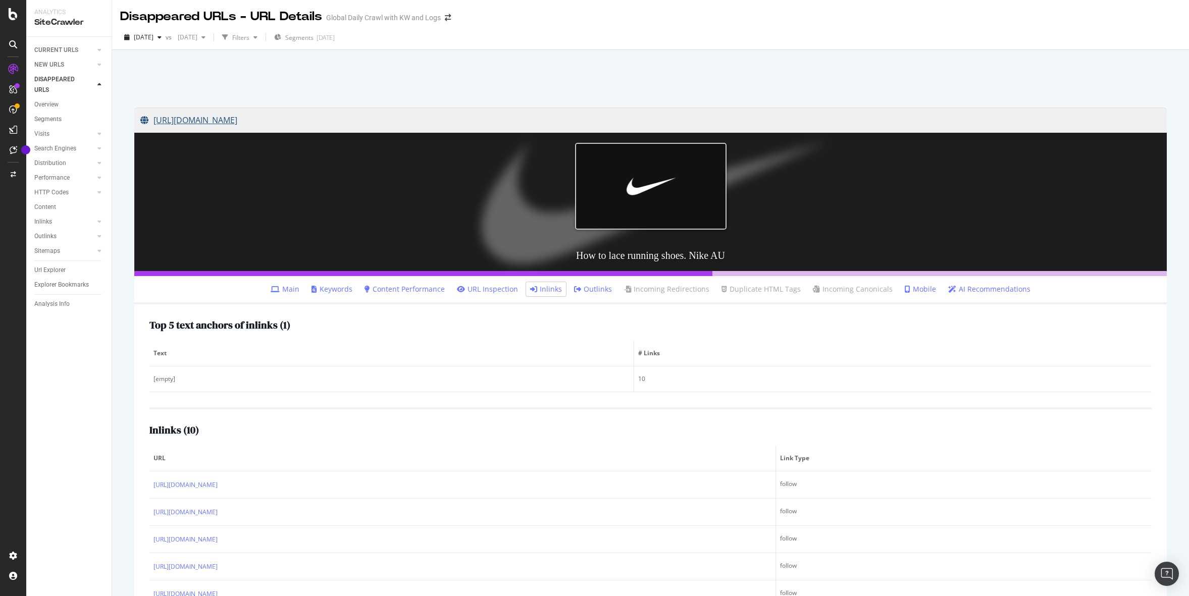
click at [341, 117] on link "[URL][DOMAIN_NAME]" at bounding box center [650, 120] width 1020 height 25
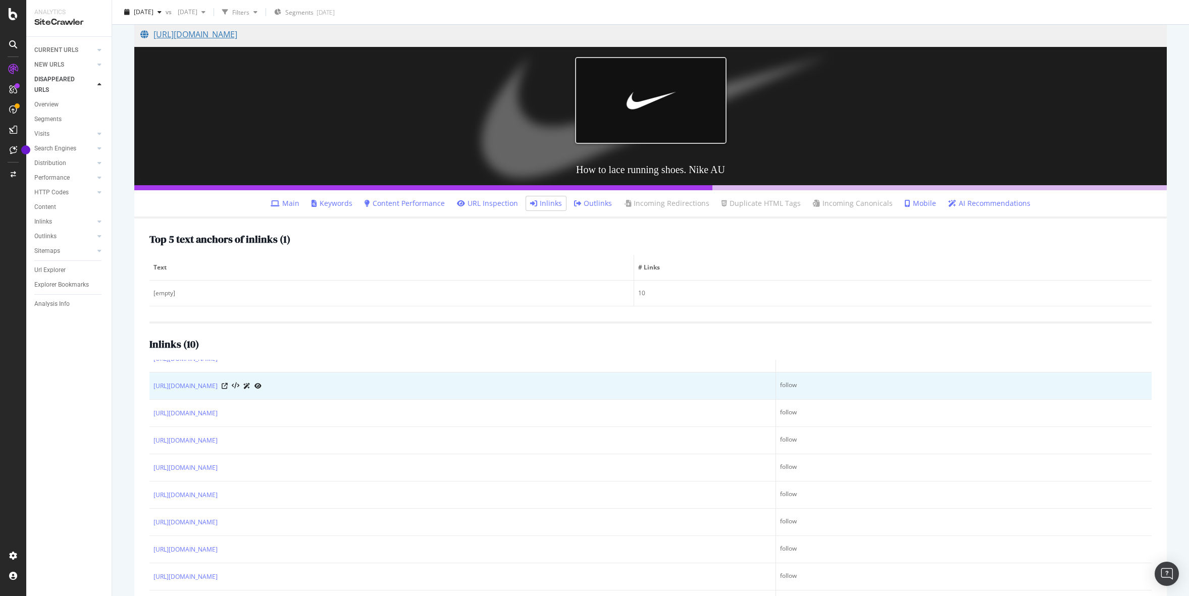
scroll to position [46, 0]
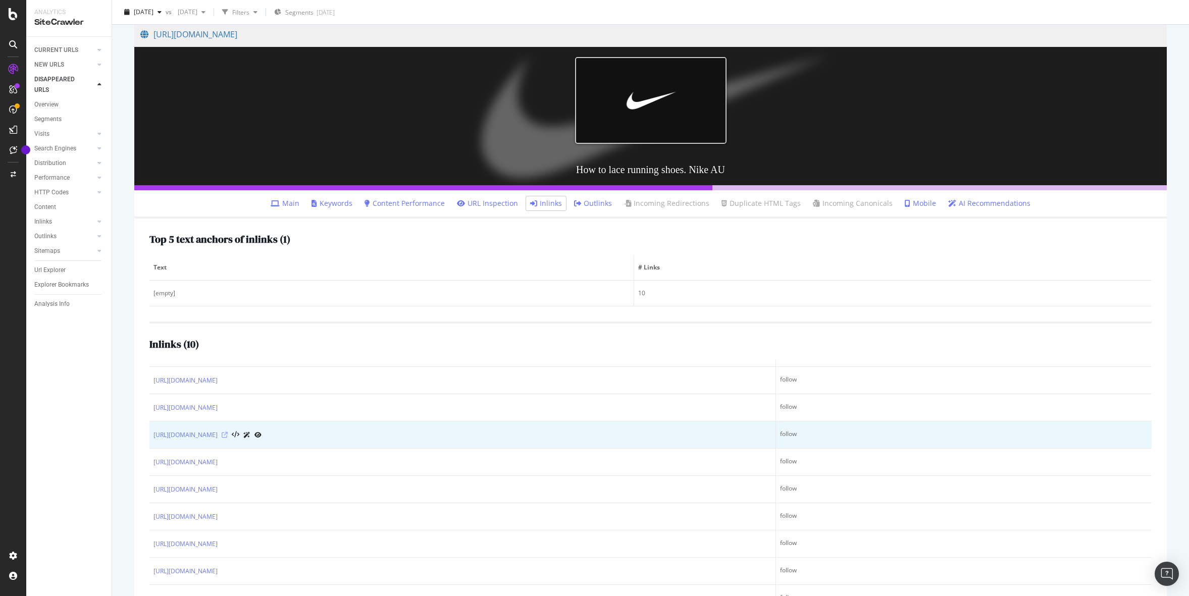
click at [228, 435] on icon at bounding box center [225, 435] width 6 height 6
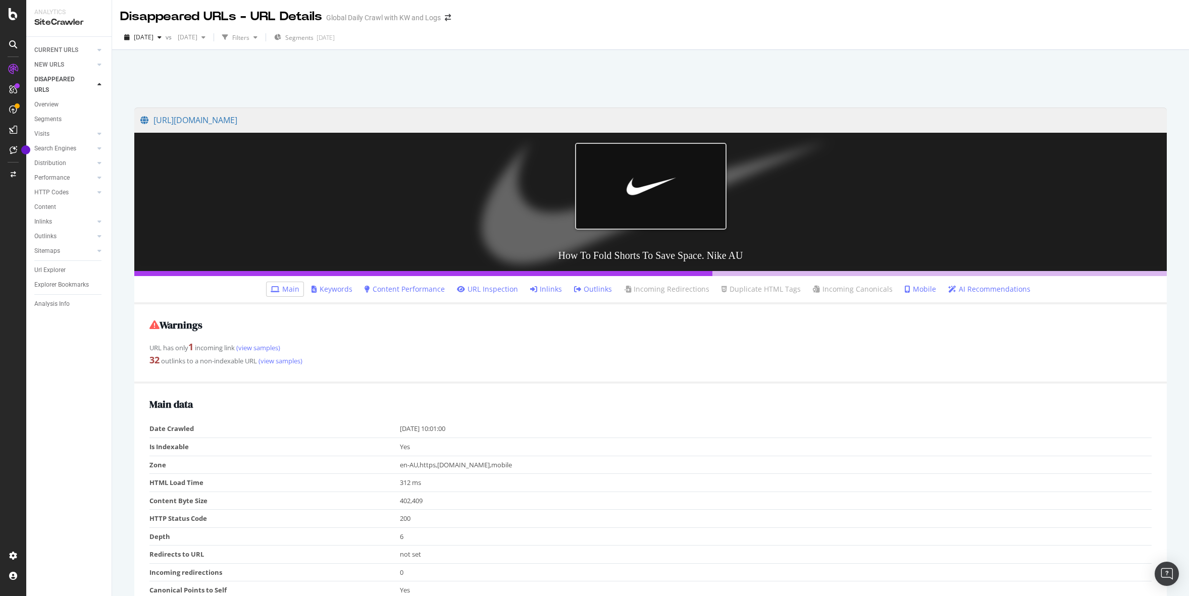
click at [557, 295] on li "Inlinks" at bounding box center [546, 289] width 40 height 14
click at [557, 290] on link "Inlinks" at bounding box center [546, 289] width 32 height 10
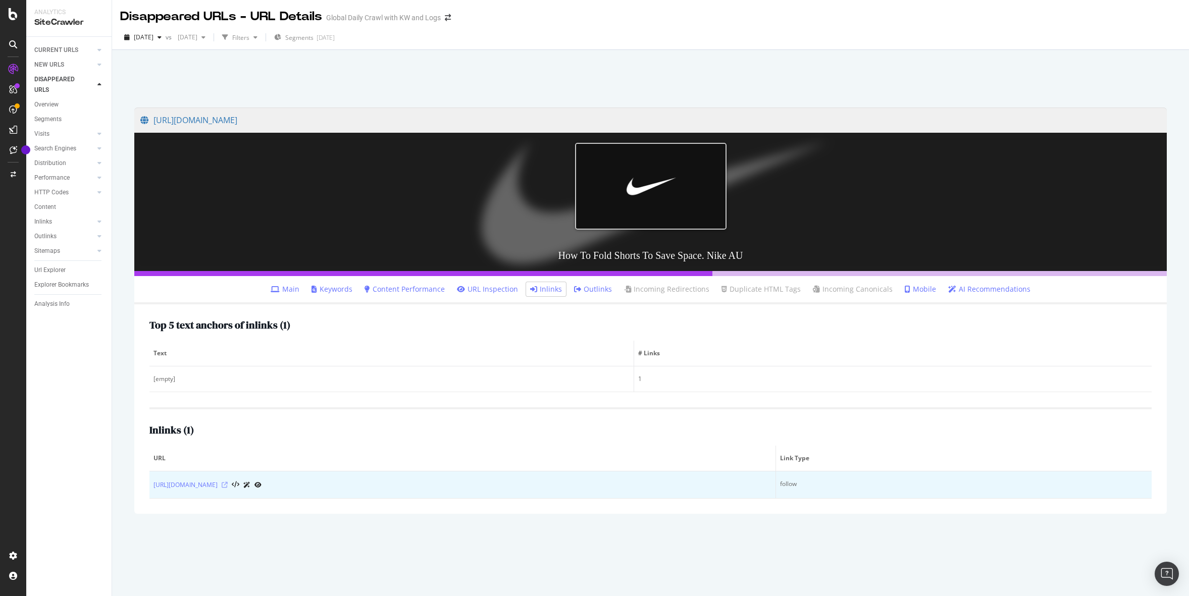
click at [228, 486] on icon at bounding box center [225, 485] width 6 height 6
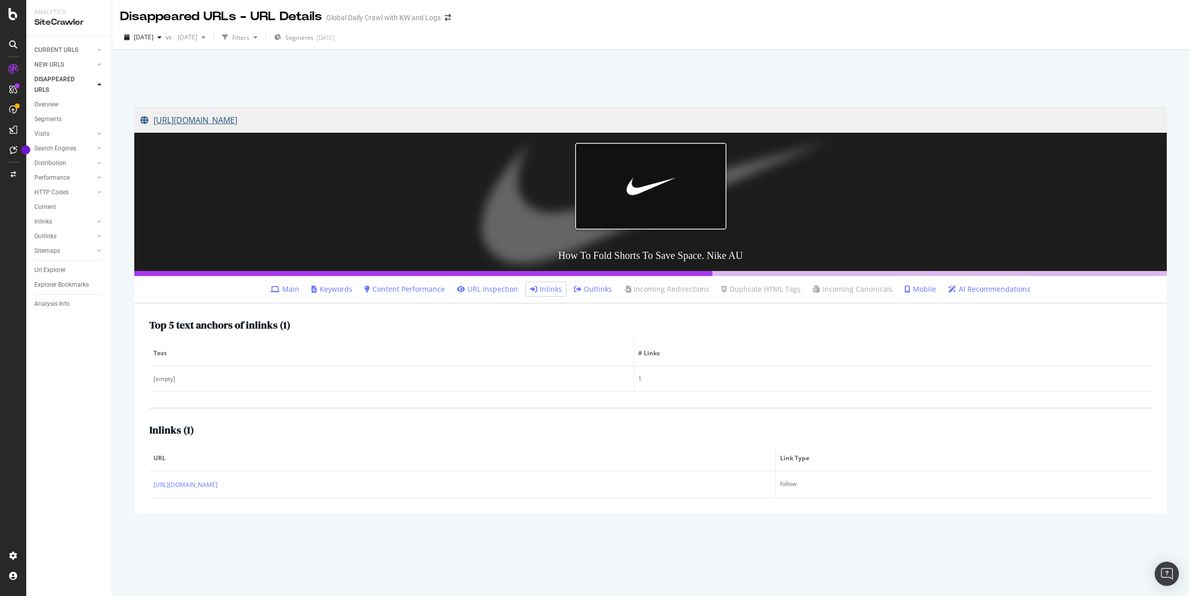
click at [322, 124] on link "[URL][DOMAIN_NAME]" at bounding box center [650, 120] width 1020 height 25
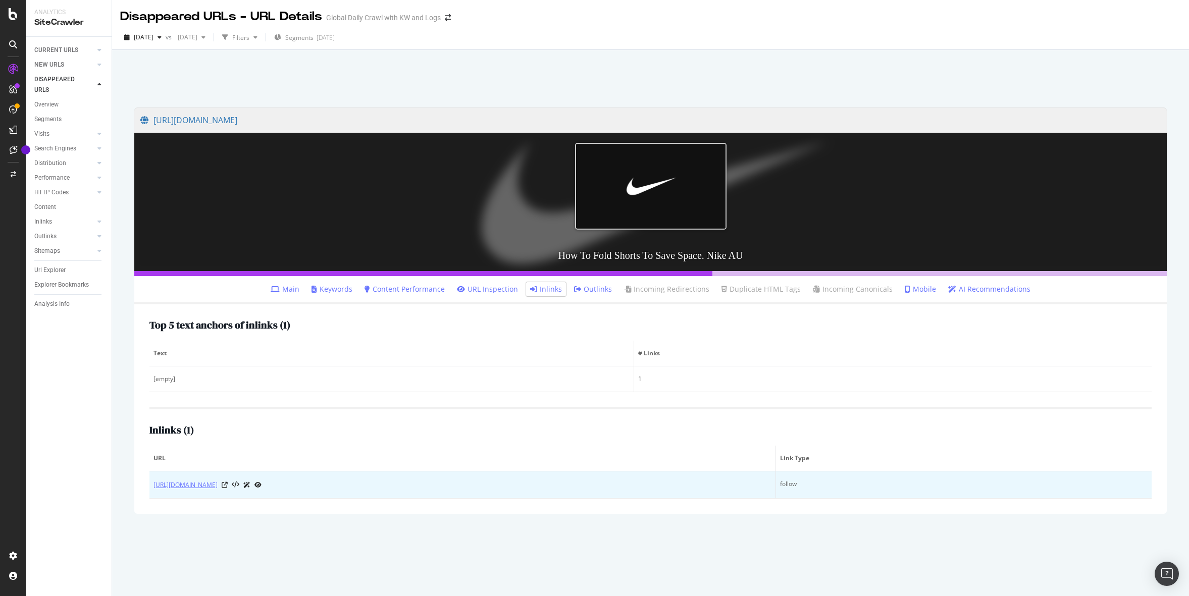
click at [218, 483] on link "[URL][DOMAIN_NAME]" at bounding box center [185, 485] width 64 height 10
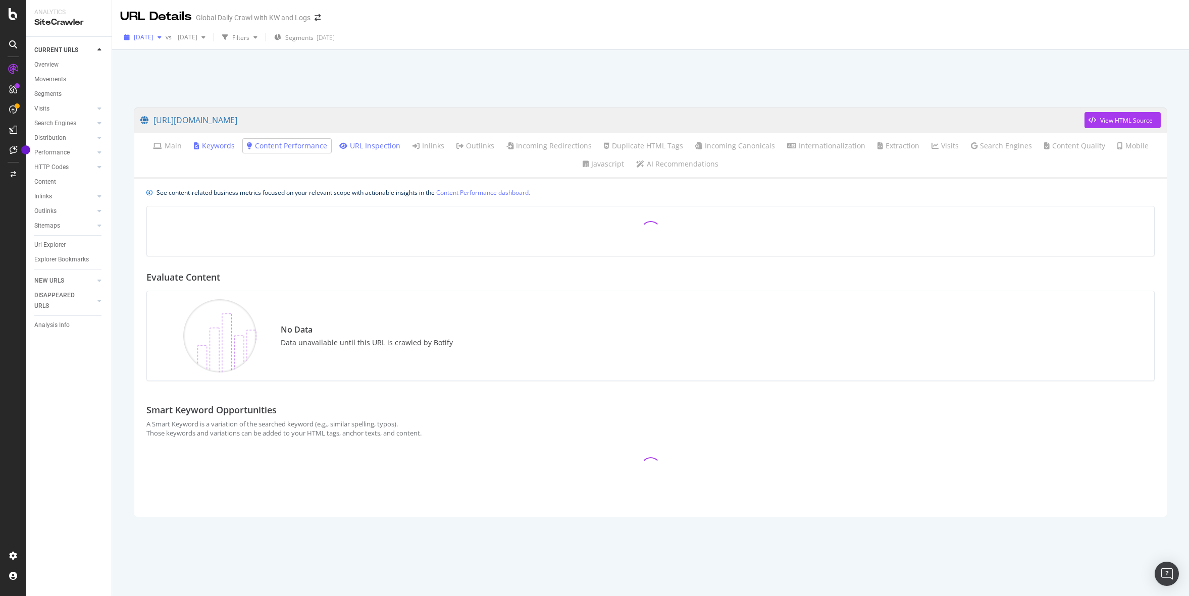
click at [149, 39] on span "[DATE]" at bounding box center [144, 37] width 20 height 9
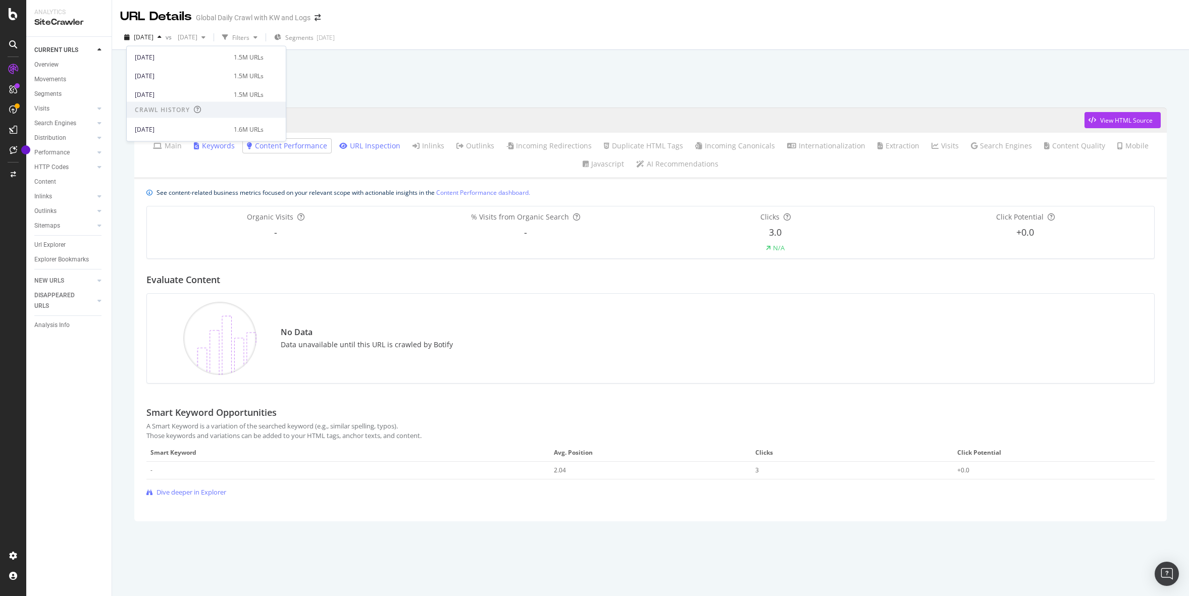
scroll to position [2252, 0]
click at [187, 97] on div "[DATE]" at bounding box center [181, 97] width 93 height 9
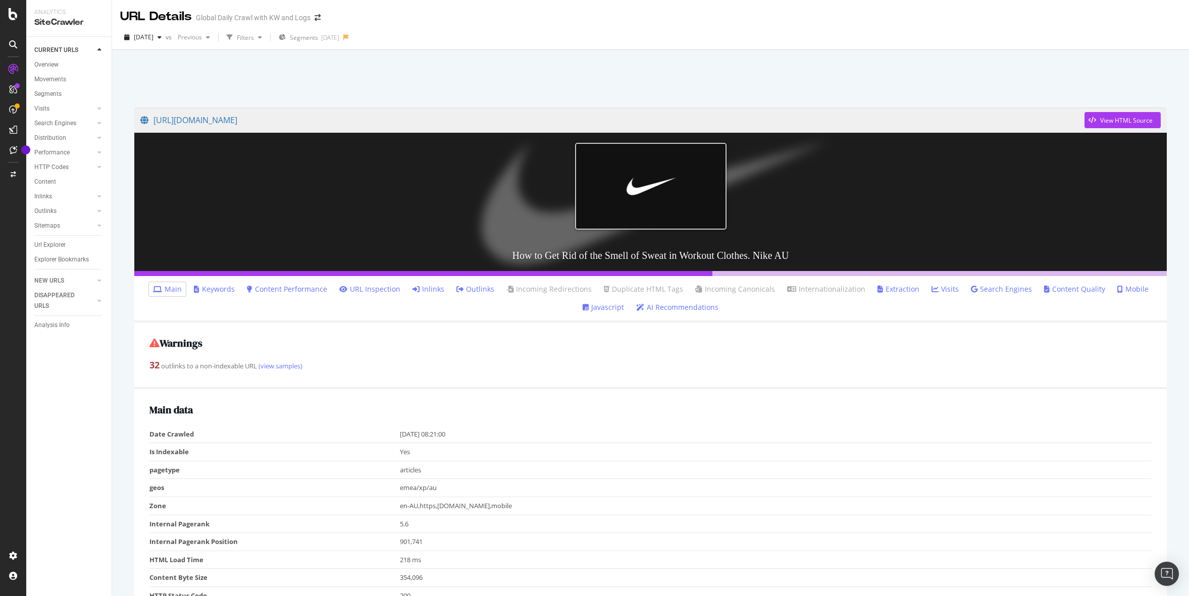
click at [440, 291] on link "Inlinks" at bounding box center [428, 289] width 32 height 10
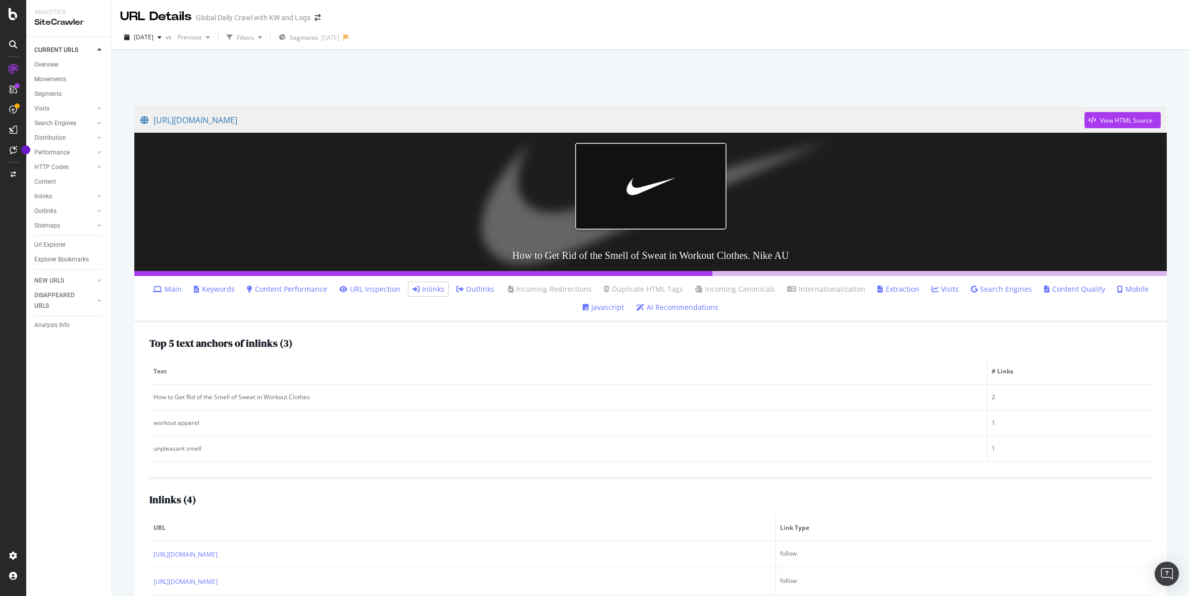
scroll to position [79, 0]
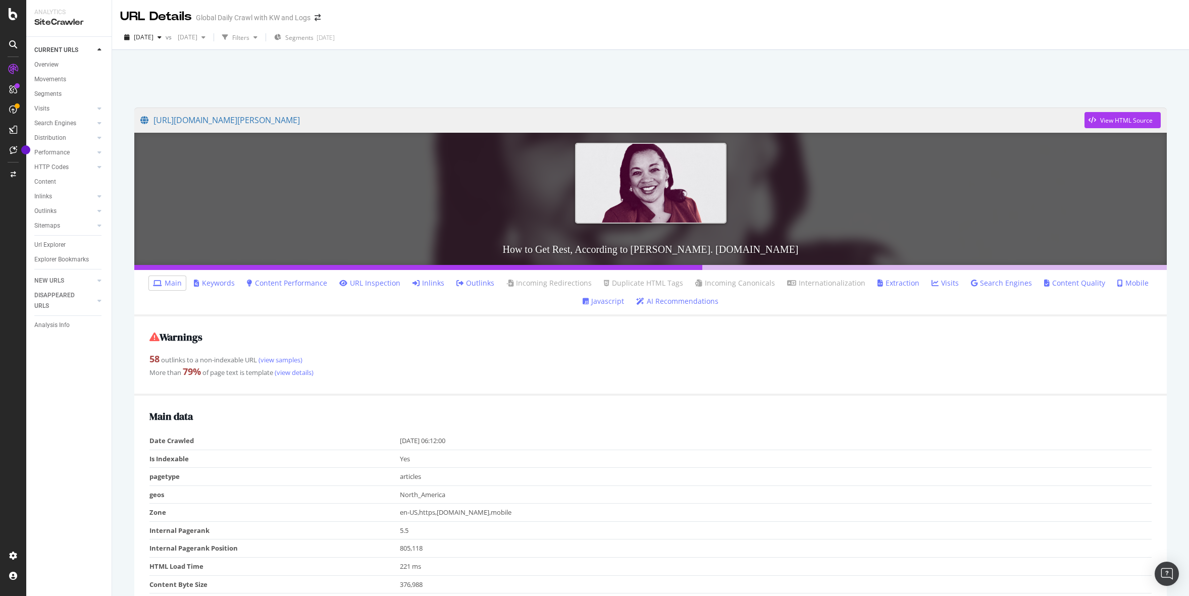
click at [426, 280] on link "Inlinks" at bounding box center [428, 283] width 32 height 10
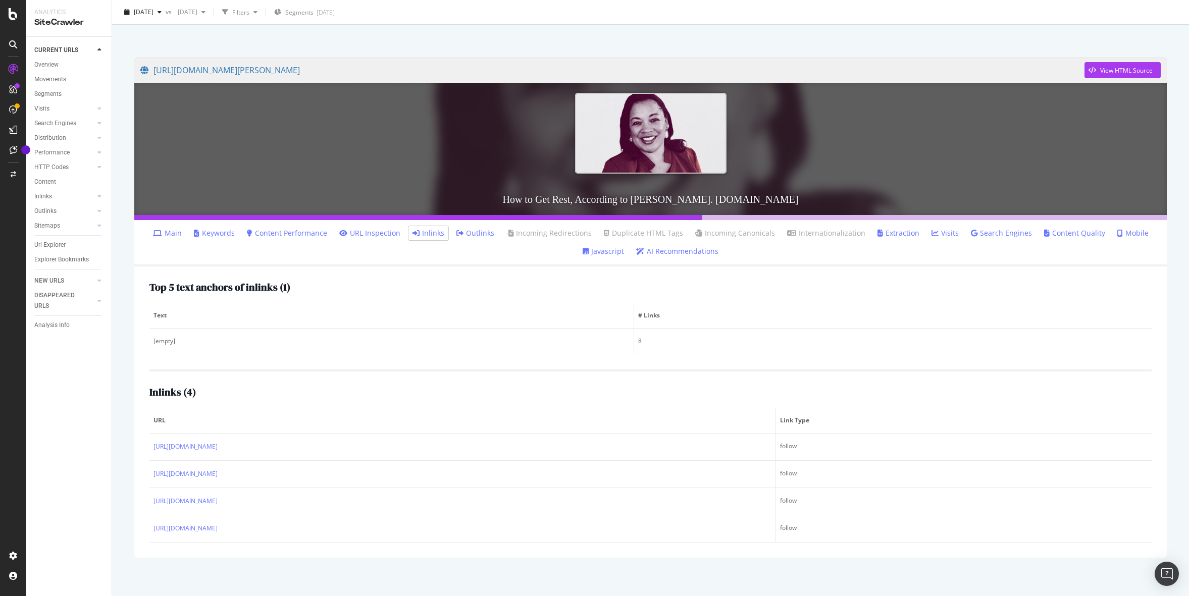
scroll to position [48, 0]
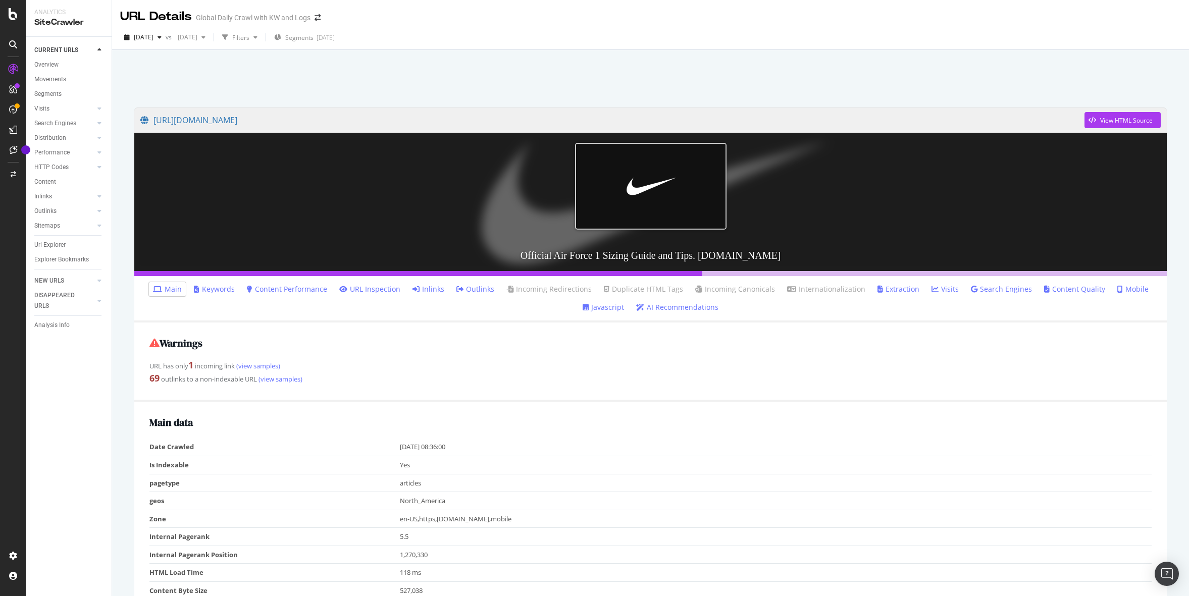
click at [430, 288] on link "Inlinks" at bounding box center [428, 289] width 32 height 10
click at [444, 288] on link "Inlinks" at bounding box center [428, 289] width 32 height 10
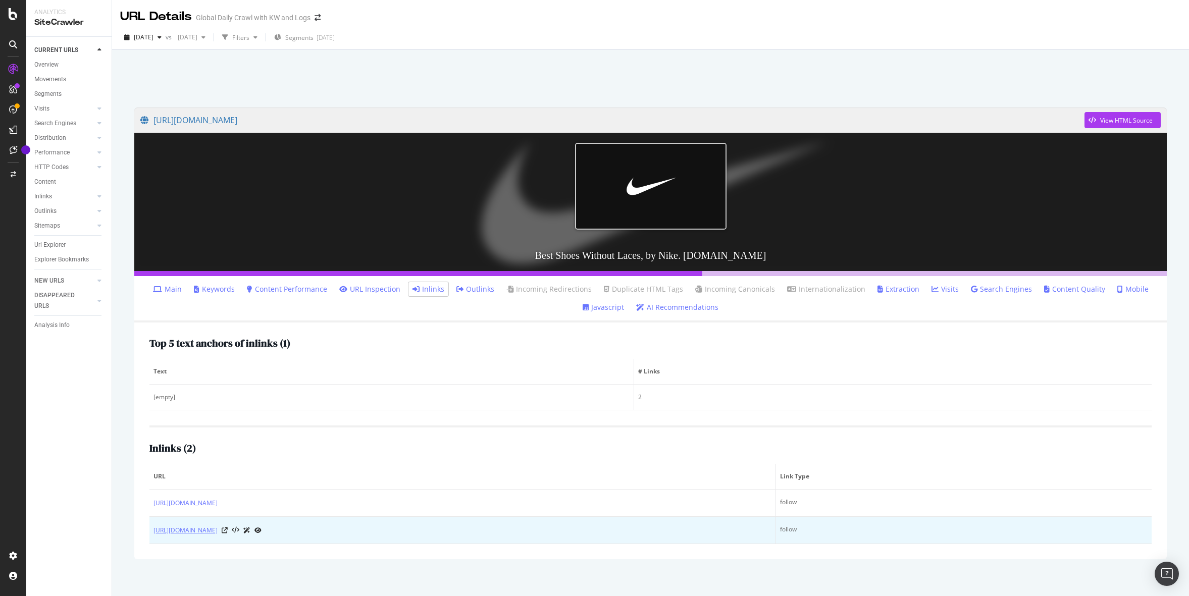
click at [218, 533] on link "[URL][DOMAIN_NAME]" at bounding box center [185, 530] width 64 height 10
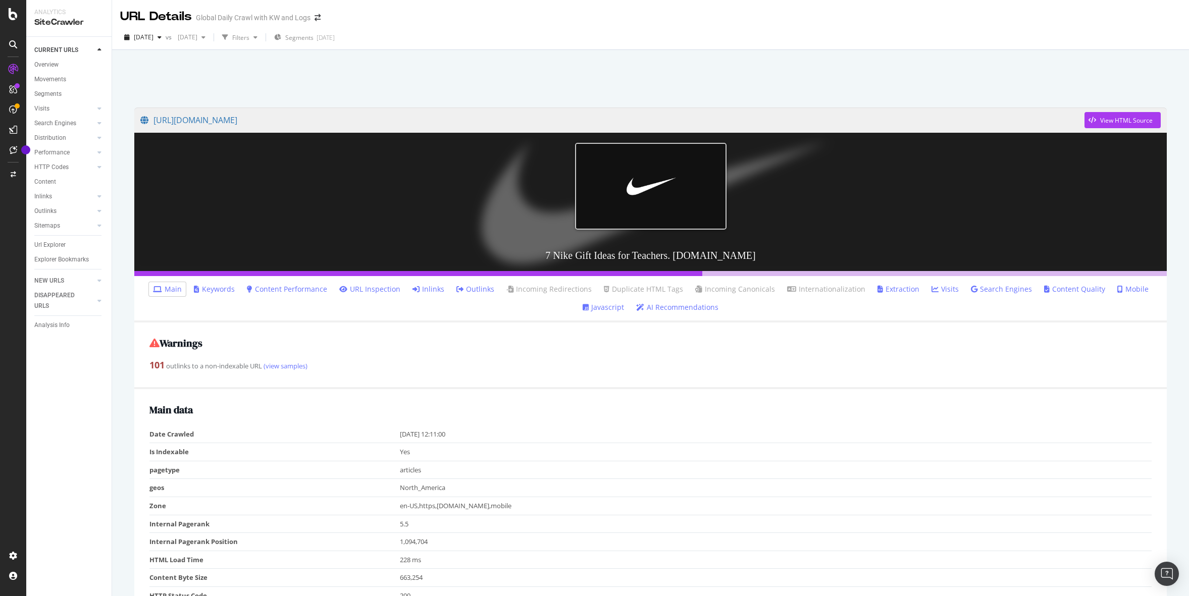
click at [435, 284] on link "Inlinks" at bounding box center [428, 289] width 32 height 10
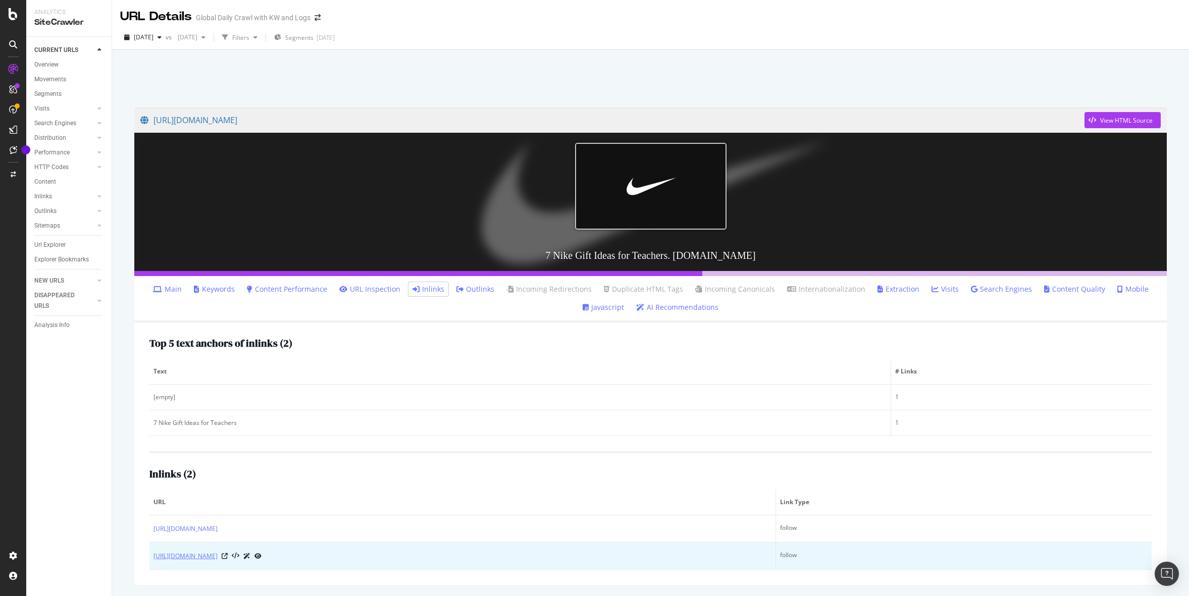
click at [218, 558] on link "[URL][DOMAIN_NAME]" at bounding box center [185, 556] width 64 height 10
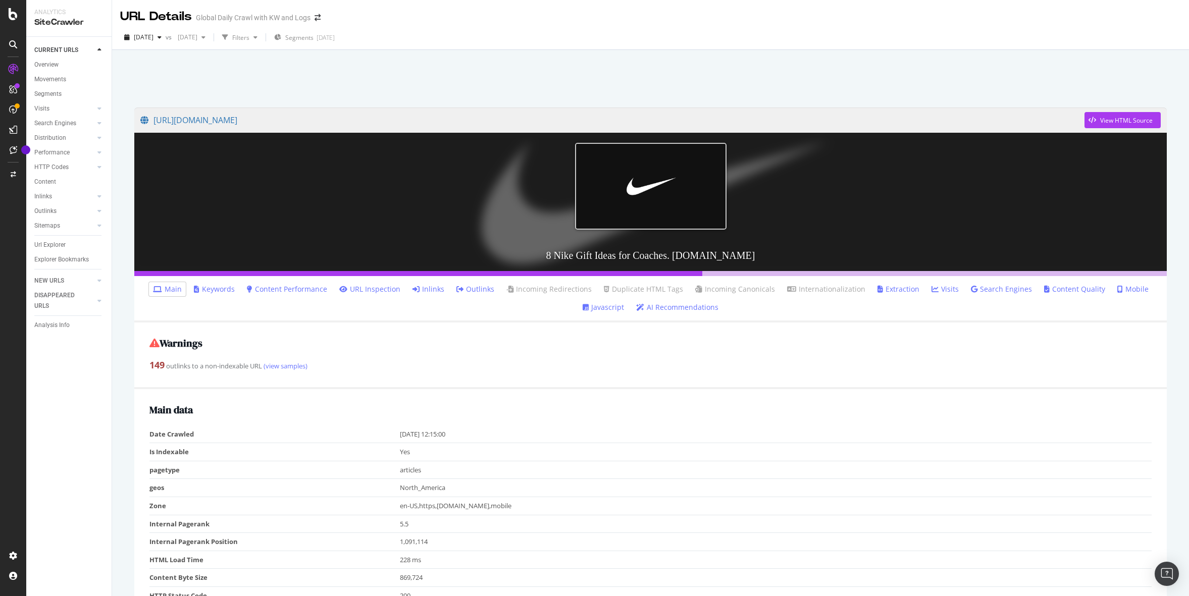
click at [429, 292] on link "Inlinks" at bounding box center [428, 289] width 32 height 10
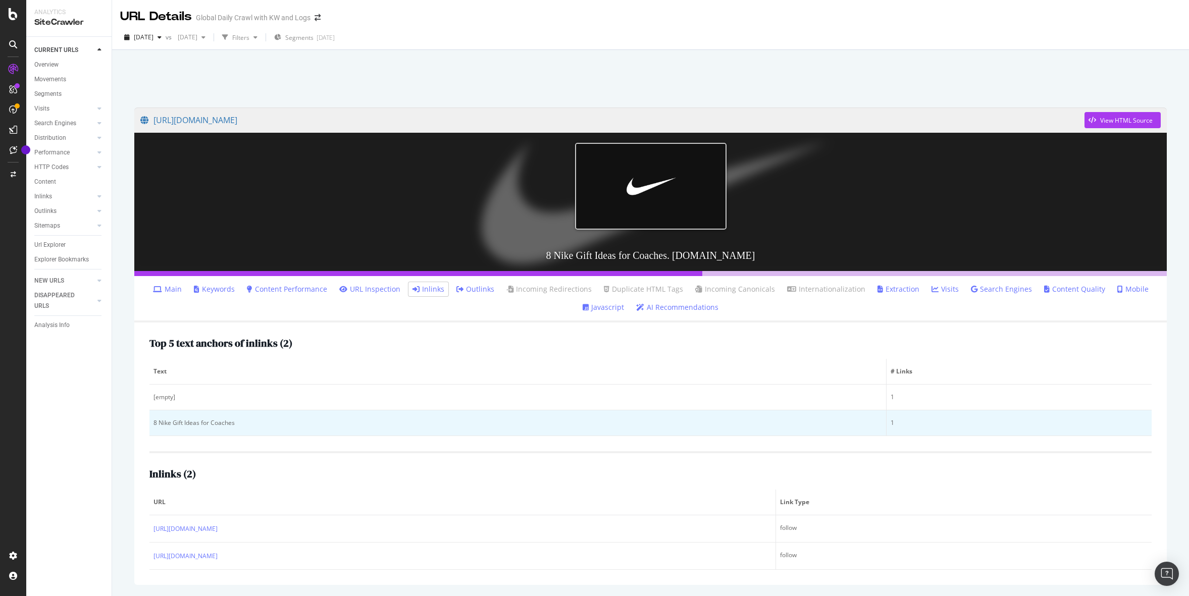
scroll to position [34, 0]
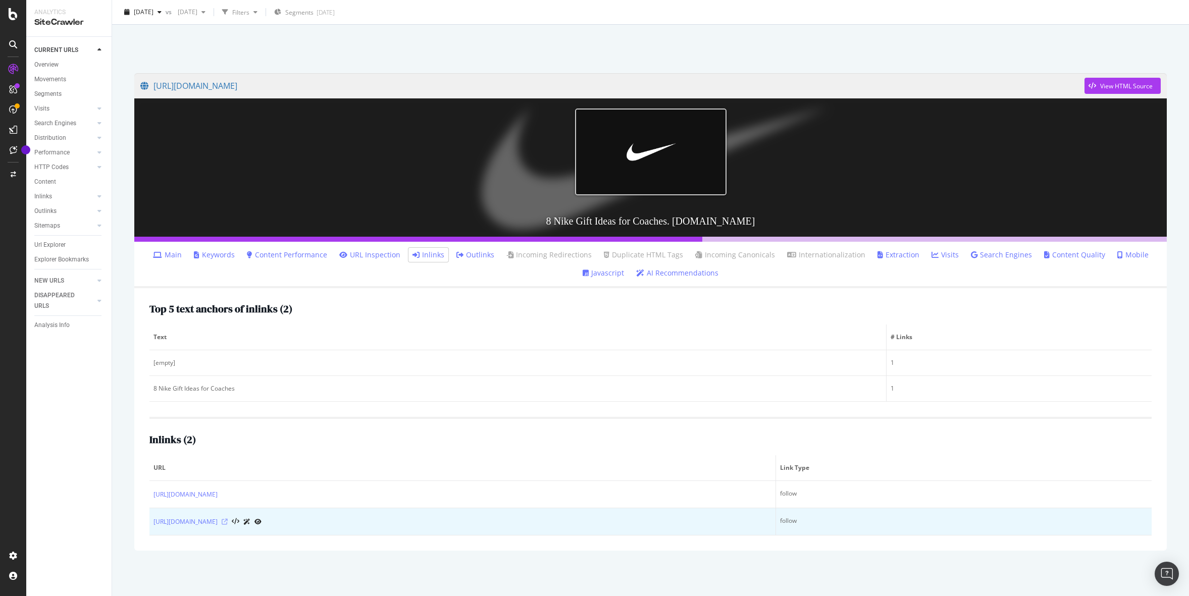
click at [228, 522] on icon at bounding box center [225, 522] width 6 height 6
click at [218, 519] on link "[URL][DOMAIN_NAME]" at bounding box center [185, 522] width 64 height 10
click at [228, 522] on icon at bounding box center [225, 522] width 6 height 6
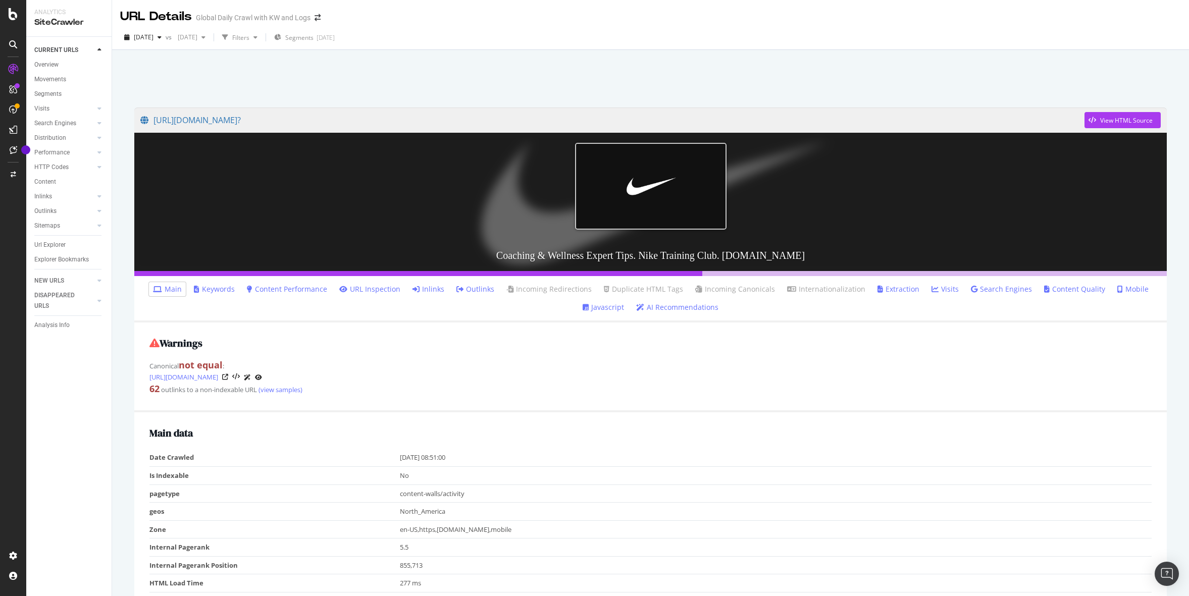
click at [437, 290] on link "Inlinks" at bounding box center [428, 289] width 32 height 10
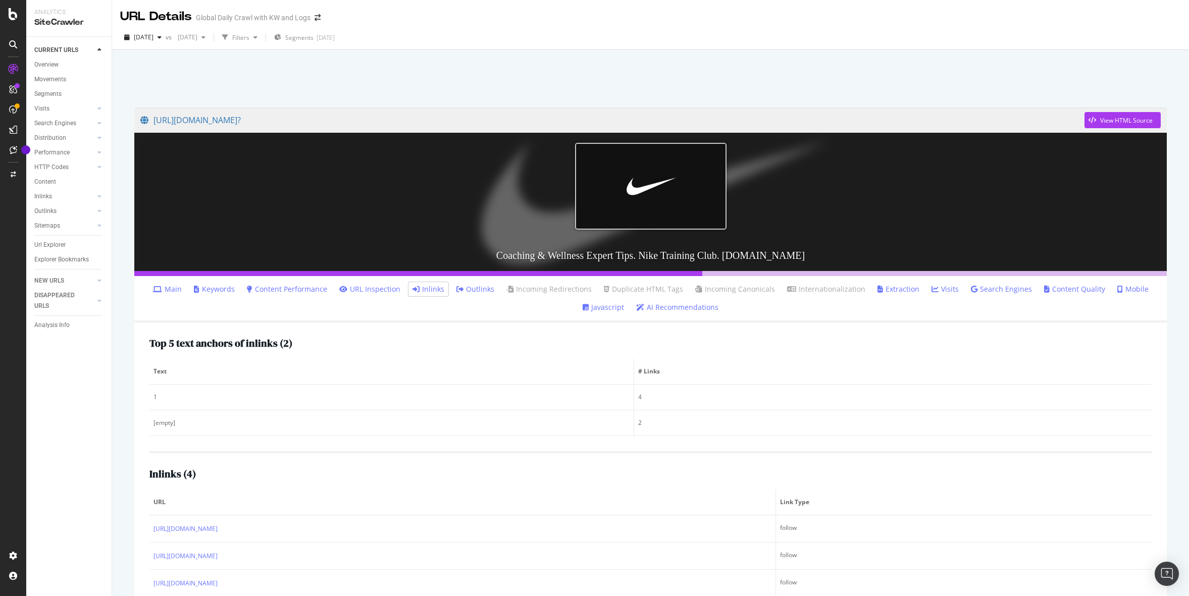
scroll to position [54, 0]
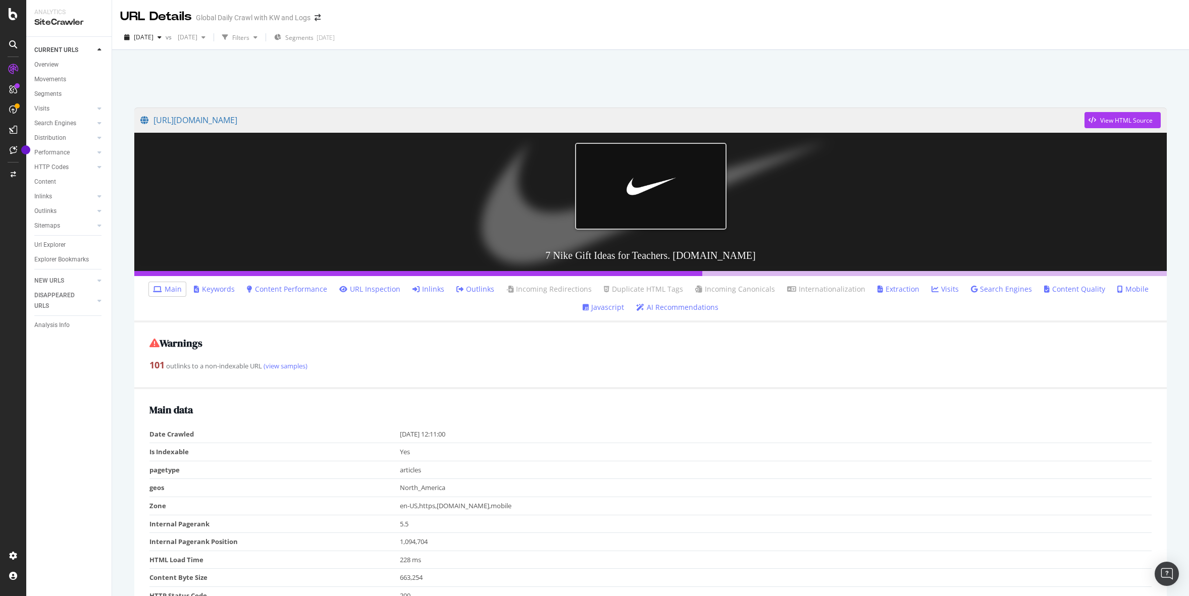
click at [443, 290] on link "Inlinks" at bounding box center [428, 289] width 32 height 10
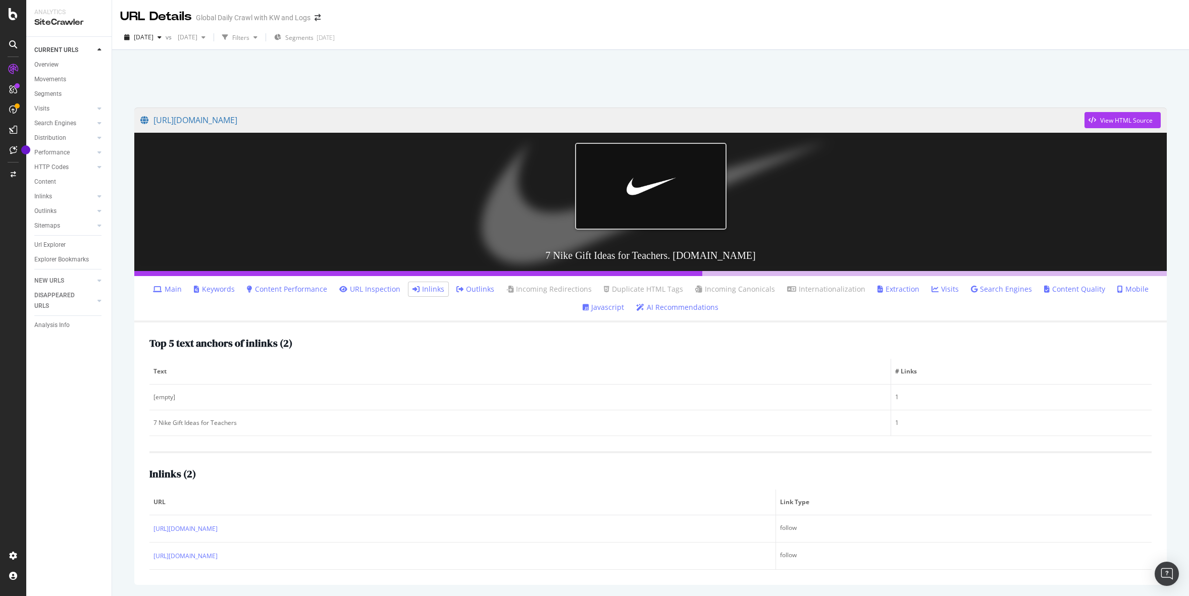
scroll to position [34, 0]
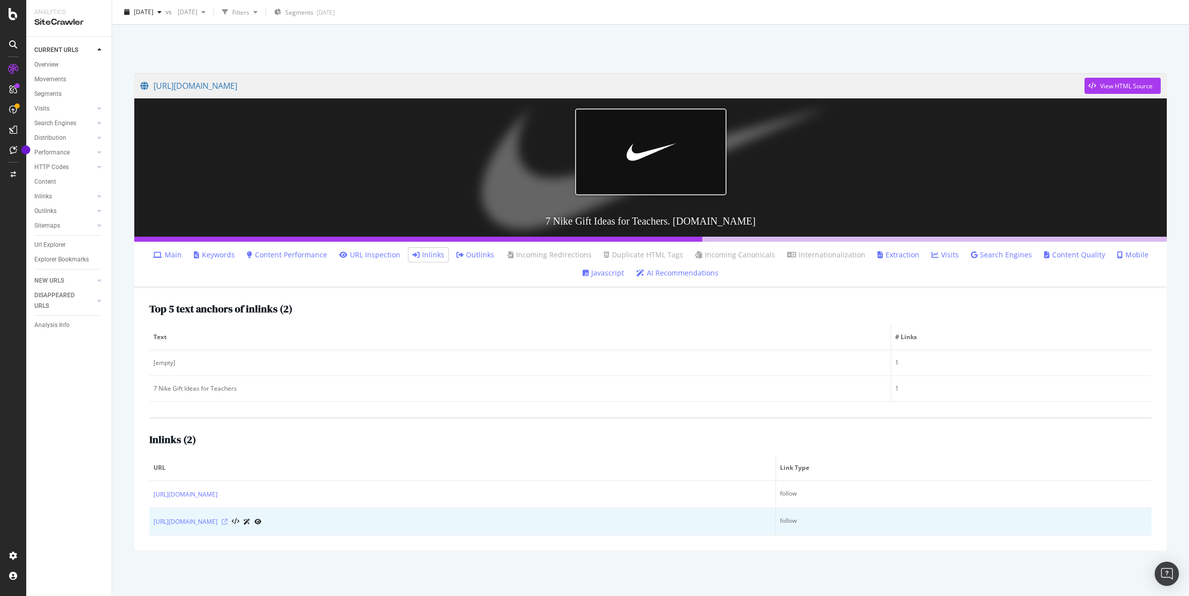
click at [228, 521] on icon at bounding box center [225, 522] width 6 height 6
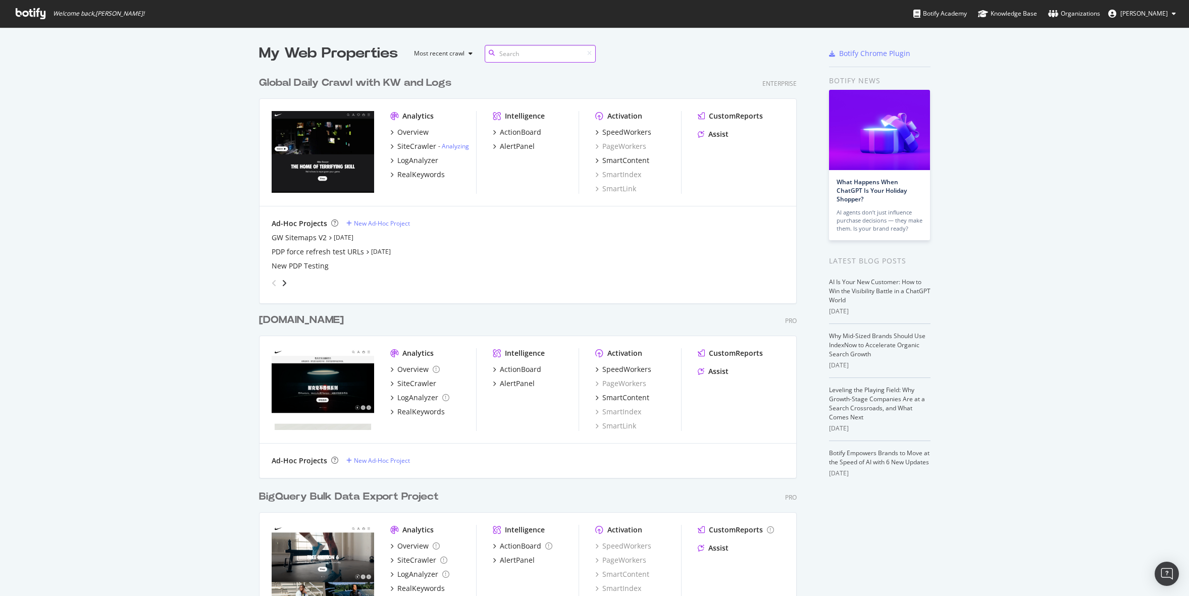
scroll to position [591, 546]
click at [413, 175] on div "RealKeywords" at bounding box center [420, 175] width 47 height 10
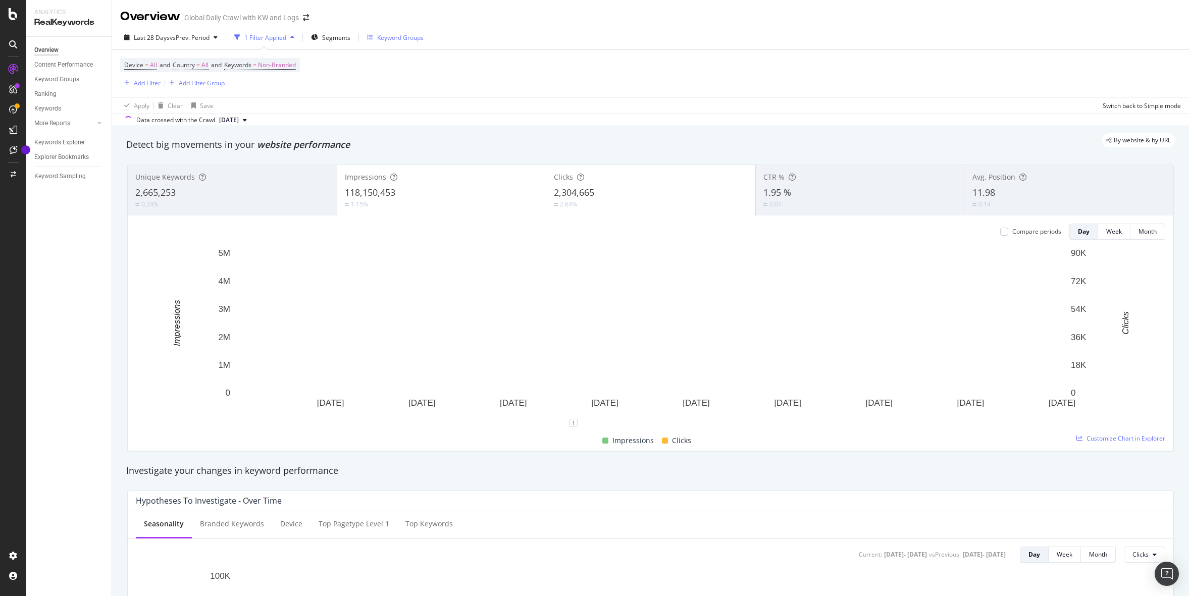
scroll to position [5, 0]
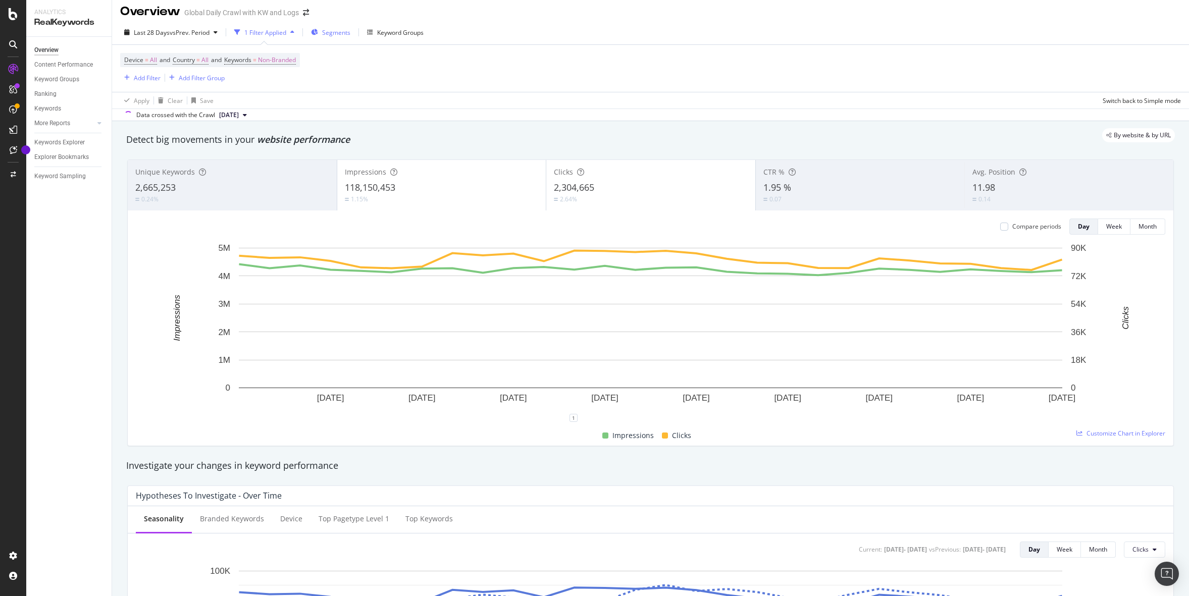
click at [330, 31] on span "Segments" at bounding box center [336, 32] width 28 height 9
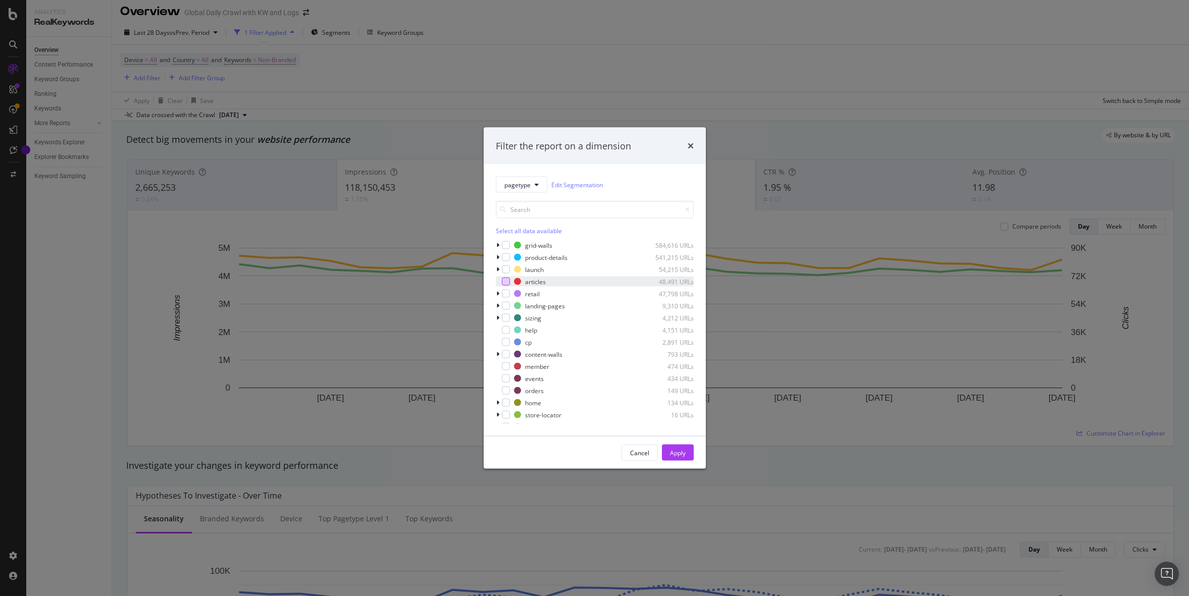
click at [508, 281] on div "modal" at bounding box center [506, 282] width 8 height 8
click at [686, 455] on button "Apply" at bounding box center [678, 453] width 32 height 16
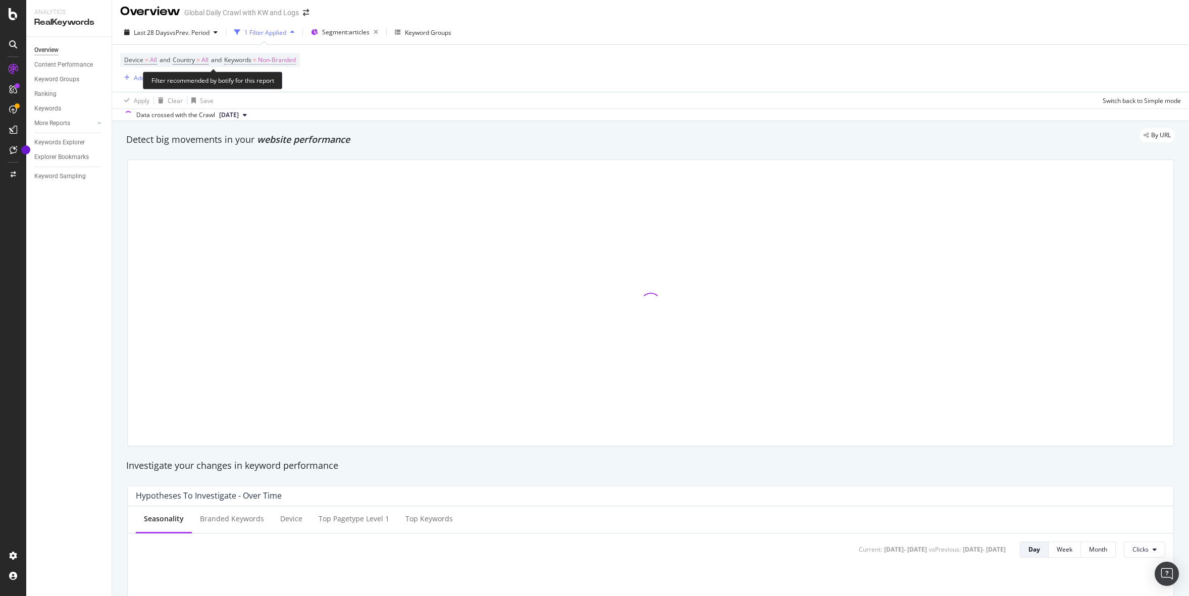
click at [251, 63] on span "Keywords" at bounding box center [237, 60] width 27 height 9
click at [270, 85] on span "Non-Branded" at bounding box center [260, 84] width 42 height 9
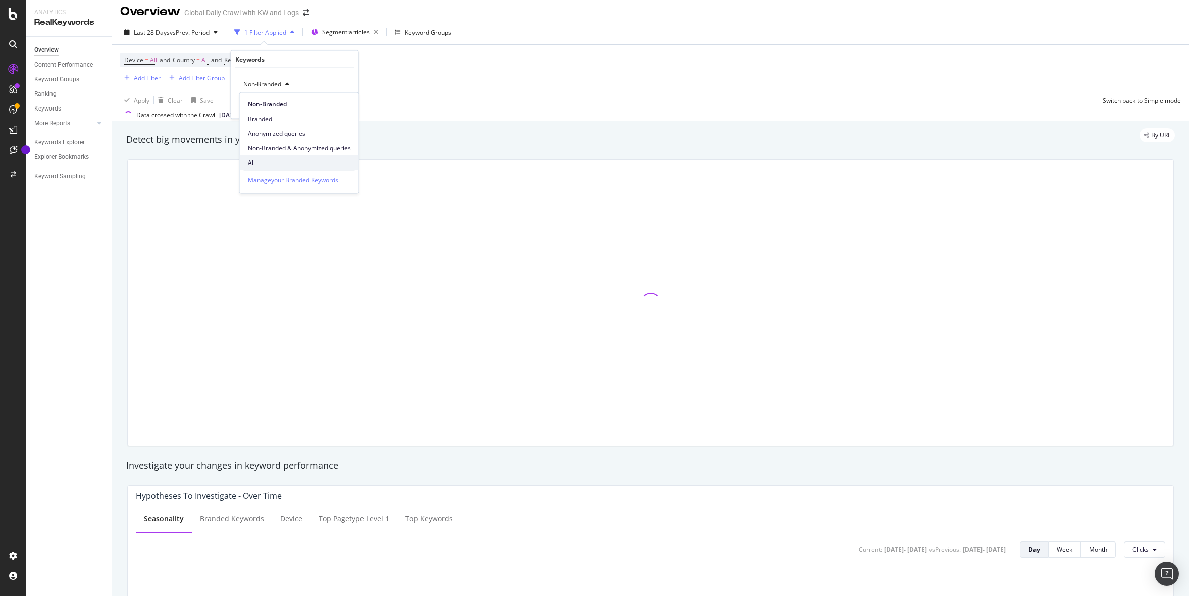
click at [263, 166] on span "All" at bounding box center [299, 162] width 103 height 9
click at [341, 110] on div "Apply" at bounding box center [343, 105] width 16 height 9
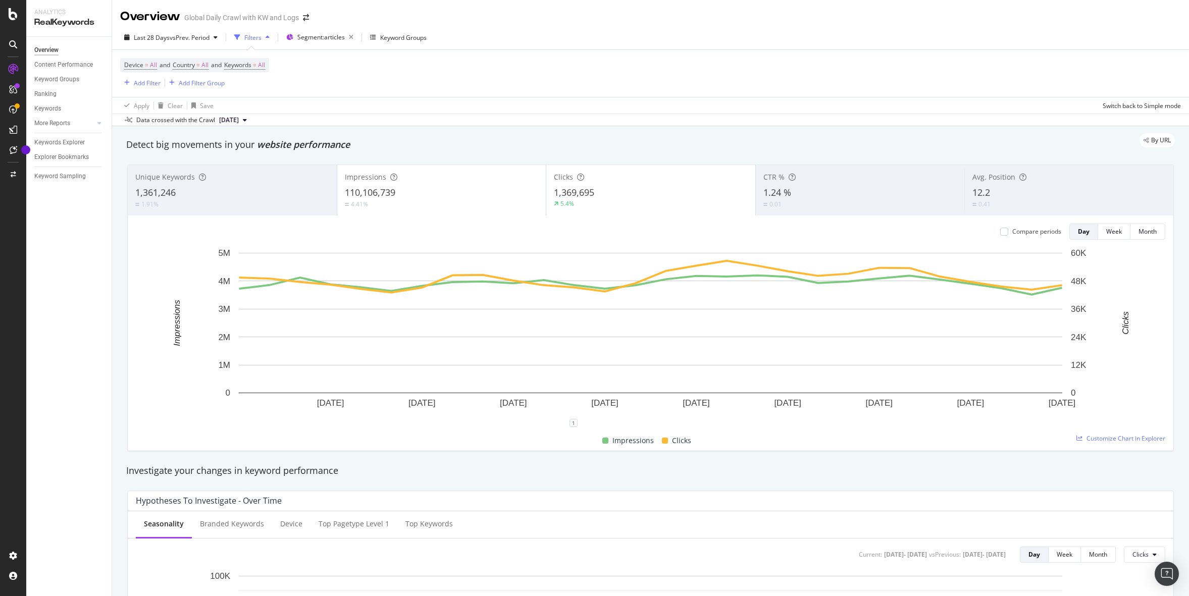
click at [383, 203] on div "4.41%" at bounding box center [442, 204] width 194 height 10
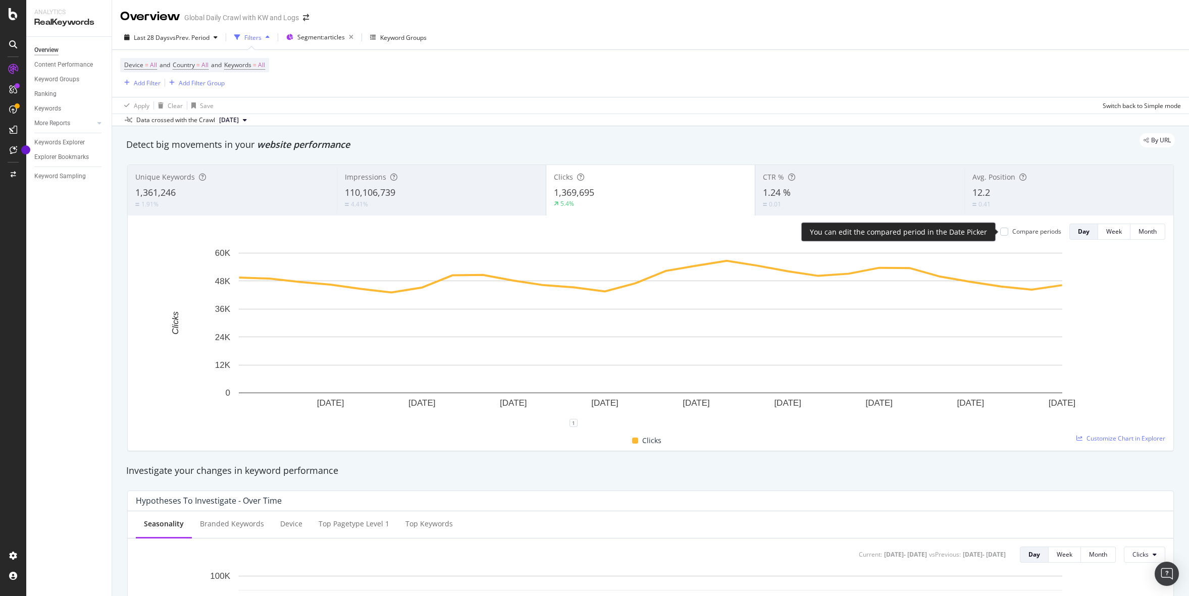
click at [1029, 233] on div "Compare periods" at bounding box center [1036, 231] width 49 height 9
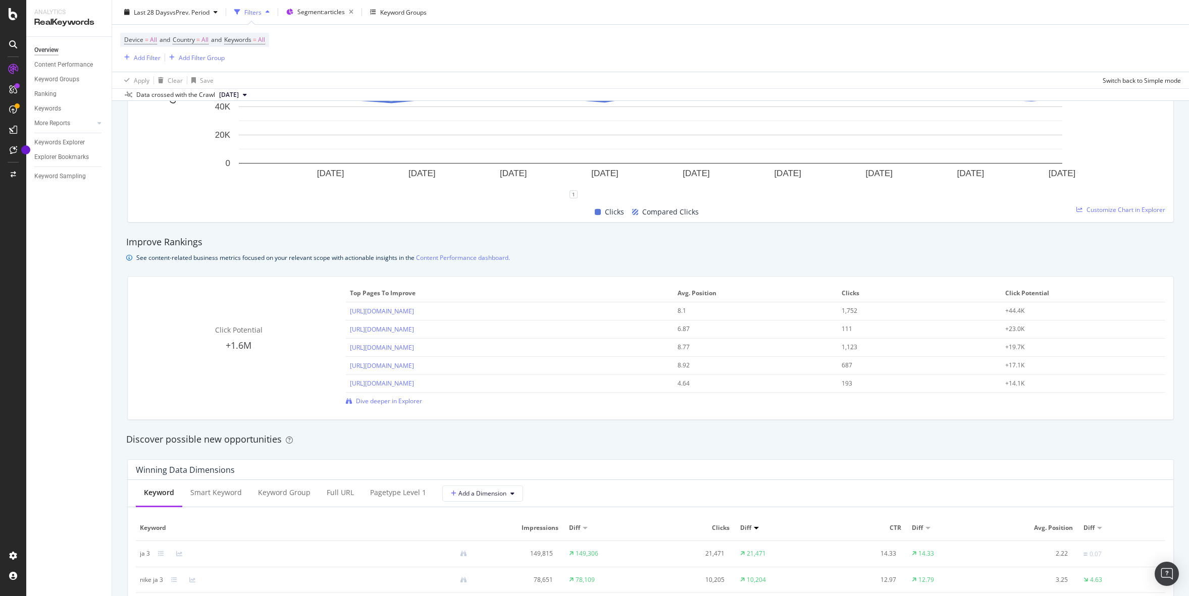
scroll to position [693, 0]
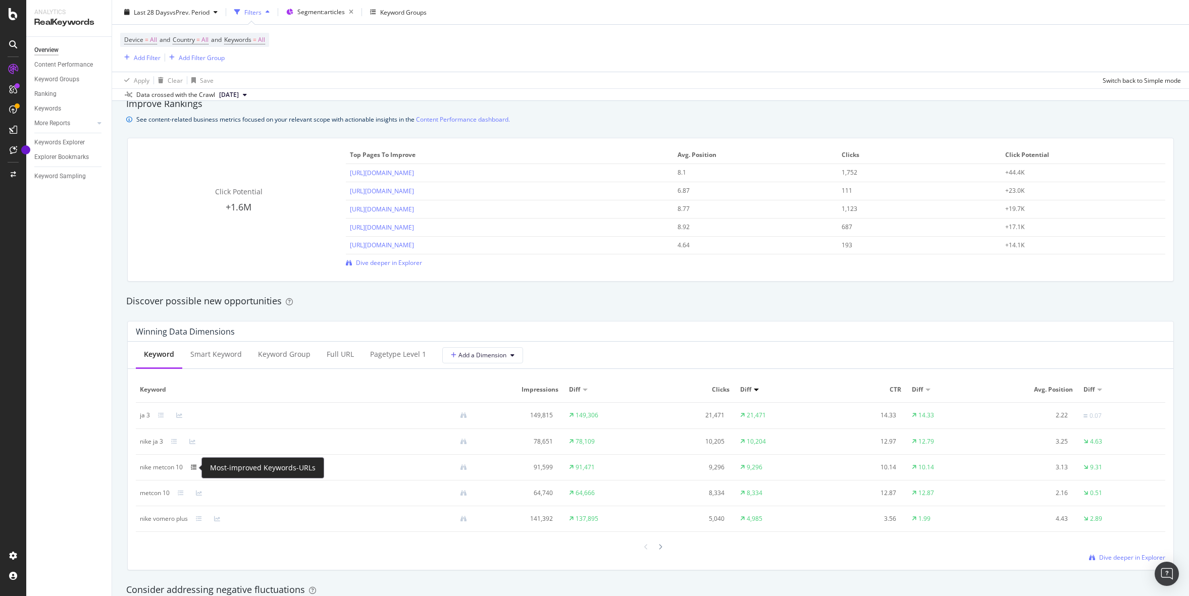
click at [192, 468] on icon at bounding box center [194, 467] width 6 height 6
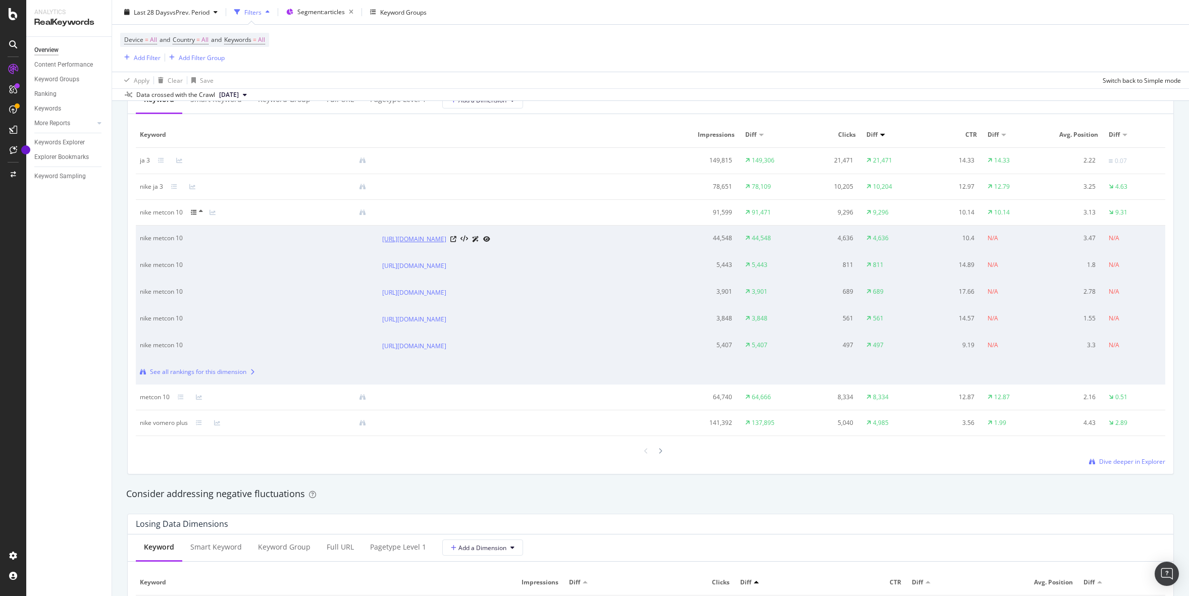
scroll to position [948, 0]
click at [446, 239] on link "[URL][DOMAIN_NAME]" at bounding box center [414, 239] width 64 height 10
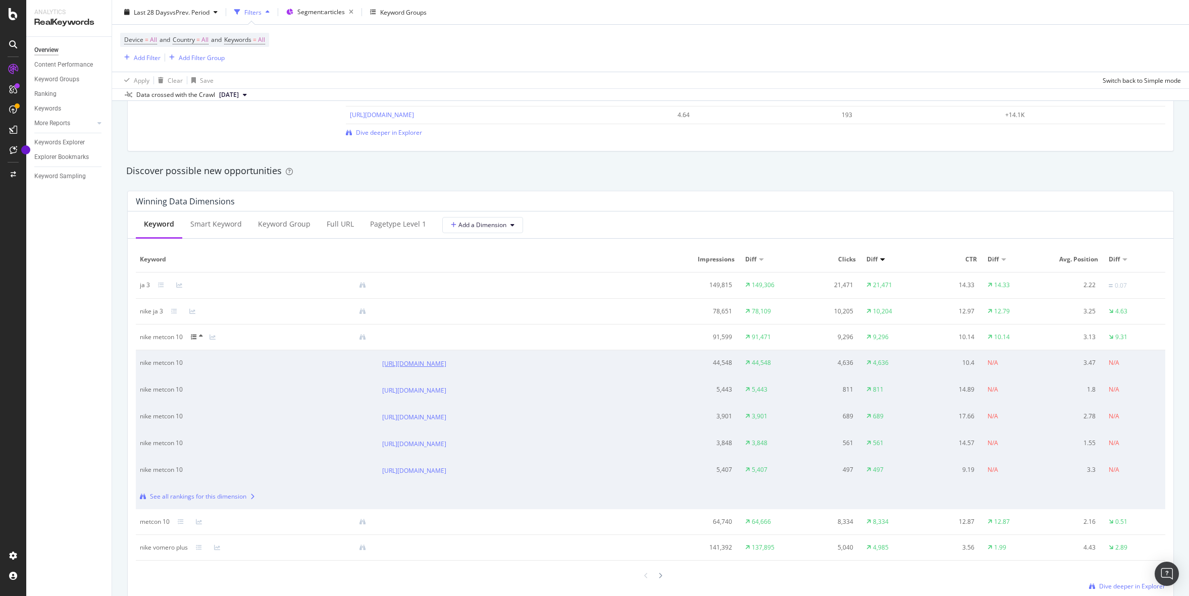
scroll to position [815, 0]
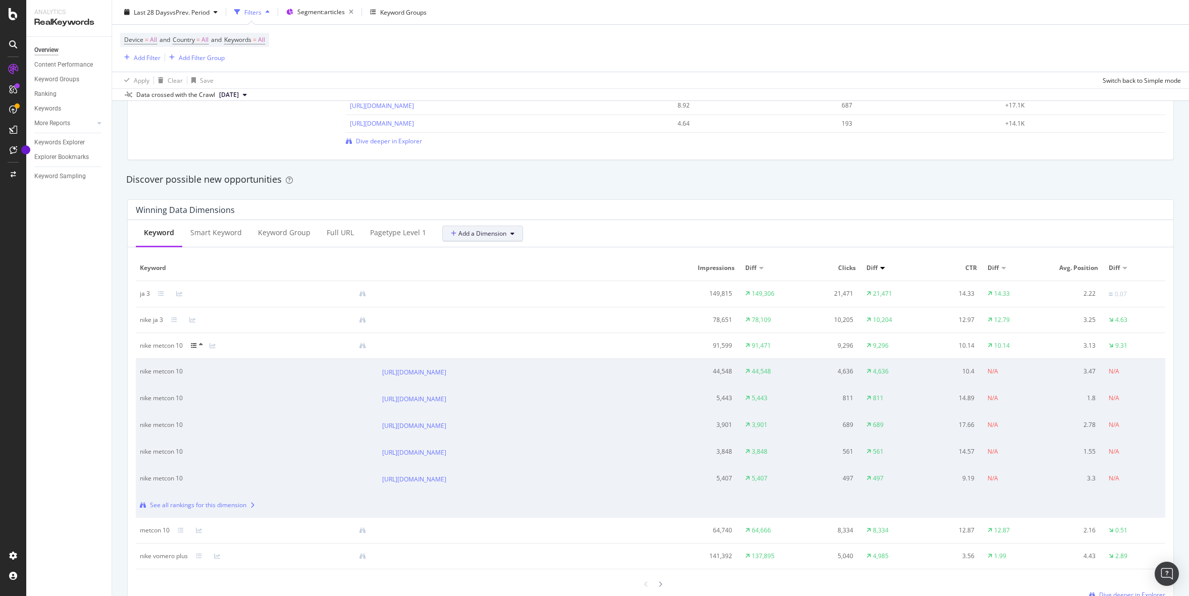
click at [476, 234] on span "Add a Dimension" at bounding box center [479, 233] width 56 height 9
click at [480, 277] on div "[PERSON_NAME]-redirects Level 1" at bounding box center [501, 286] width 125 height 19
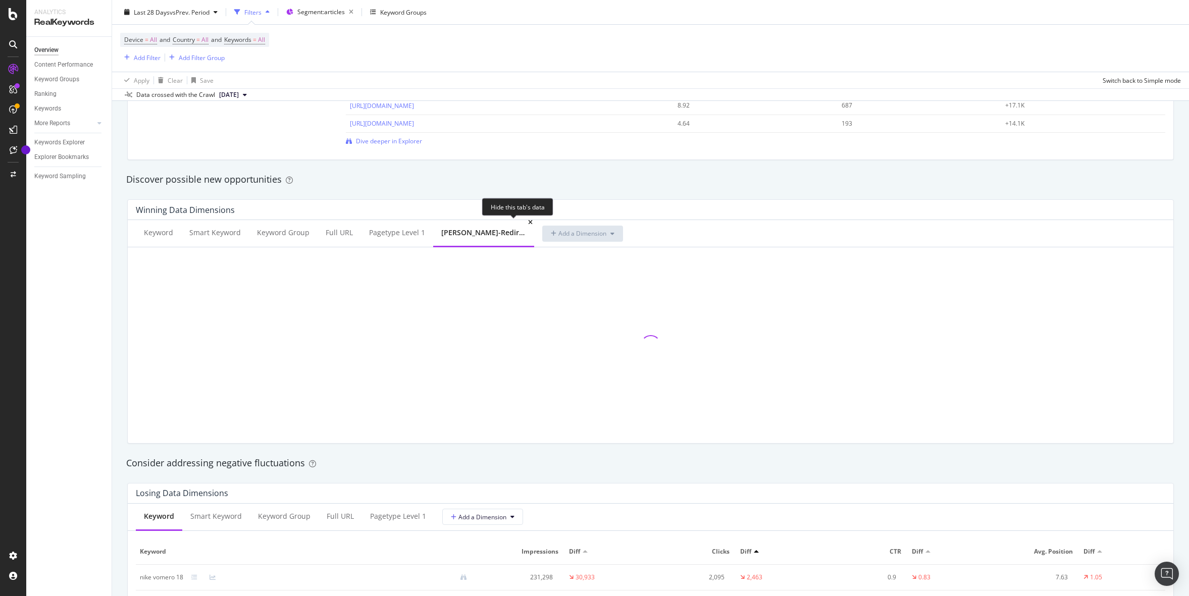
click at [528, 224] on icon at bounding box center [530, 223] width 5 height 6
click at [490, 233] on span "Add a Dimension" at bounding box center [480, 233] width 56 height 9
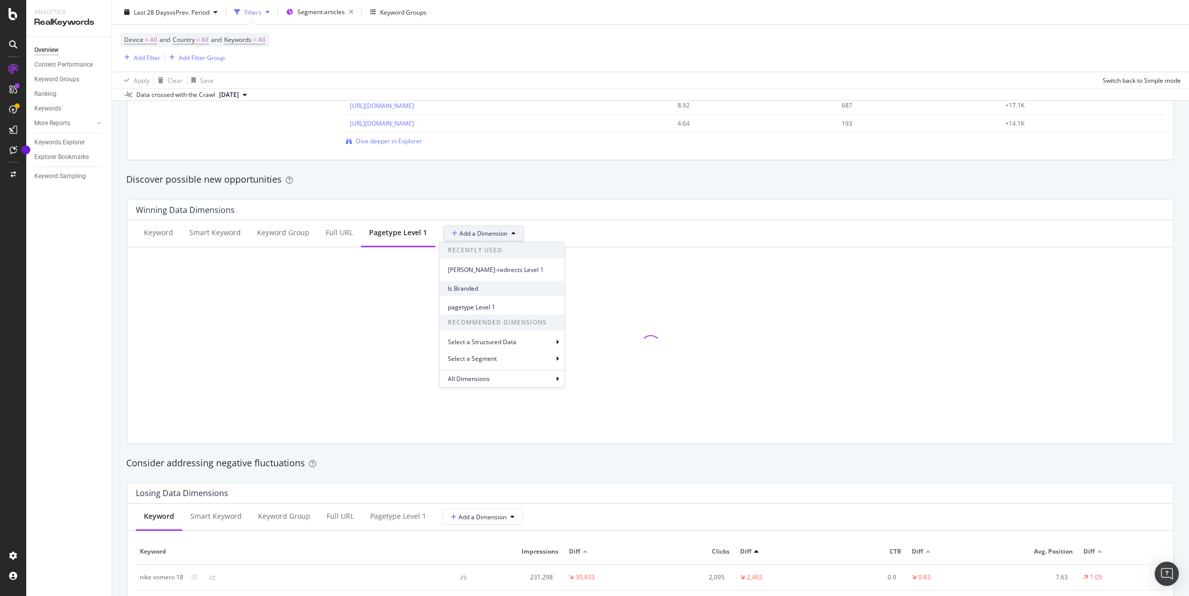
click at [471, 289] on span "Is Branded" at bounding box center [502, 288] width 109 height 9
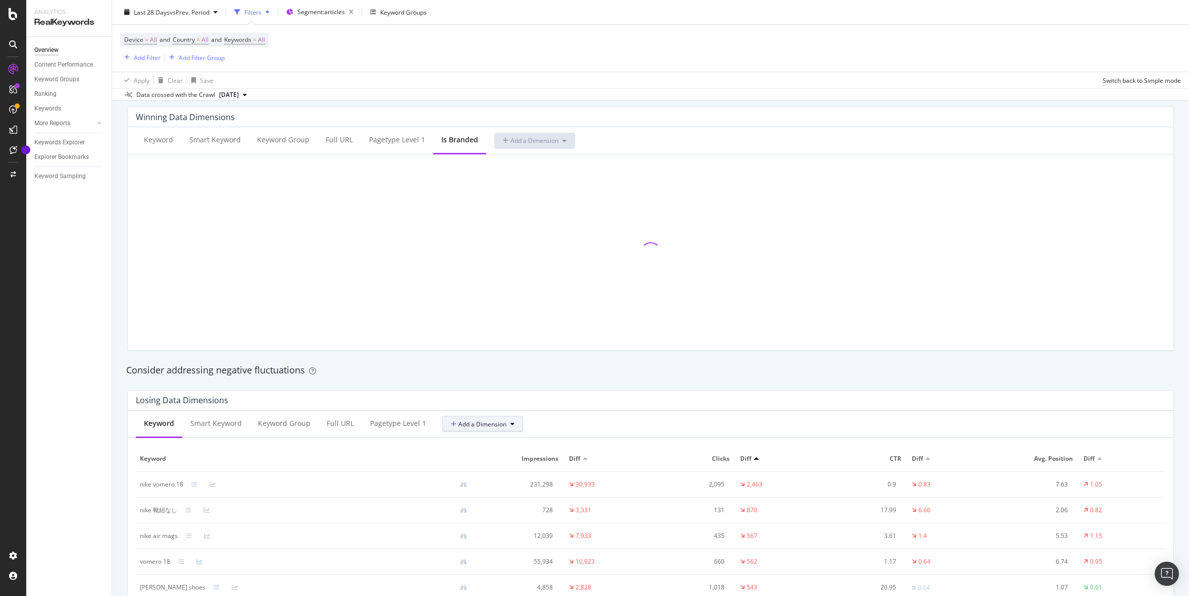
click at [488, 426] on span "Add a Dimension" at bounding box center [479, 424] width 56 height 9
click at [474, 463] on span "Is Branded" at bounding box center [501, 461] width 109 height 9
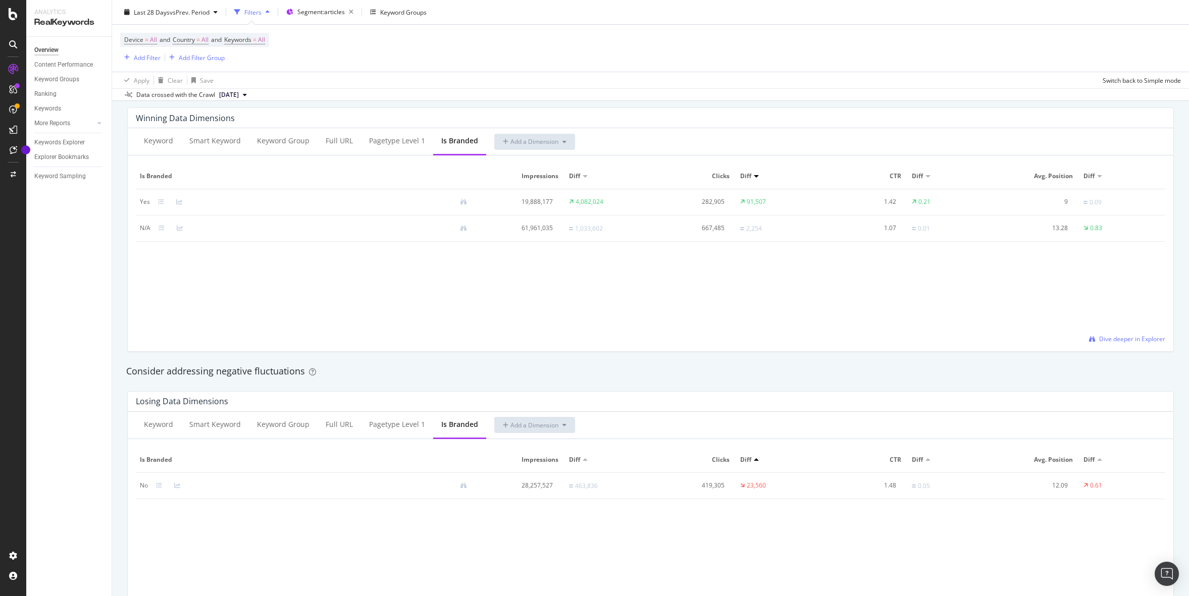
click at [182, 485] on div at bounding box center [183, 486] width 18 height 6
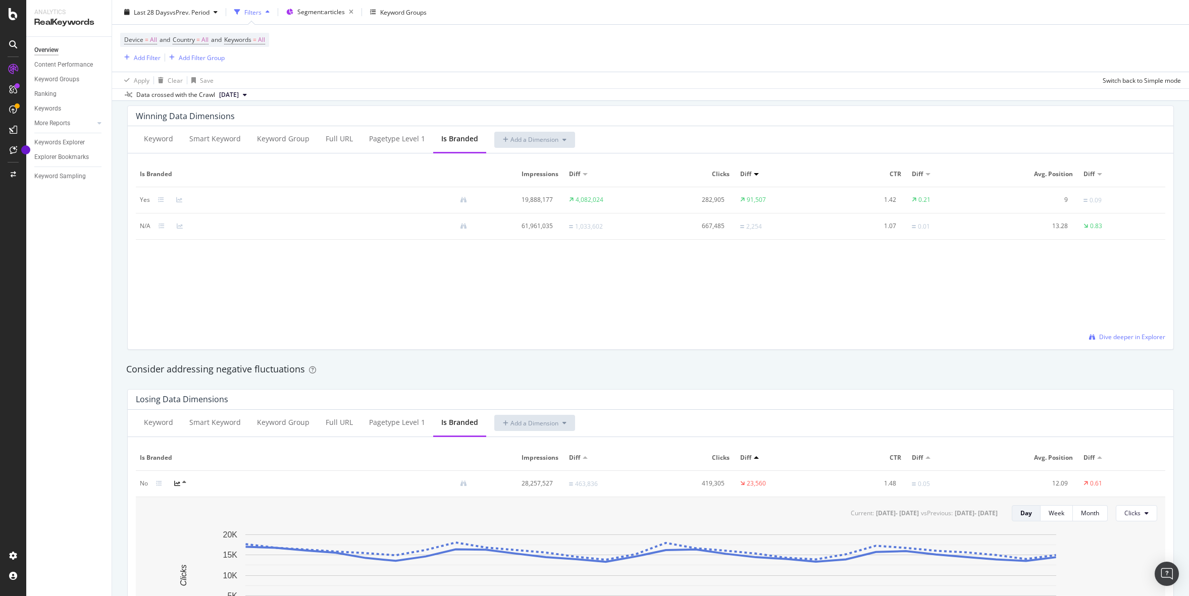
scroll to position [907, 0]
click at [180, 201] on icon at bounding box center [179, 201] width 6 height 6
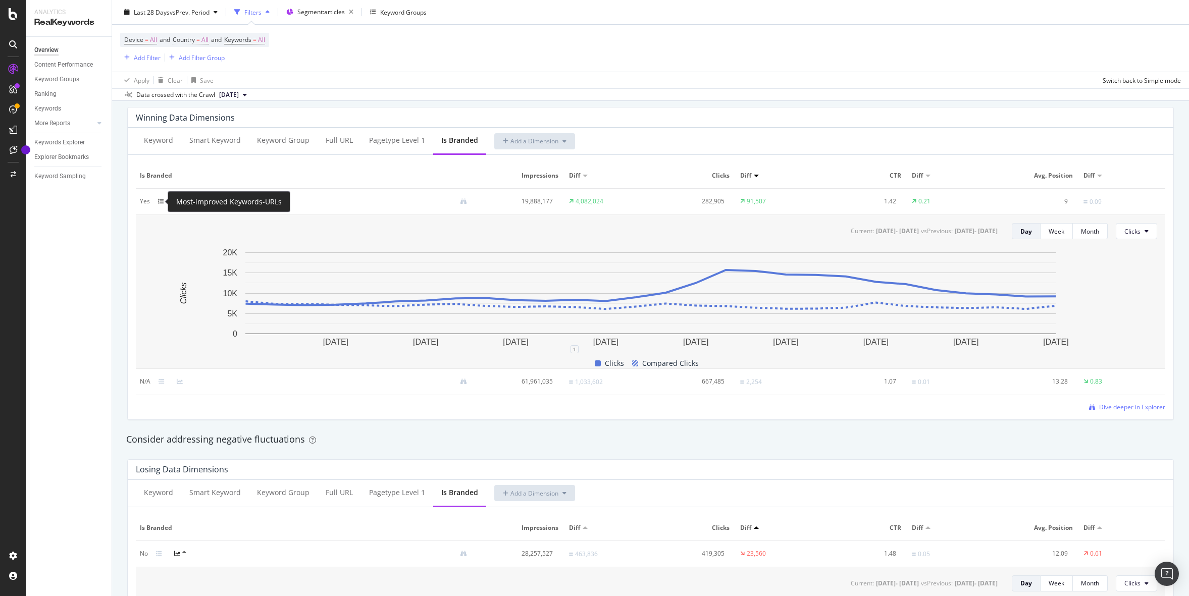
click at [161, 201] on icon at bounding box center [161, 201] width 6 height 6
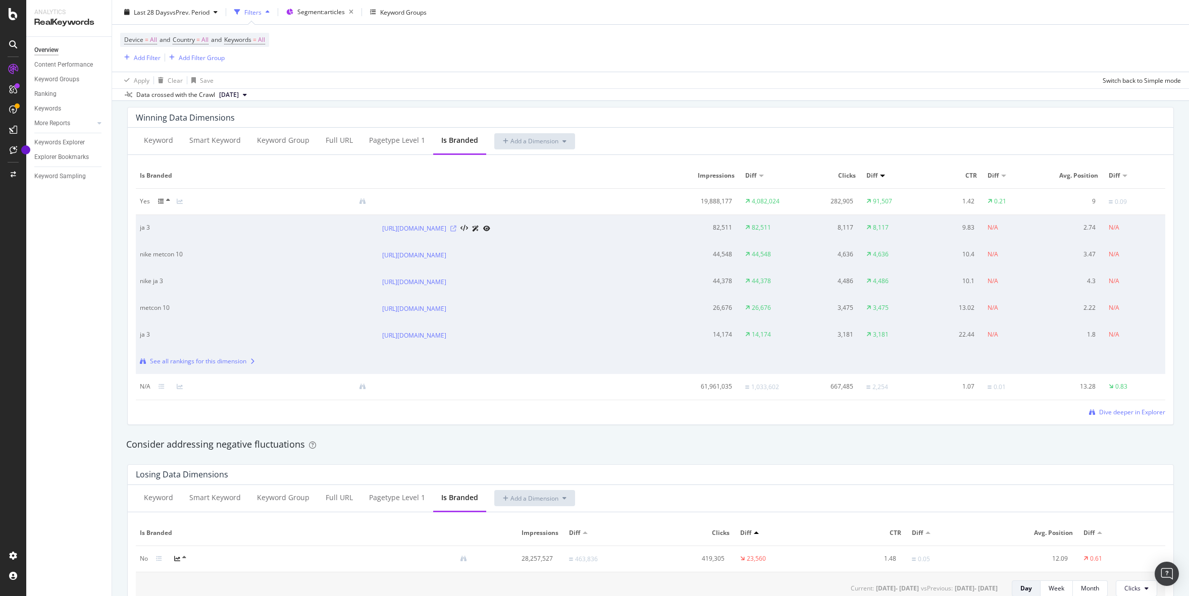
click at [456, 229] on icon at bounding box center [453, 229] width 6 height 6
click at [456, 254] on icon at bounding box center [453, 255] width 6 height 6
click at [440, 228] on link "[URL][DOMAIN_NAME]" at bounding box center [414, 229] width 64 height 10
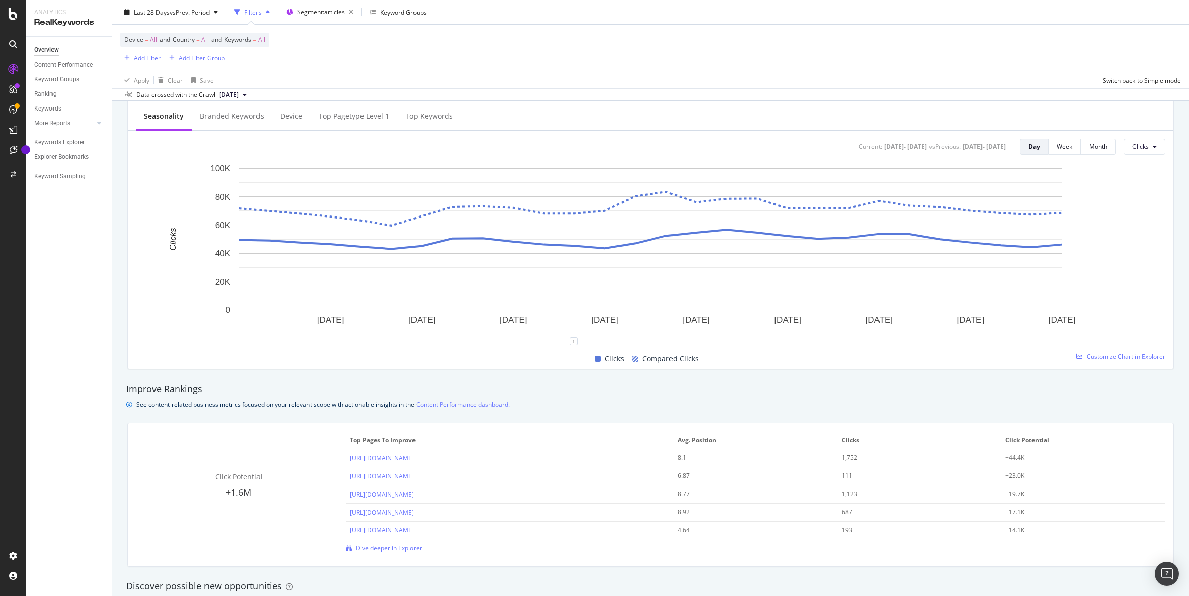
scroll to position [0, 0]
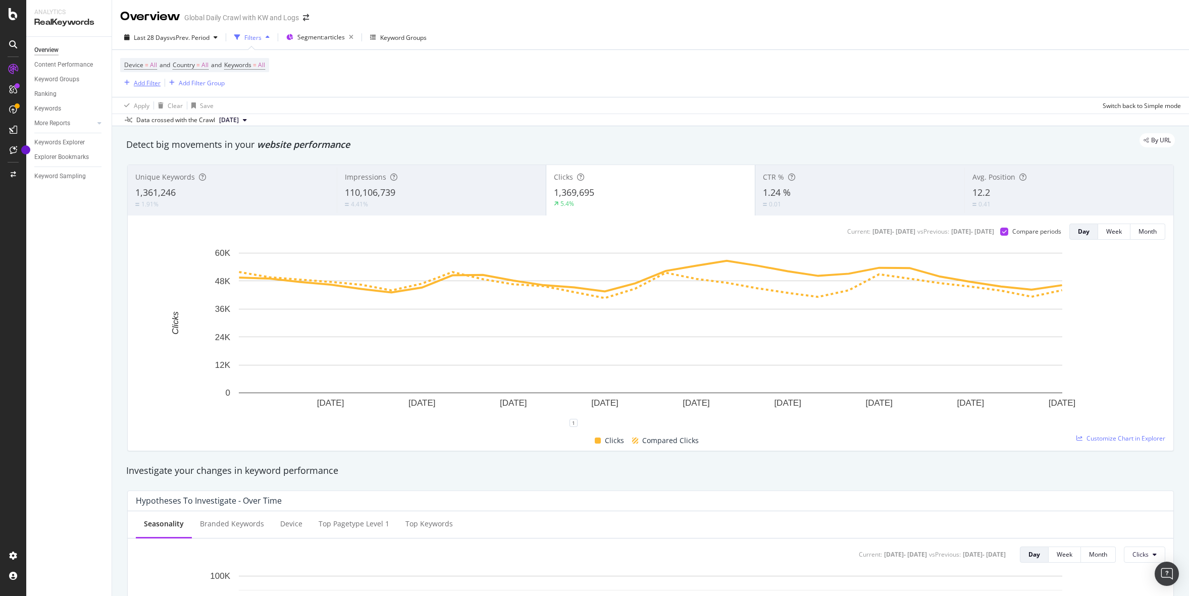
click at [140, 82] on div "Add Filter" at bounding box center [147, 83] width 27 height 9
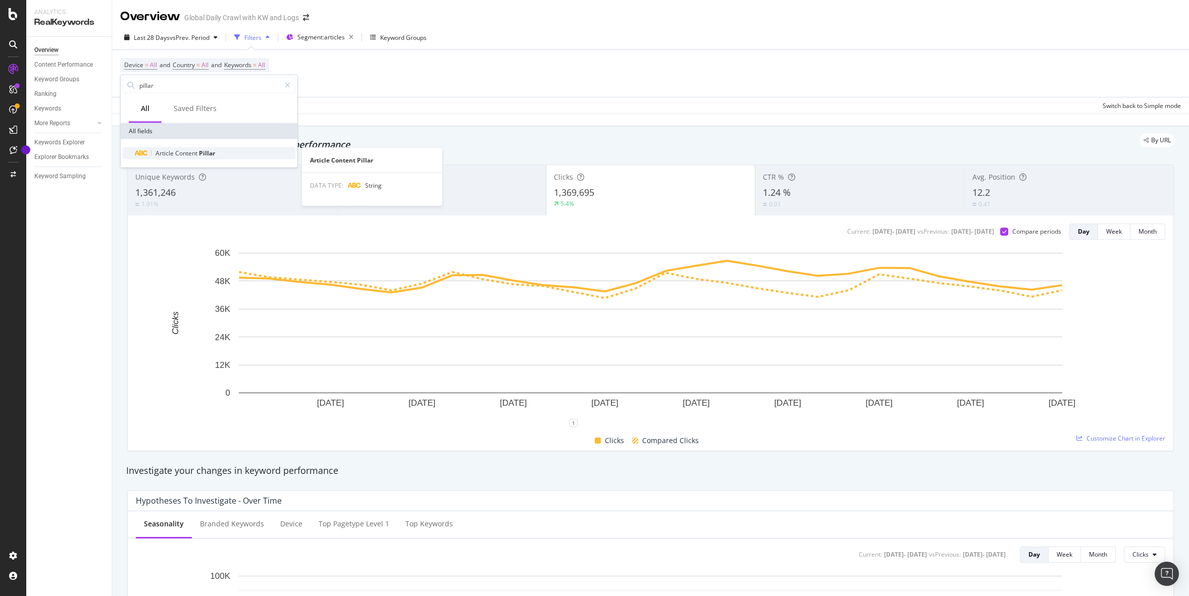
type input "pillar"
click at [180, 152] on span "Content" at bounding box center [187, 153] width 24 height 9
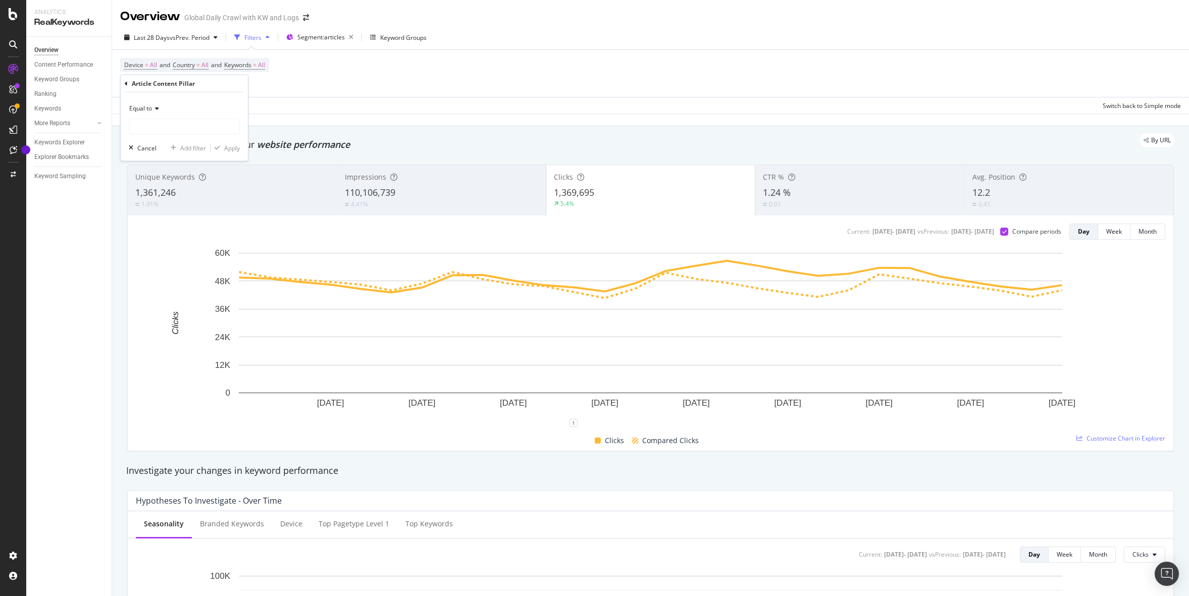
click at [152, 112] on div "Equal to" at bounding box center [184, 108] width 111 height 16
drag, startPoint x: 161, startPoint y: 208, endPoint x: 158, endPoint y: 161, distance: 48.0
click at [161, 208] on div "Contains" at bounding box center [185, 207] width 108 height 13
click at [159, 131] on input "text" at bounding box center [184, 127] width 110 height 16
type input "a"
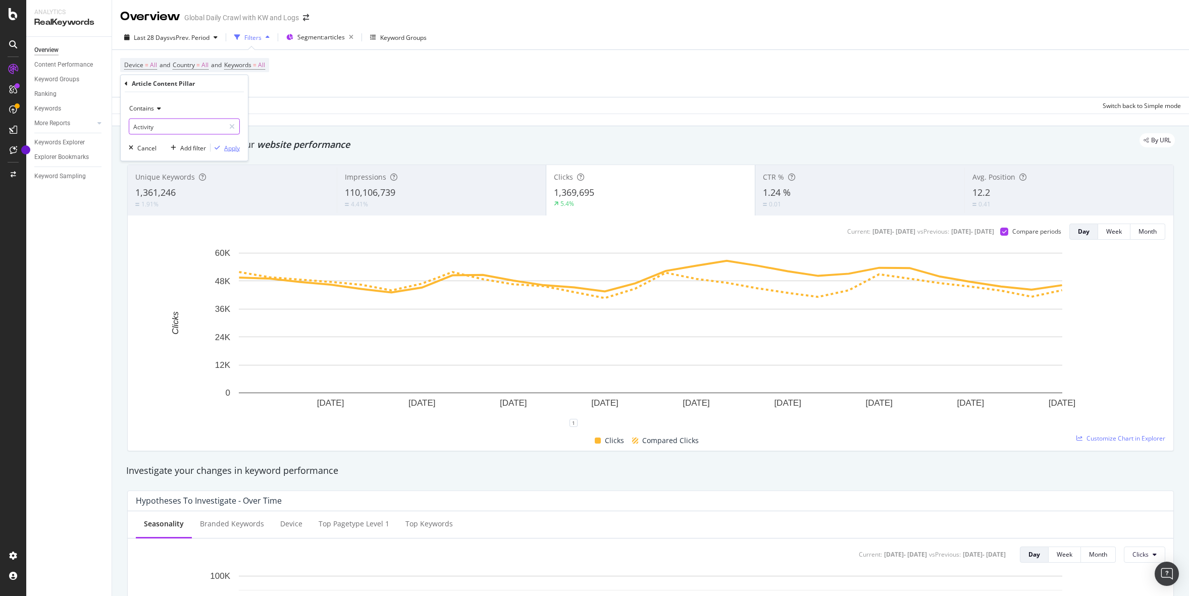
type input "Activity"
click at [232, 146] on div "Apply" at bounding box center [232, 147] width 16 height 9
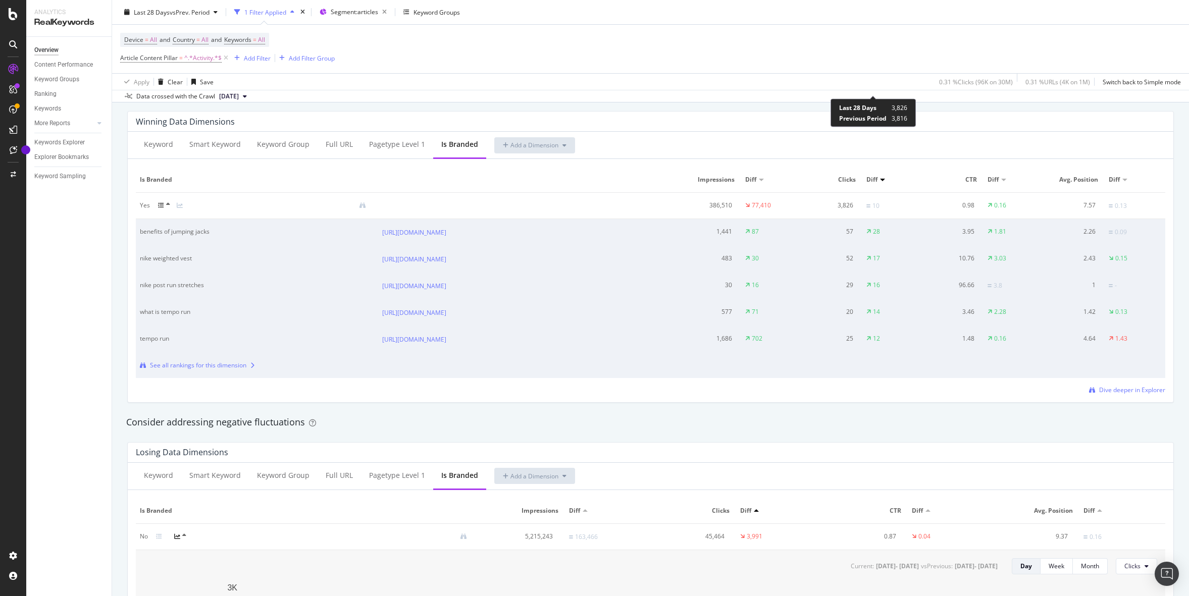
scroll to position [1180, 0]
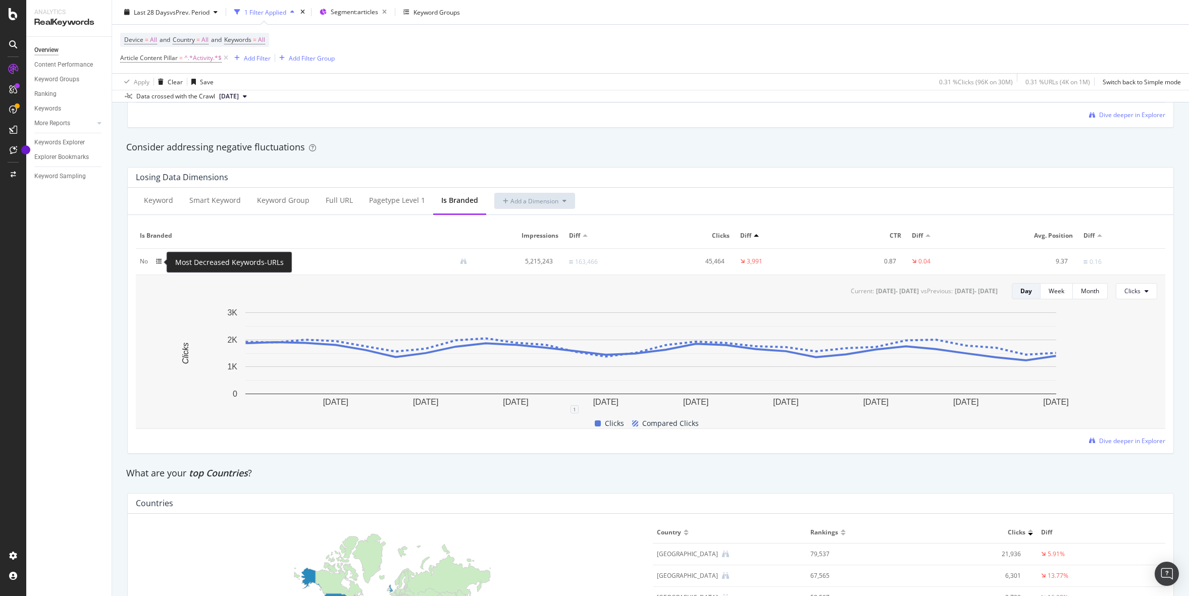
click at [158, 260] on icon at bounding box center [159, 261] width 6 height 6
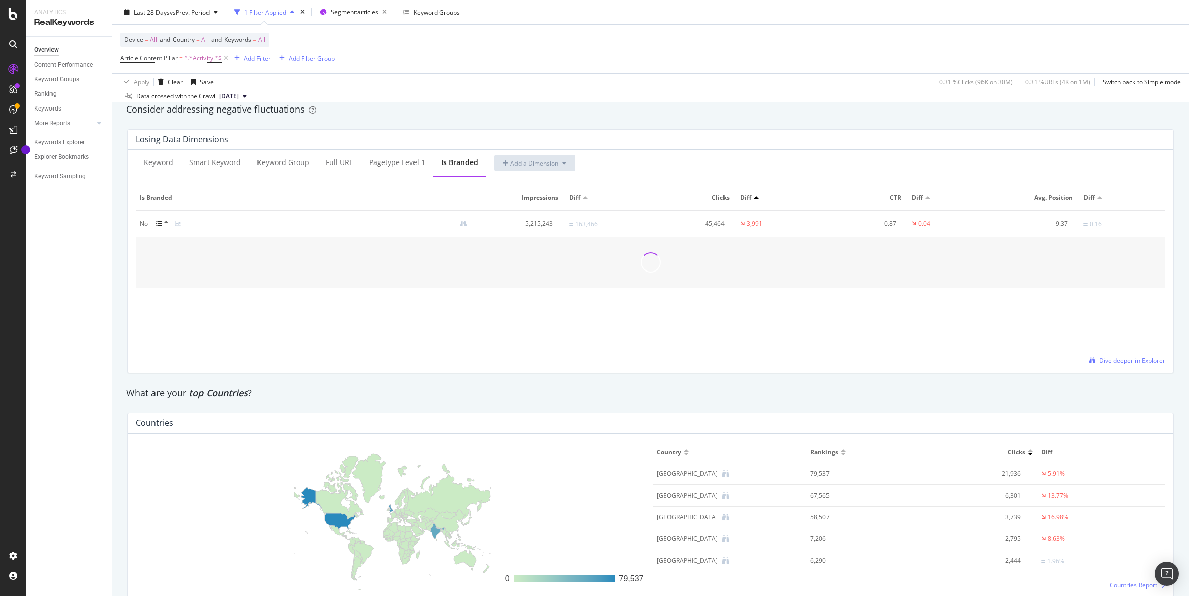
scroll to position [1220, 0]
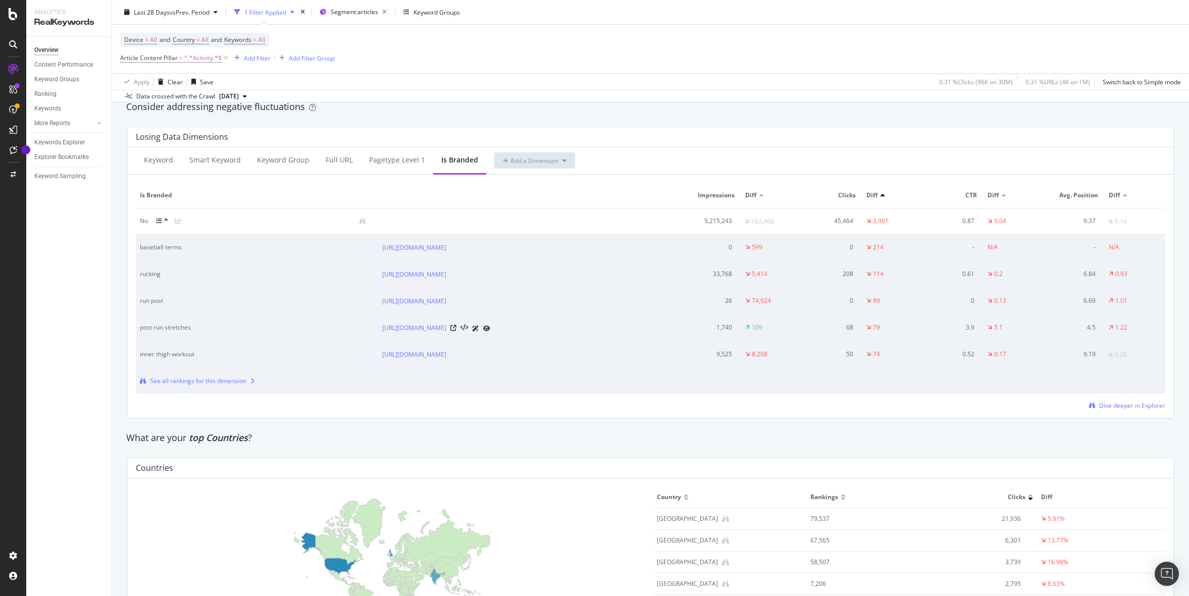
click at [173, 330] on div "post run stretches" at bounding box center [245, 327] width 210 height 9
copy div "post run stretches"
click at [446, 328] on link "https://www.nike.com/gb/a/stretches-after-running" at bounding box center [414, 328] width 64 height 10
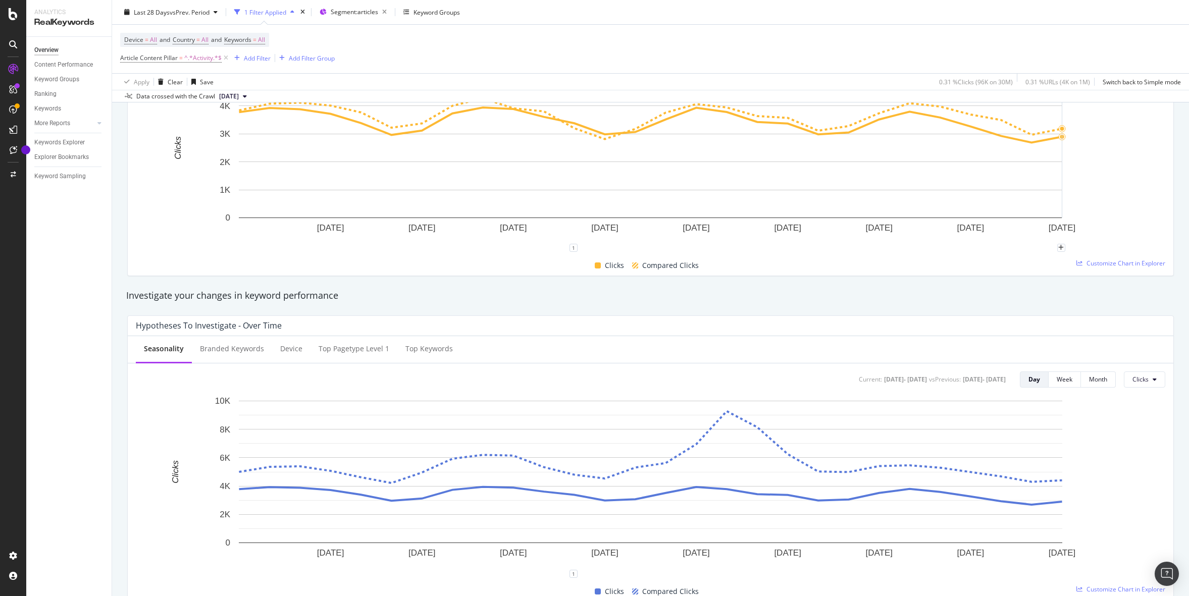
scroll to position [0, 0]
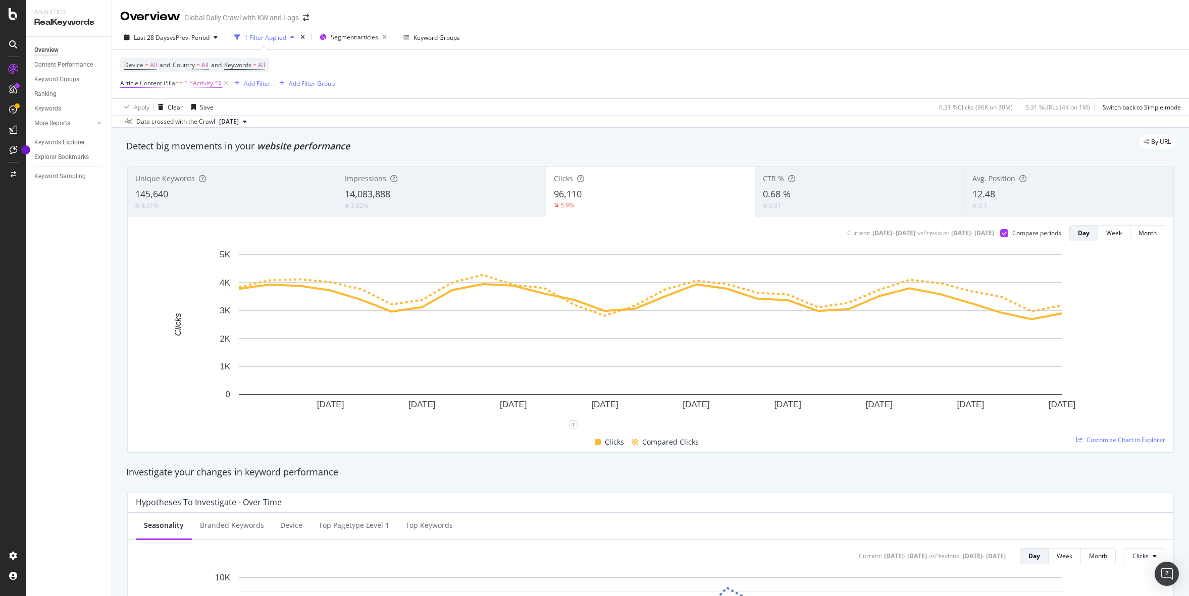
click at [170, 81] on span "Article Content Pillar" at bounding box center [149, 83] width 58 height 9
click at [150, 130] on input "Activity" at bounding box center [176, 126] width 95 height 16
type input "Product Care"
click at [233, 144] on div "Apply" at bounding box center [232, 147] width 16 height 9
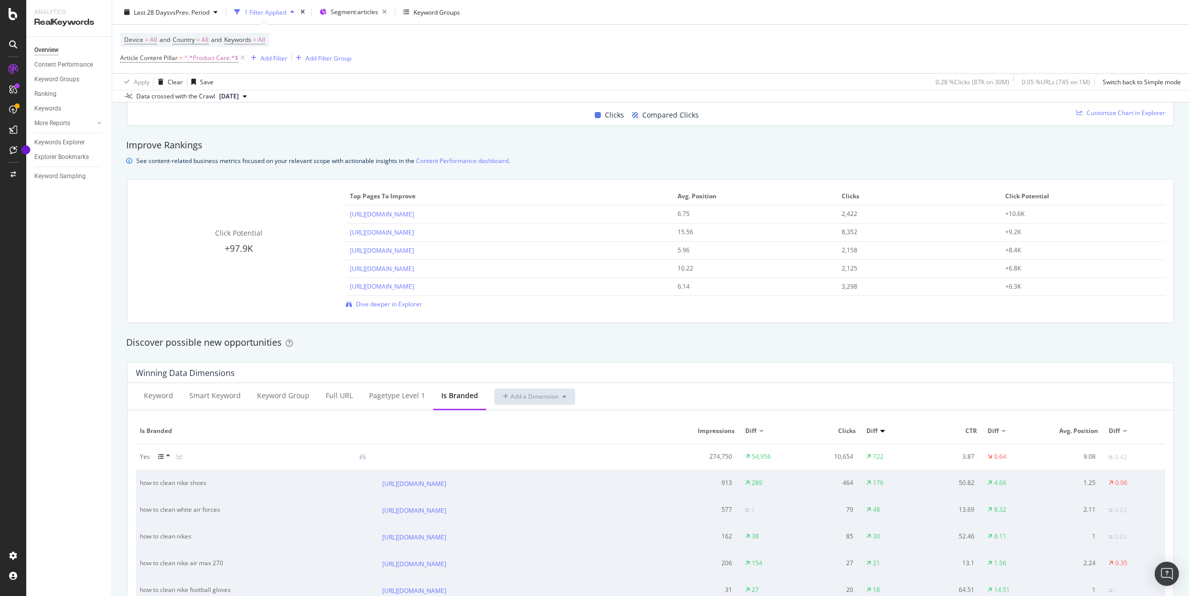
scroll to position [643, 0]
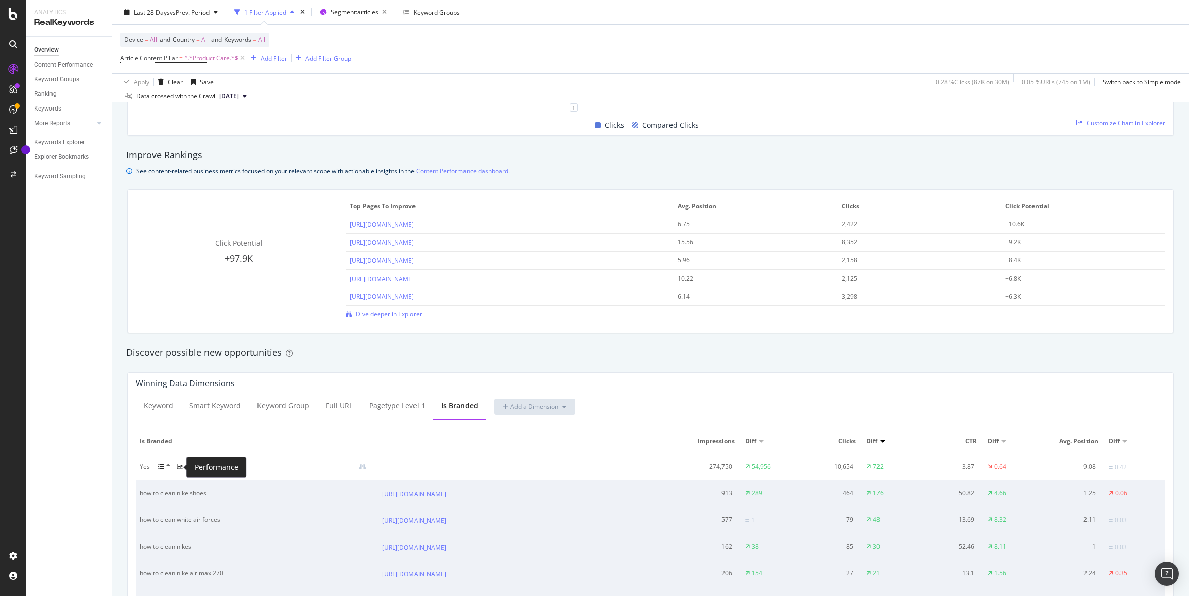
click at [179, 467] on icon at bounding box center [180, 467] width 6 height 6
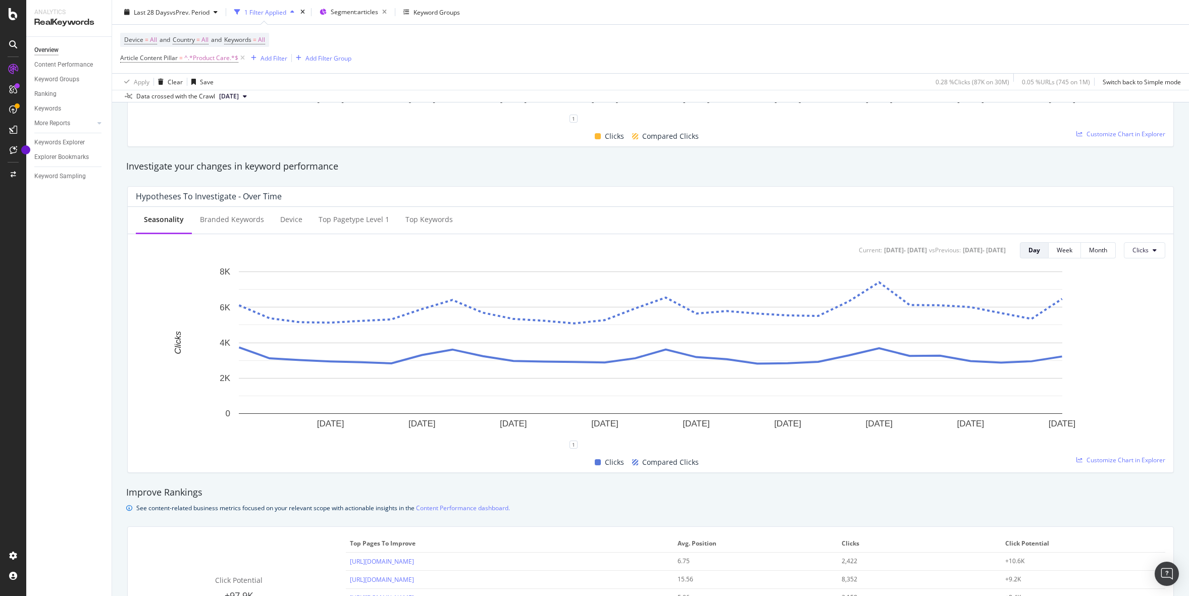
scroll to position [0, 0]
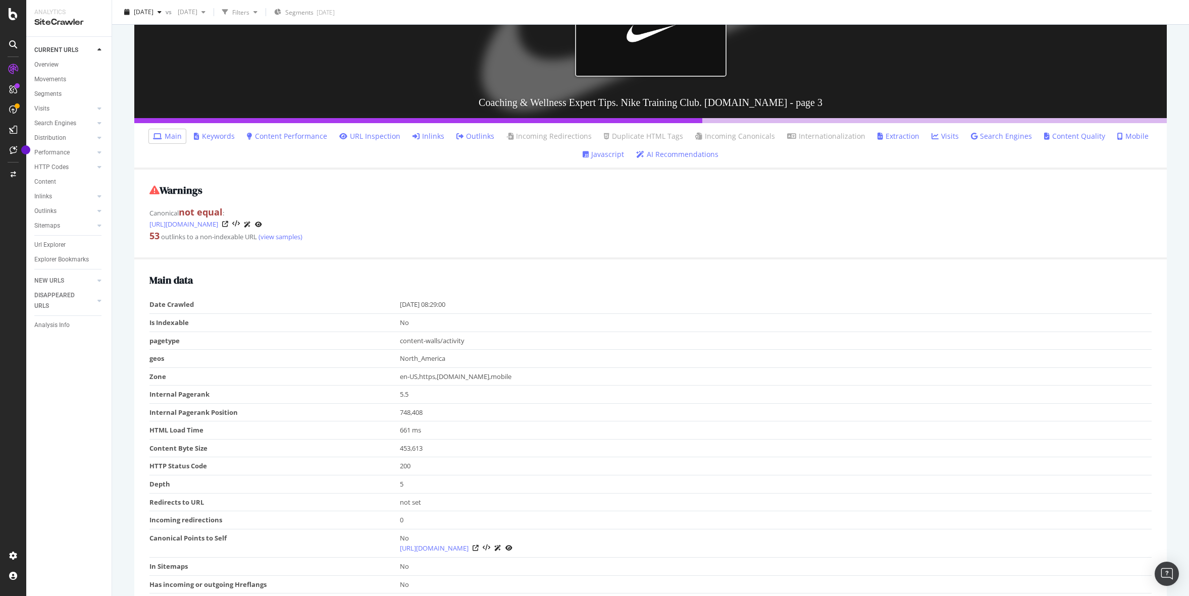
scroll to position [150, 0]
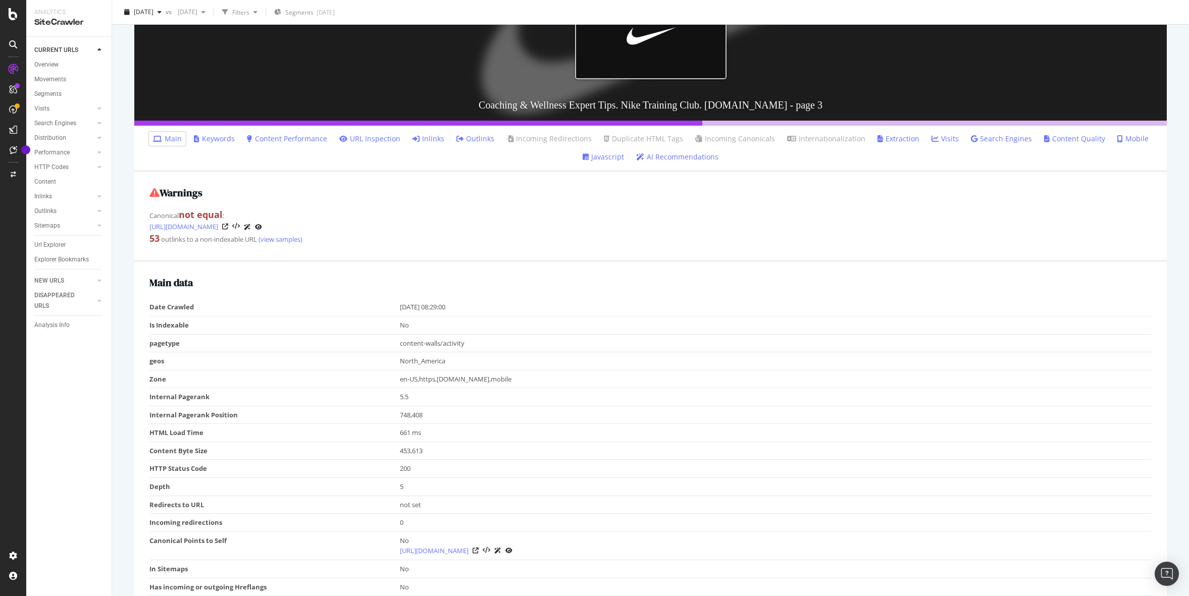
click at [435, 139] on link "Inlinks" at bounding box center [428, 139] width 32 height 10
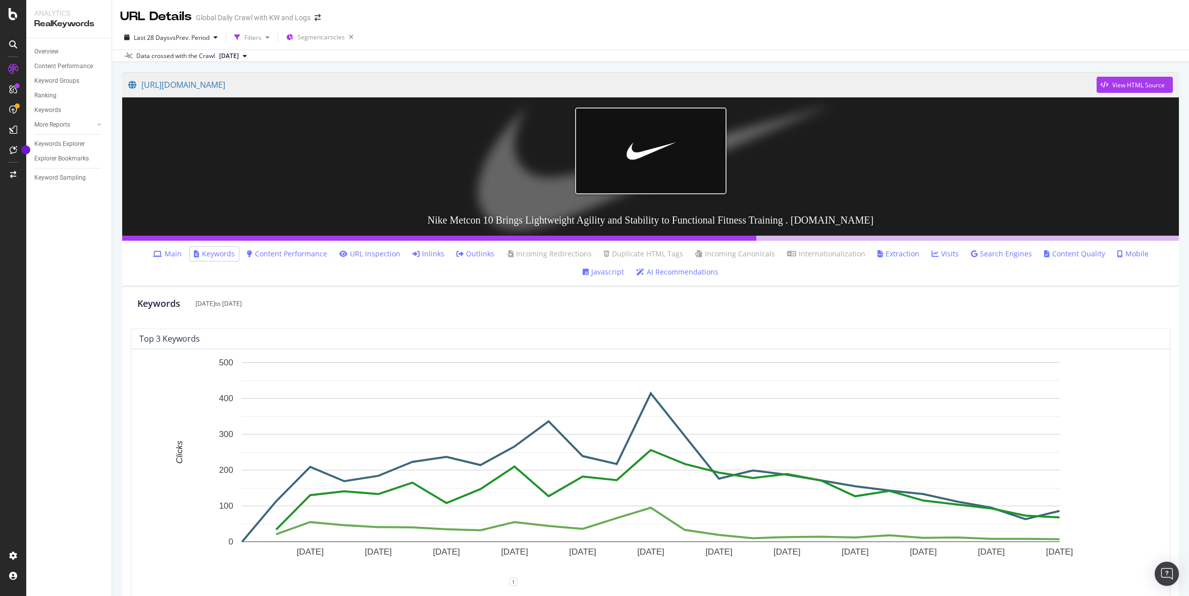
click at [412, 256] on icon at bounding box center [415, 253] width 7 height 7
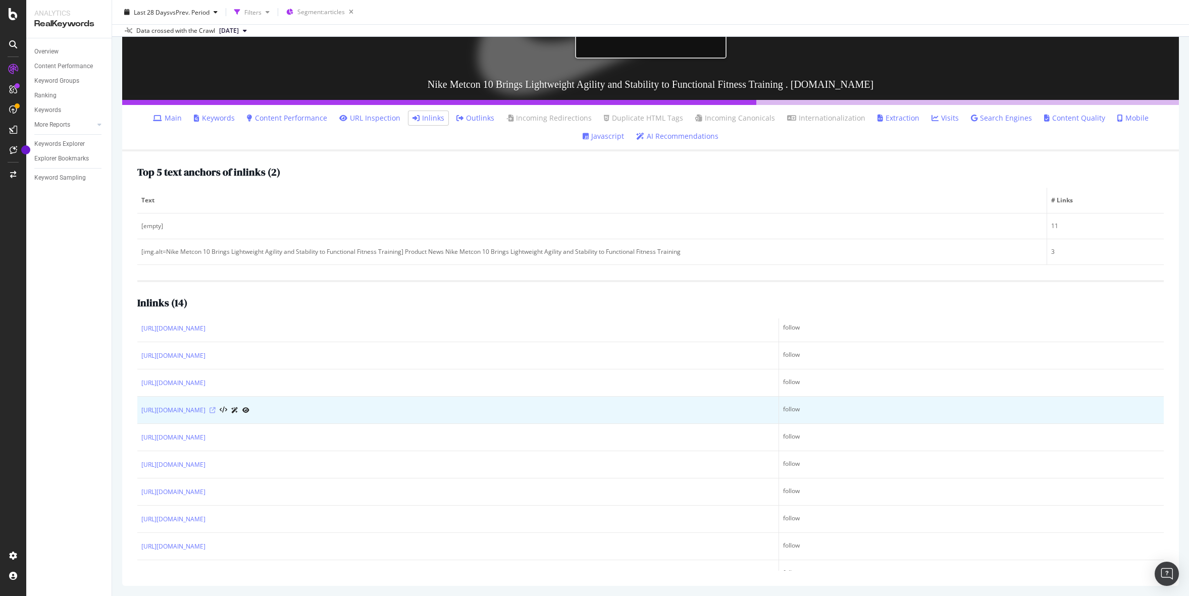
scroll to position [78, 0]
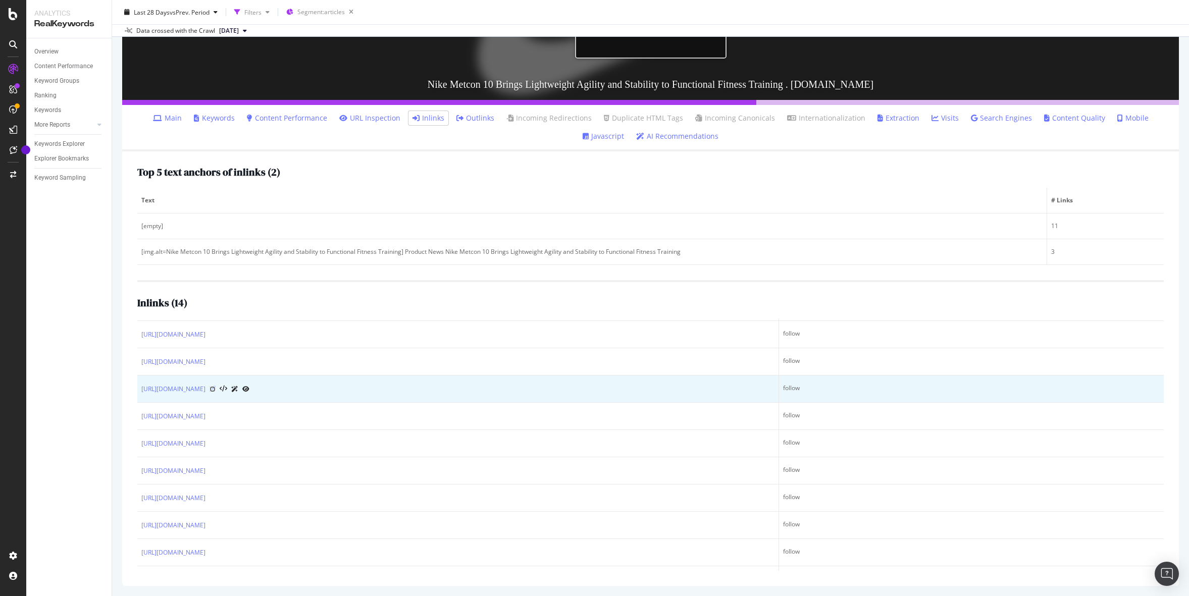
click at [216, 388] on icon at bounding box center [212, 389] width 6 height 6
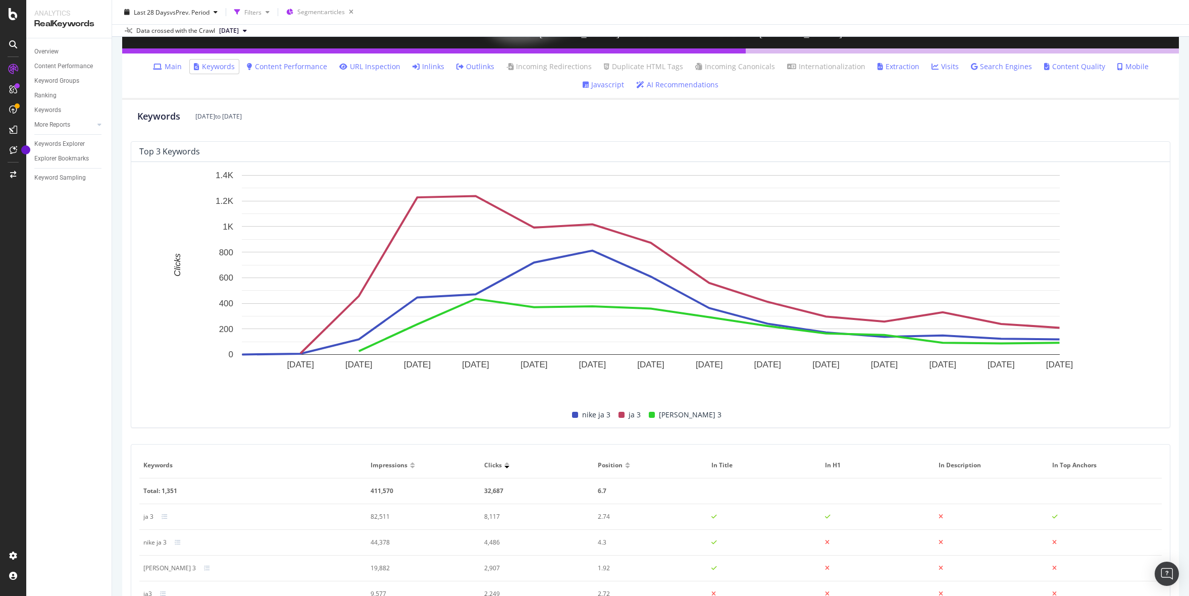
scroll to position [70, 0]
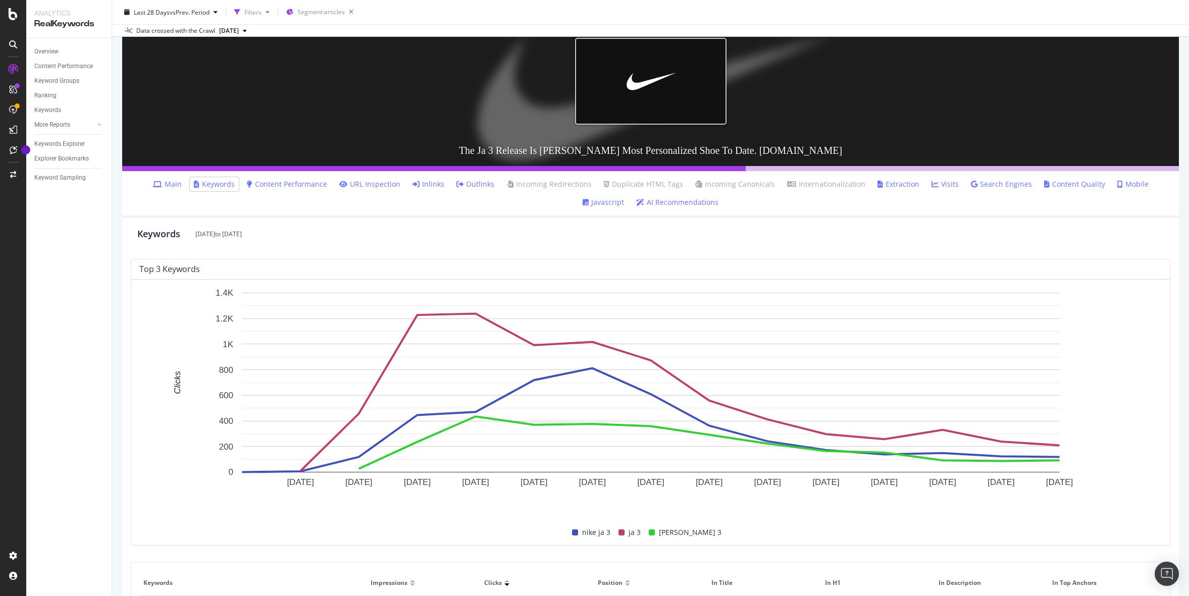
click at [412, 184] on link "Inlinks" at bounding box center [428, 184] width 32 height 10
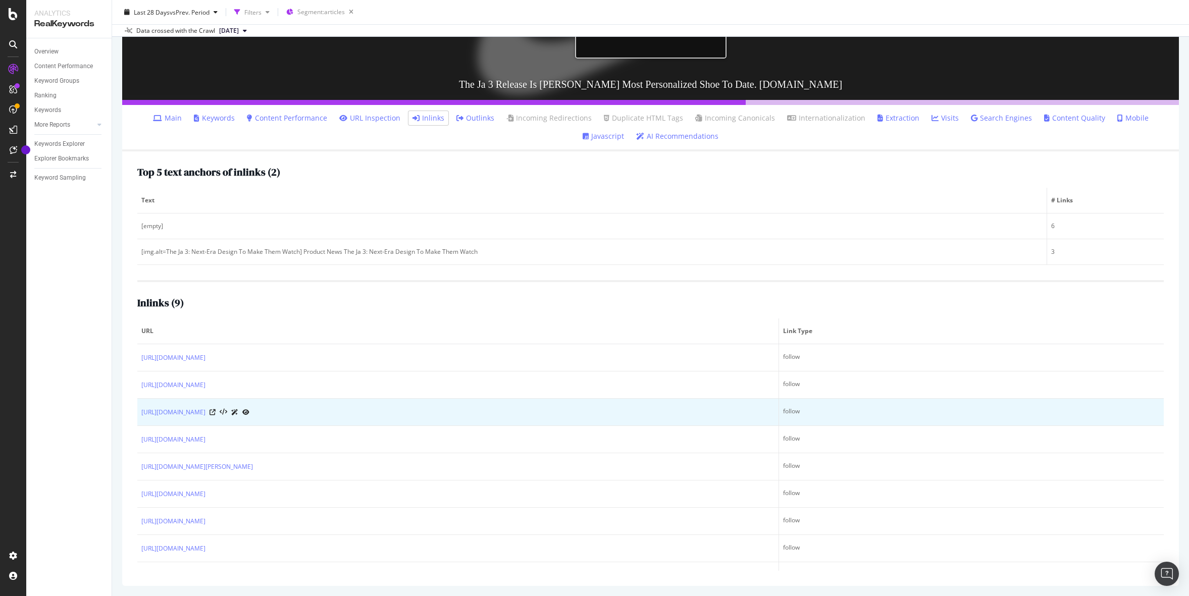
scroll to position [19, 0]
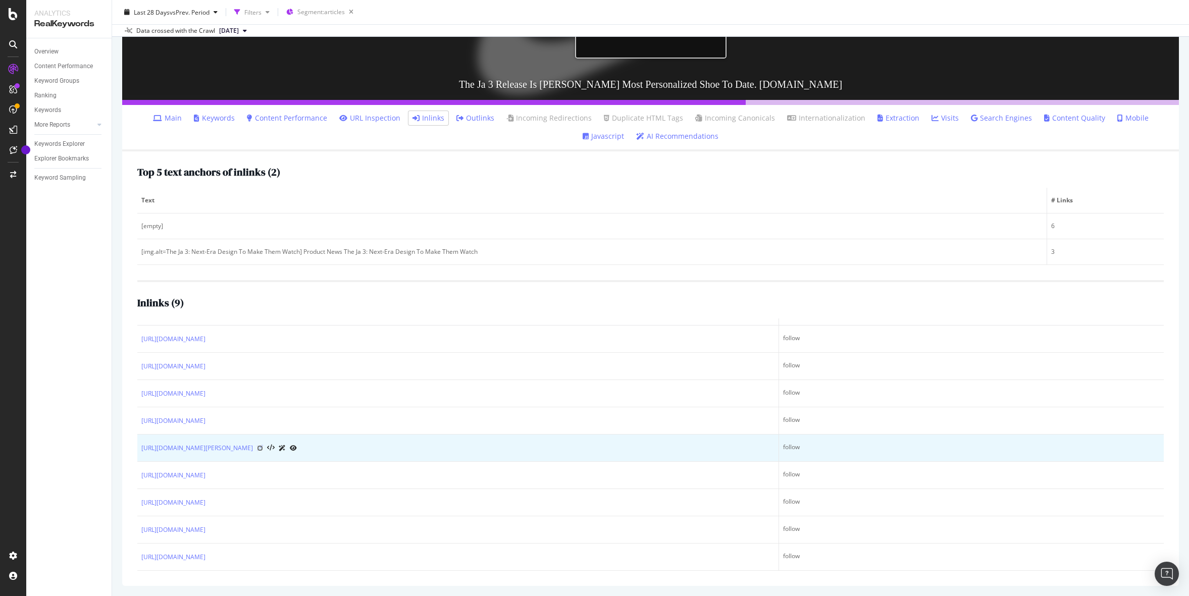
click at [263, 448] on icon at bounding box center [260, 448] width 6 height 6
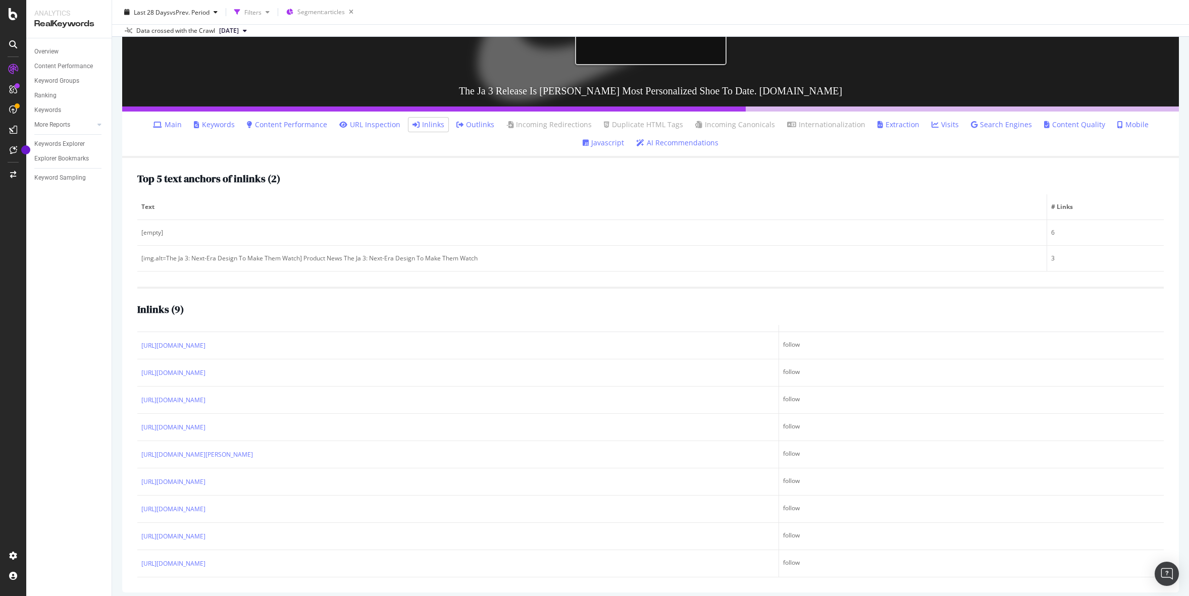
scroll to position [136, 0]
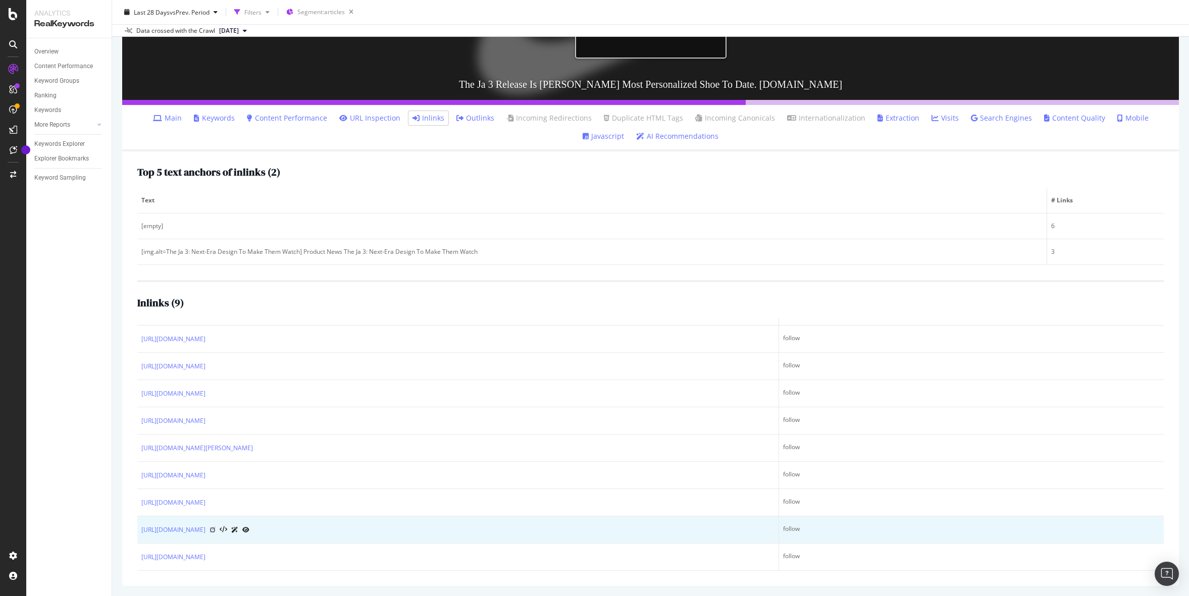
click at [216, 530] on icon at bounding box center [212, 530] width 6 height 6
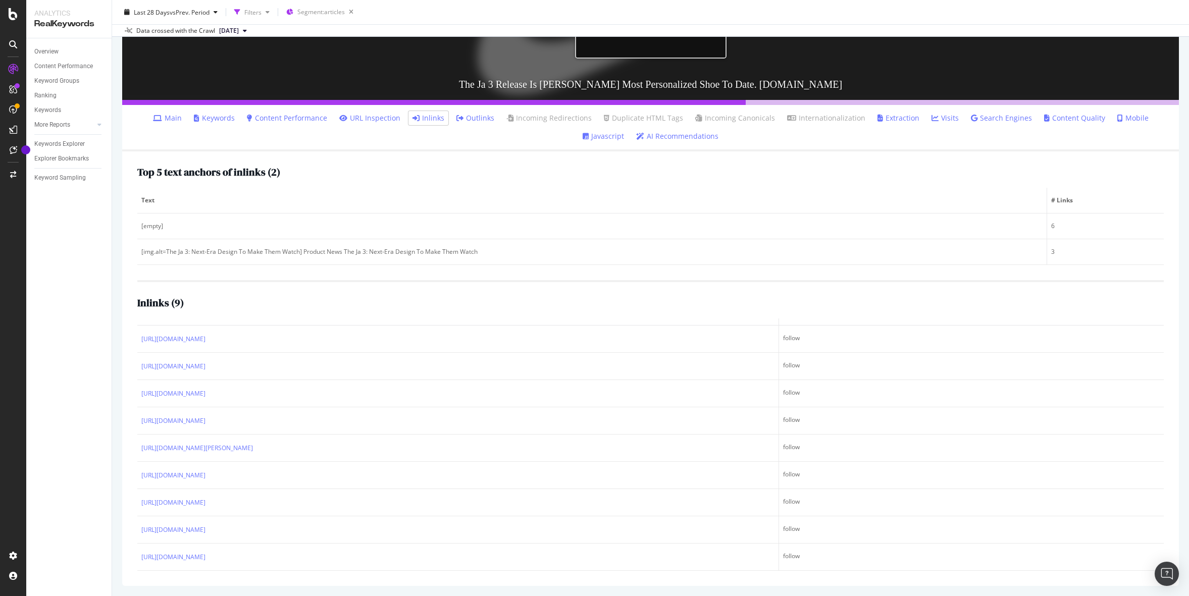
scroll to position [0, 0]
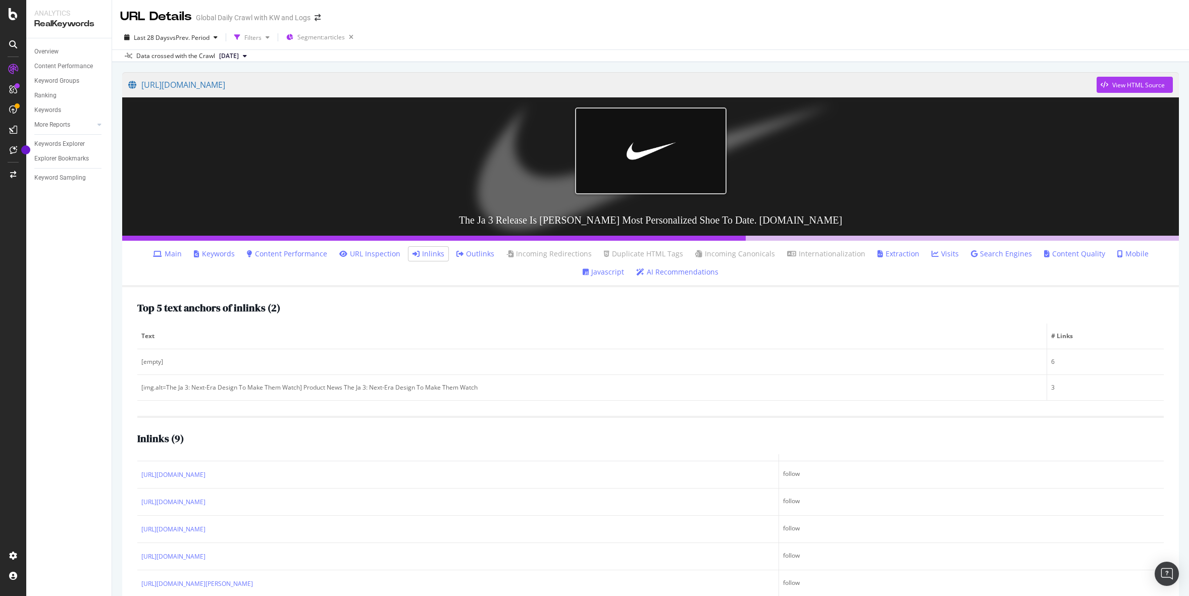
click at [239, 54] on span "[DATE]" at bounding box center [229, 55] width 20 height 9
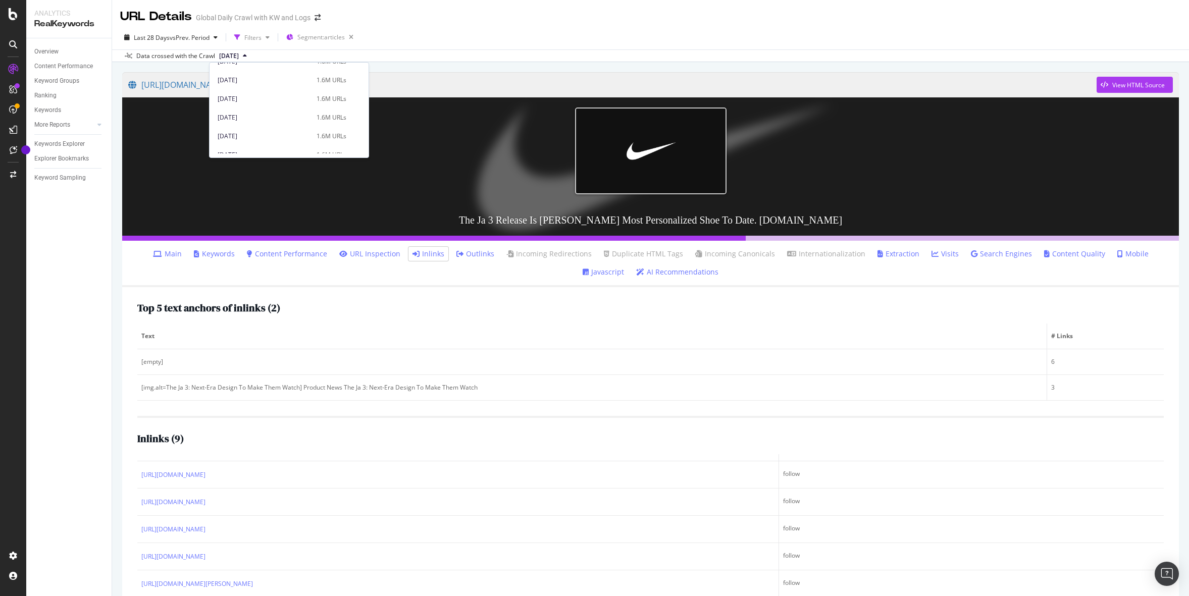
scroll to position [275, 0]
click at [273, 118] on div "[DATE]" at bounding box center [264, 114] width 93 height 9
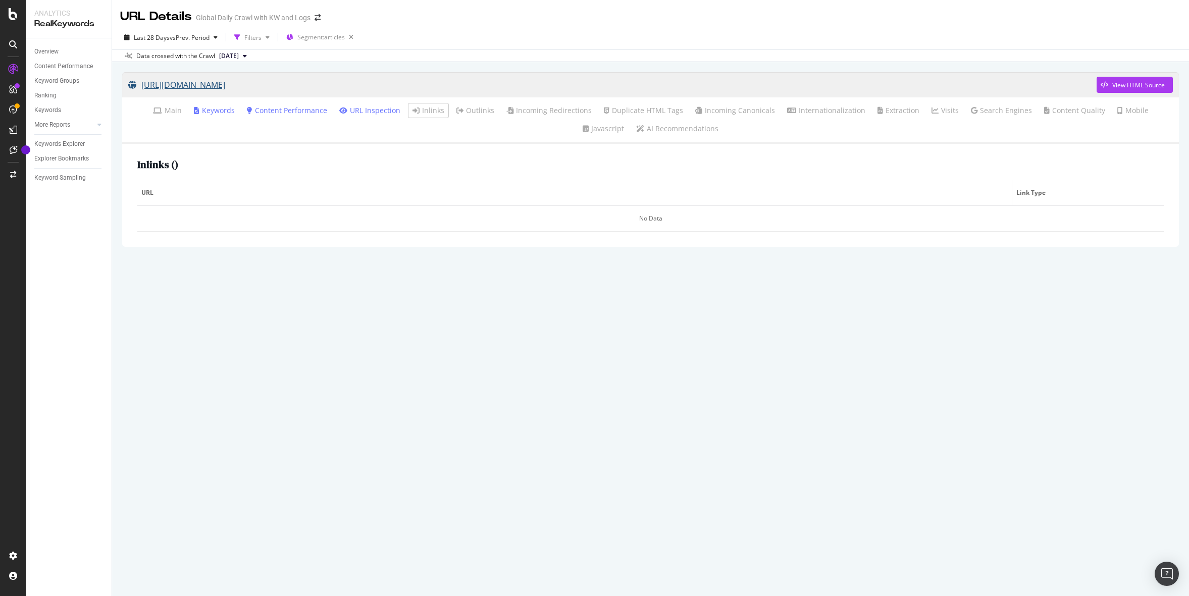
click at [269, 85] on link "[URL][DOMAIN_NAME]" at bounding box center [612, 84] width 968 height 25
click at [239, 53] on span "[DATE]" at bounding box center [229, 55] width 20 height 9
click at [255, 128] on div "[DATE]" at bounding box center [264, 128] width 93 height 9
click at [239, 58] on span "[DATE]" at bounding box center [229, 55] width 20 height 9
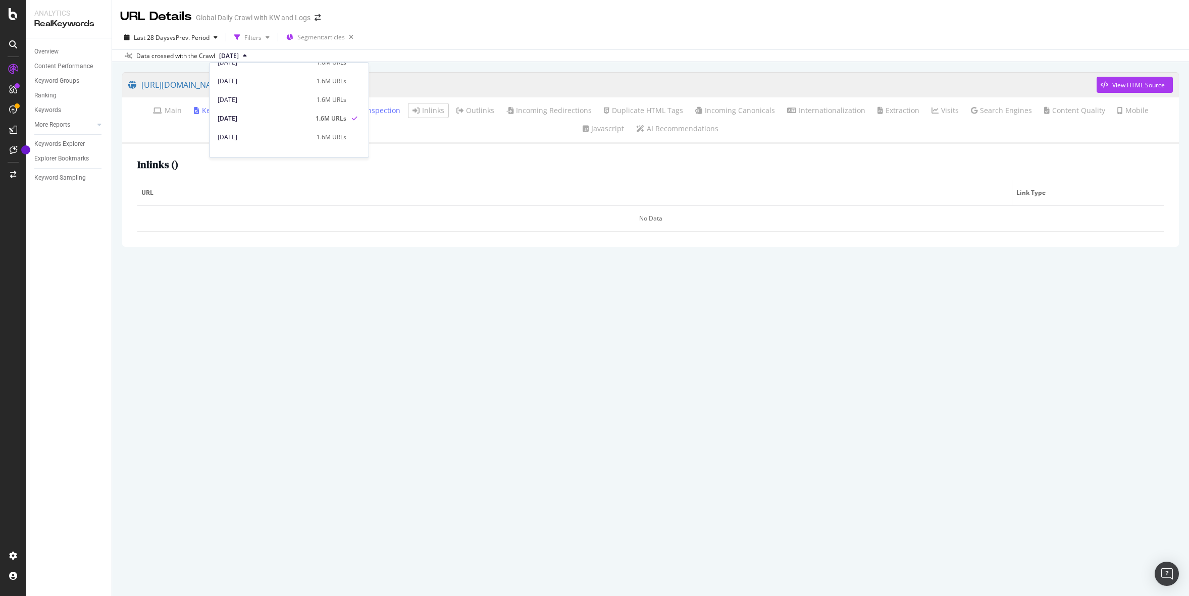
scroll to position [288, 0]
click at [265, 85] on div "[DATE]" at bounding box center [264, 82] width 93 height 9
click at [239, 54] on span "[DATE]" at bounding box center [229, 55] width 20 height 9
click at [259, 98] on div "[DATE]" at bounding box center [264, 102] width 93 height 9
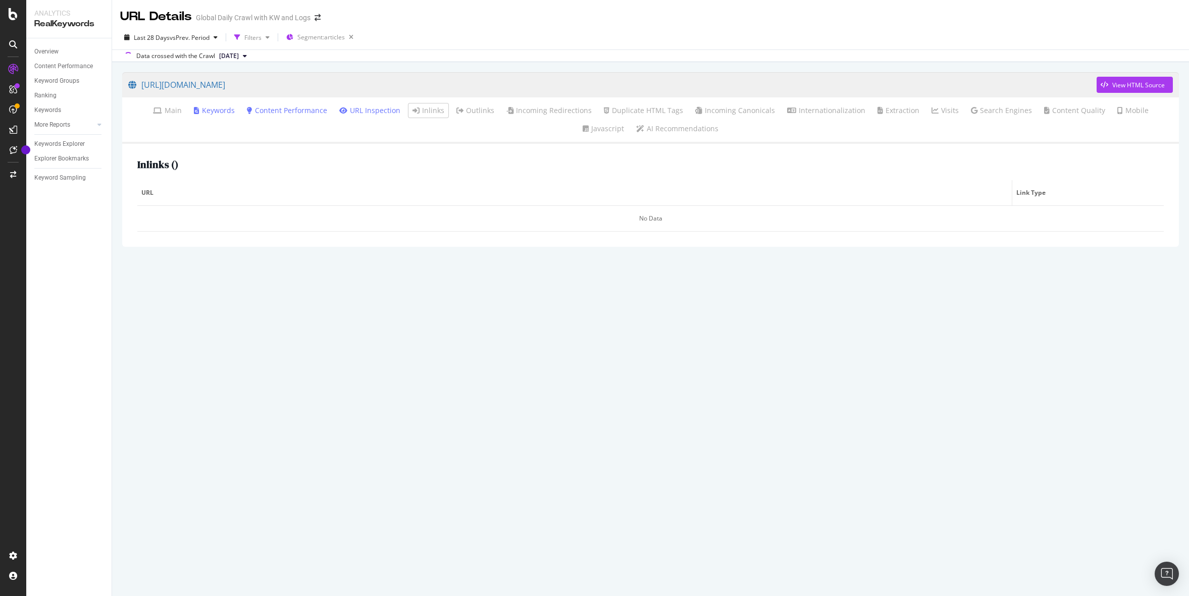
click at [237, 56] on span "[DATE]" at bounding box center [229, 55] width 20 height 9
click at [267, 87] on div "[DATE]" at bounding box center [264, 89] width 93 height 9
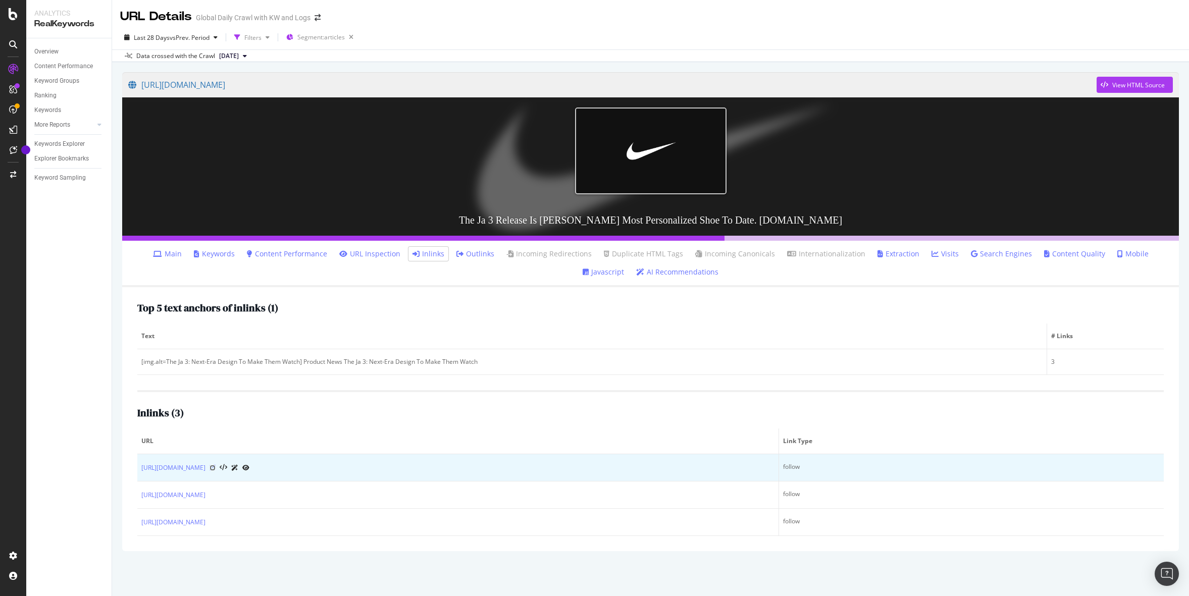
click at [216, 467] on icon at bounding box center [212, 468] width 6 height 6
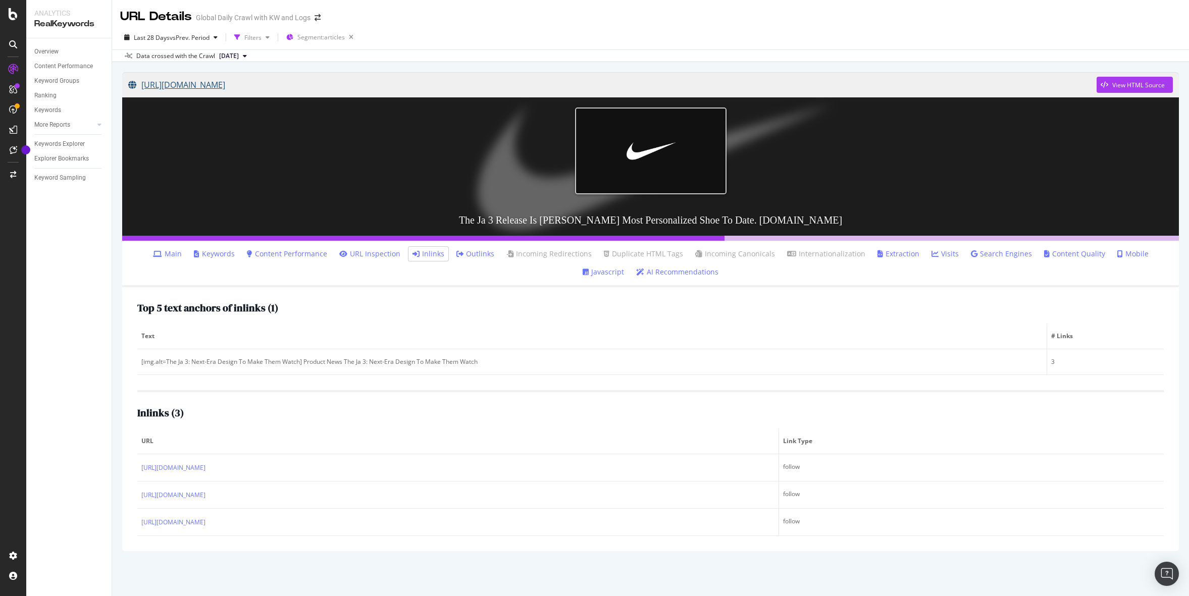
click at [249, 81] on link "[URL][DOMAIN_NAME]" at bounding box center [612, 84] width 968 height 25
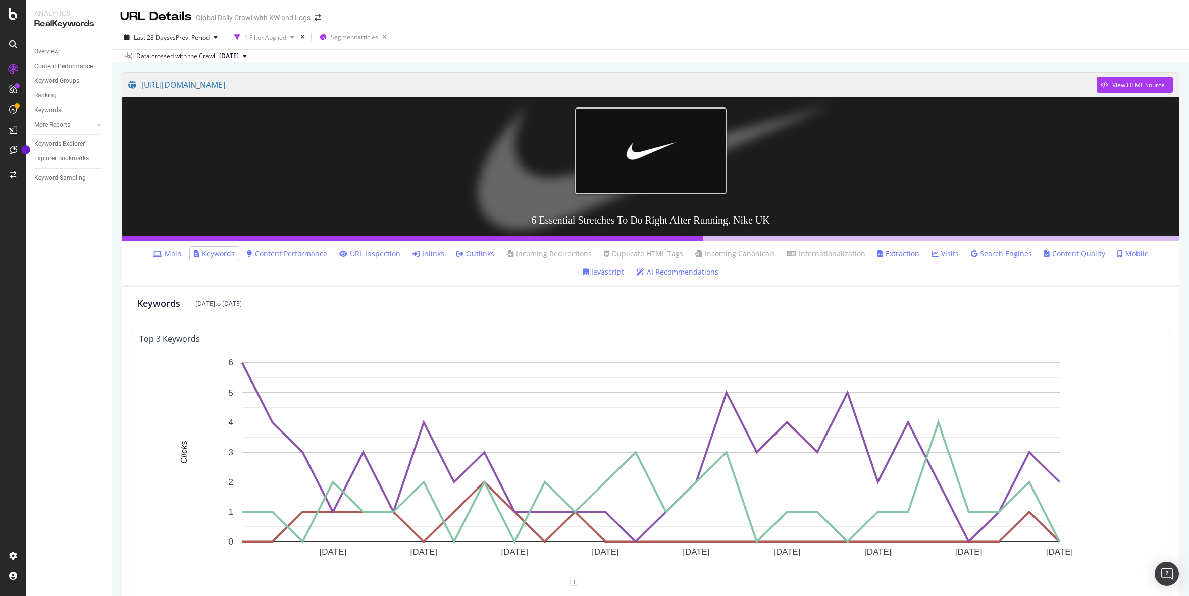
click at [412, 250] on link "Inlinks" at bounding box center [428, 254] width 32 height 10
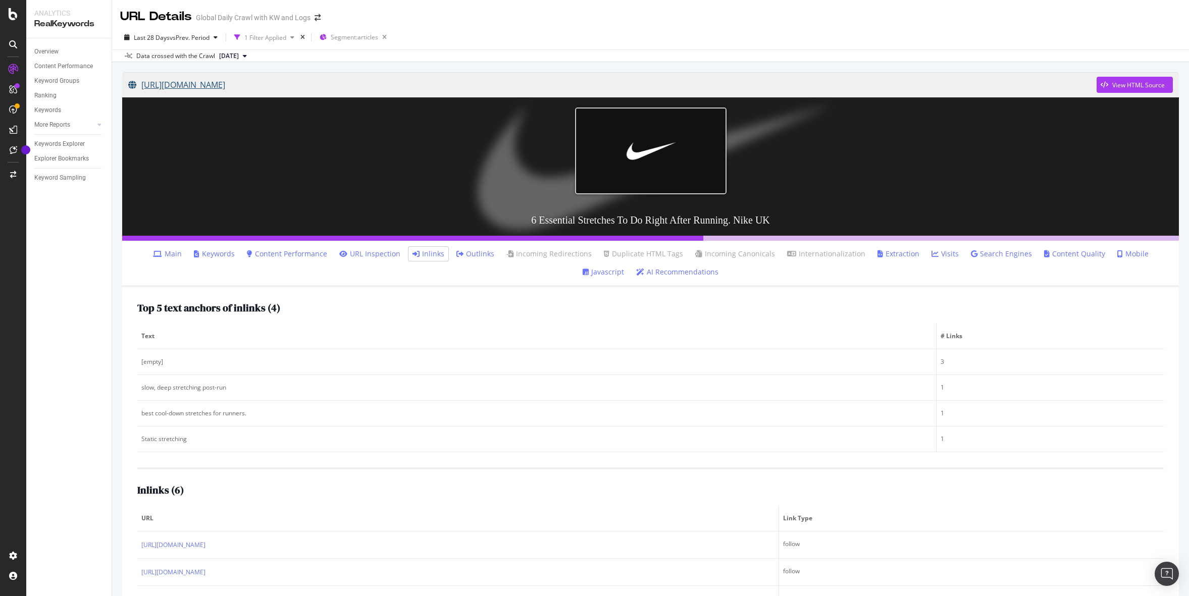
click at [333, 87] on link "[URL][DOMAIN_NAME]" at bounding box center [612, 84] width 968 height 25
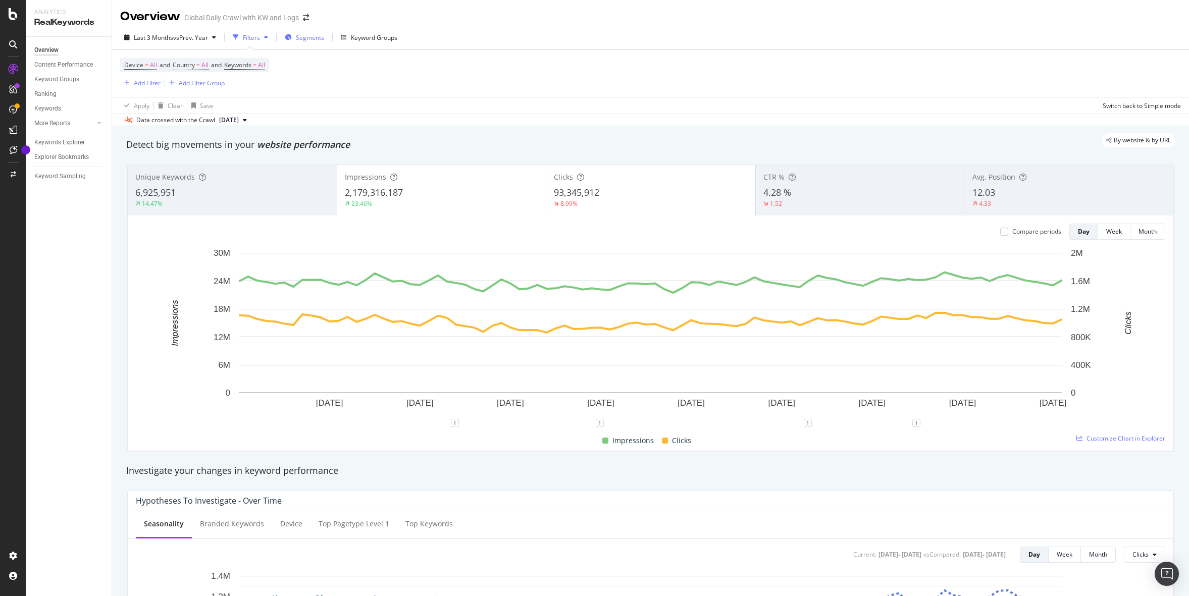
click at [314, 40] on span "Segments" at bounding box center [310, 37] width 28 height 9
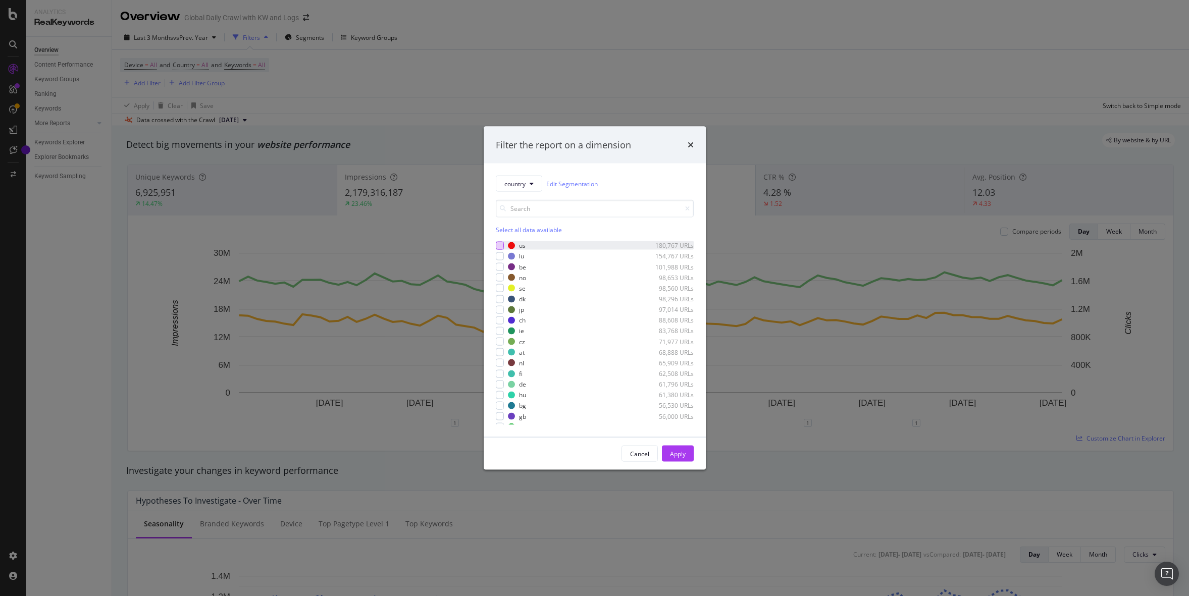
click at [500, 244] on div "modal" at bounding box center [500, 245] width 8 height 8
click at [680, 457] on div "Apply" at bounding box center [678, 453] width 16 height 9
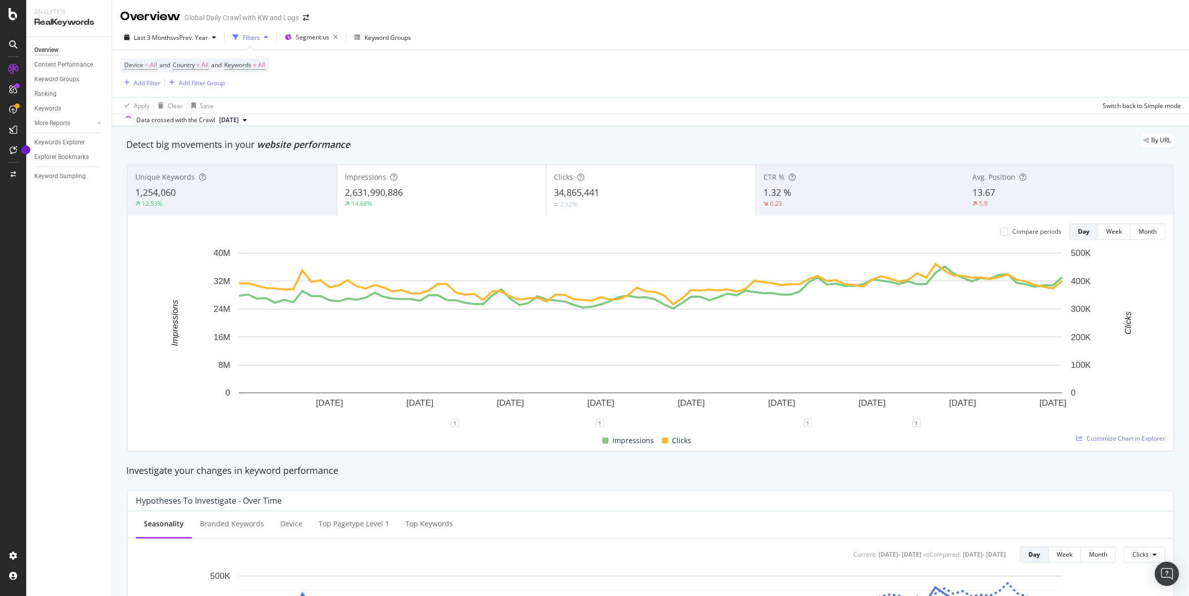
scroll to position [1, 0]
click at [634, 75] on div "Device = All and Country = All and Keywords = All Add Filter Add Filter Group" at bounding box center [650, 72] width 1061 height 47
click at [1033, 237] on div "Compare periods" at bounding box center [1030, 231] width 61 height 16
click at [1031, 231] on div "Compare periods" at bounding box center [1036, 231] width 49 height 9
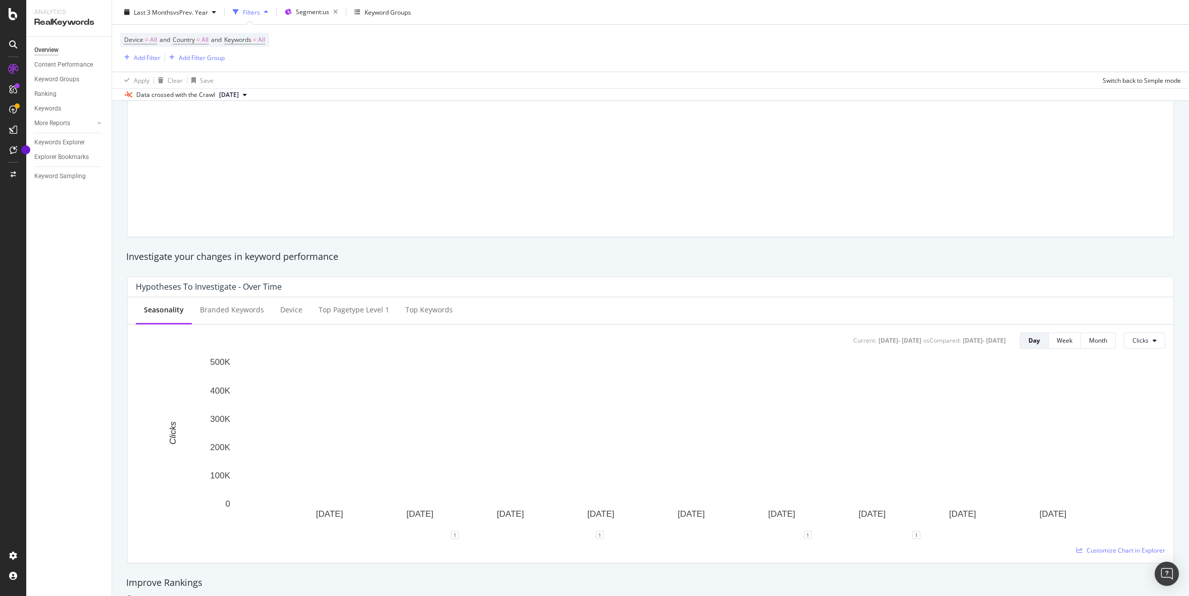
scroll to position [0, 0]
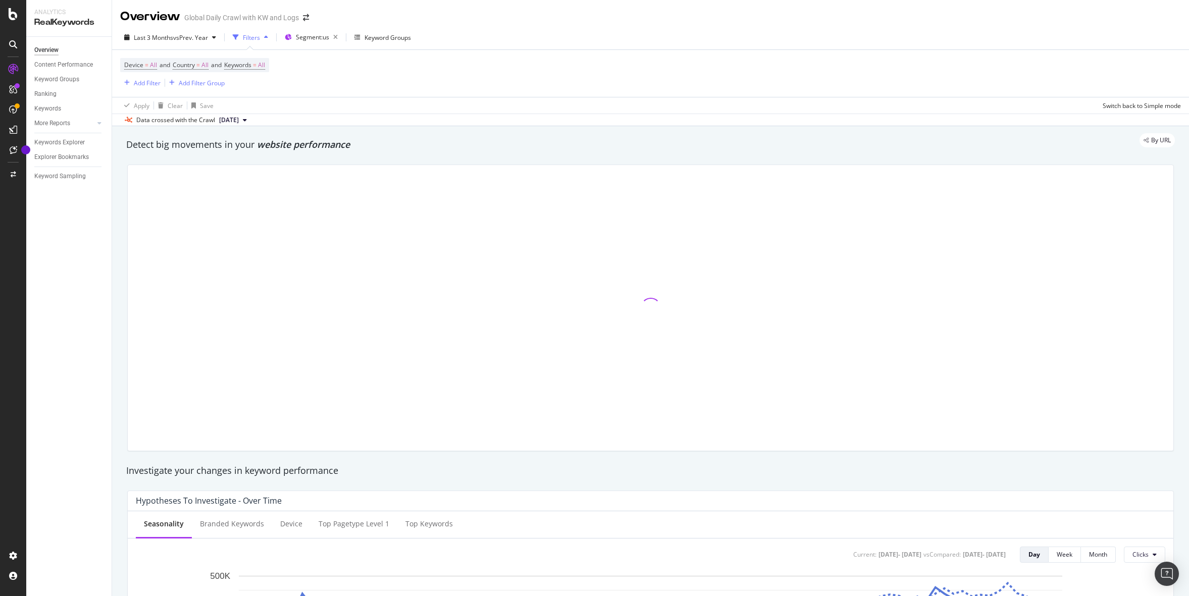
click at [646, 86] on div "Device = All and Country = All and Keywords = All Add Filter Add Filter Group" at bounding box center [650, 73] width 1061 height 47
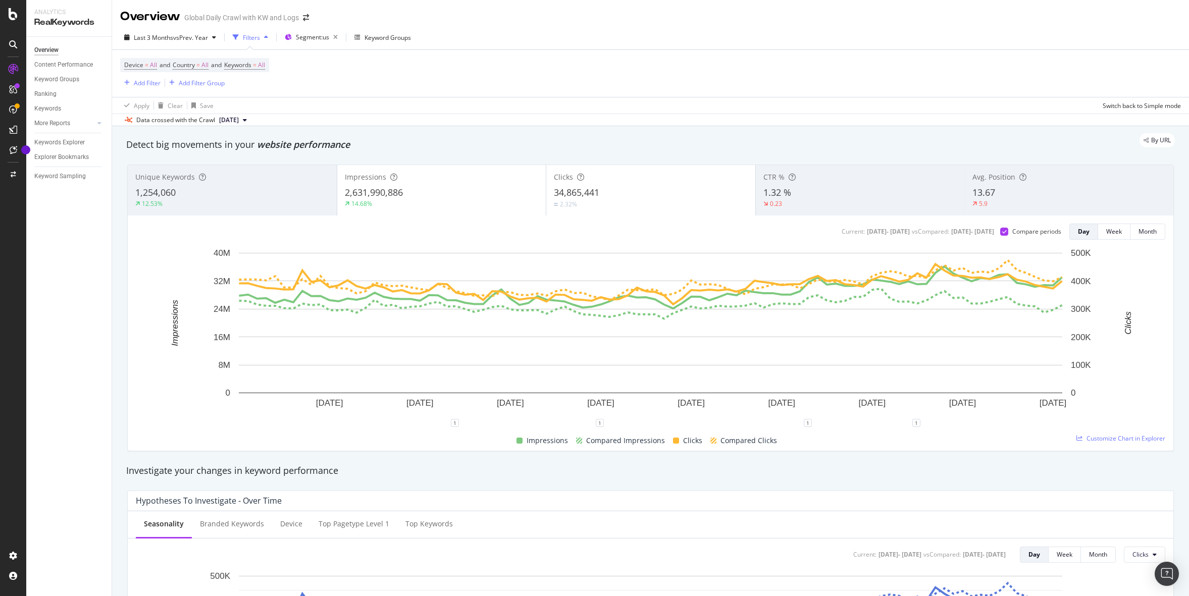
click at [595, 200] on div "2.32%" at bounding box center [651, 204] width 194 height 10
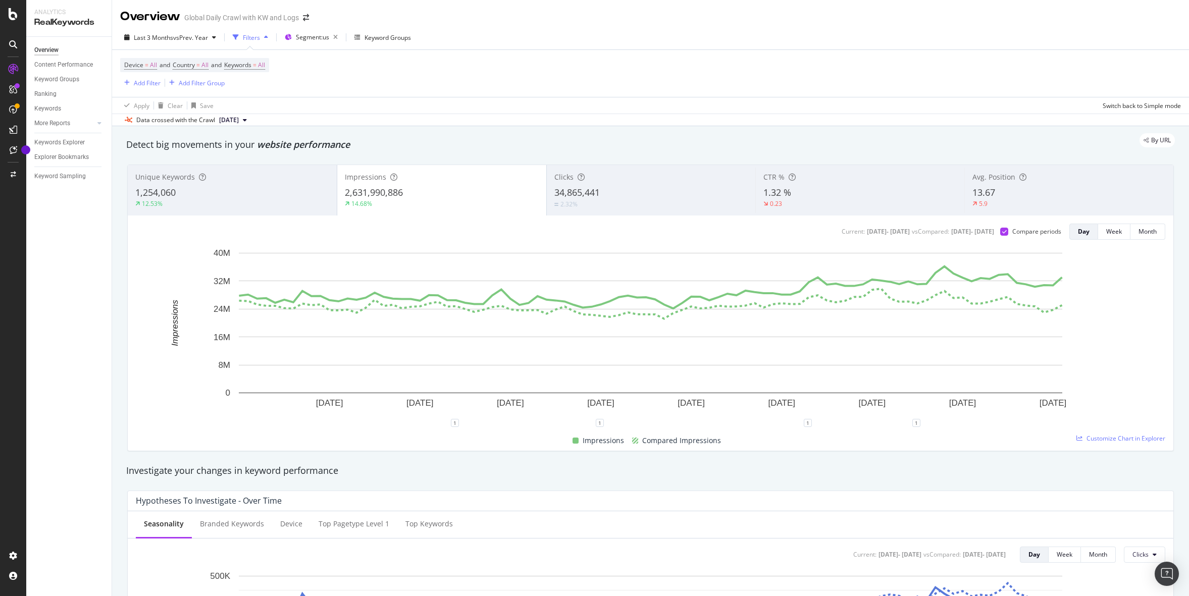
click at [191, 194] on div "1,254,060" at bounding box center [232, 192] width 194 height 13
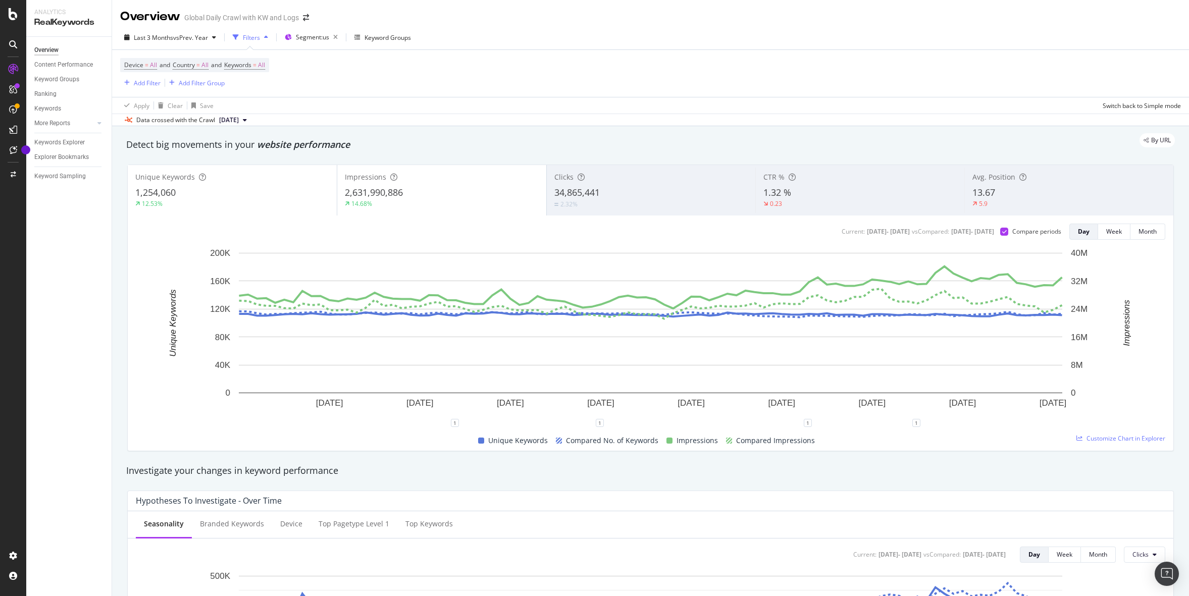
click at [381, 196] on span "2,631,990,886" at bounding box center [374, 192] width 58 height 12
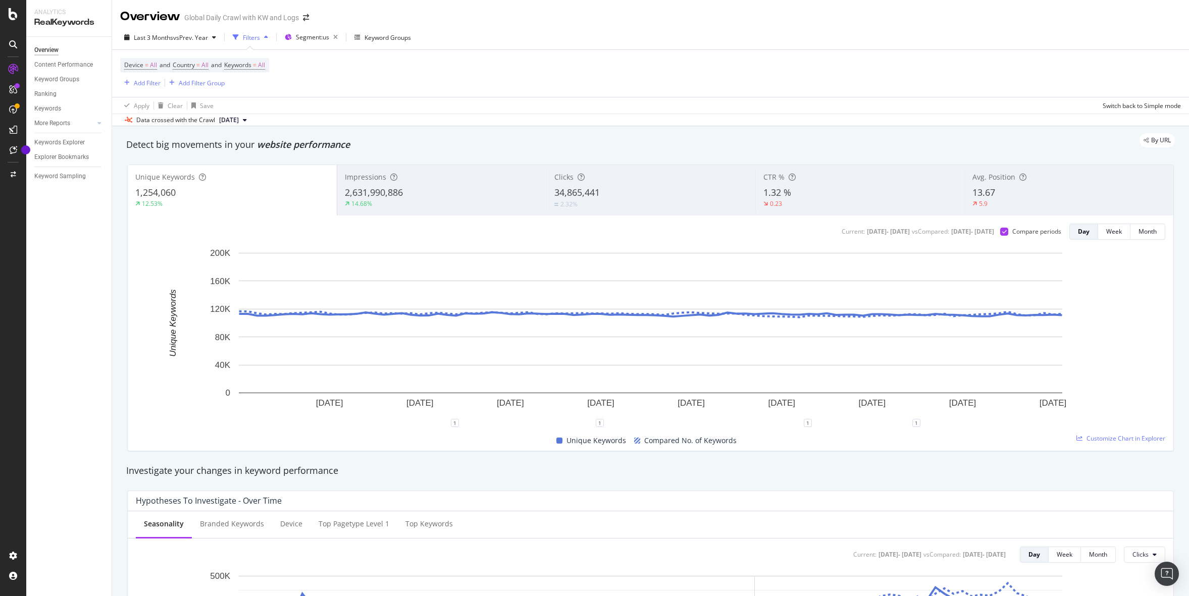
click at [600, 200] on div "2.32%" at bounding box center [650, 204] width 193 height 10
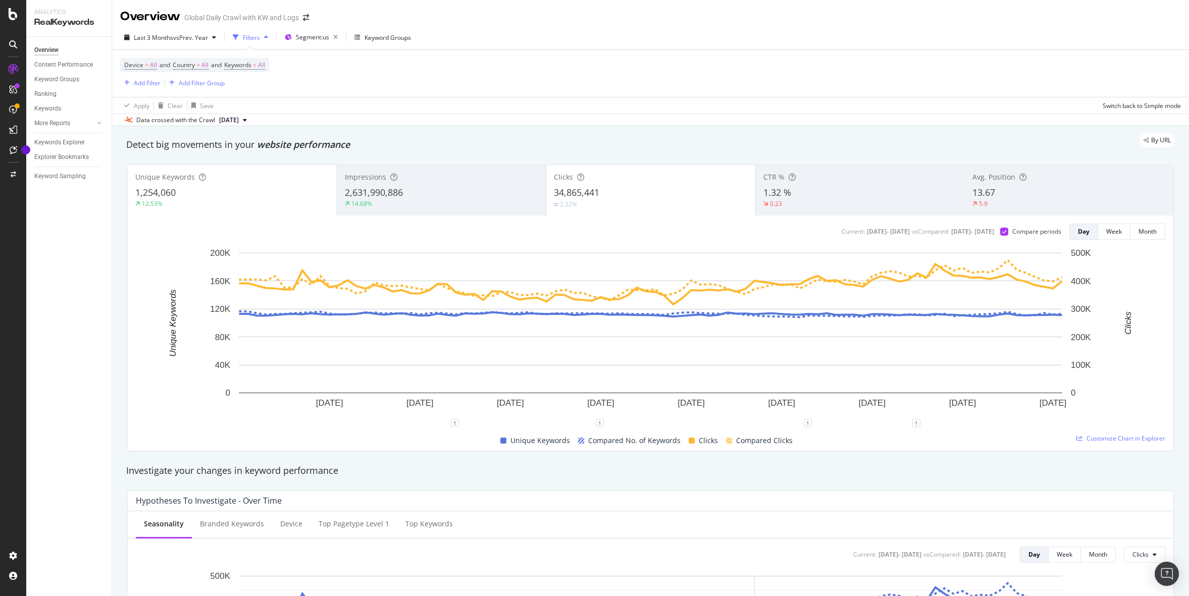
click at [172, 193] on span "1,254,060" at bounding box center [155, 192] width 40 height 12
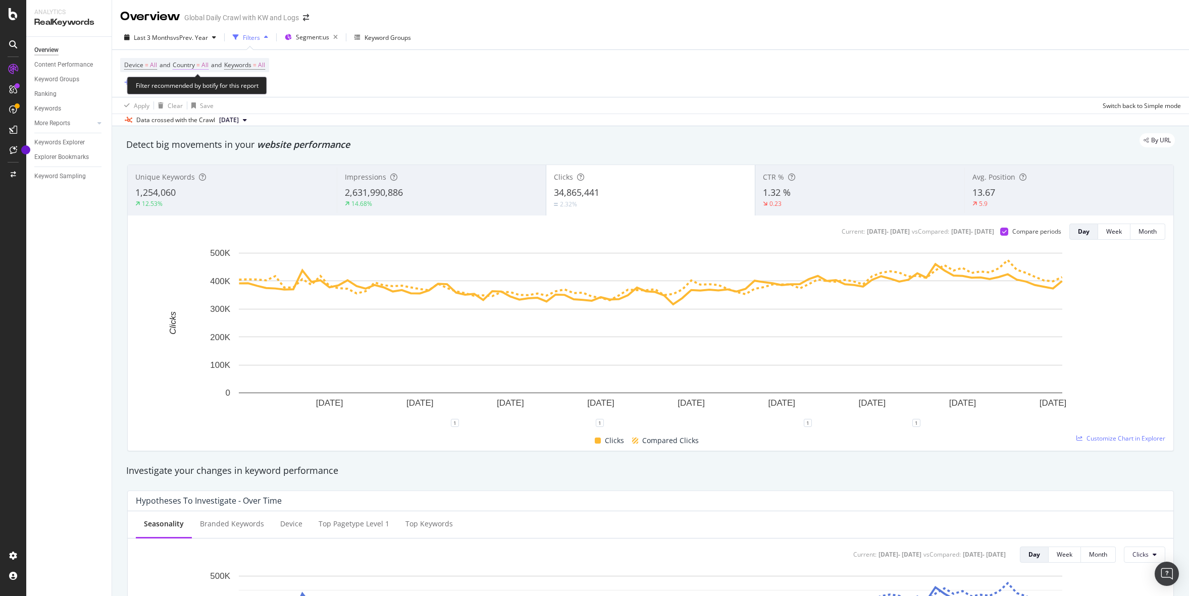
click at [199, 66] on span "=" at bounding box center [198, 65] width 4 height 9
click at [197, 90] on icon at bounding box center [195, 89] width 7 height 6
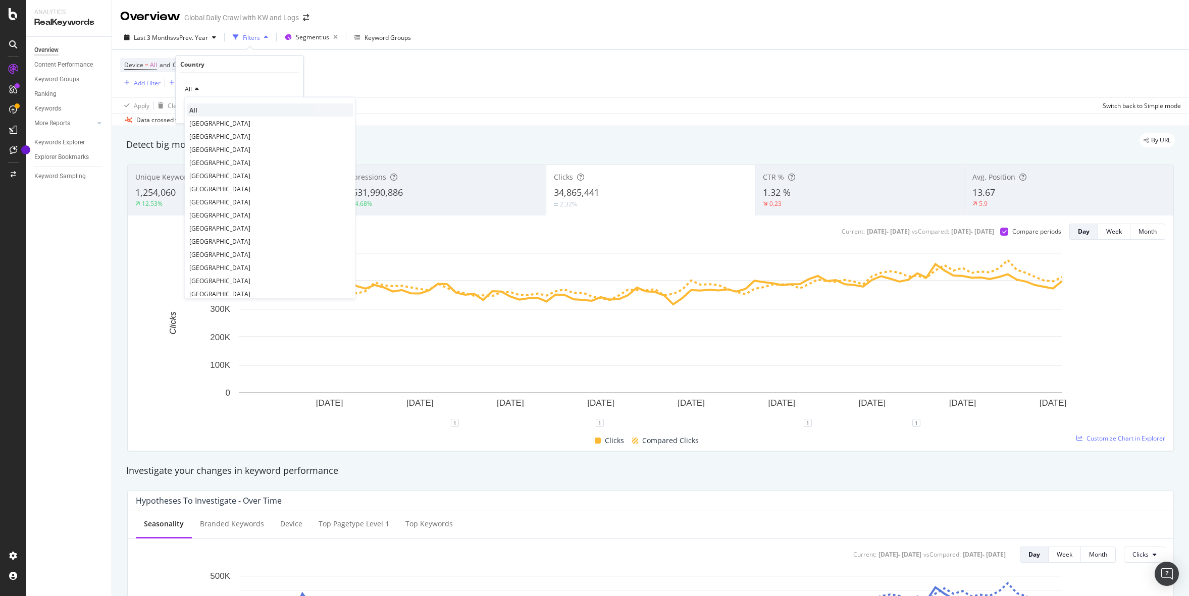
click at [207, 116] on div "All" at bounding box center [270, 109] width 167 height 13
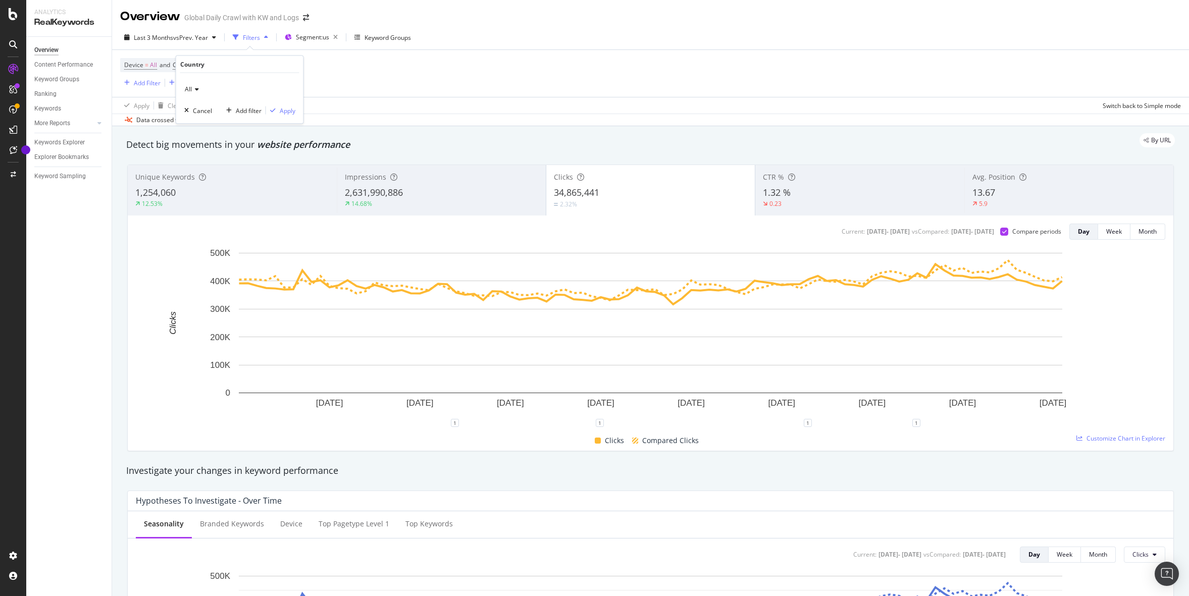
click at [198, 86] on div "All" at bounding box center [239, 89] width 111 height 16
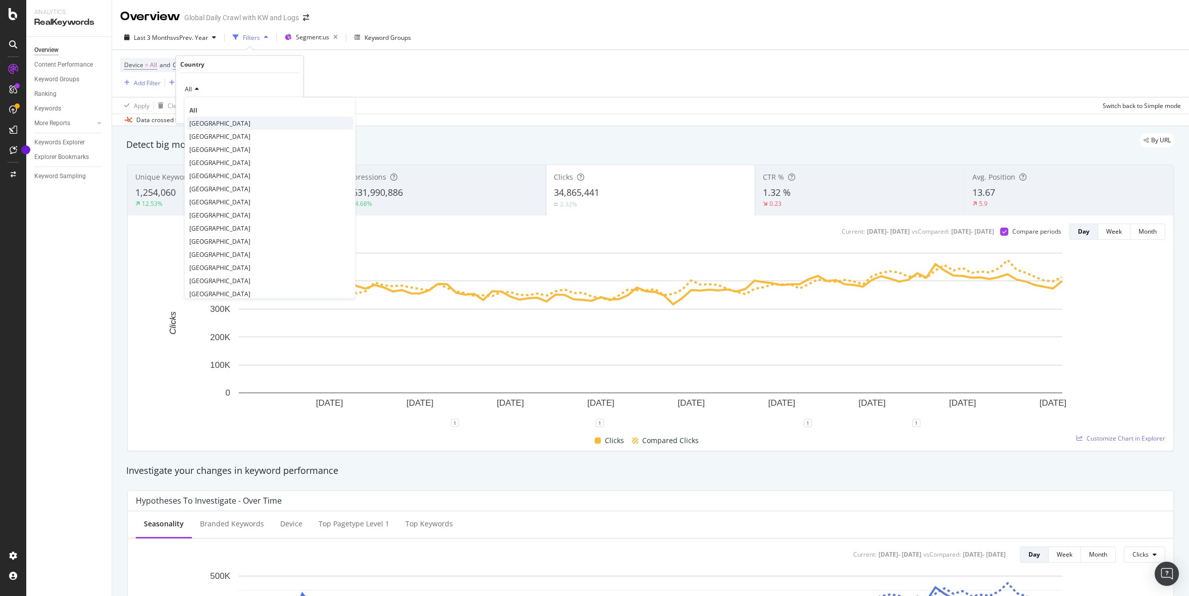
click at [208, 120] on span "United States of America" at bounding box center [219, 123] width 61 height 9
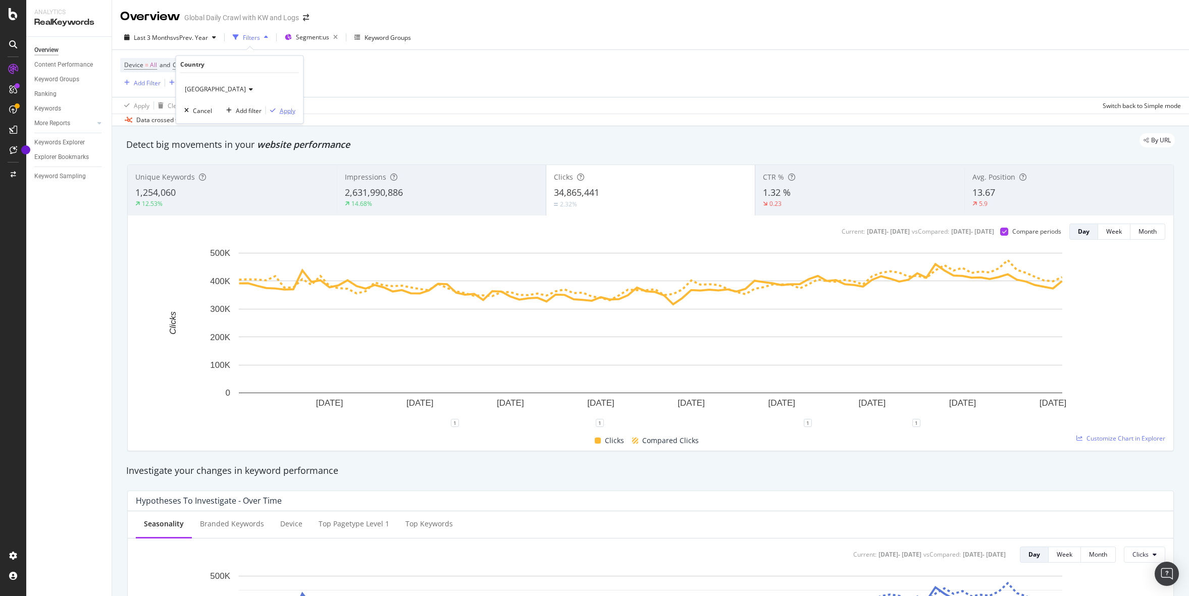
click at [294, 110] on div "Apply" at bounding box center [288, 110] width 16 height 9
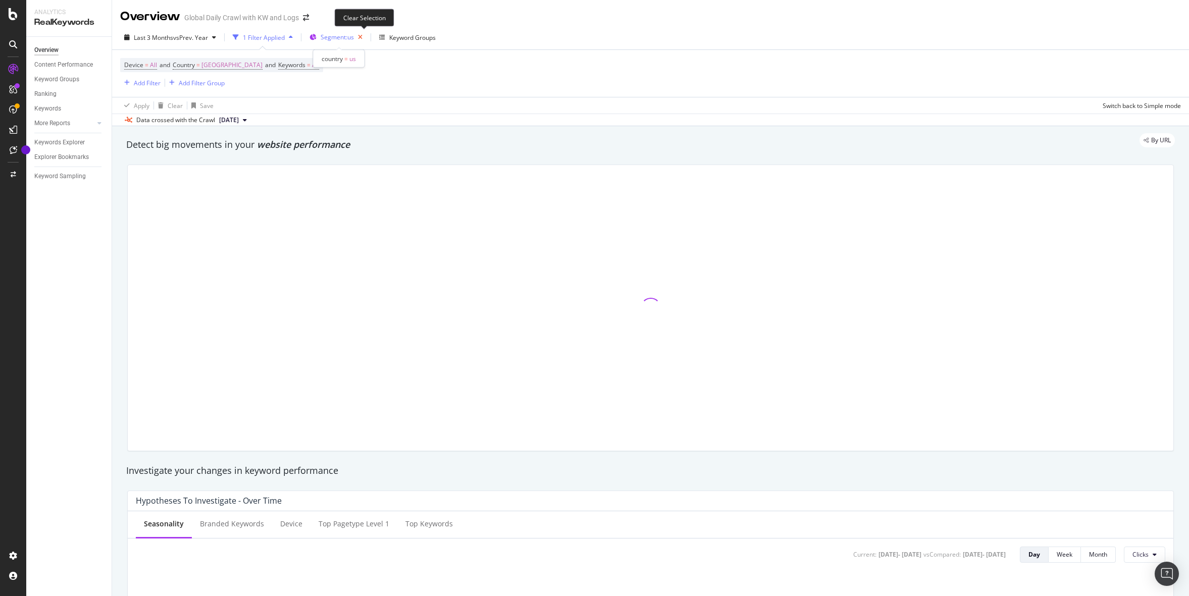
click at [363, 37] on icon "button" at bounding box center [360, 37] width 13 height 14
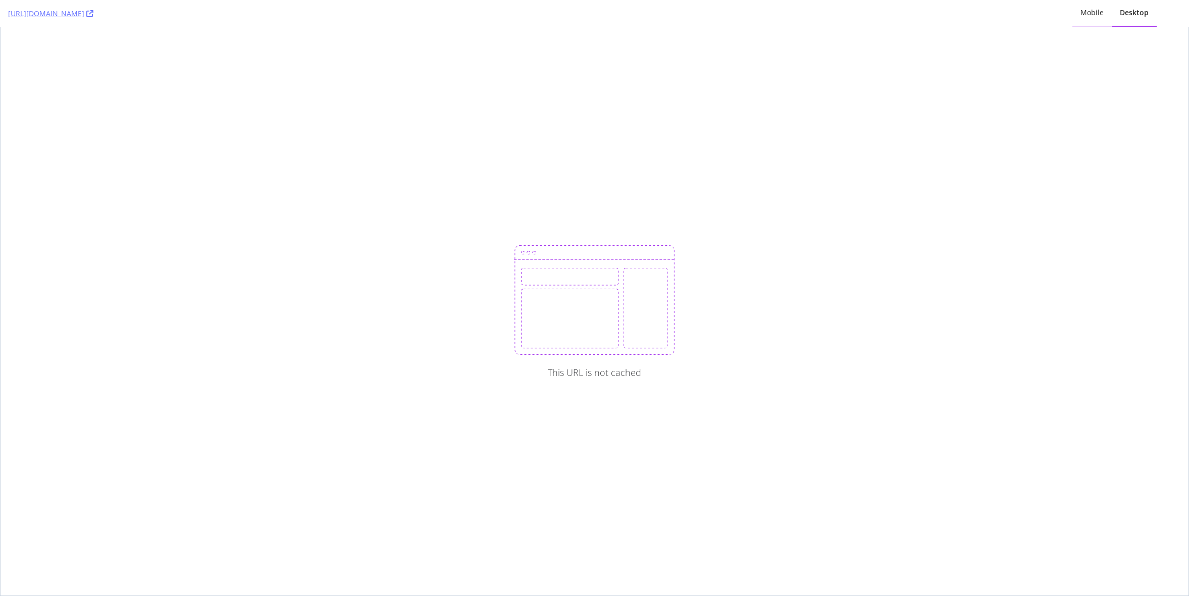
click at [1096, 12] on div "Mobile" at bounding box center [1091, 13] width 23 height 10
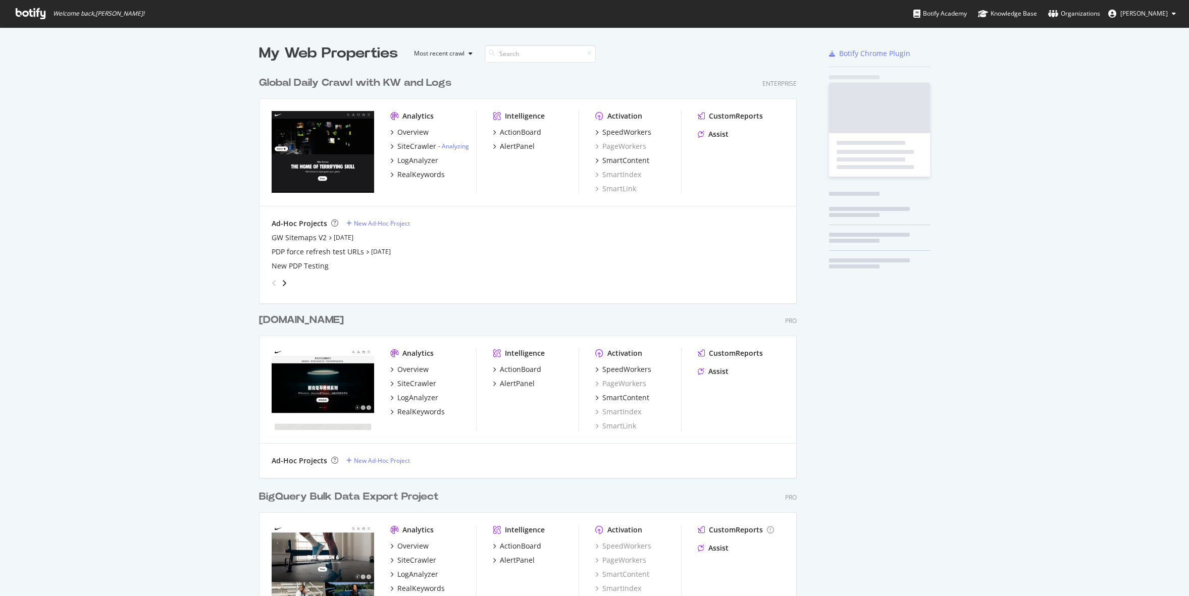
scroll to position [591, 546]
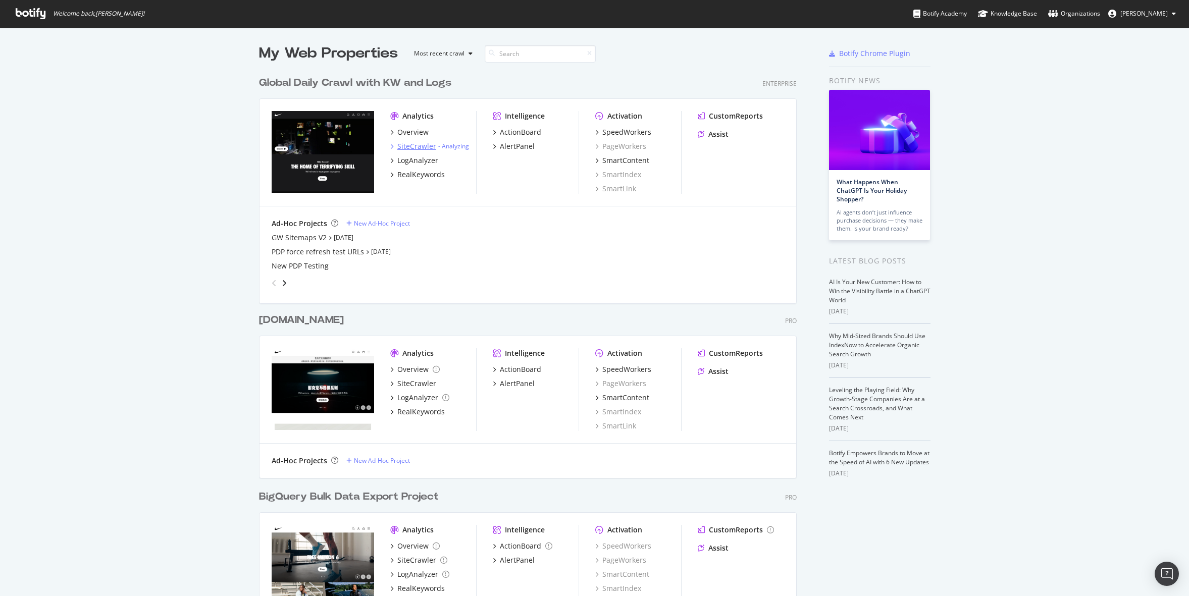
click at [425, 142] on div "SiteCrawler" at bounding box center [416, 146] width 39 height 10
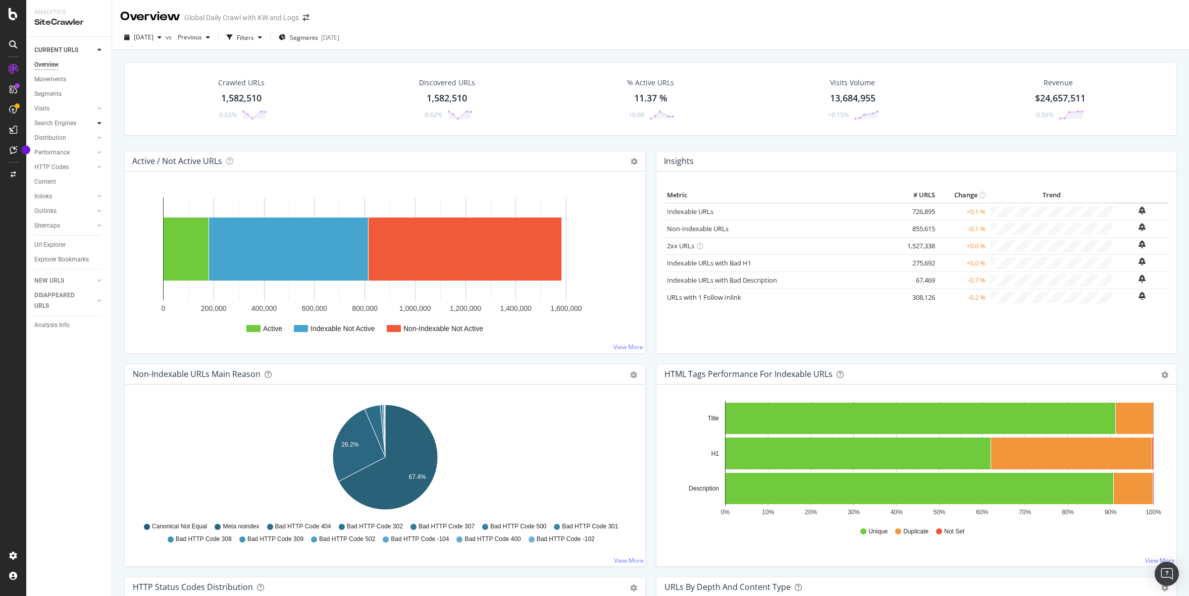
click at [101, 123] on icon at bounding box center [99, 123] width 4 height 6
click at [60, 139] on div "Top Charts" at bounding box center [54, 138] width 30 height 11
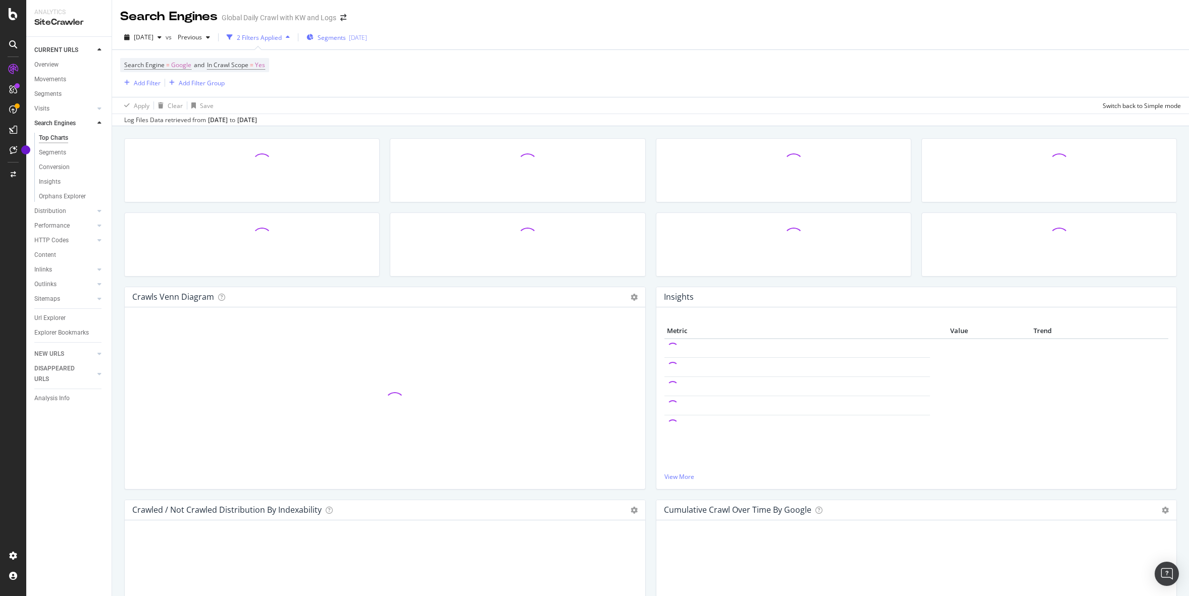
click at [346, 35] on span "Segments" at bounding box center [332, 37] width 28 height 9
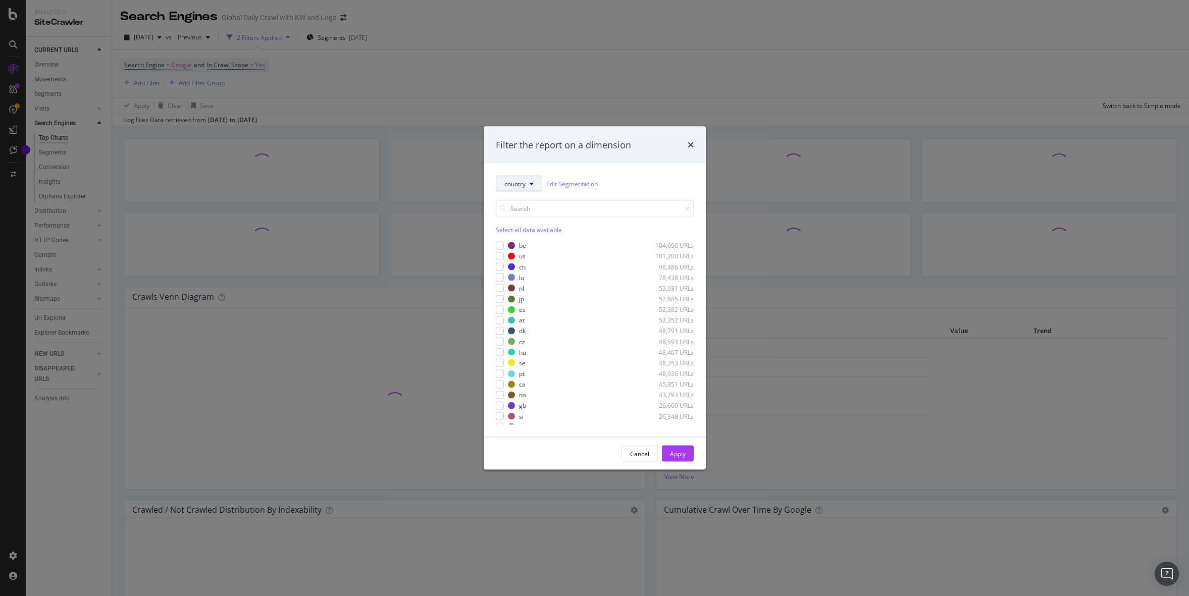
click at [514, 182] on span "country" at bounding box center [514, 183] width 21 height 9
click at [528, 219] on span "pagetype" at bounding box center [541, 220] width 75 height 9
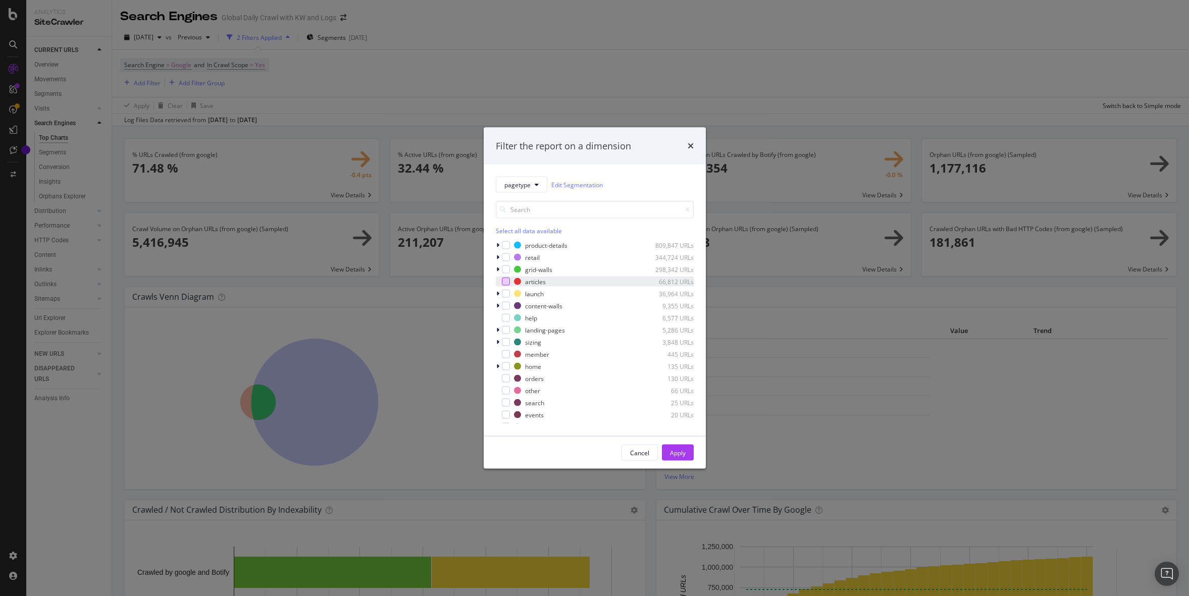
click at [504, 283] on div "modal" at bounding box center [506, 282] width 8 height 8
click at [681, 454] on div "Apply" at bounding box center [678, 452] width 16 height 9
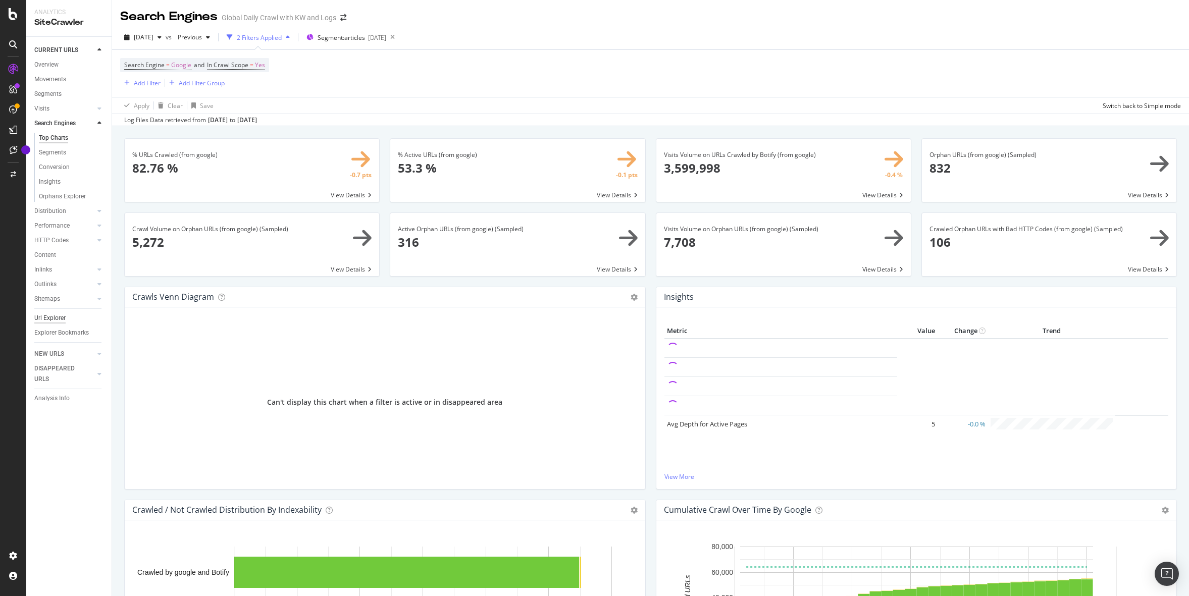
click at [61, 319] on div "Url Explorer" at bounding box center [49, 318] width 31 height 11
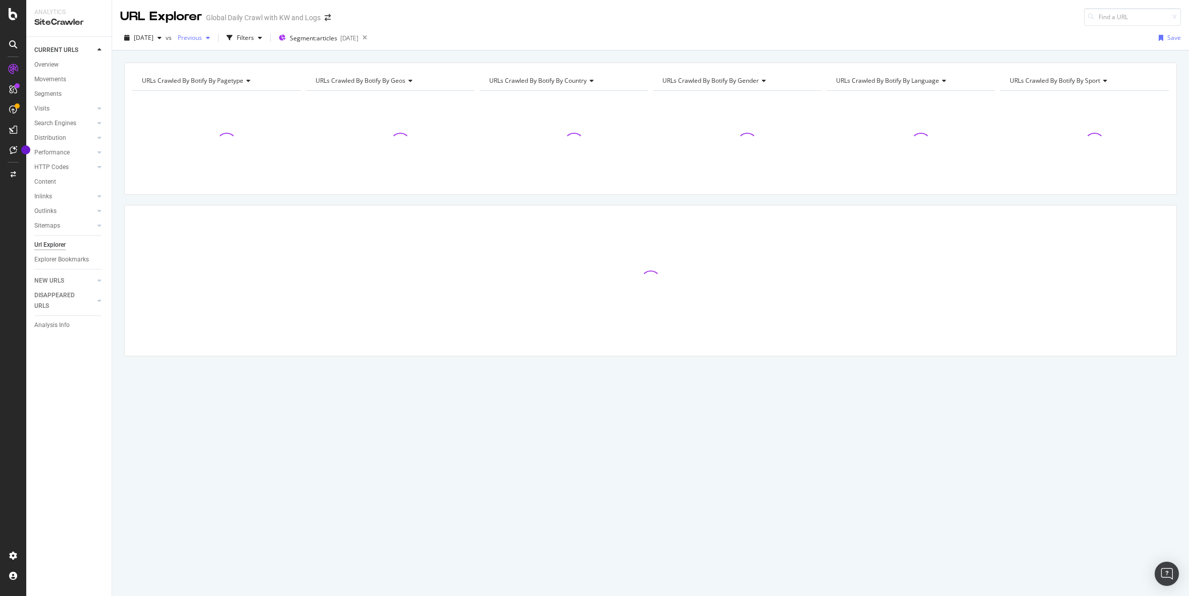
click at [202, 40] on span "Previous" at bounding box center [188, 37] width 28 height 9
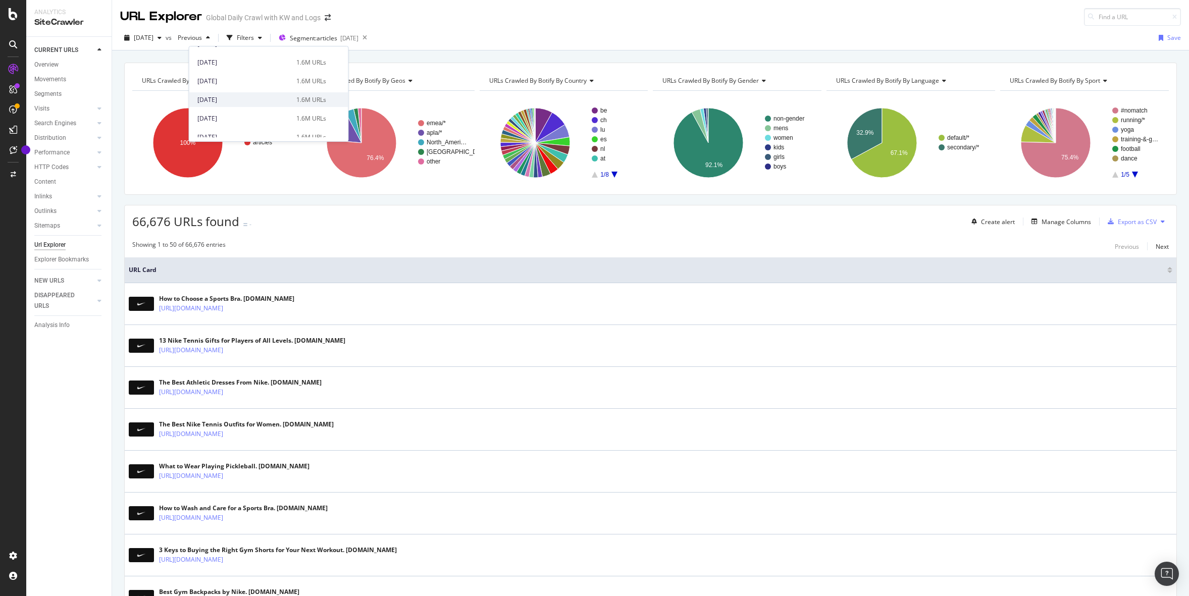
scroll to position [348, 0]
click at [238, 102] on div "[DATE]" at bounding box center [243, 99] width 93 height 9
click at [614, 174] on icon "A chart." at bounding box center [614, 175] width 6 height 6
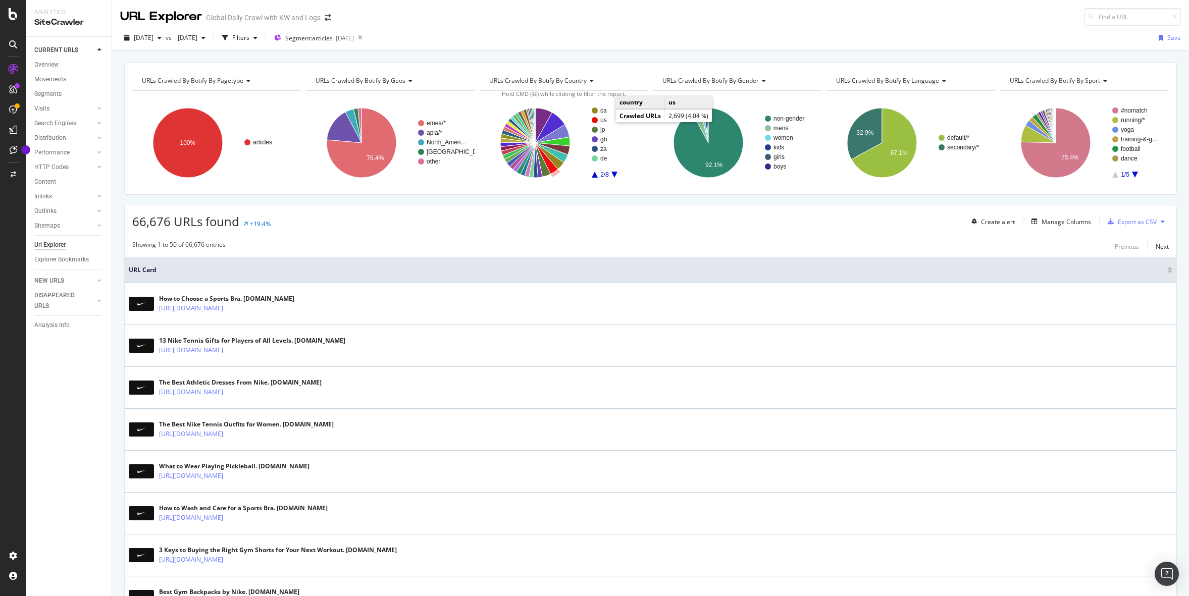
click at [603, 119] on text "us" at bounding box center [603, 120] width 7 height 7
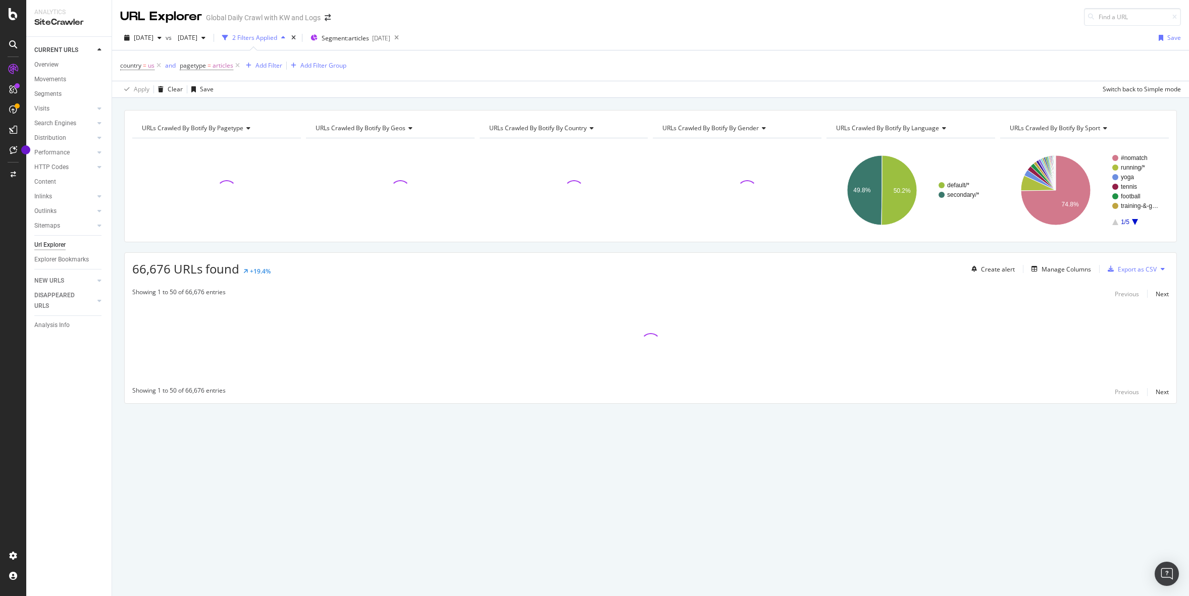
click at [639, 46] on div "[DATE] vs [DATE] 2 Filters Applied Segment: articles [DATE] Save" at bounding box center [650, 40] width 1077 height 20
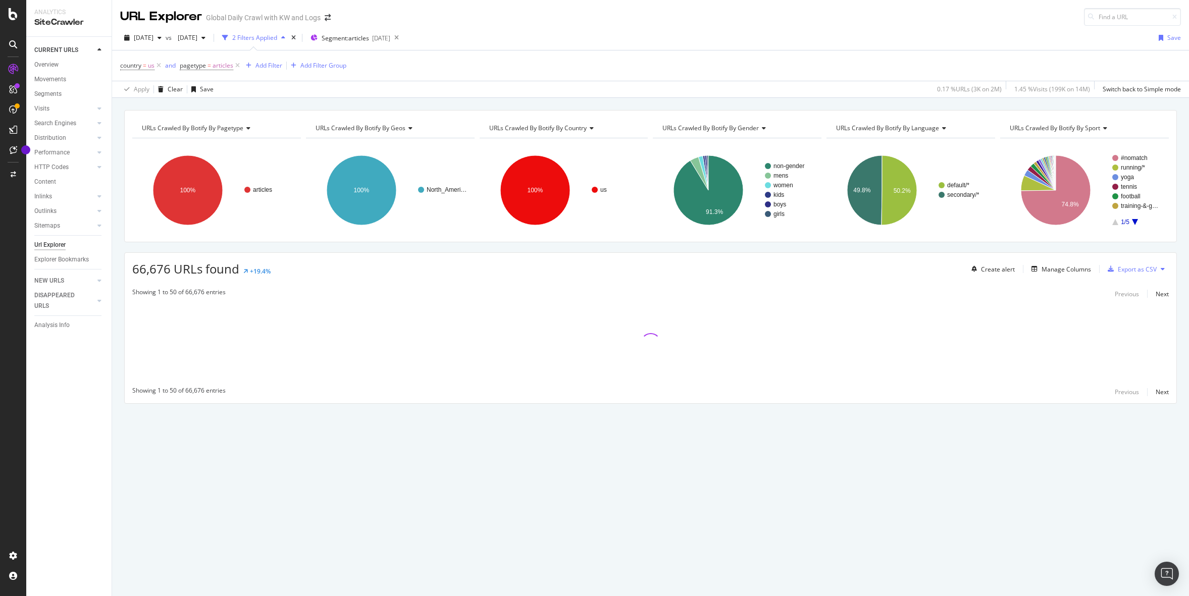
click at [730, 30] on div "[DATE] vs [DATE] 2 Filters Applied Segment: articles [DATE] Save" at bounding box center [650, 40] width 1077 height 20
click at [666, 32] on div "[DATE] vs [DATE] 2 Filters Applied Segment: articles [DATE] Save" at bounding box center [650, 40] width 1077 height 20
click at [647, 43] on div "[DATE] vs [DATE] 2 Filters Applied Segment: articles [DATE] Save" at bounding box center [650, 40] width 1077 height 20
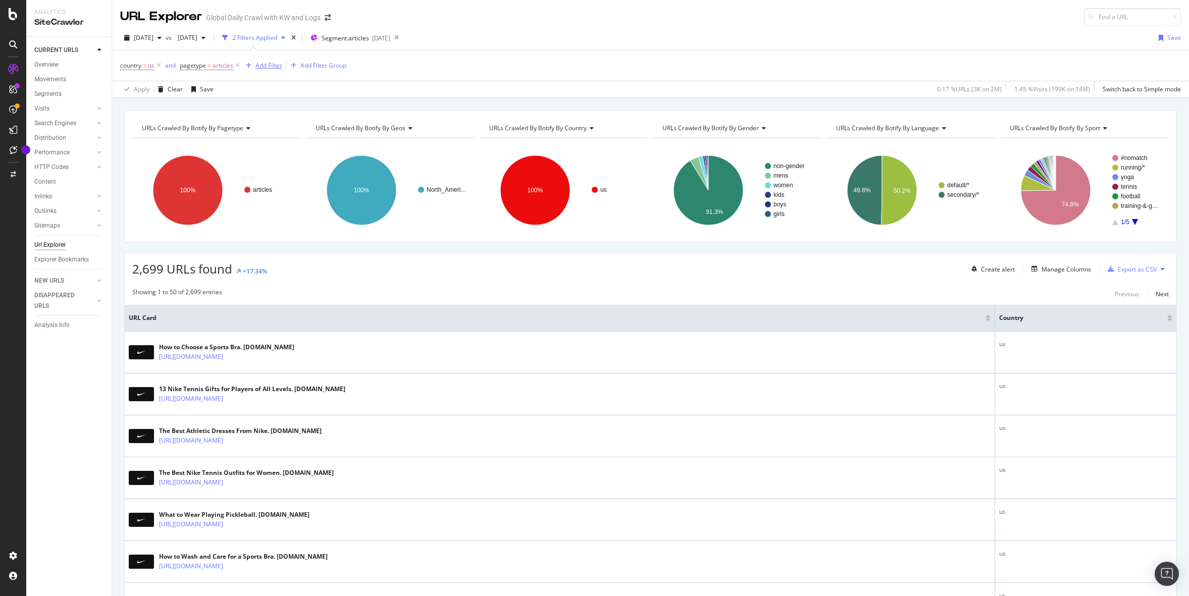
click at [268, 64] on div "Add Filter" at bounding box center [268, 65] width 27 height 9
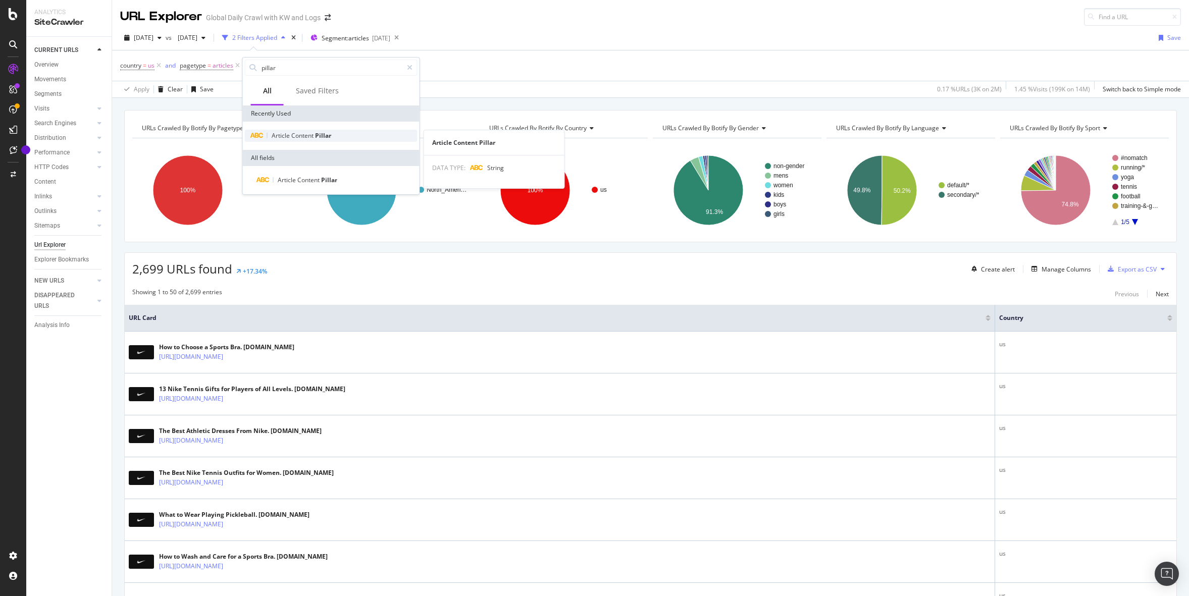
type input "pillar"
click at [299, 139] on span "Content" at bounding box center [303, 135] width 24 height 9
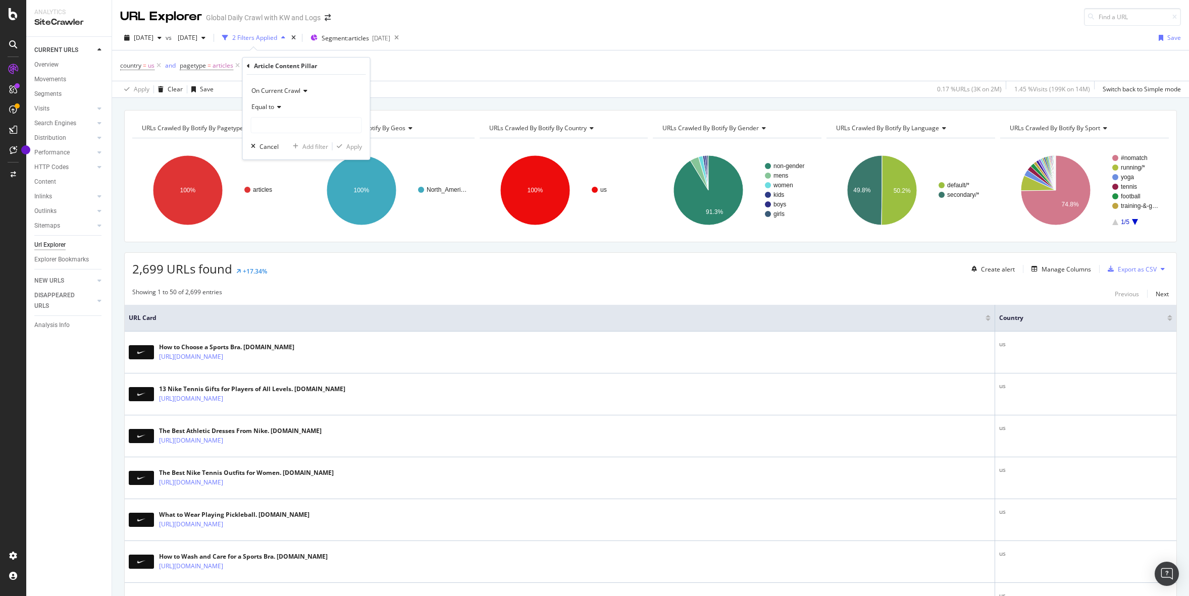
click at [276, 105] on icon at bounding box center [277, 107] width 7 height 6
drag, startPoint x: 284, startPoint y: 232, endPoint x: 286, endPoint y: 204, distance: 27.4
click at [284, 232] on span "Matches regex" at bounding box center [277, 233] width 42 height 9
click at [290, 127] on input "text" at bounding box center [306, 125] width 110 height 16
type input "Activity"
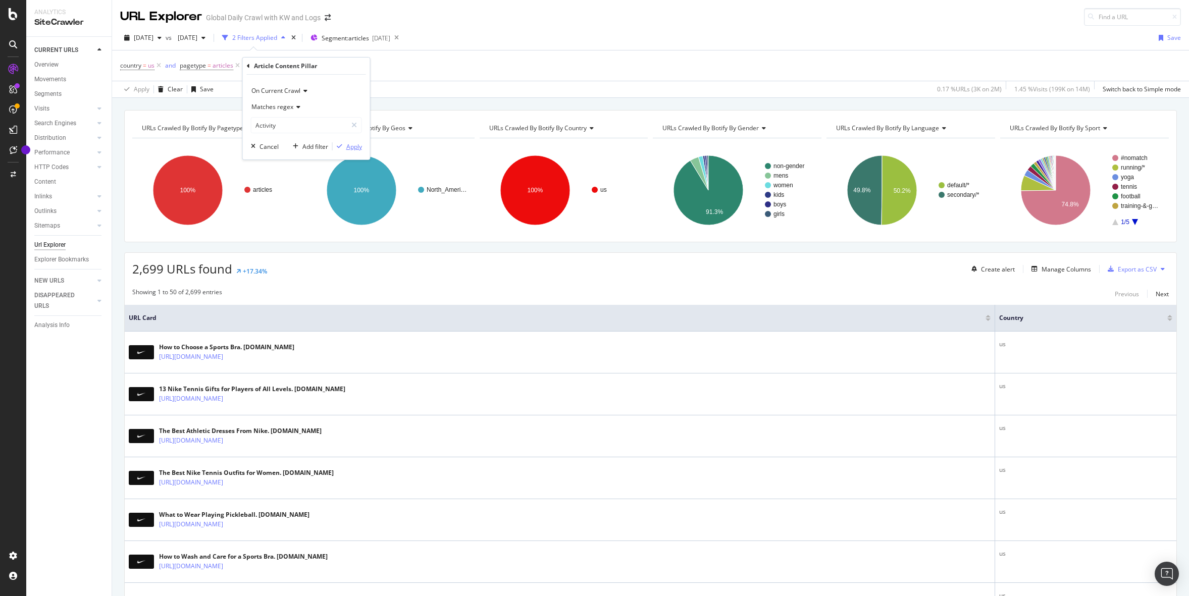
click at [353, 144] on div "Apply" at bounding box center [354, 146] width 16 height 9
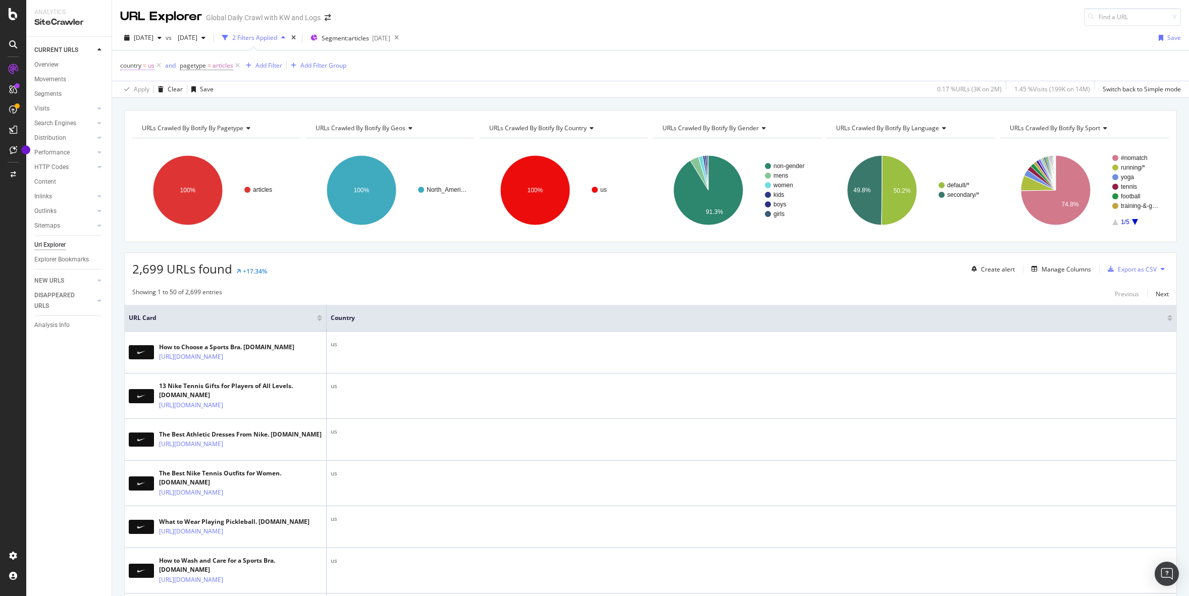
click at [138, 68] on span "country" at bounding box center [130, 65] width 21 height 9
click at [158, 128] on div at bounding box center [184, 124] width 110 height 16
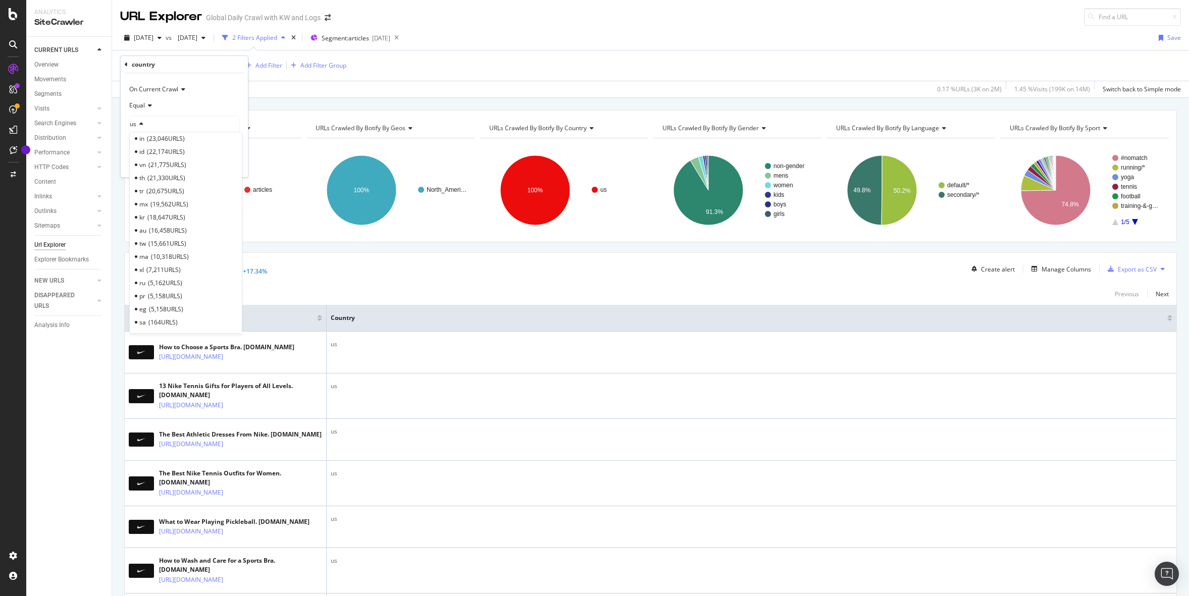
scroll to position [467, 0]
click at [171, 198] on span "16,458 URLS" at bounding box center [168, 202] width 38 height 9
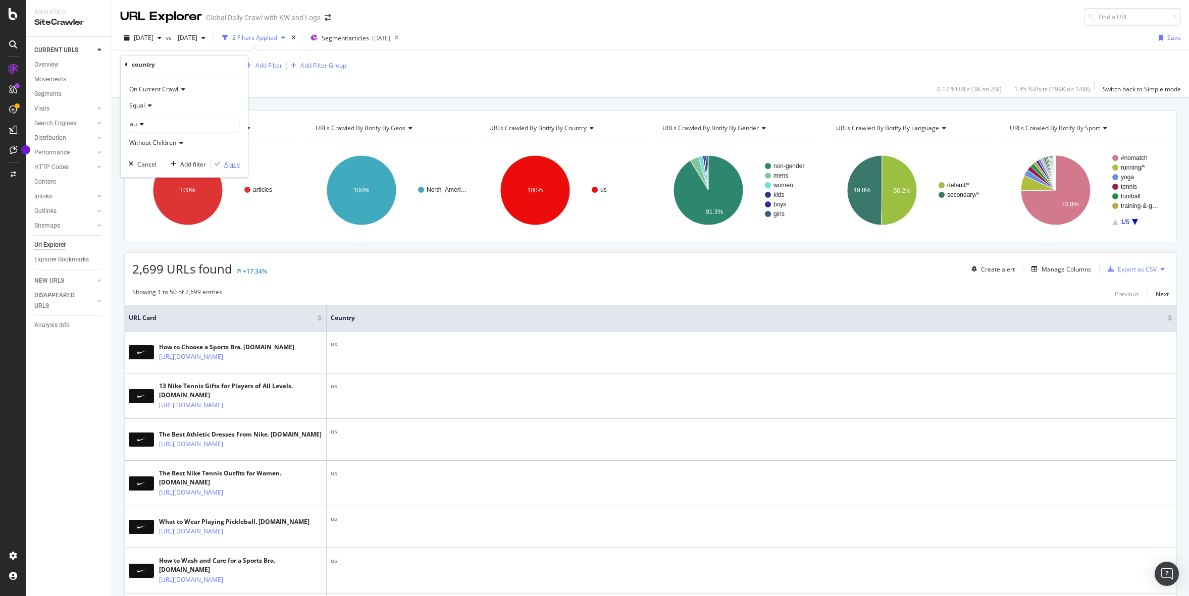
click at [237, 164] on div "Apply" at bounding box center [232, 164] width 16 height 9
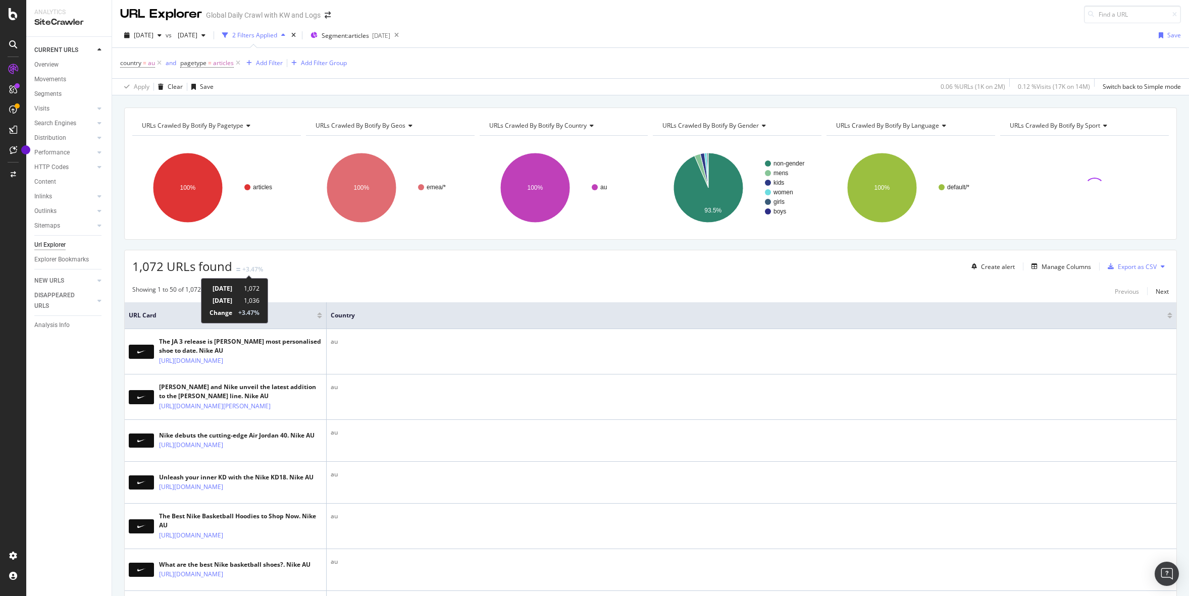
scroll to position [6, 0]
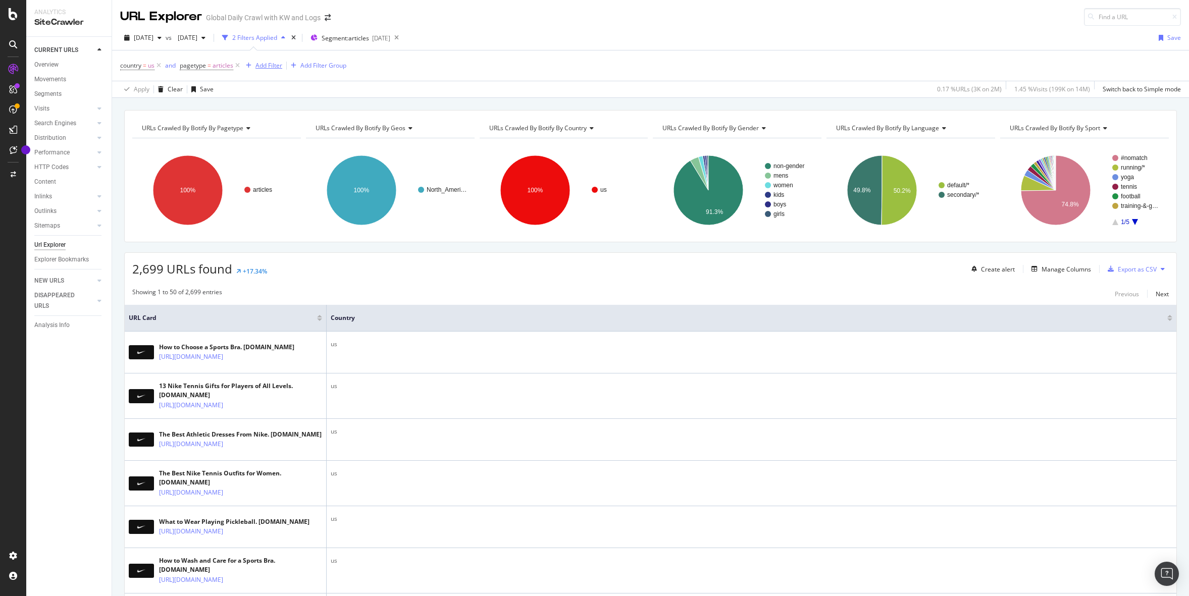
click at [275, 67] on div "Add Filter" at bounding box center [268, 65] width 27 height 9
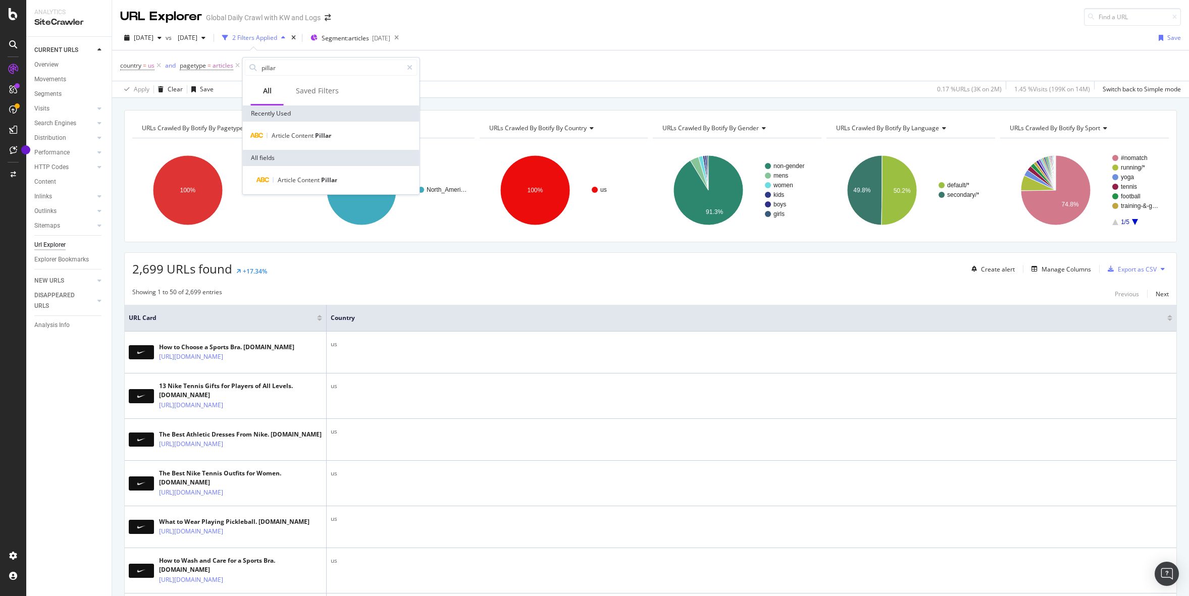
click at [320, 142] on div "Article Content Pillar" at bounding box center [331, 136] width 177 height 28
click at [320, 138] on span "Pillar" at bounding box center [323, 135] width 16 height 9
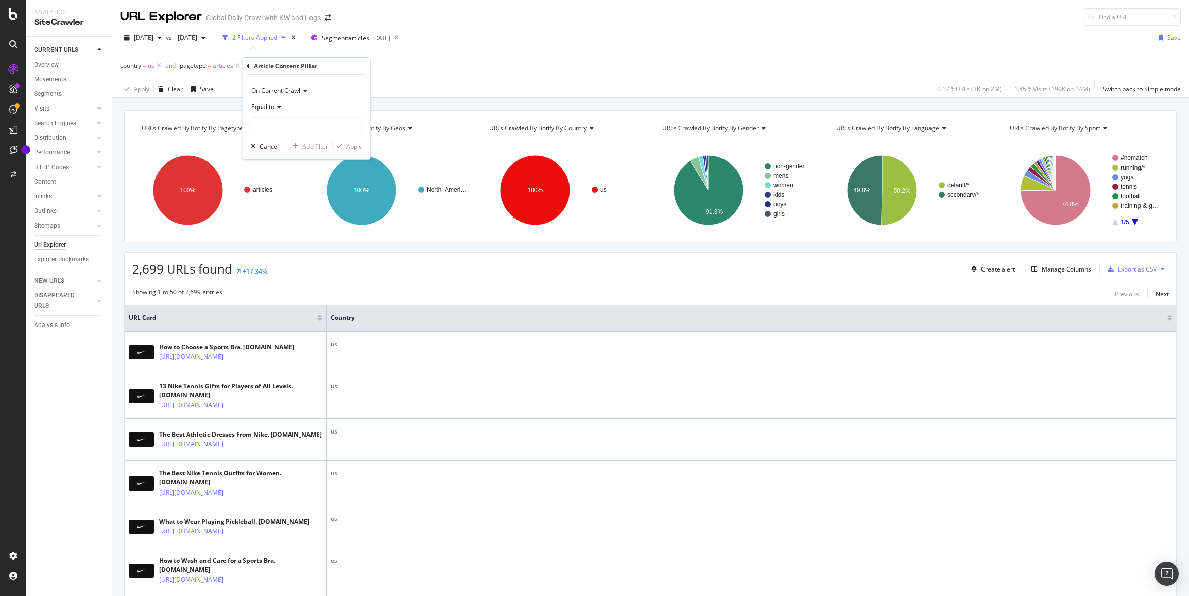
click at [278, 111] on div "Equal to" at bounding box center [306, 107] width 111 height 16
click at [283, 232] on span "Matches regex" at bounding box center [277, 233] width 42 height 9
click at [290, 131] on input "text" at bounding box center [306, 125] width 110 height 16
type input "Product Care"
click at [359, 142] on div "Apply" at bounding box center [354, 146] width 16 height 9
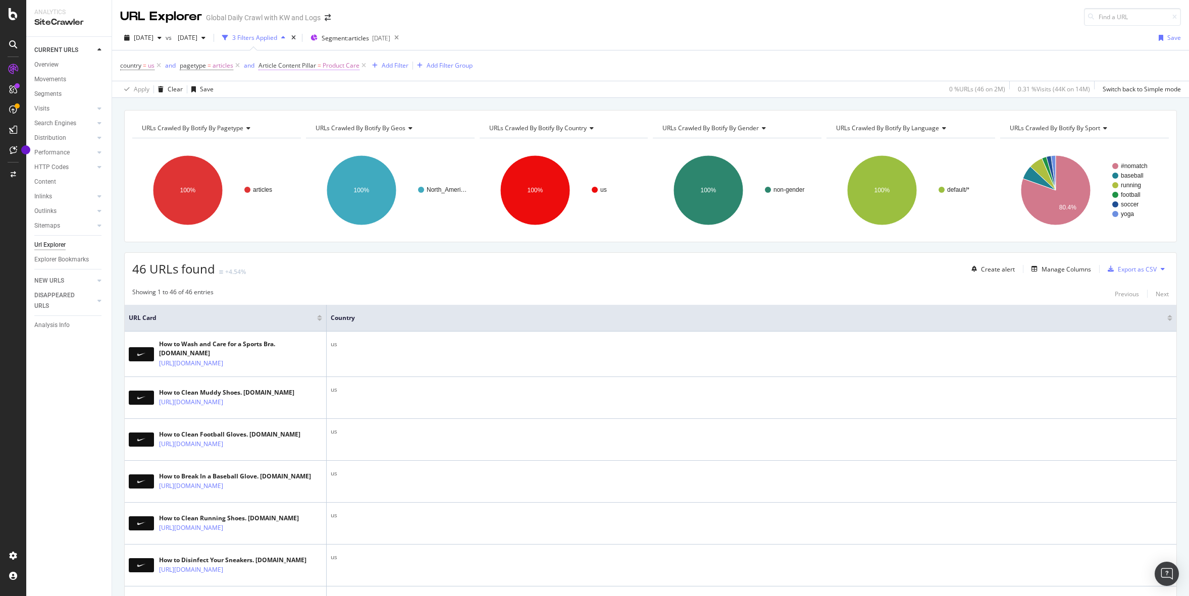
click at [315, 64] on span "Article Content Pillar" at bounding box center [287, 65] width 58 height 9
click at [325, 123] on input "Product Care" at bounding box center [315, 124] width 95 height 16
click at [330, 124] on input "Product Care" at bounding box center [315, 124] width 95 height 16
drag, startPoint x: 332, startPoint y: 123, endPoint x: 262, endPoint y: 125, distance: 69.2
click at [262, 125] on div "On Current Crawl Matches regex Product Care Cancel Add filter Apply" at bounding box center [322, 115] width 127 height 85
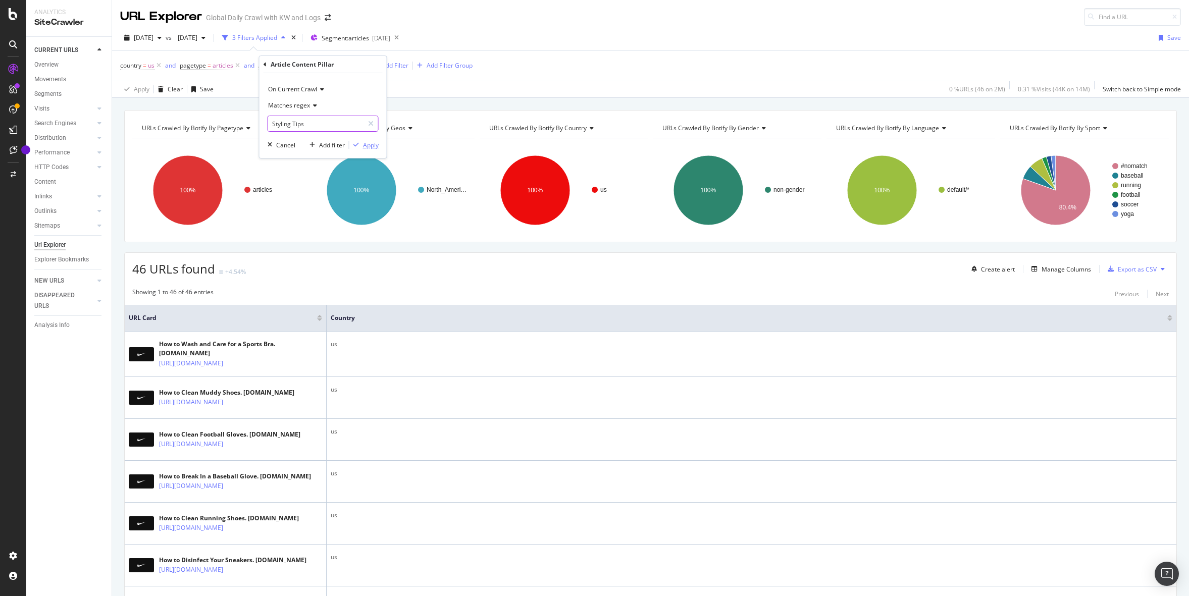
type input "Styling Tips"
click at [375, 145] on div "Apply" at bounding box center [371, 145] width 16 height 9
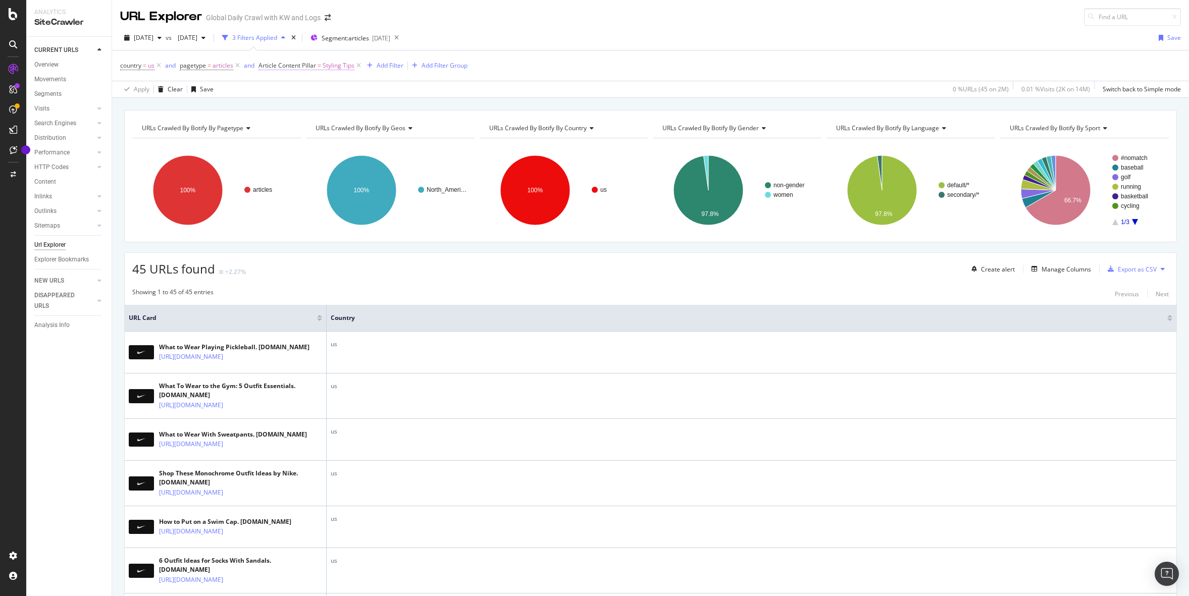
click at [330, 69] on span "Styling Tips" at bounding box center [339, 66] width 32 height 14
click at [296, 124] on input "Styling Tips" at bounding box center [315, 124] width 95 height 16
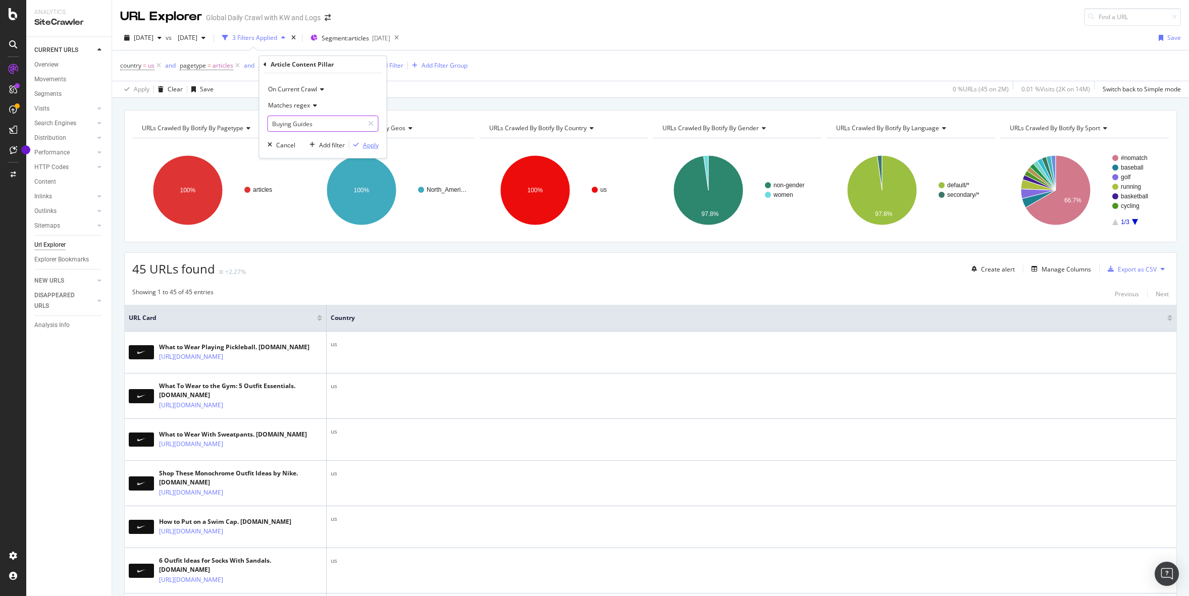
type input "Buying Guides"
click at [370, 146] on div "Apply" at bounding box center [371, 145] width 16 height 9
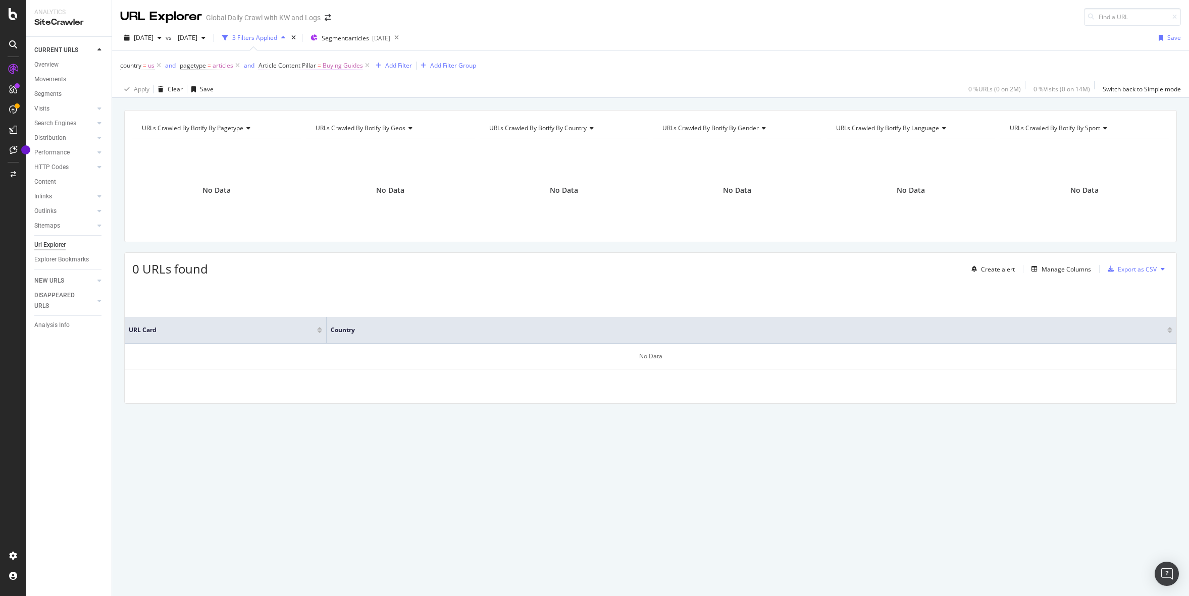
click at [313, 67] on span "Article Content Pillar" at bounding box center [287, 65] width 58 height 9
click at [331, 119] on input "Buying Guides" at bounding box center [315, 124] width 95 height 16
click at [339, 123] on input "Buying Guides" at bounding box center [315, 124] width 95 height 16
type input "Buying Guide"
click at [364, 145] on div "Apply" at bounding box center [371, 145] width 16 height 9
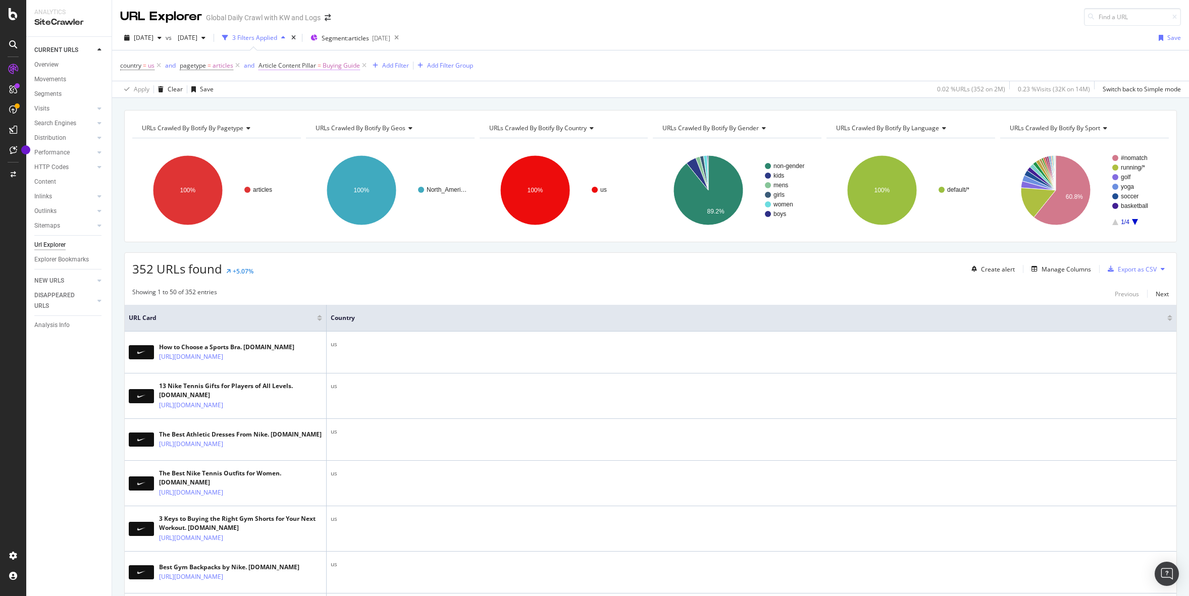
click at [346, 69] on span "Buying Guide" at bounding box center [341, 66] width 37 height 14
click at [305, 103] on span "Matches regex" at bounding box center [289, 105] width 42 height 9
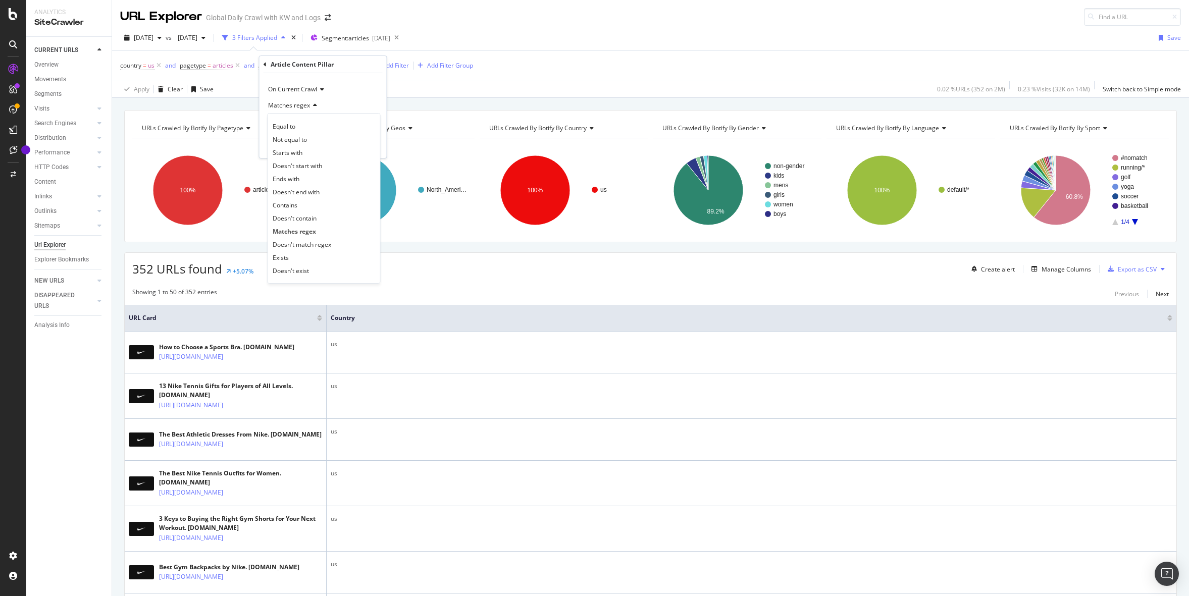
click at [291, 242] on span "Doesn't match regex" at bounding box center [302, 244] width 59 height 9
click at [317, 132] on div "On Current Crawl Doesn't match regex Buying Guide Cancel Add filter Apply" at bounding box center [322, 115] width 127 height 85
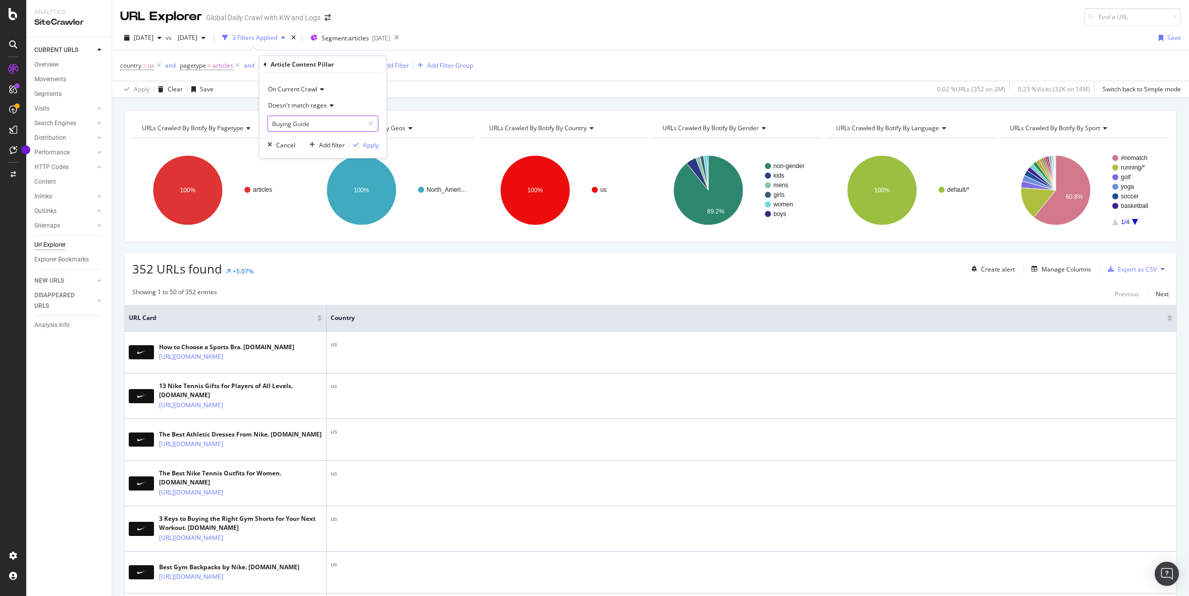
click at [328, 126] on input "Buying Guide" at bounding box center [315, 124] width 95 height 16
click at [337, 125] on input "Buying Guide" at bounding box center [315, 124] width 95 height 16
type input "Buying Guide|Styling Tips|Product Care|Activity"
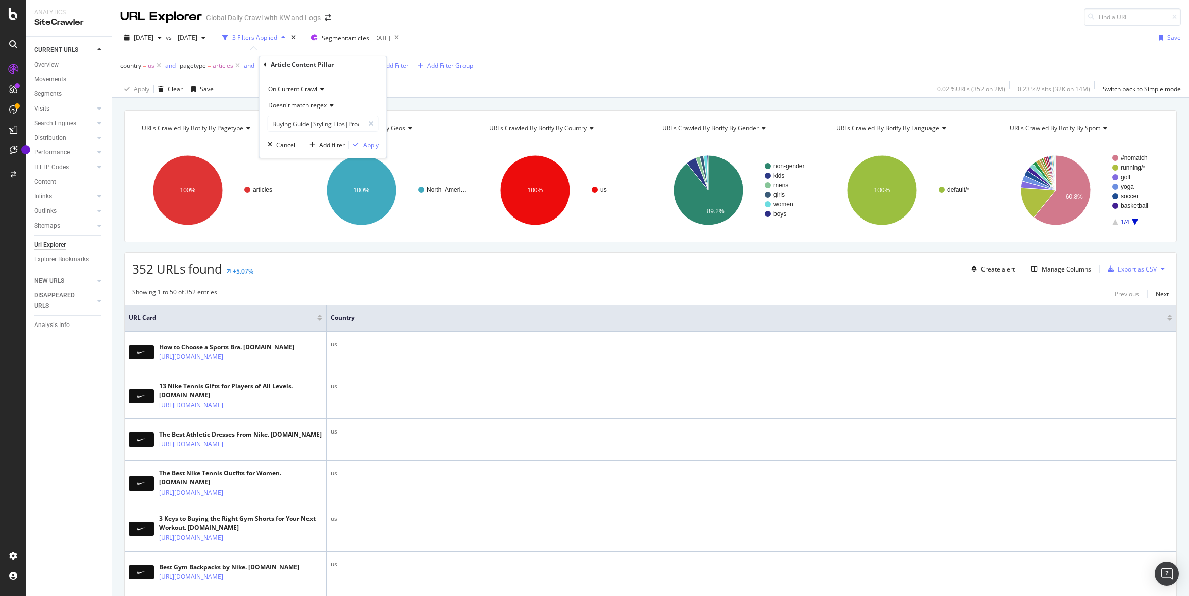
click at [373, 145] on div "Apply" at bounding box center [371, 145] width 16 height 9
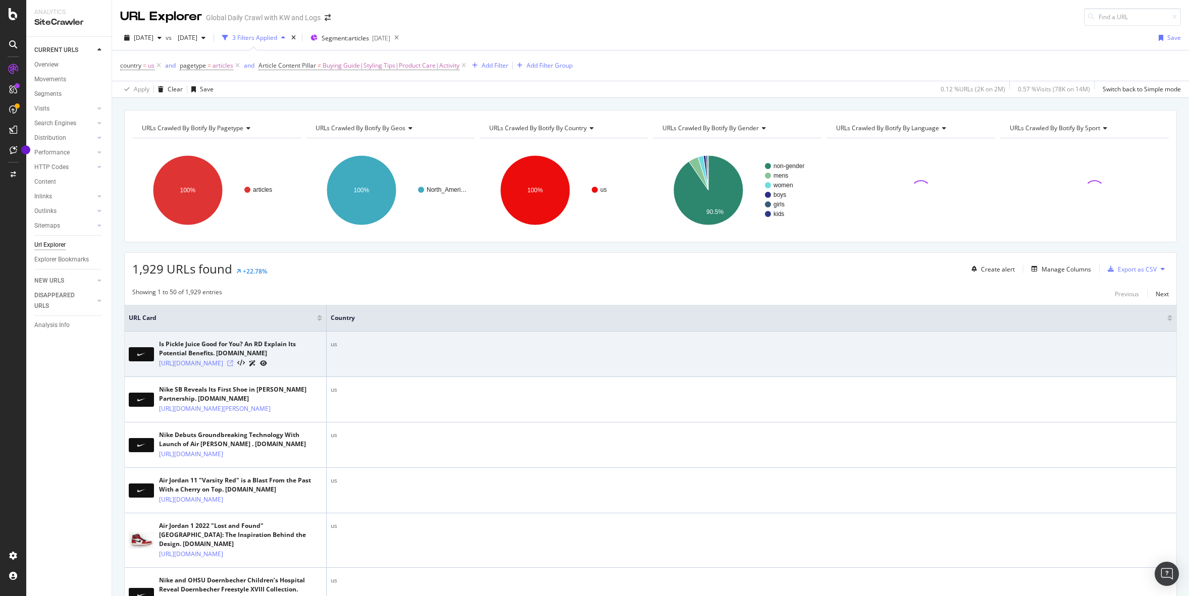
click at [233, 366] on icon at bounding box center [230, 363] width 6 height 6
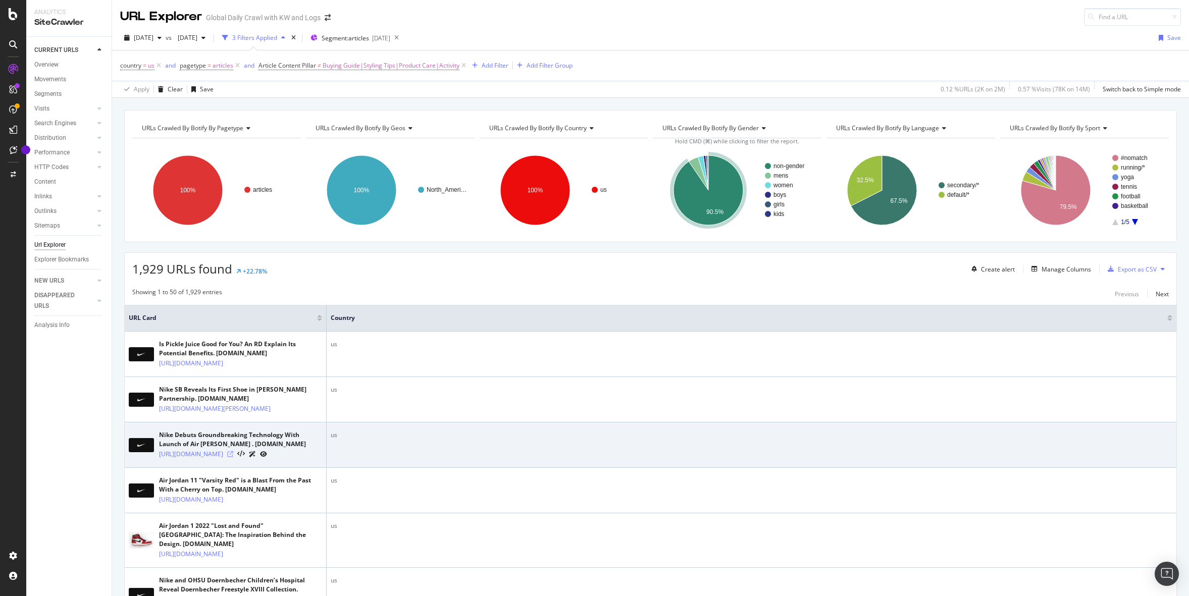
click at [233, 457] on icon at bounding box center [230, 454] width 6 height 6
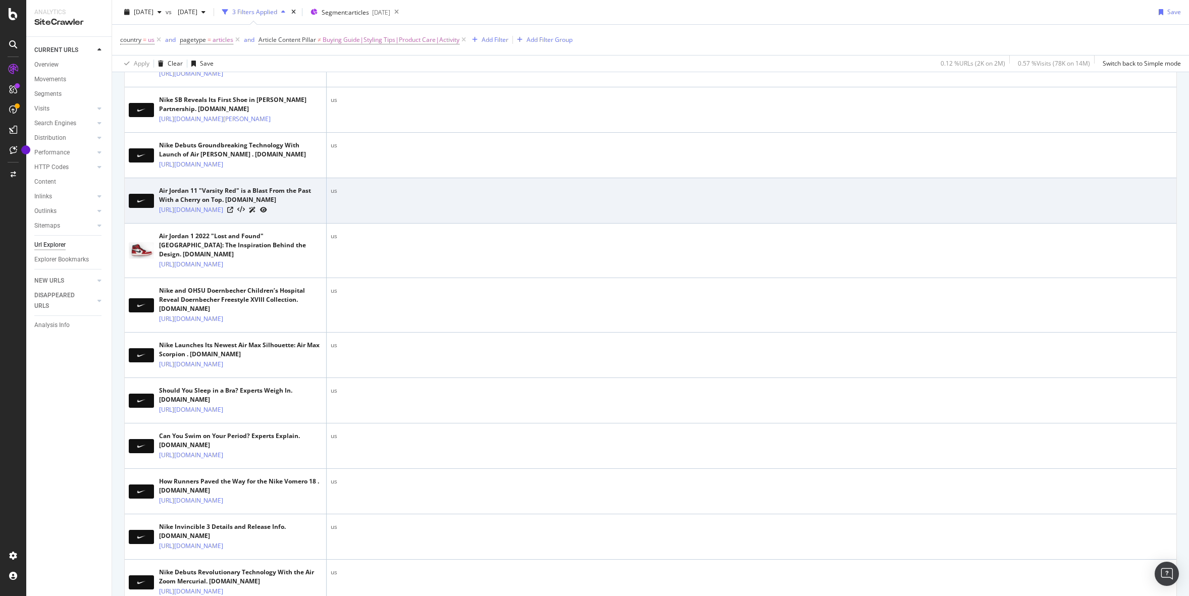
scroll to position [306, 0]
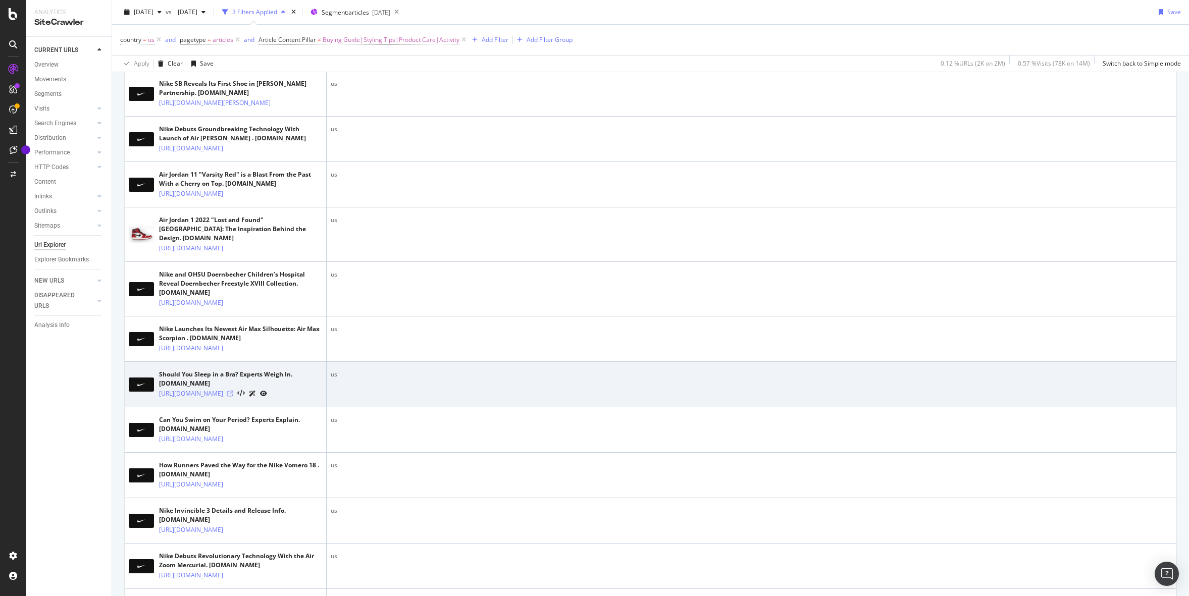
click at [233, 397] on icon at bounding box center [230, 394] width 6 height 6
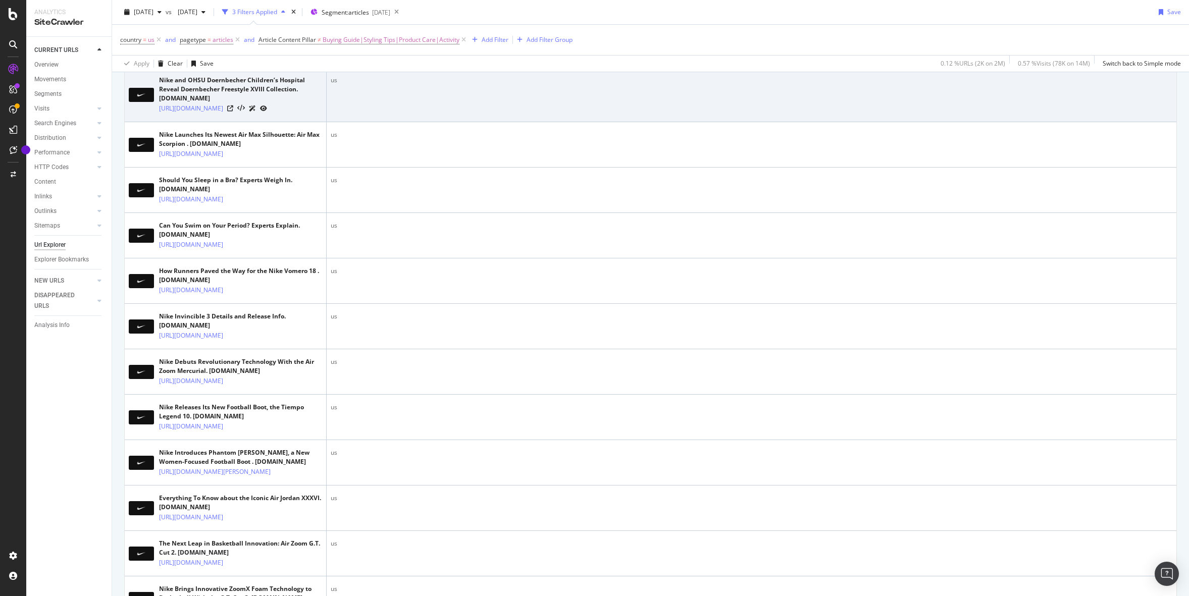
scroll to position [614, 0]
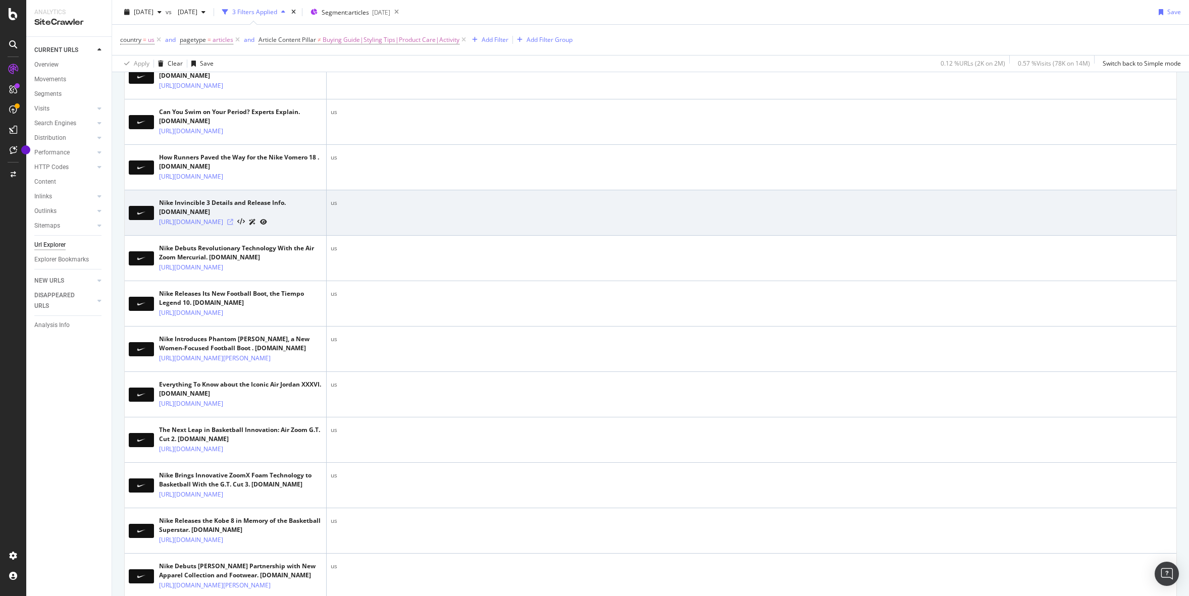
click at [233, 225] on icon at bounding box center [230, 222] width 6 height 6
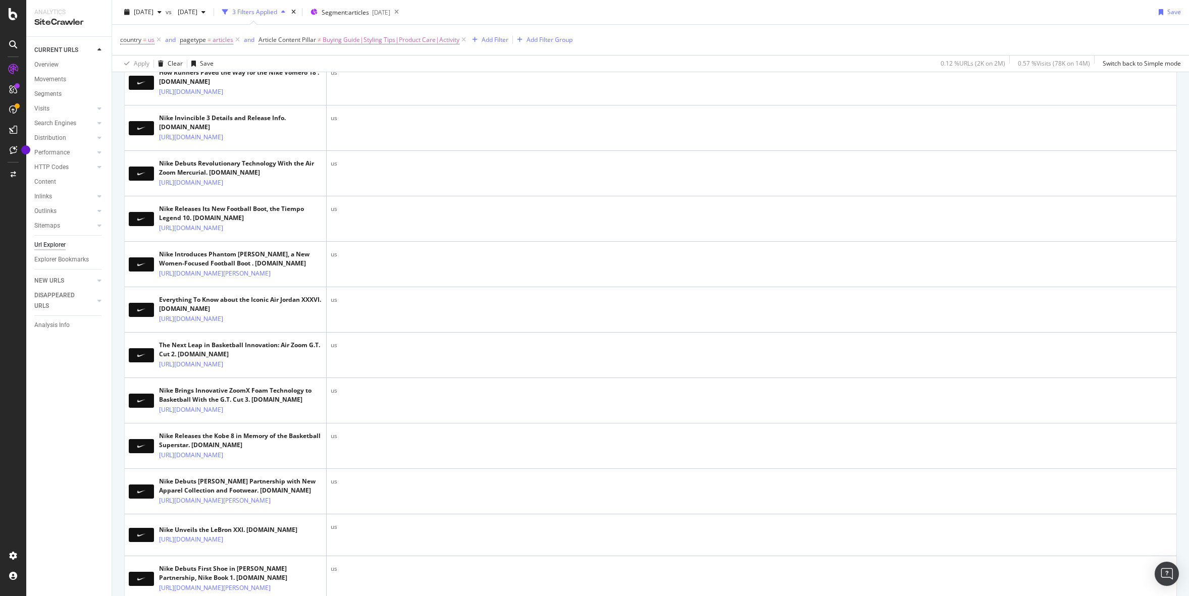
scroll to position [0, 0]
